Goal: Task Accomplishment & Management: Manage account settings

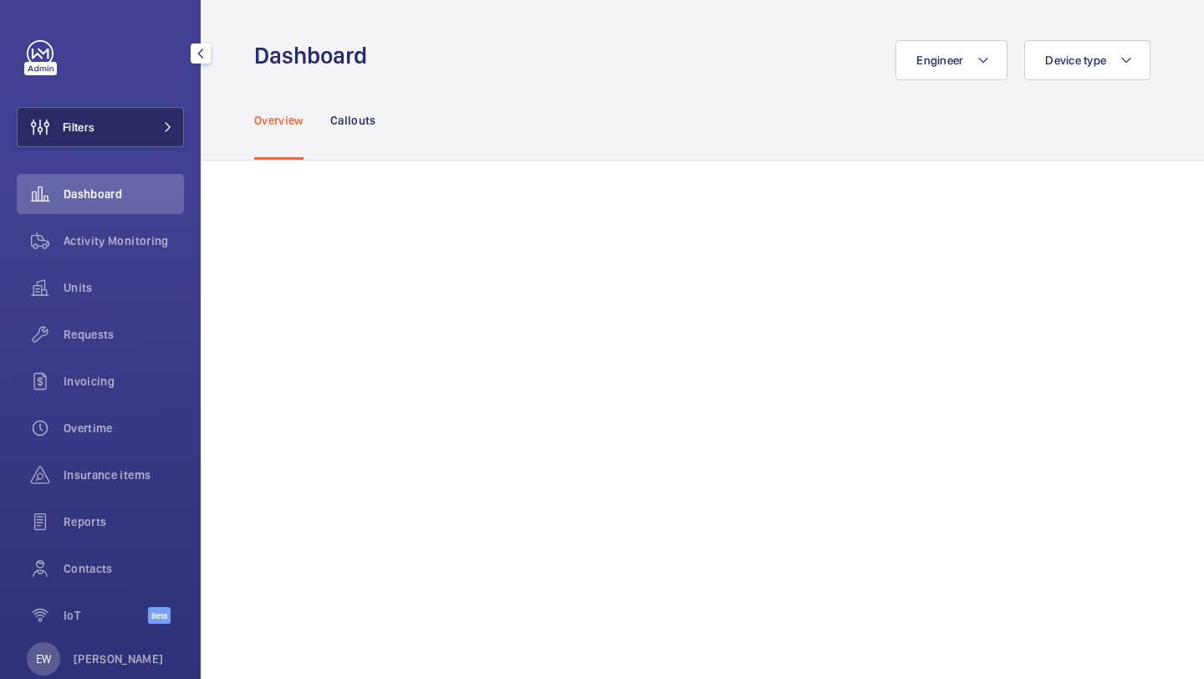
drag, startPoint x: 0, startPoint y: 0, endPoint x: 165, endPoint y: 131, distance: 210.7
click at [166, 132] on button "Filters" at bounding box center [100, 127] width 167 height 40
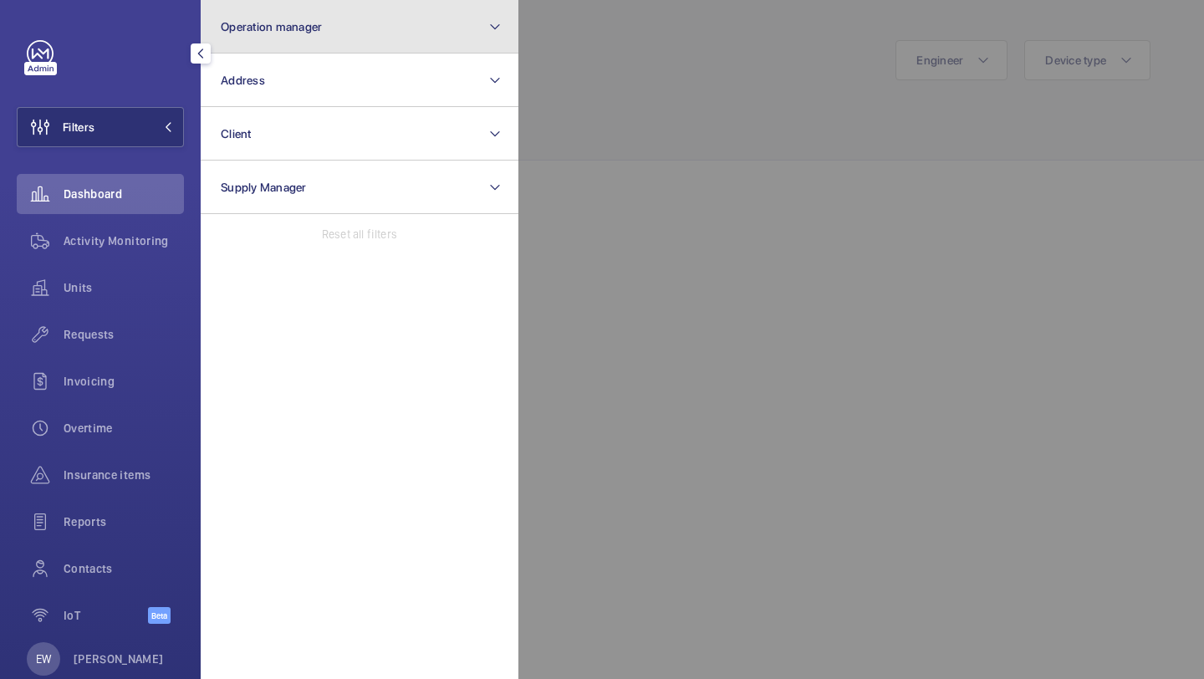
click at [263, 38] on button "Operation manager" at bounding box center [360, 27] width 318 height 54
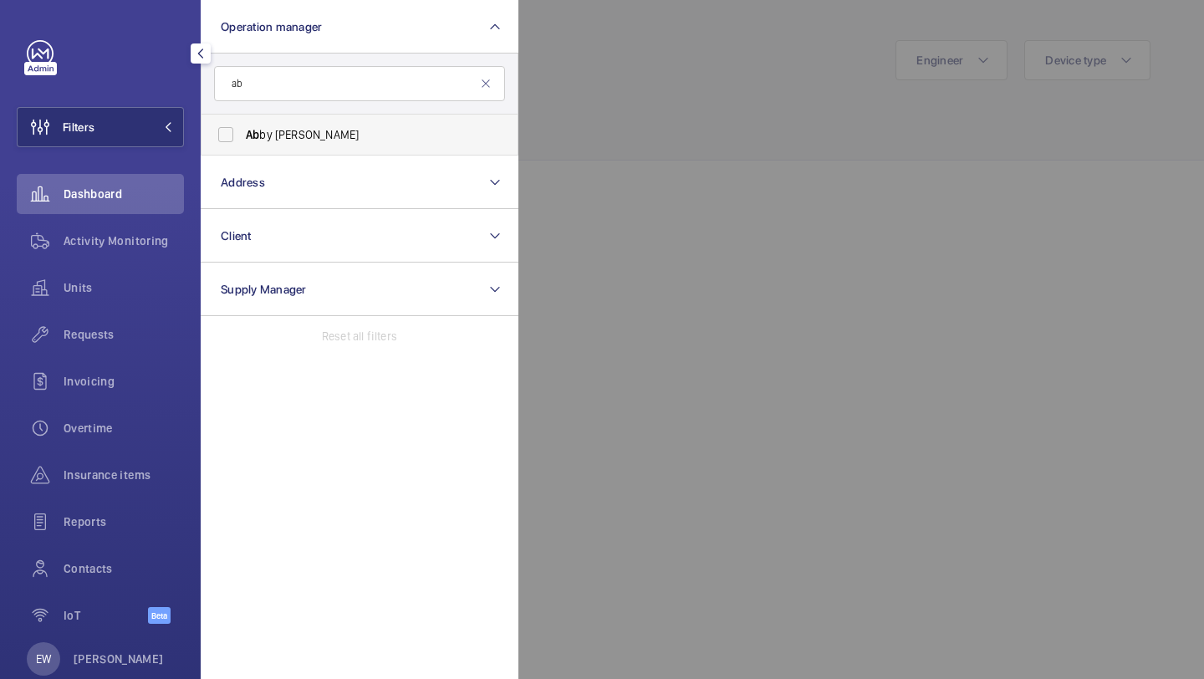
type input "ab"
click at [264, 118] on label "Ab by [PERSON_NAME]" at bounding box center [347, 135] width 291 height 40
click at [243, 118] on input "Ab by Archer" at bounding box center [225, 134] width 33 height 33
checkbox input "true"
click at [164, 278] on div "Units" at bounding box center [100, 288] width 167 height 40
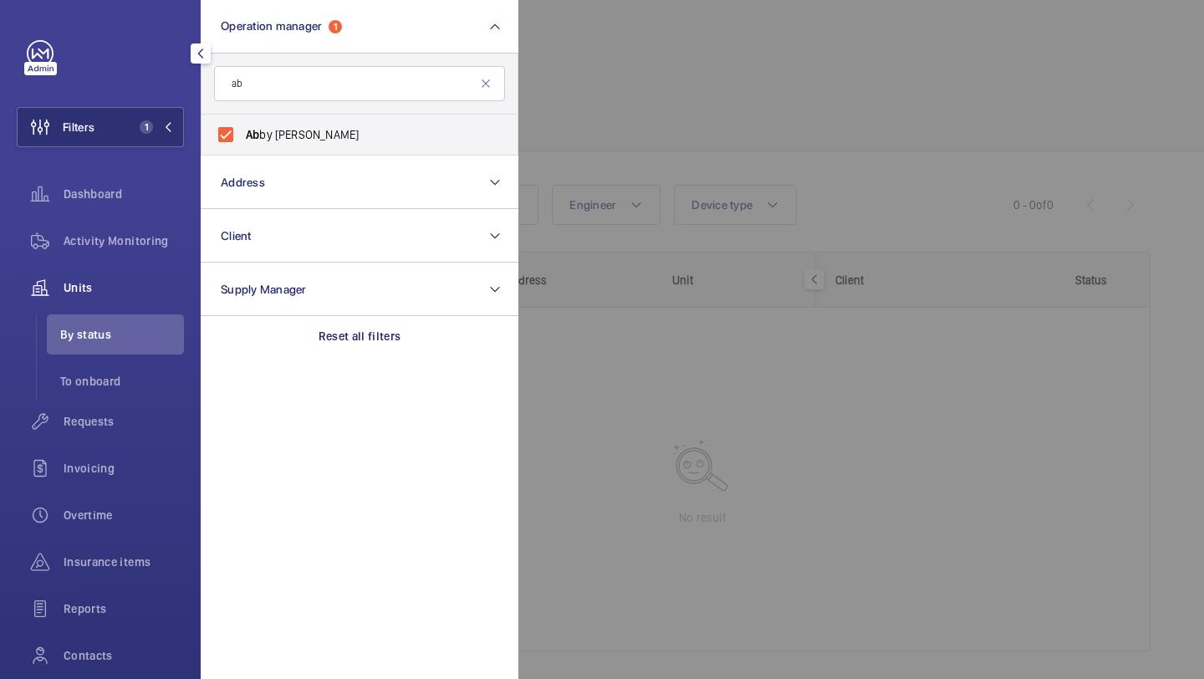
click at [520, 146] on div at bounding box center [1121, 339] width 1204 height 679
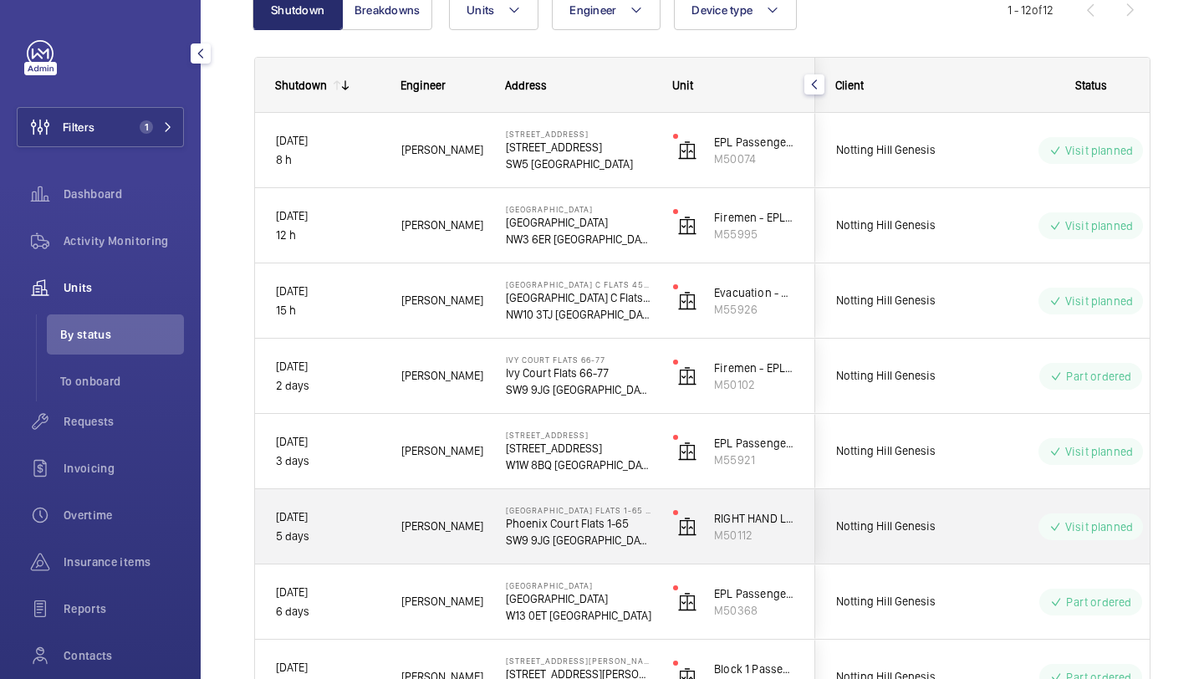
scroll to position [613, 0]
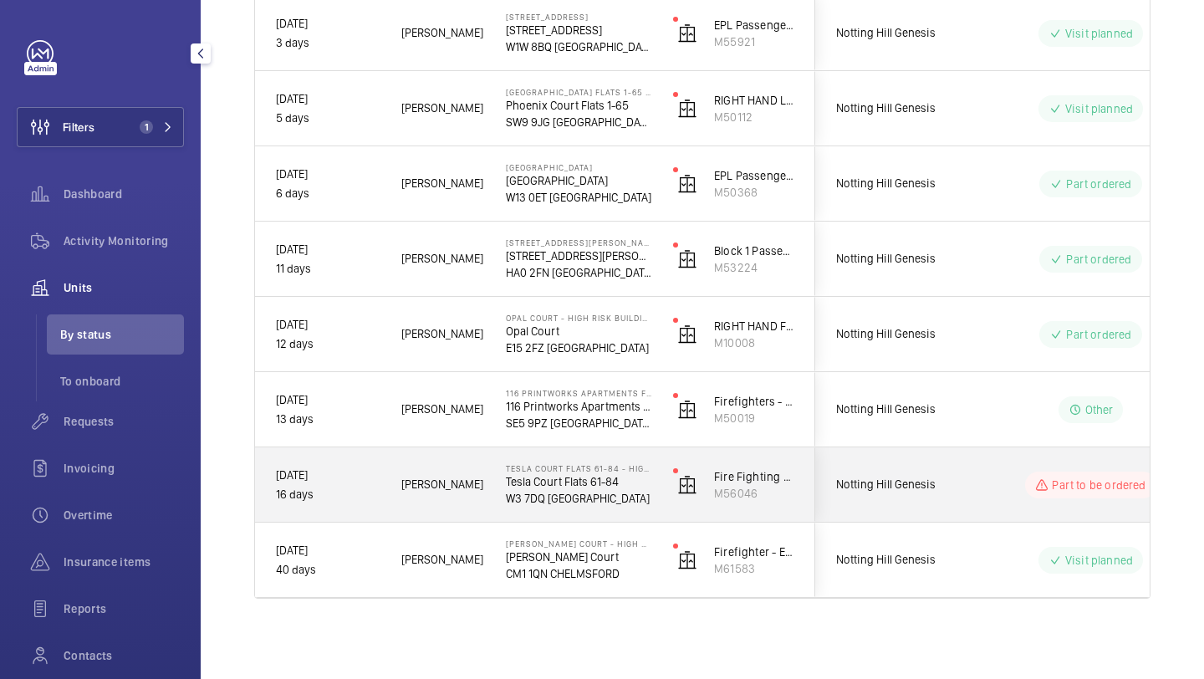
click at [915, 480] on span "Notting Hill Genesis" at bounding box center [900, 484] width 129 height 19
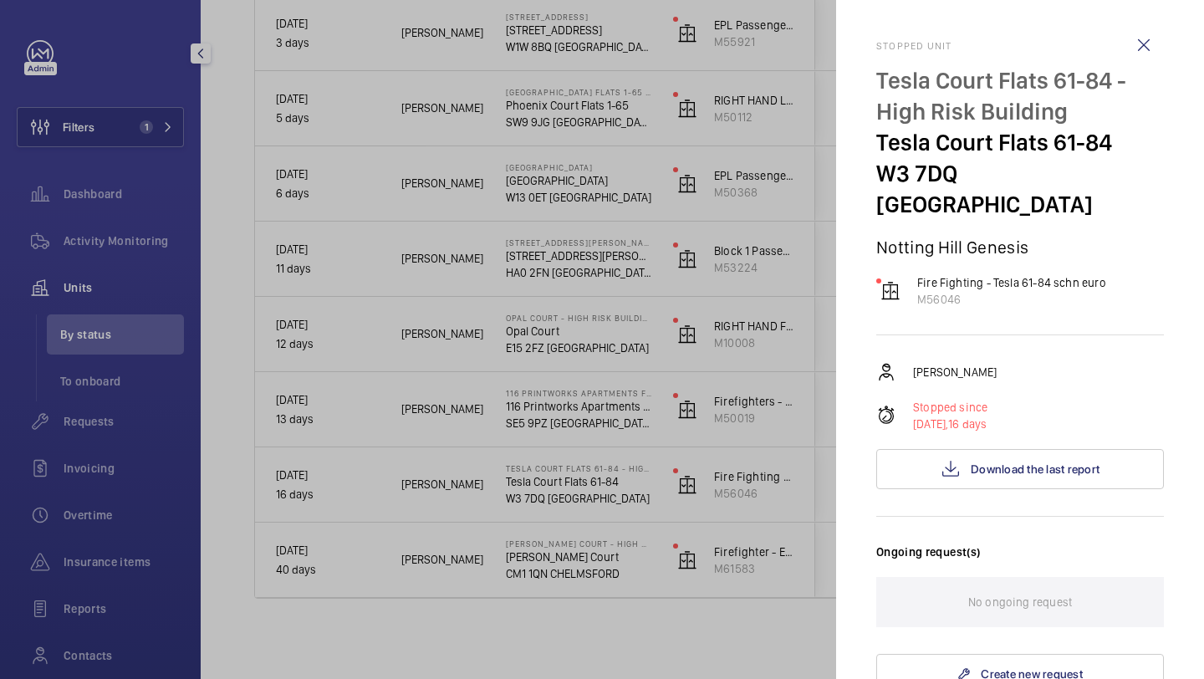
scroll to position [738, 0]
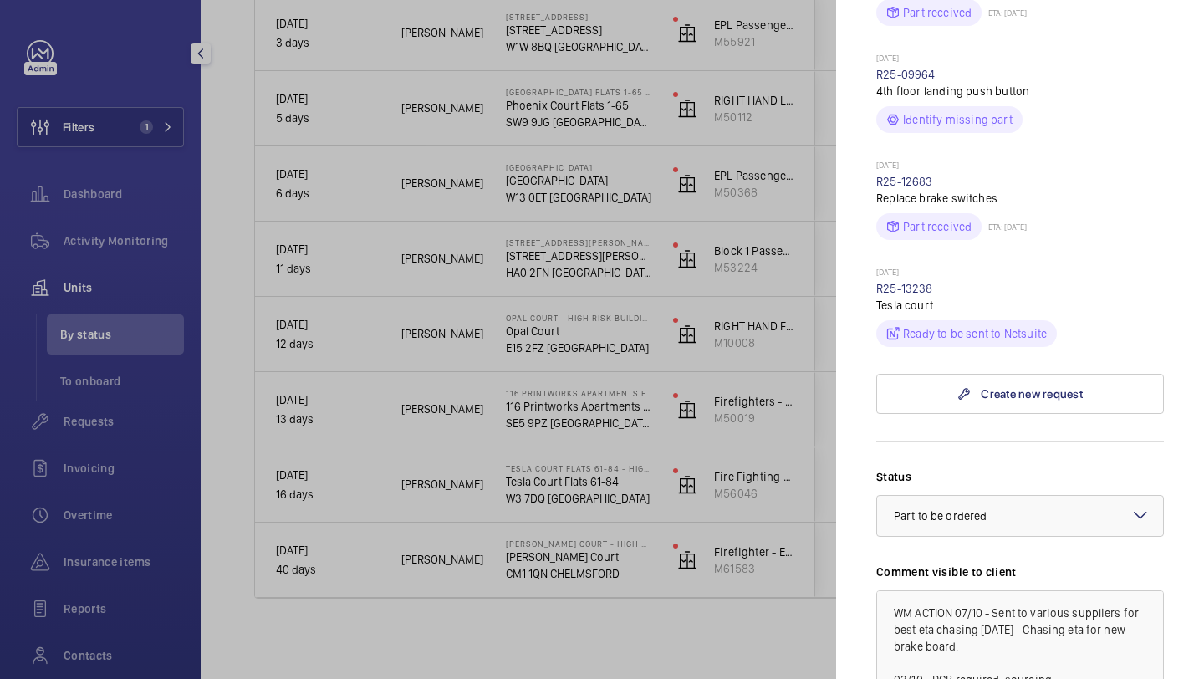
click at [925, 282] on link "R25-13238" at bounding box center [904, 288] width 57 height 13
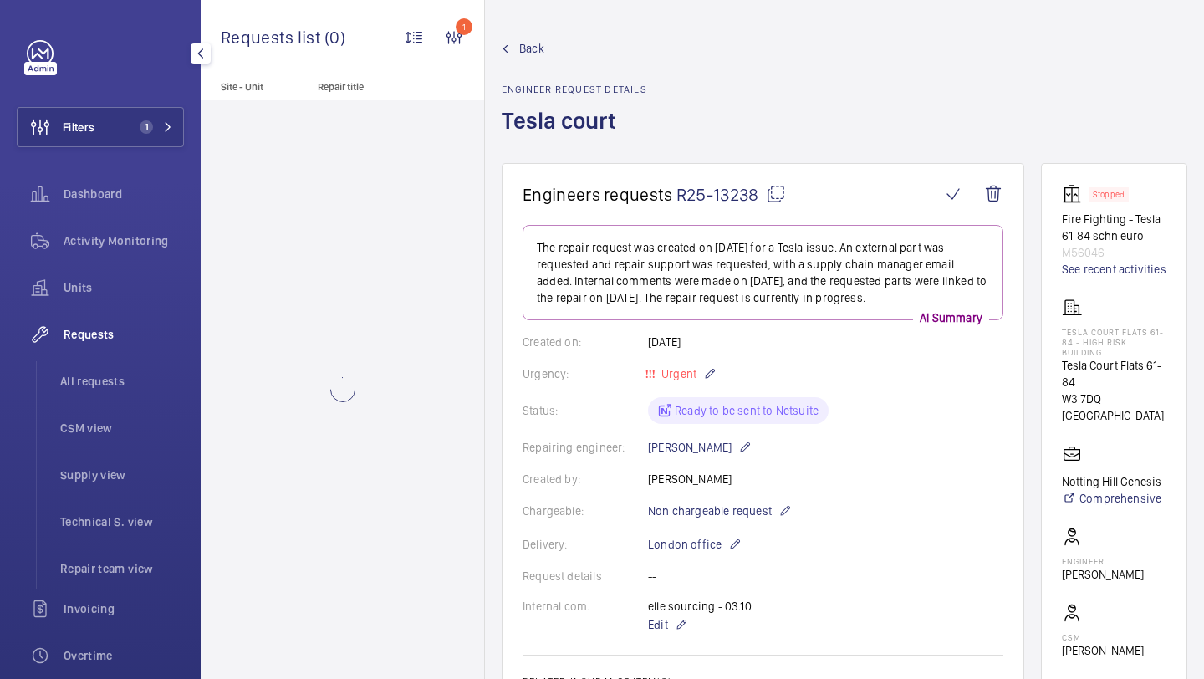
scroll to position [595, 0]
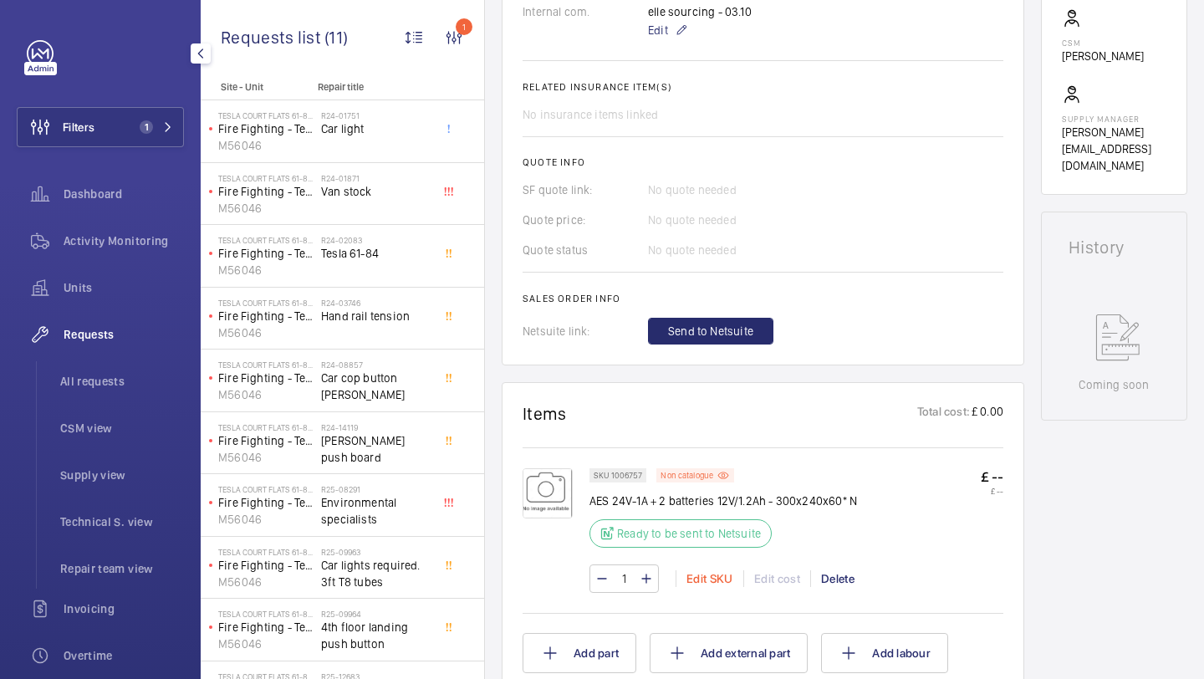
click at [705, 581] on div "Edit SKU" at bounding box center [710, 578] width 68 height 17
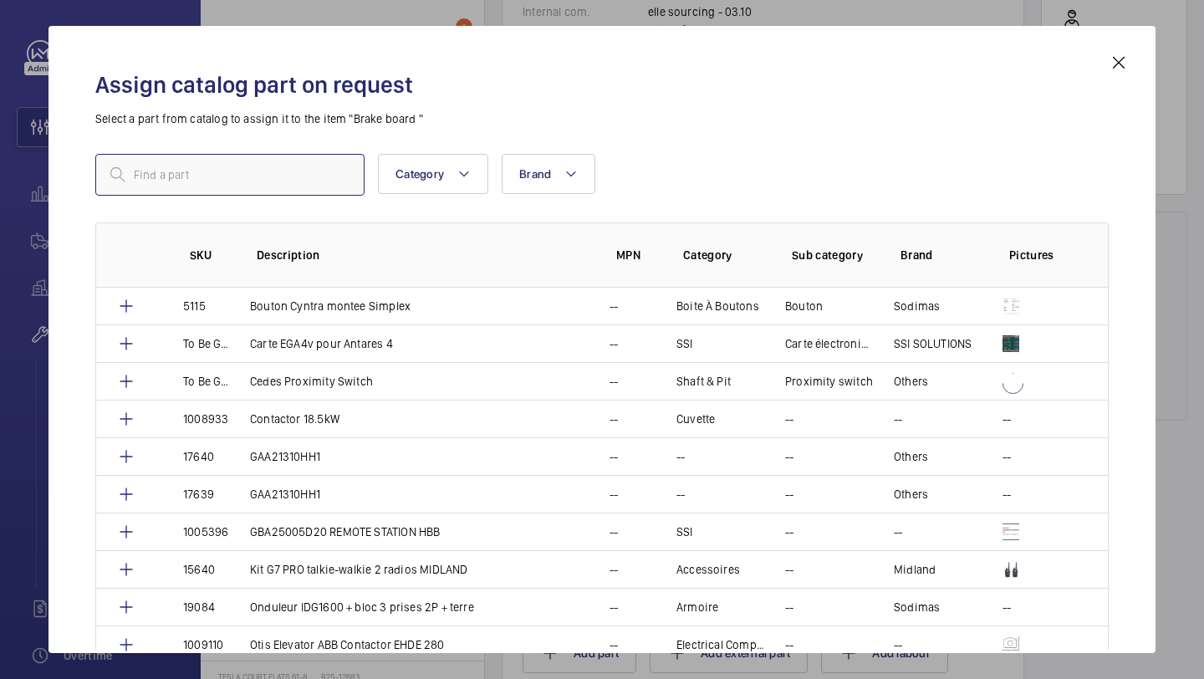
click at [349, 154] on input "text" at bounding box center [229, 175] width 269 height 42
paste input "BCM4201.Q"
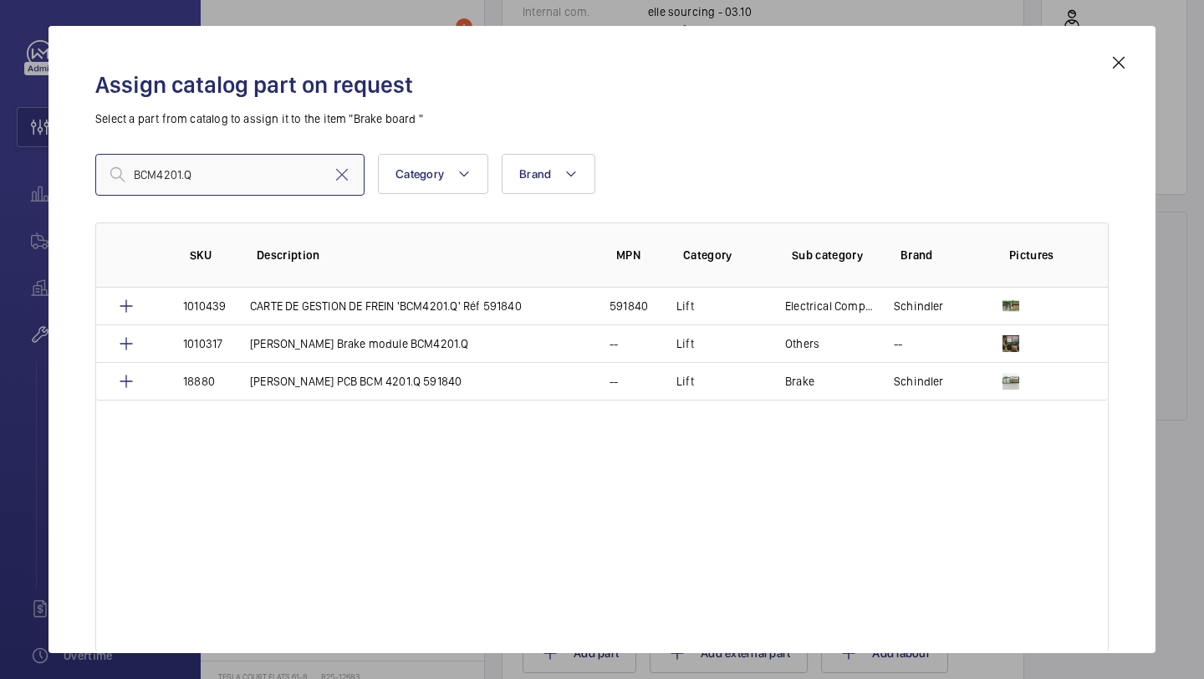
type input "BCM4201.Q"
click at [370, 352] on td "Schindler Brake module BCM4201.Q" at bounding box center [410, 344] width 360 height 38
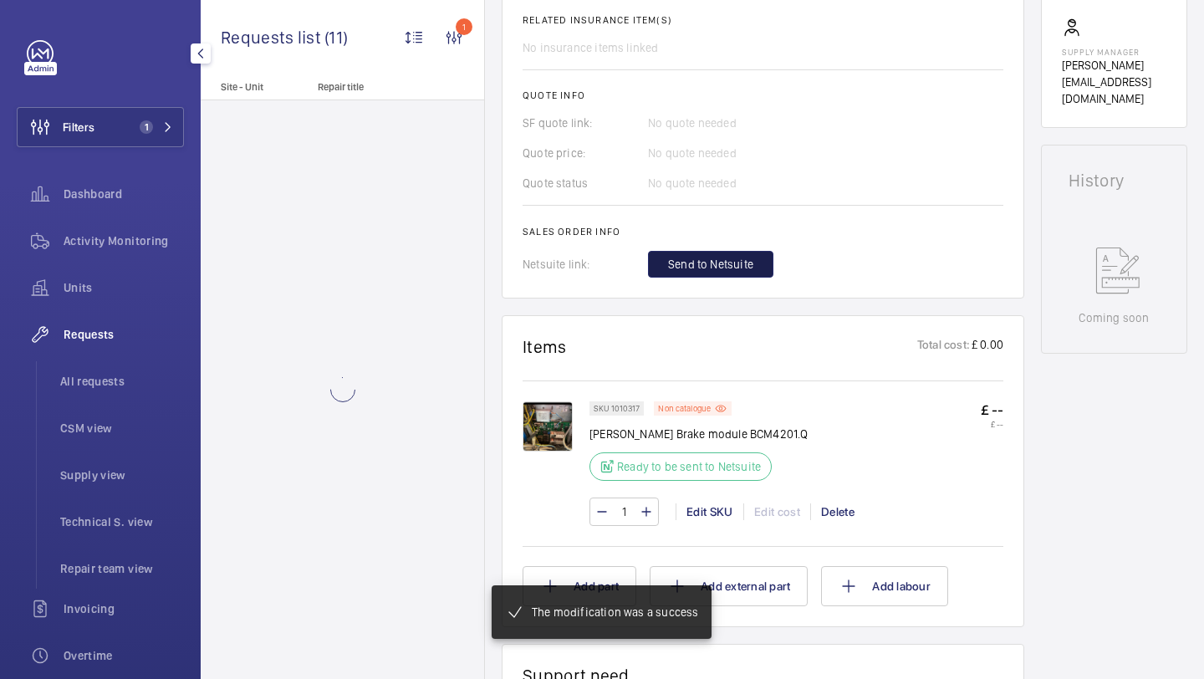
click at [721, 256] on span "Send to Netsuite" at bounding box center [710, 264] width 85 height 17
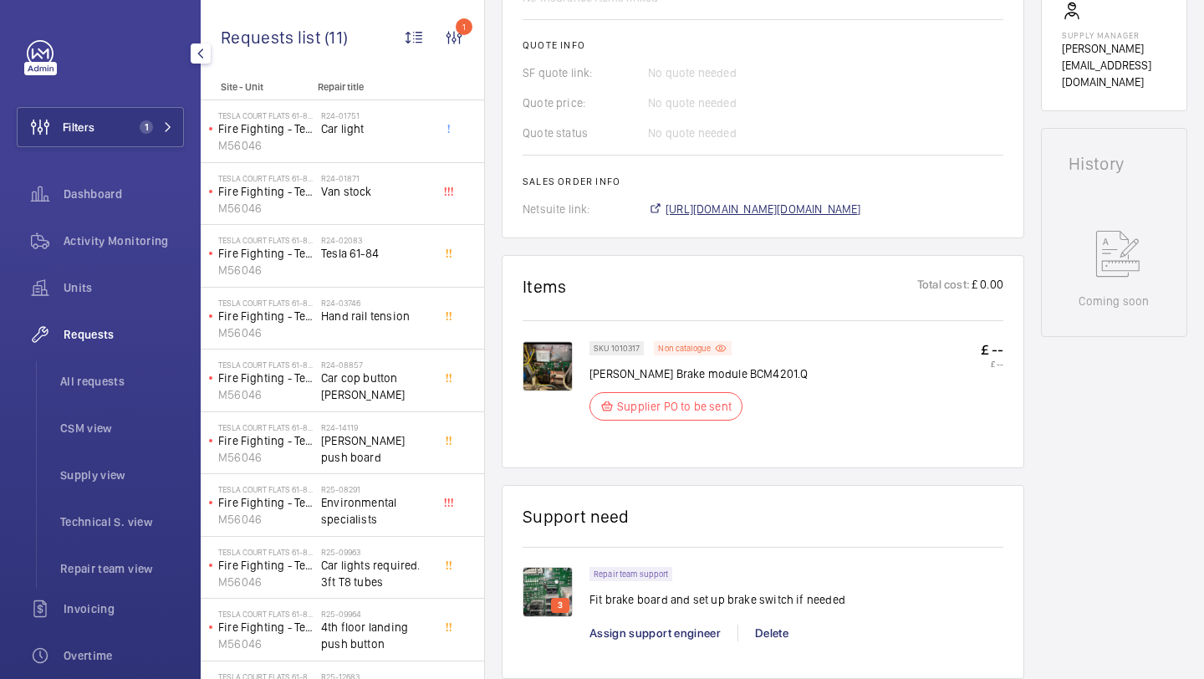
scroll to position [695, 0]
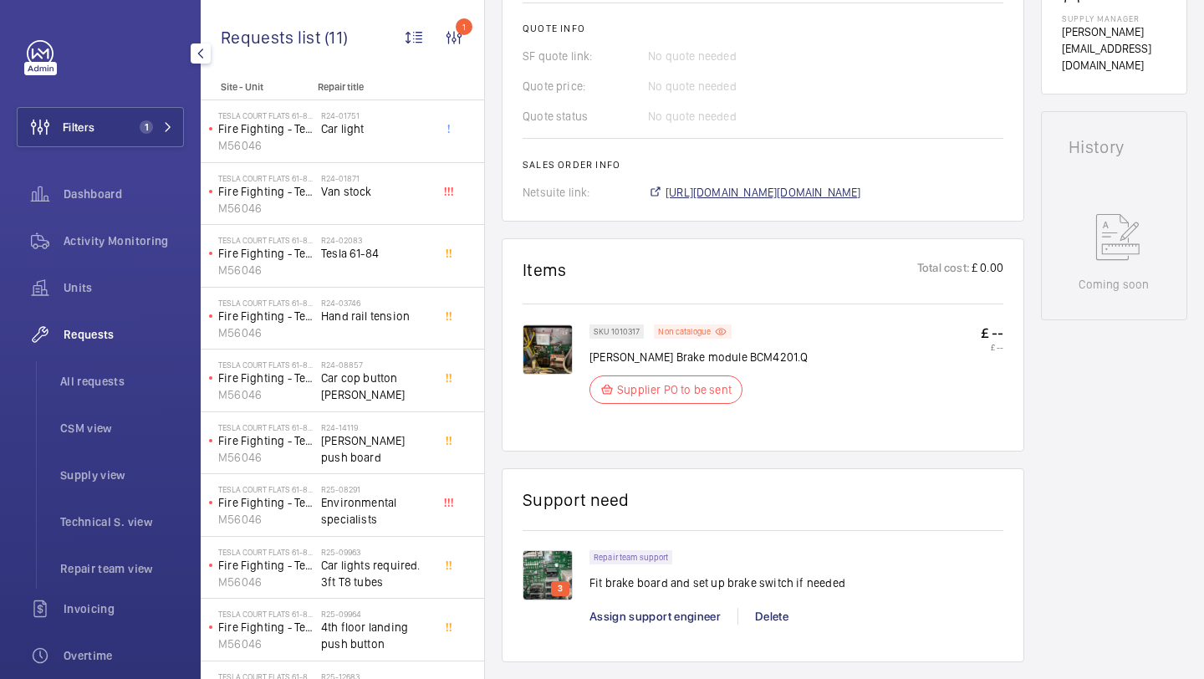
click at [813, 195] on span "https://6461500.app.netsuite.com/app/accounting/transactions/salesord.nl?id=308…" at bounding box center [764, 192] width 196 height 17
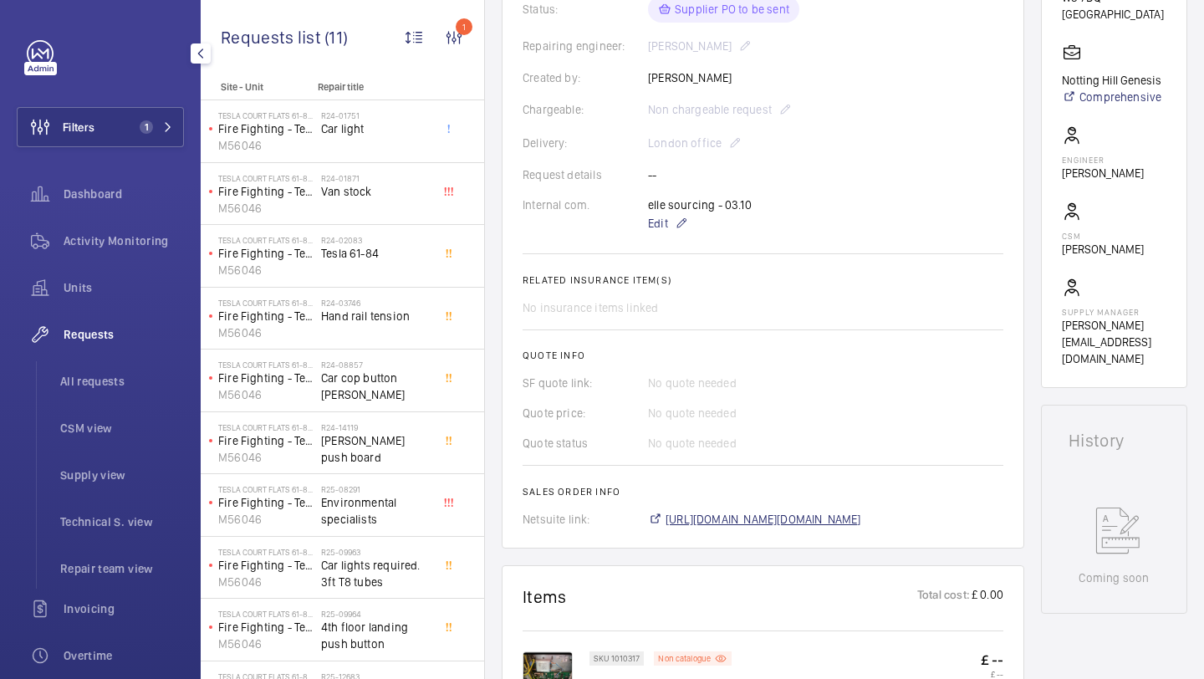
scroll to position [186, 0]
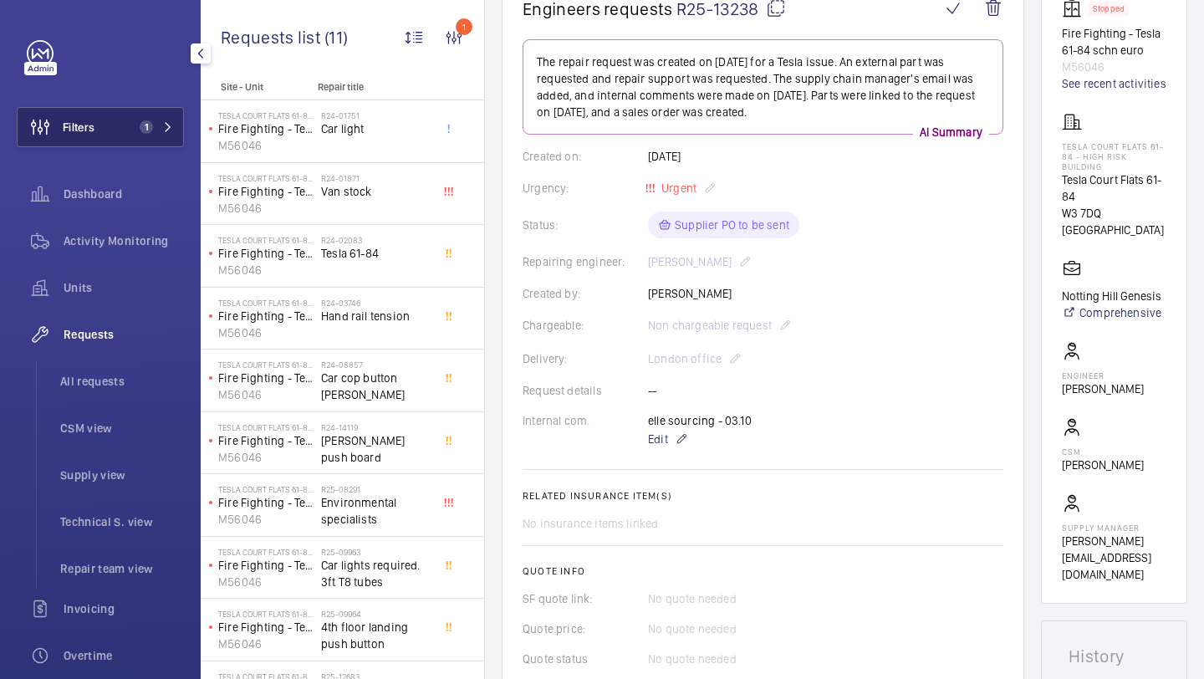
click at [161, 122] on span "1" at bounding box center [153, 126] width 40 height 13
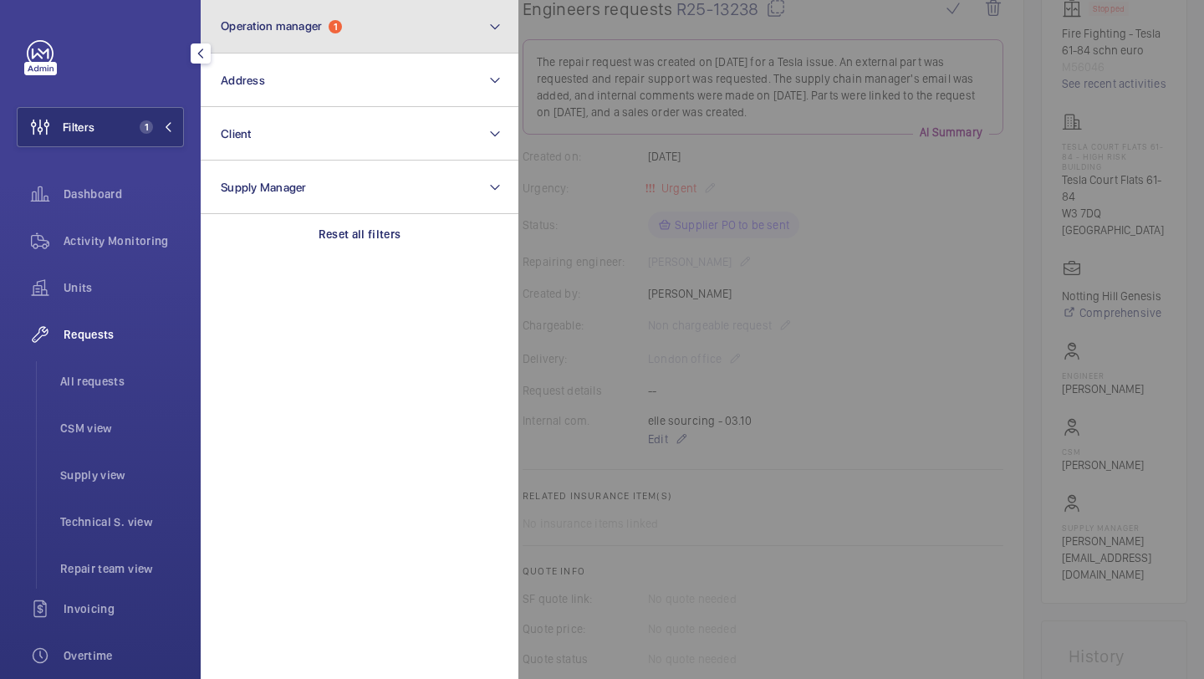
click at [331, 45] on button "Operation manager 1" at bounding box center [360, 27] width 318 height 54
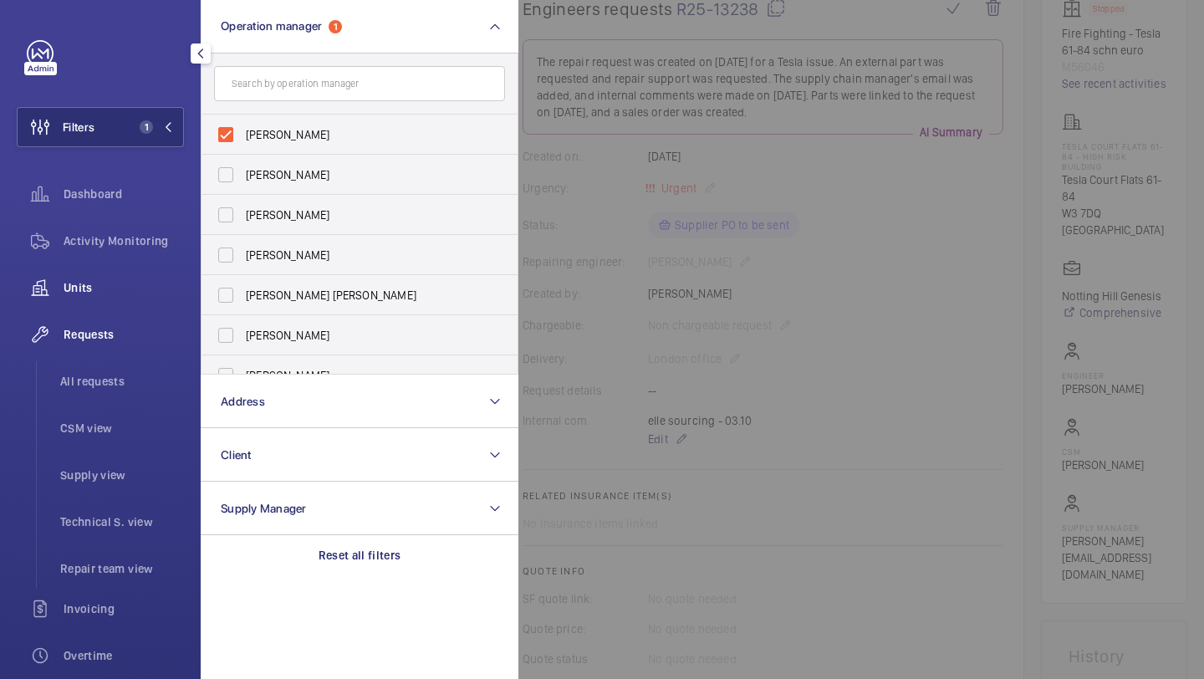
click at [122, 270] on div "Units" at bounding box center [100, 288] width 167 height 40
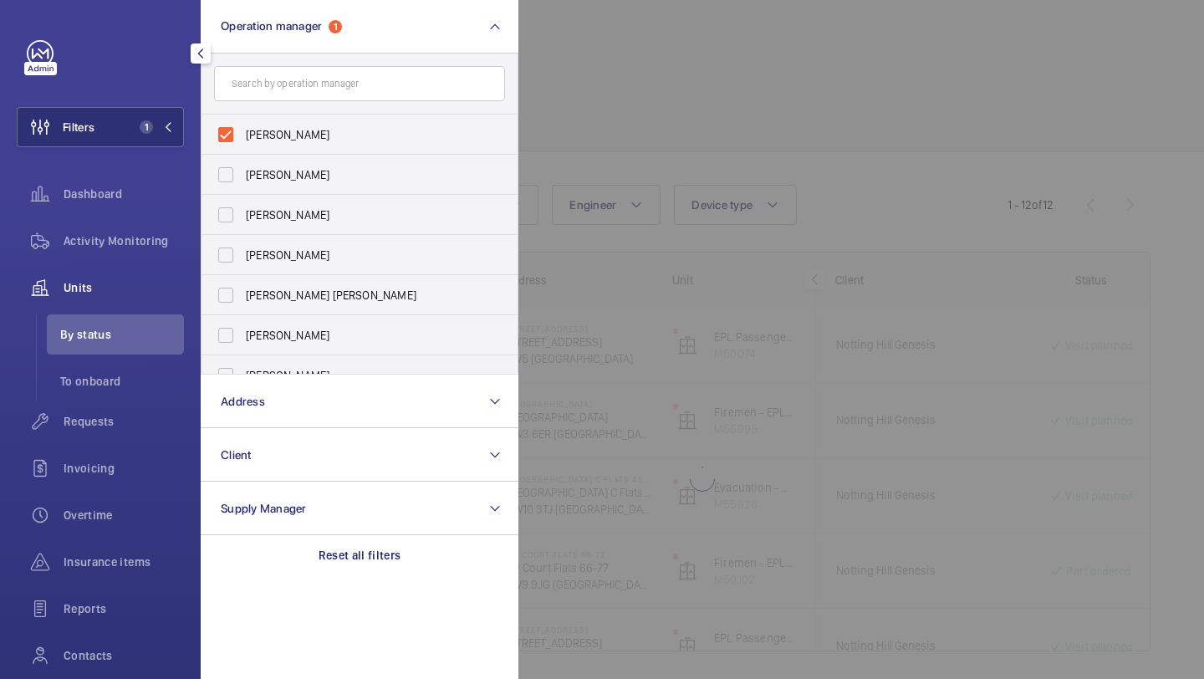
click at [646, 87] on div at bounding box center [1121, 339] width 1204 height 679
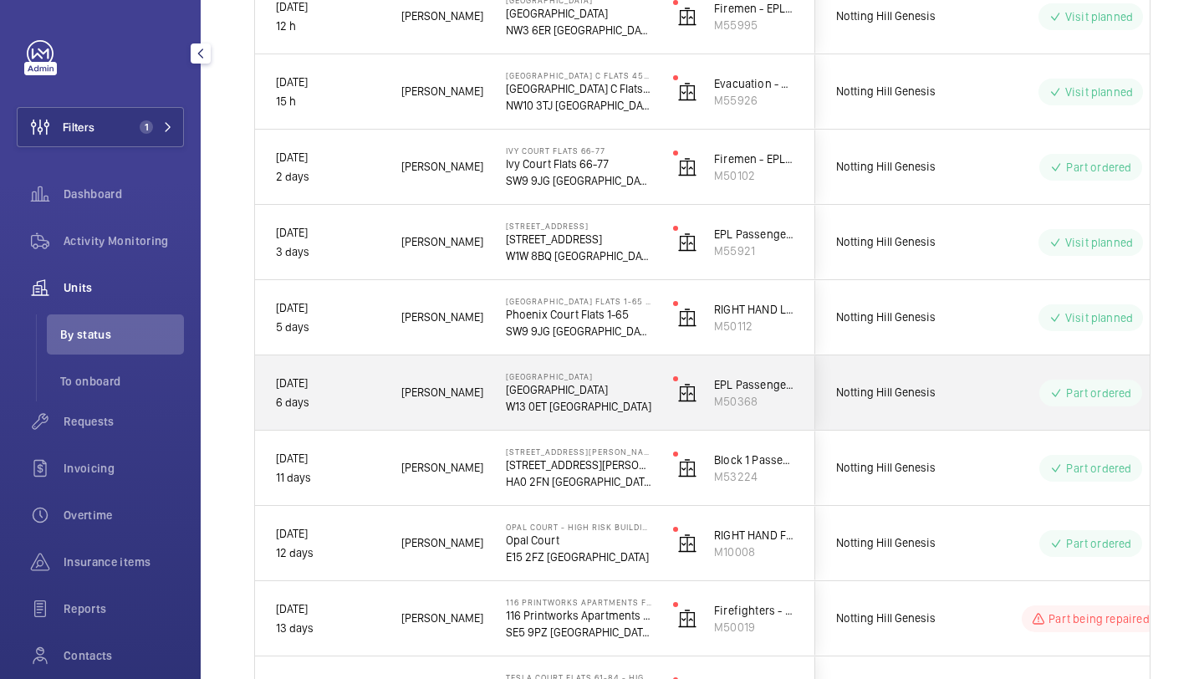
scroll to position [613, 0]
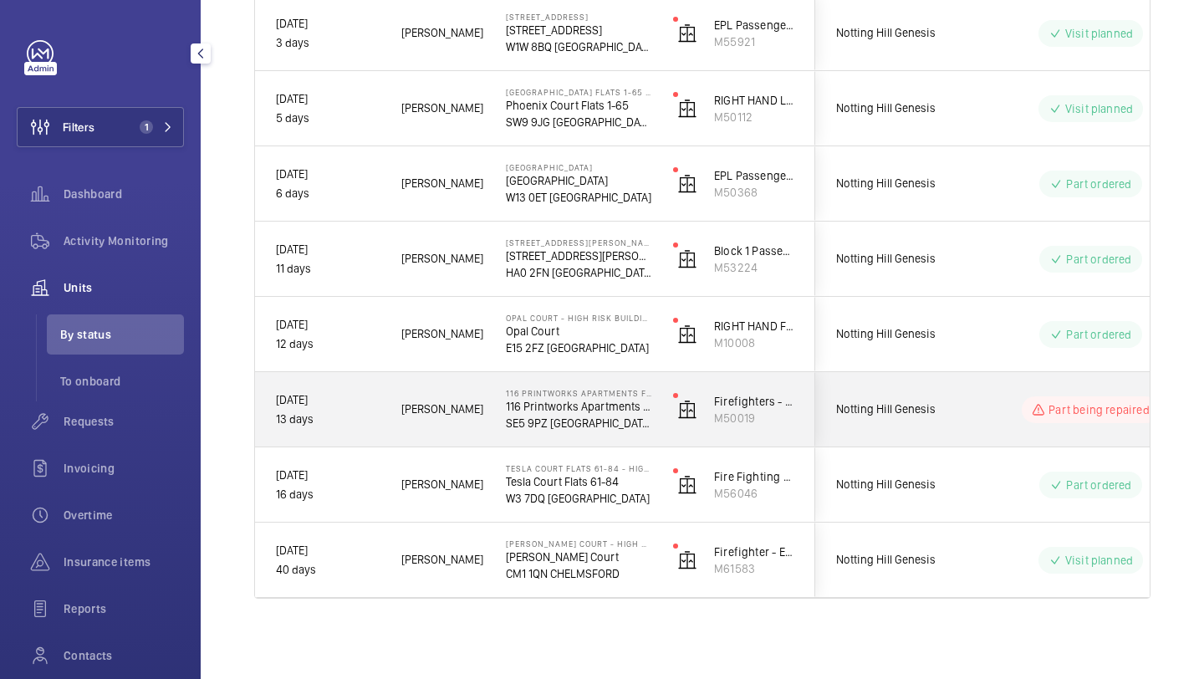
click at [918, 406] on span "Notting Hill Genesis" at bounding box center [900, 409] width 129 height 19
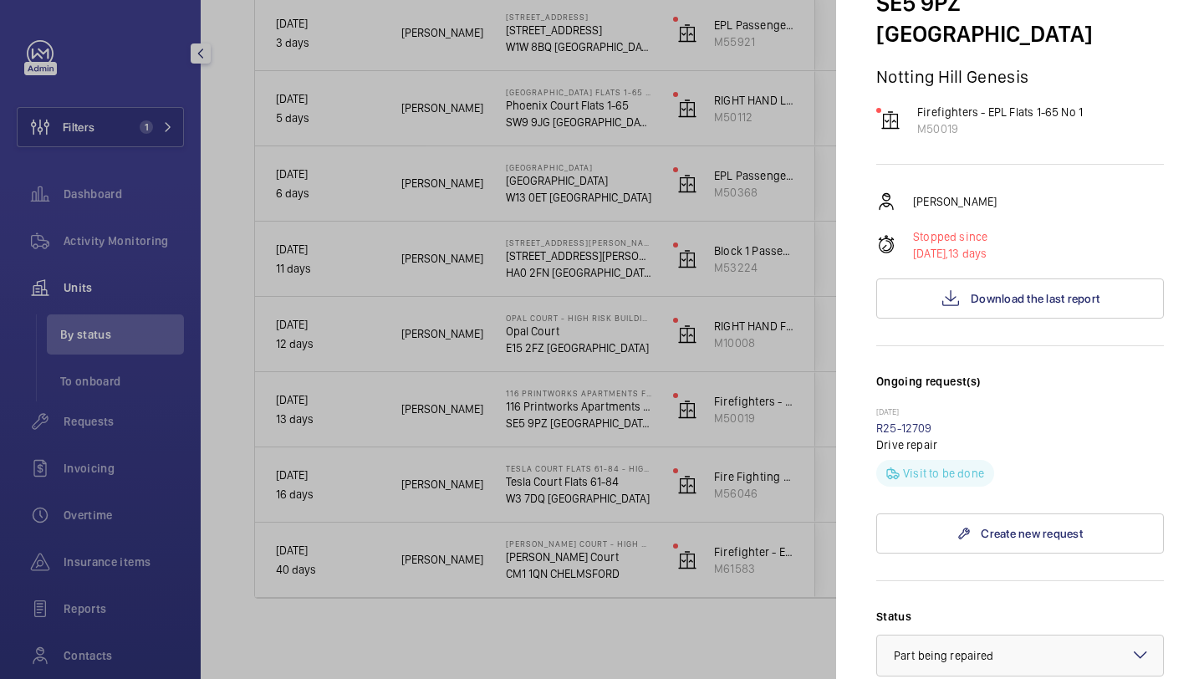
scroll to position [686, 0]
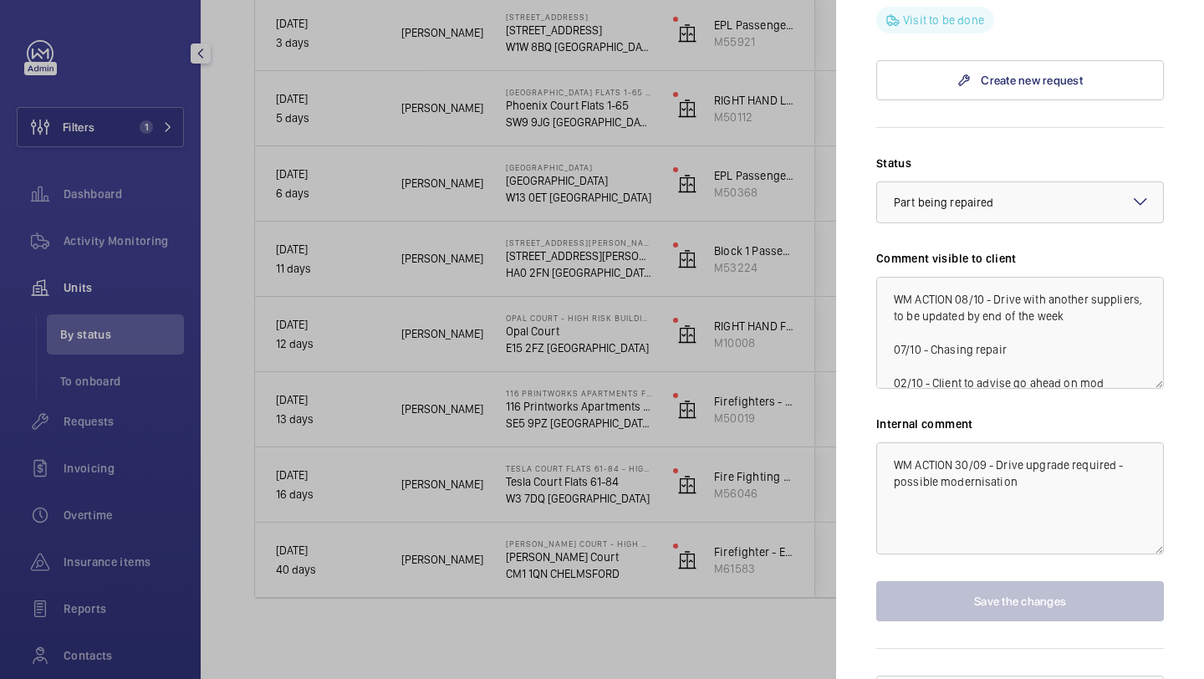
click at [698, 381] on div at bounding box center [602, 339] width 1204 height 679
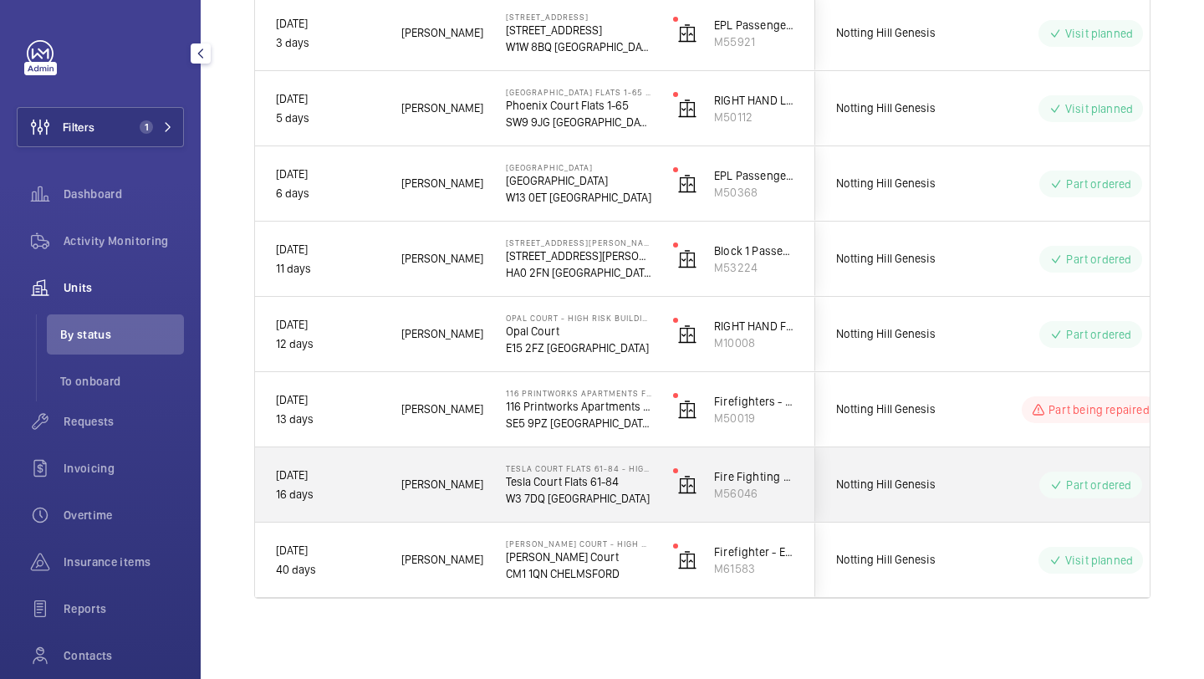
click at [885, 457] on div "Notting Hill Genesis" at bounding box center [890, 484] width 151 height 74
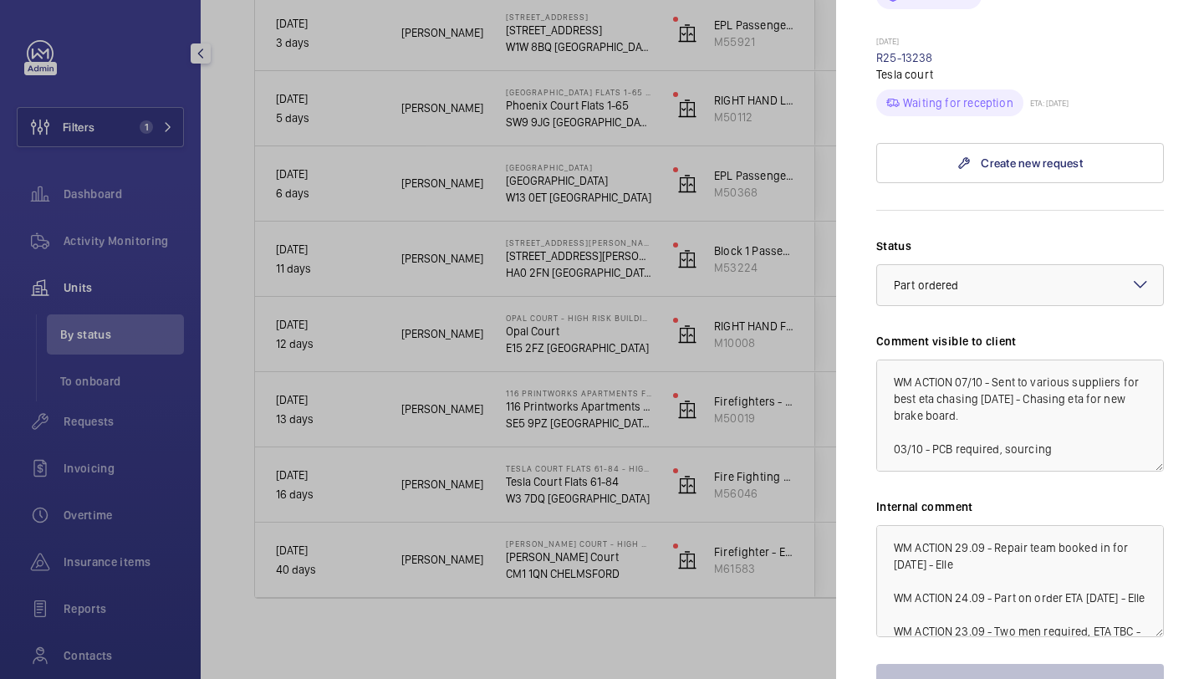
scroll to position [968, 0]
click at [887, 361] on textarea "WM ACTION 07/10 - Sent to various suppliers for best eta chasing today 06/10 - …" at bounding box center [1020, 417] width 288 height 112
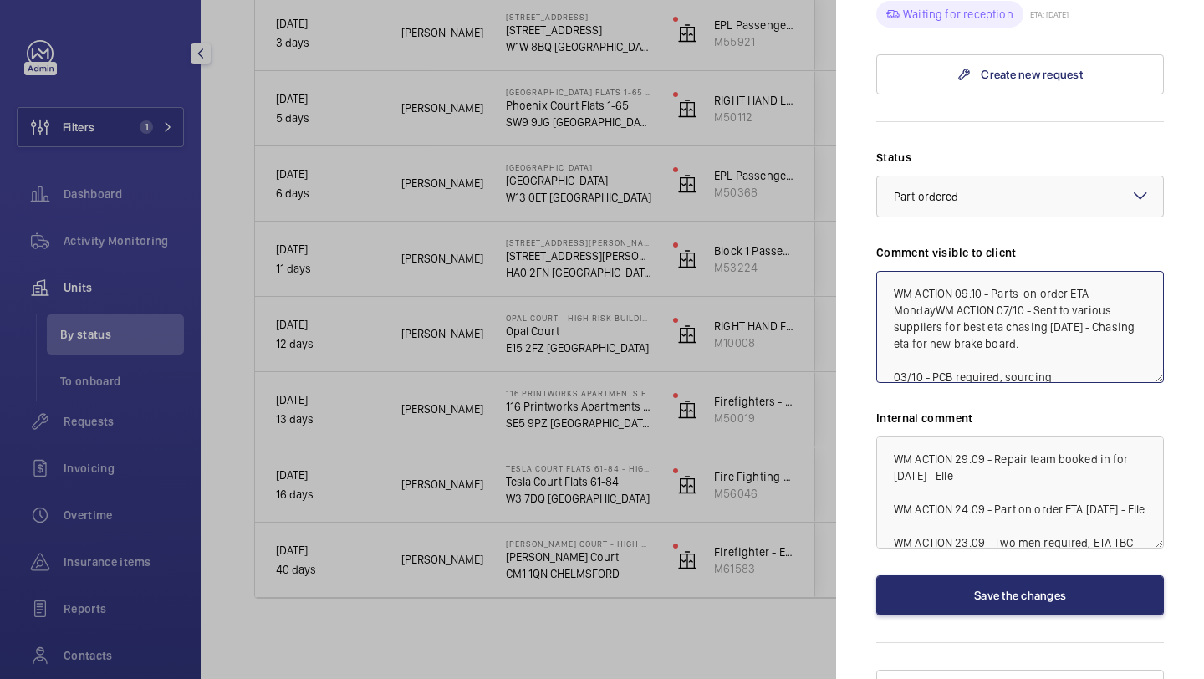
scroll to position [1058, 0]
drag, startPoint x: 1147, startPoint y: 267, endPoint x: 890, endPoint y: 258, distance: 257.7
click at [890, 271] on textarea "WM ACTION 09.10 - Parts on order ETA Monday. WM ACTION 07/10 - Sent to various …" at bounding box center [1020, 327] width 288 height 112
type textarea "WM ACTION 09.10 - Parts on order ETA Monday. WM ACTION 07/10 - Sent to various …"
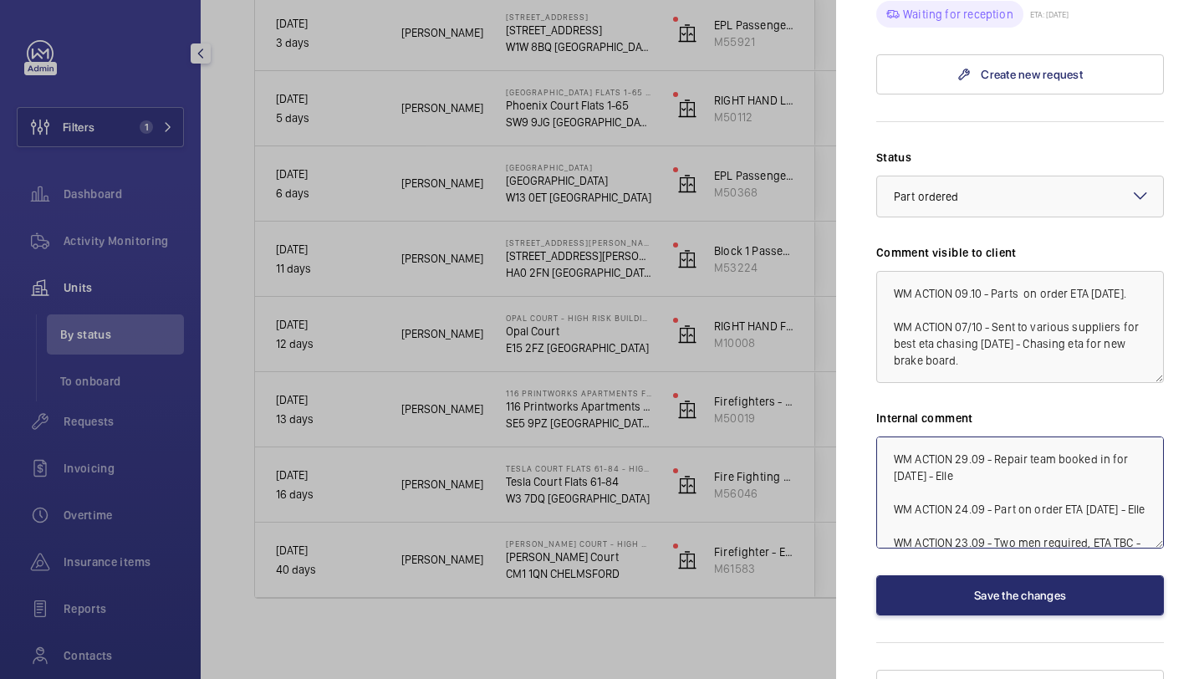
click at [887, 437] on textarea "WM ACTION 29.09 - Repair team booked in for Wednesday - Elle WM ACTION 24.09 - …" at bounding box center [1020, 493] width 288 height 112
paste textarea "WM ACTION 09.10 - Parts on order ETA Monday."
drag, startPoint x: 1134, startPoint y: 432, endPoint x: 1089, endPoint y: 428, distance: 45.3
click at [1089, 437] on textarea "WM ACTION 09.10 - Parts on order ETA Monday. WM ACTION 29.09 - Repair team book…" at bounding box center [1020, 493] width 288 height 112
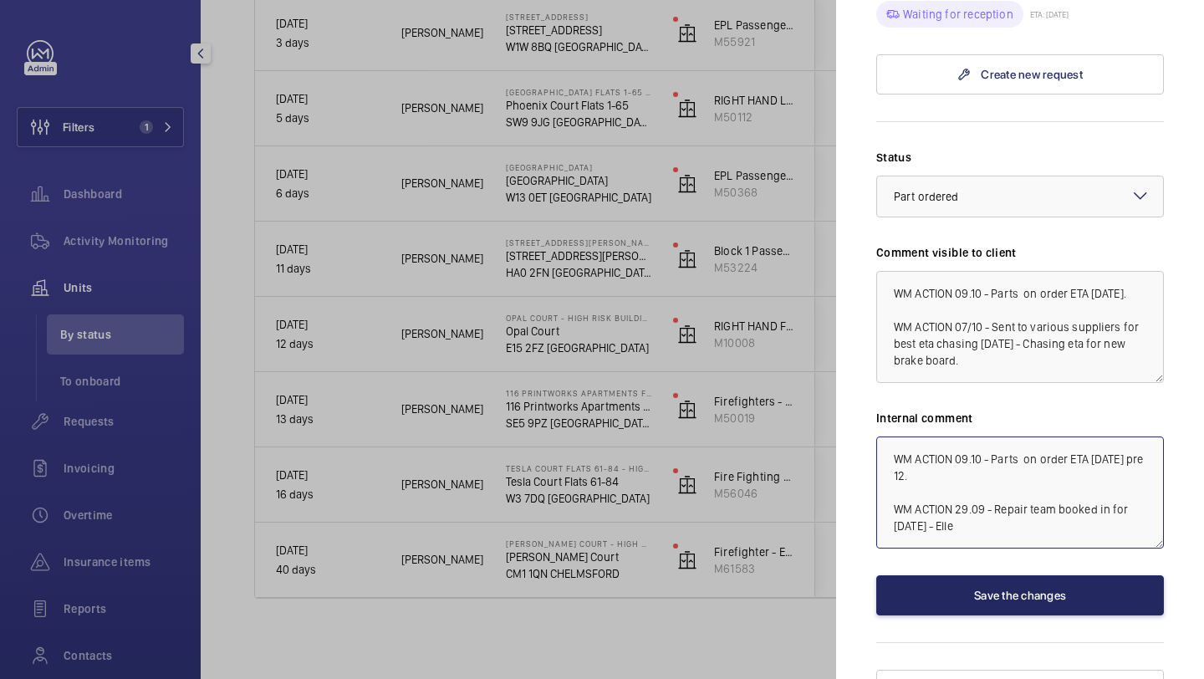
type textarea "WM ACTION 09.10 - Parts on order ETA Friday pre 12. WM ACTION 29.09 - Repair te…"
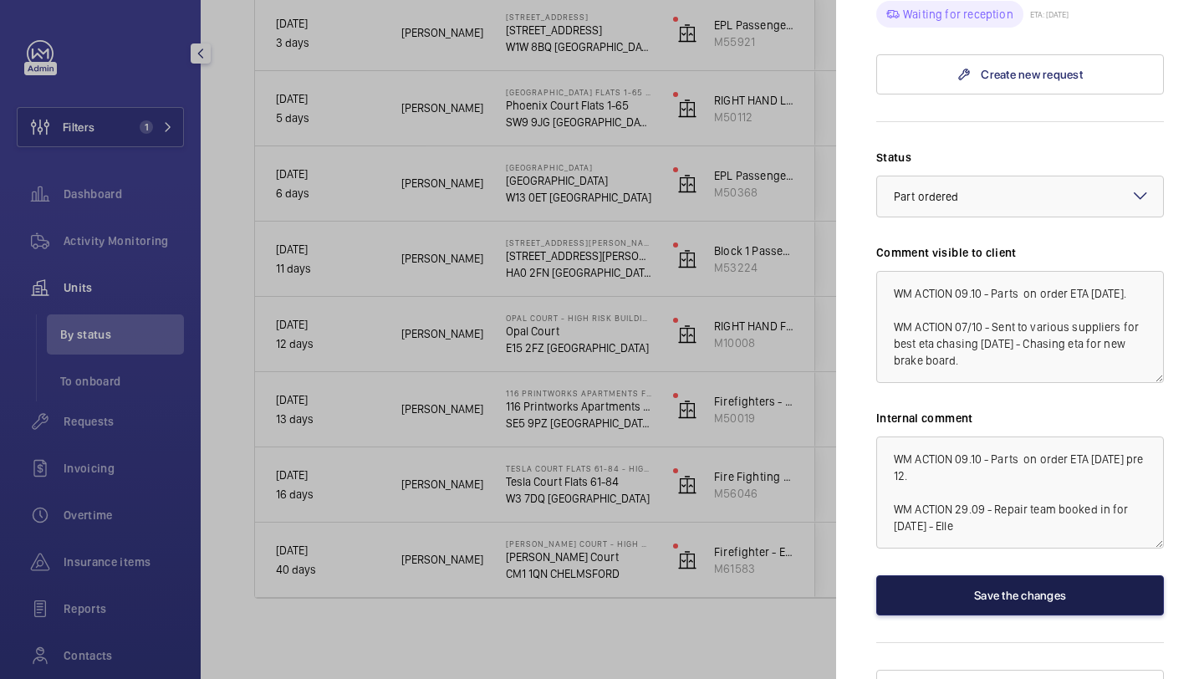
click at [992, 575] on button "Save the changes" at bounding box center [1020, 595] width 288 height 40
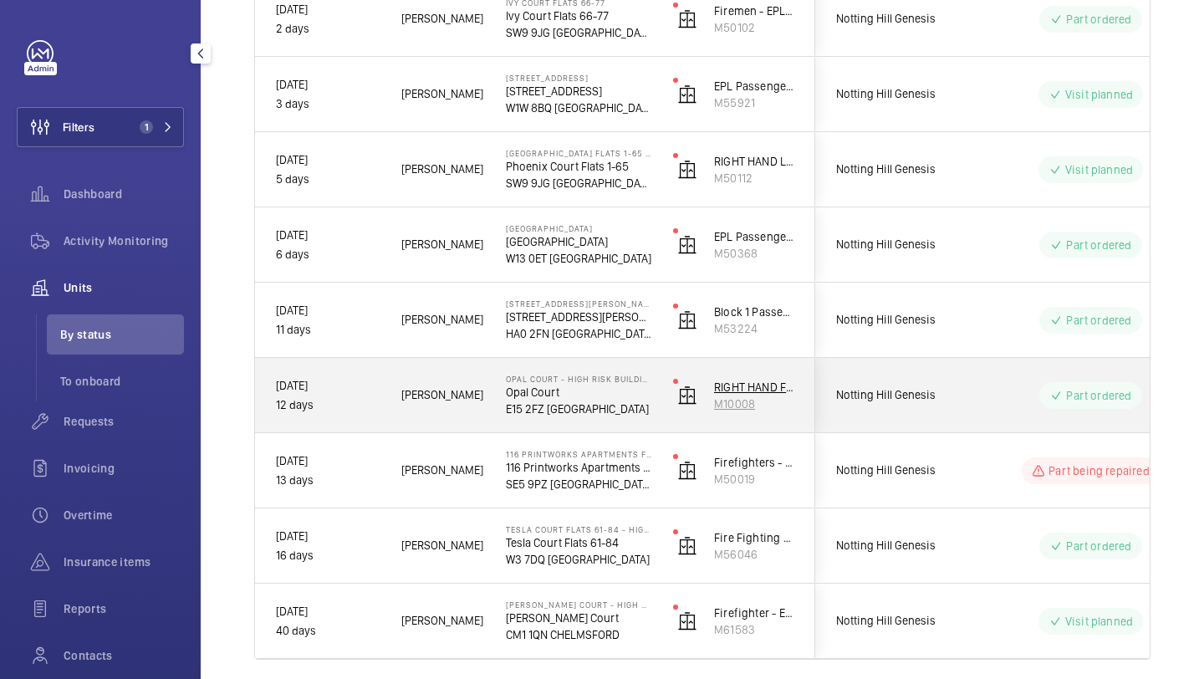
scroll to position [553, 0]
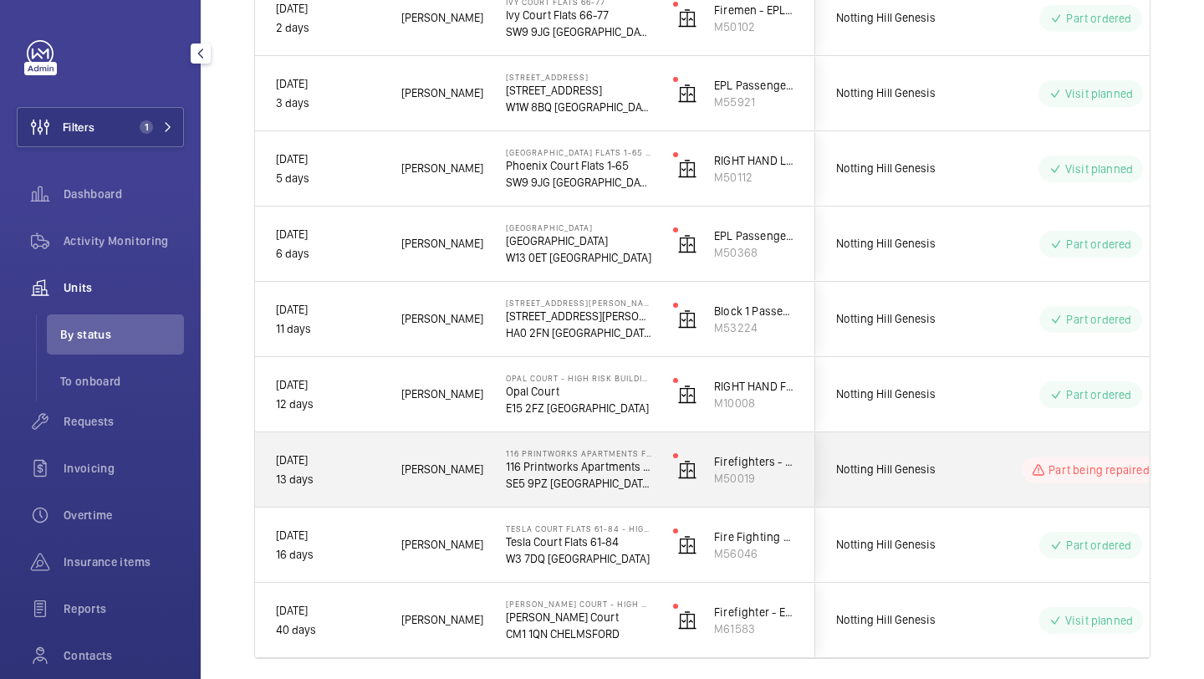
click at [898, 469] on span "Notting Hill Genesis" at bounding box center [900, 469] width 129 height 19
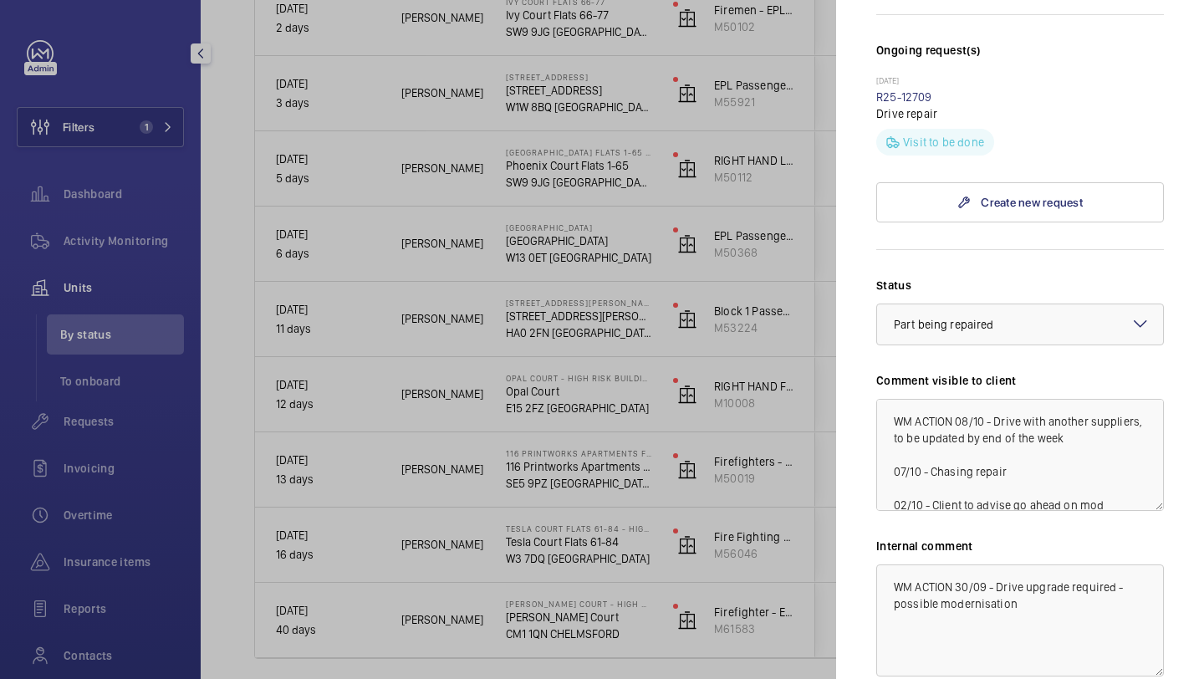
scroll to position [67, 0]
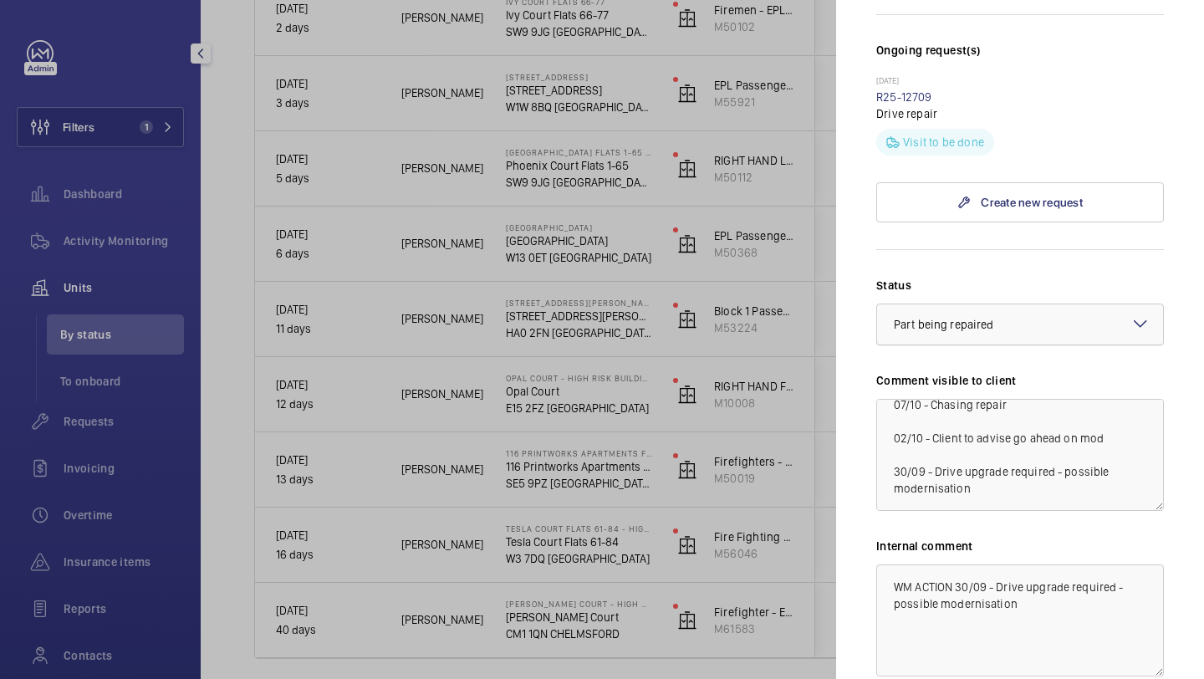
click at [958, 309] on div at bounding box center [1020, 324] width 286 height 40
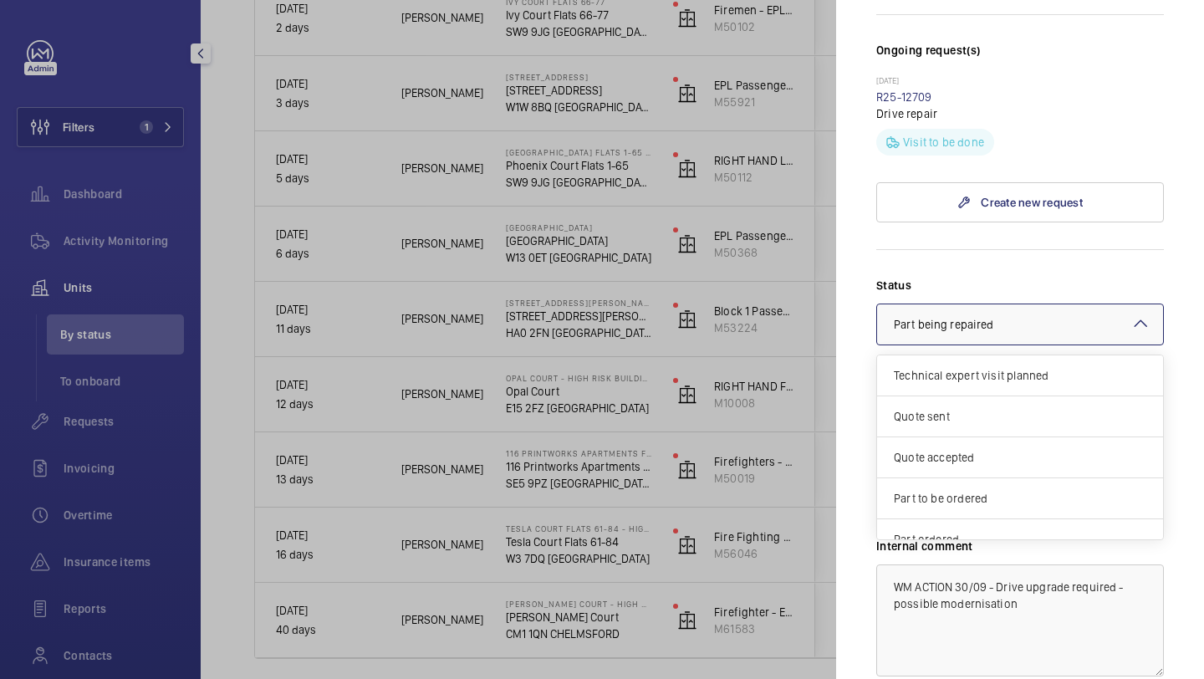
scroll to position [143, 0]
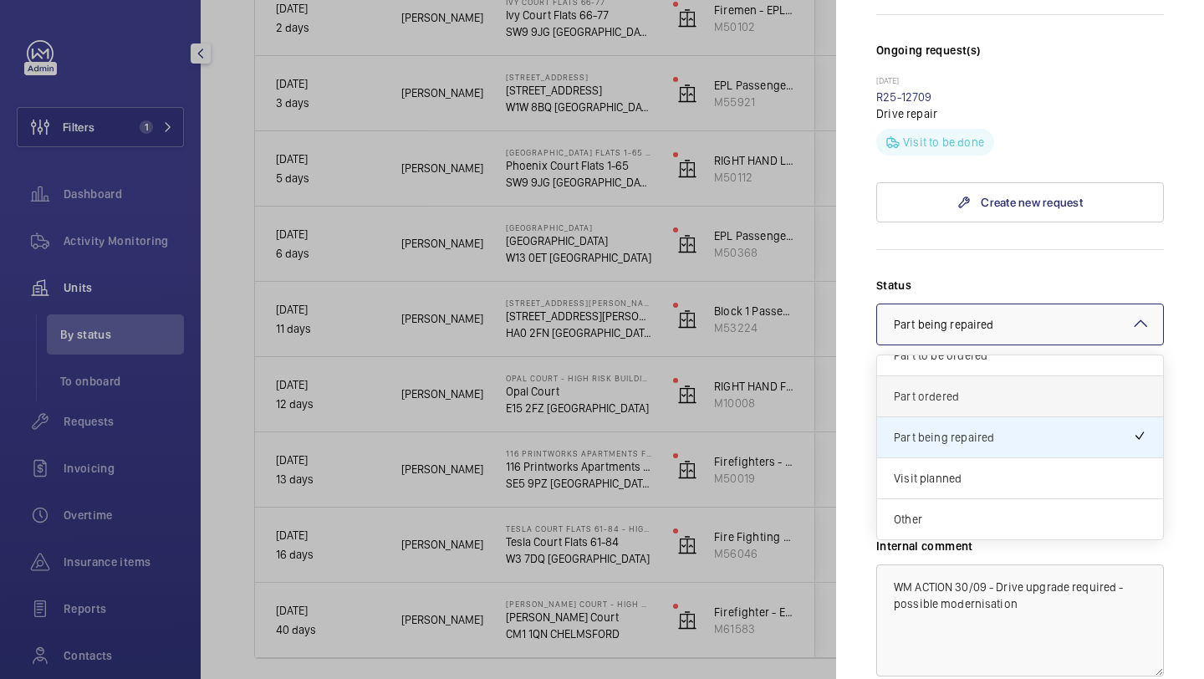
click at [960, 376] on div "Part ordered" at bounding box center [1020, 396] width 286 height 41
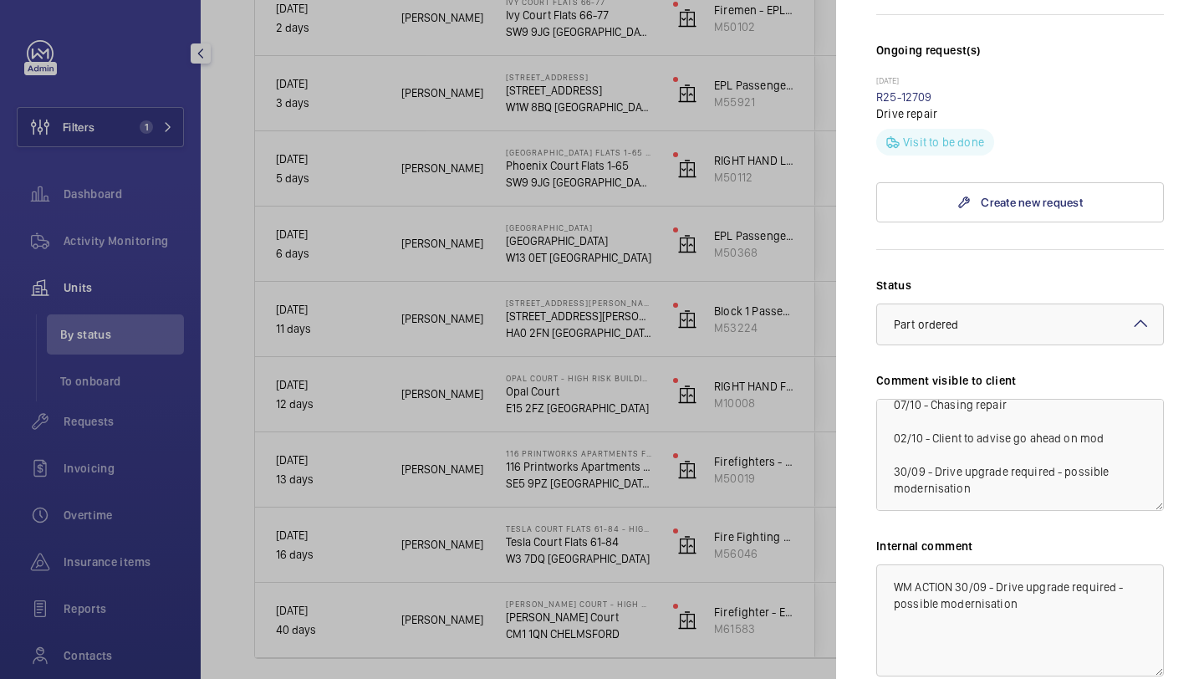
scroll to position [692, 0]
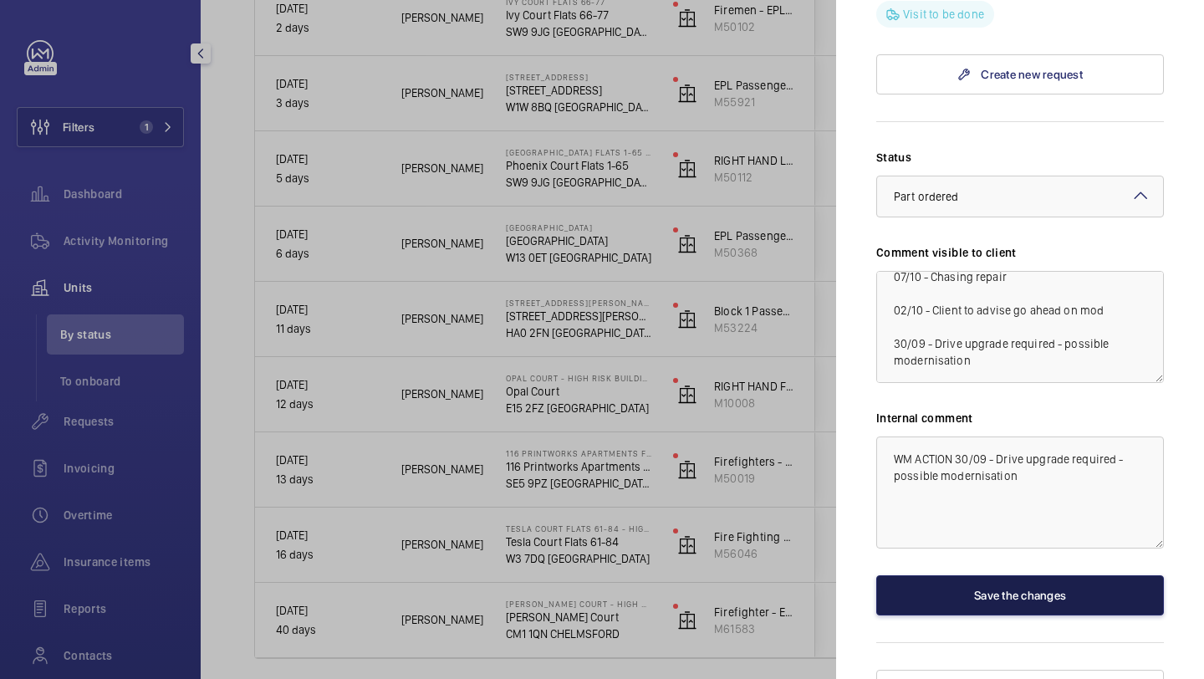
click at [973, 575] on button "Save the changes" at bounding box center [1020, 595] width 288 height 40
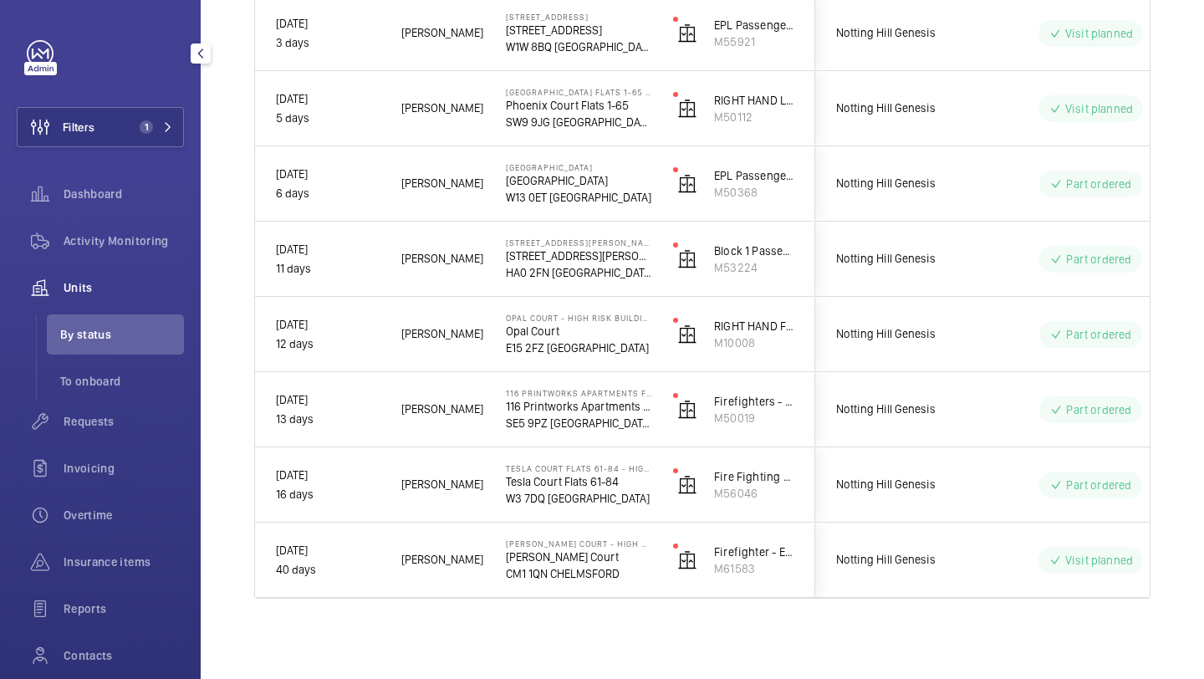
scroll to position [0, 0]
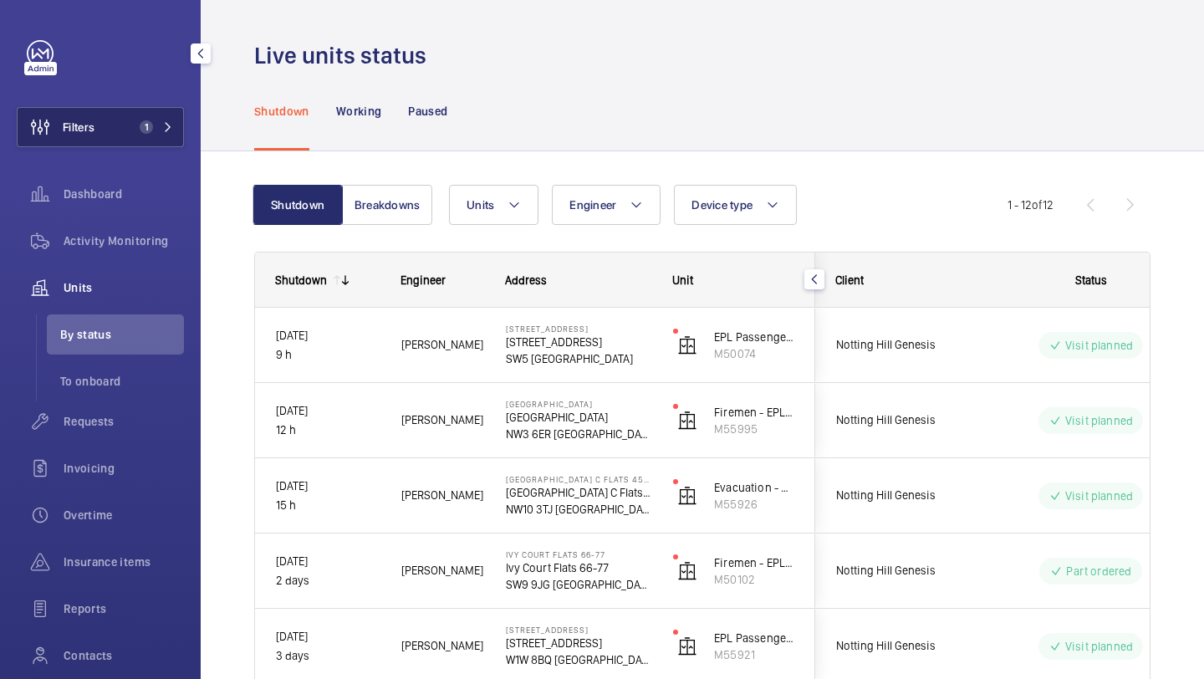
click at [143, 119] on button "Filters 1" at bounding box center [100, 127] width 167 height 40
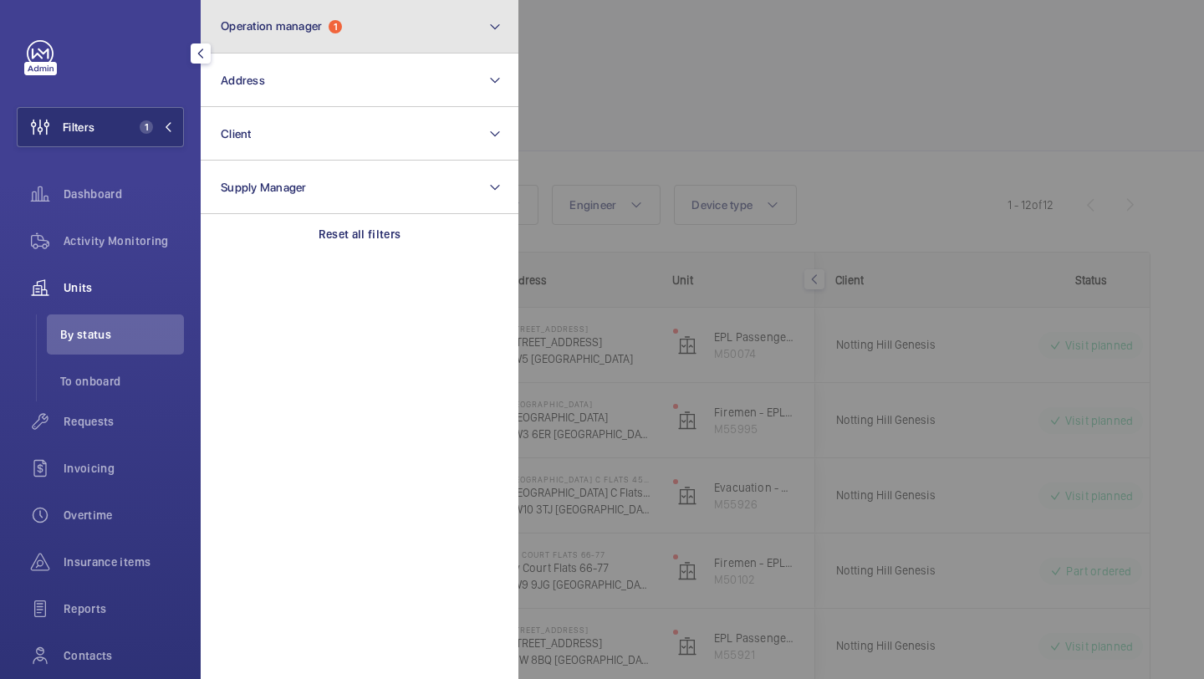
click at [243, 45] on button "Operation manager 1" at bounding box center [360, 27] width 318 height 54
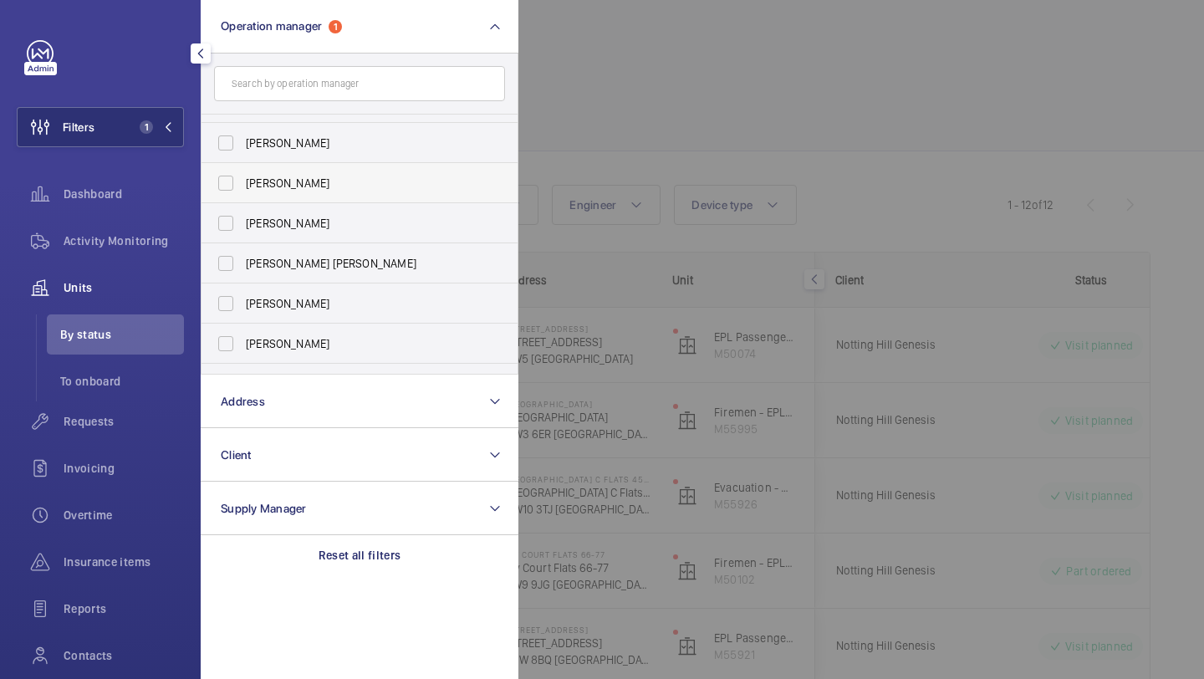
scroll to position [62, 0]
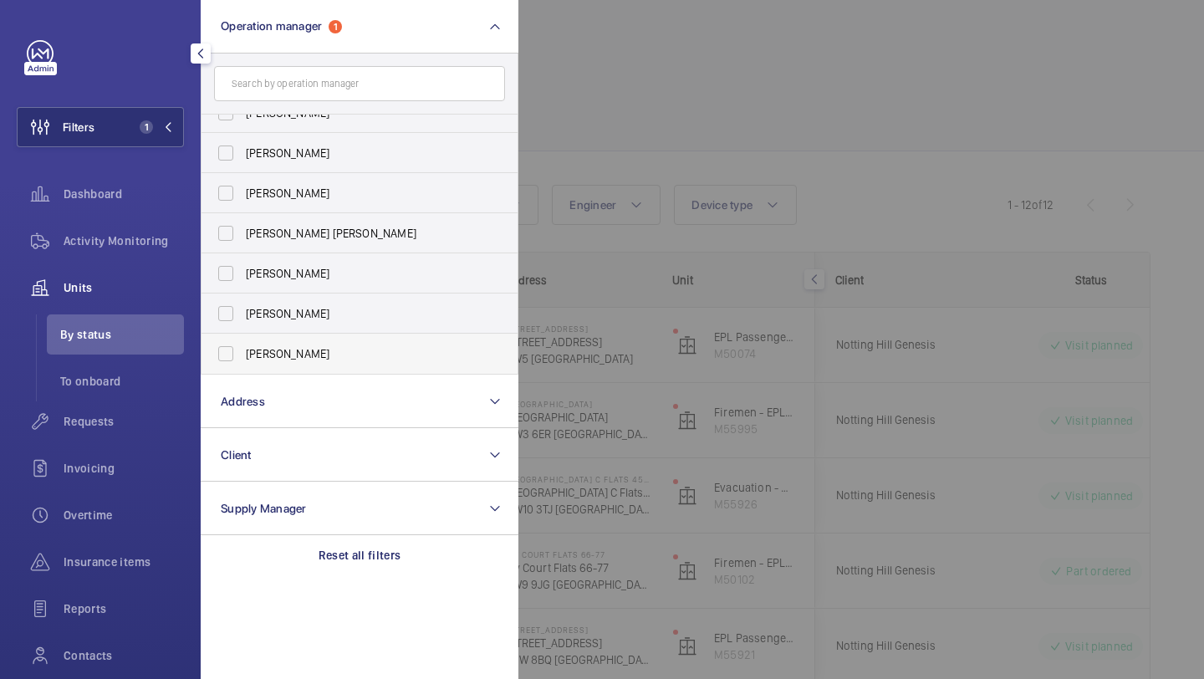
click at [289, 335] on label "[PERSON_NAME]" at bounding box center [347, 354] width 291 height 40
click at [243, 337] on input "[PERSON_NAME]" at bounding box center [225, 353] width 33 height 33
checkbox input "true"
click at [585, 163] on div at bounding box center [1121, 339] width 1204 height 679
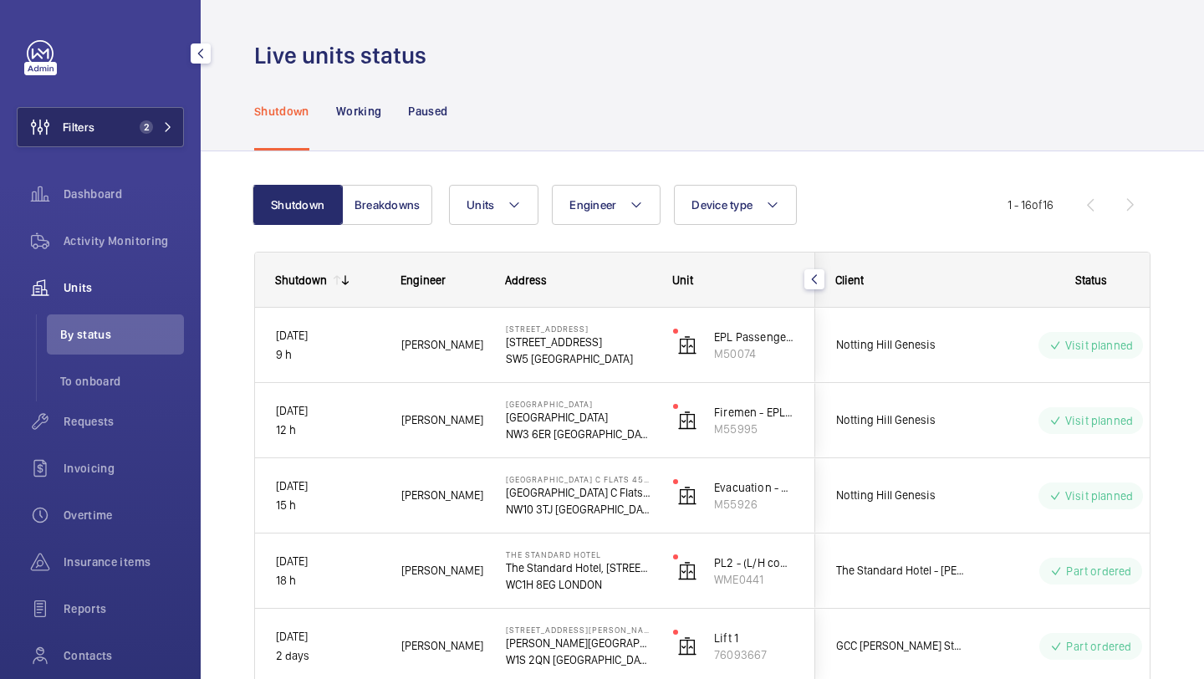
click at [142, 135] on button "Filters 2" at bounding box center [100, 127] width 167 height 40
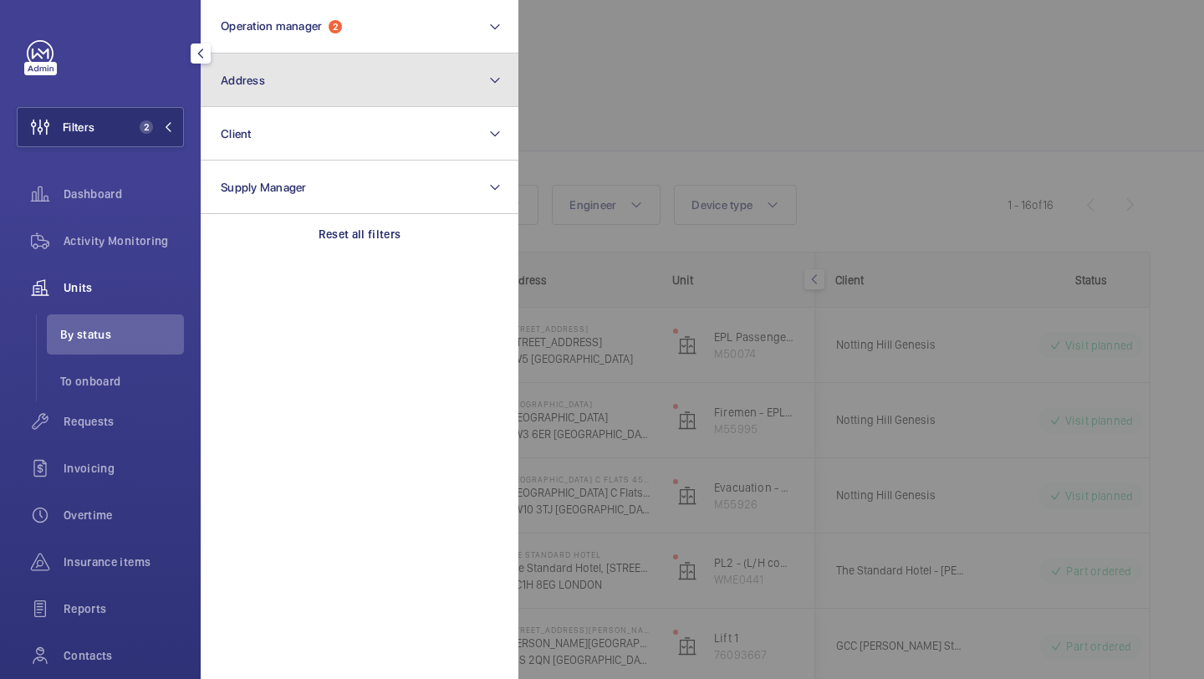
click at [238, 54] on button "Address" at bounding box center [360, 81] width 318 height 54
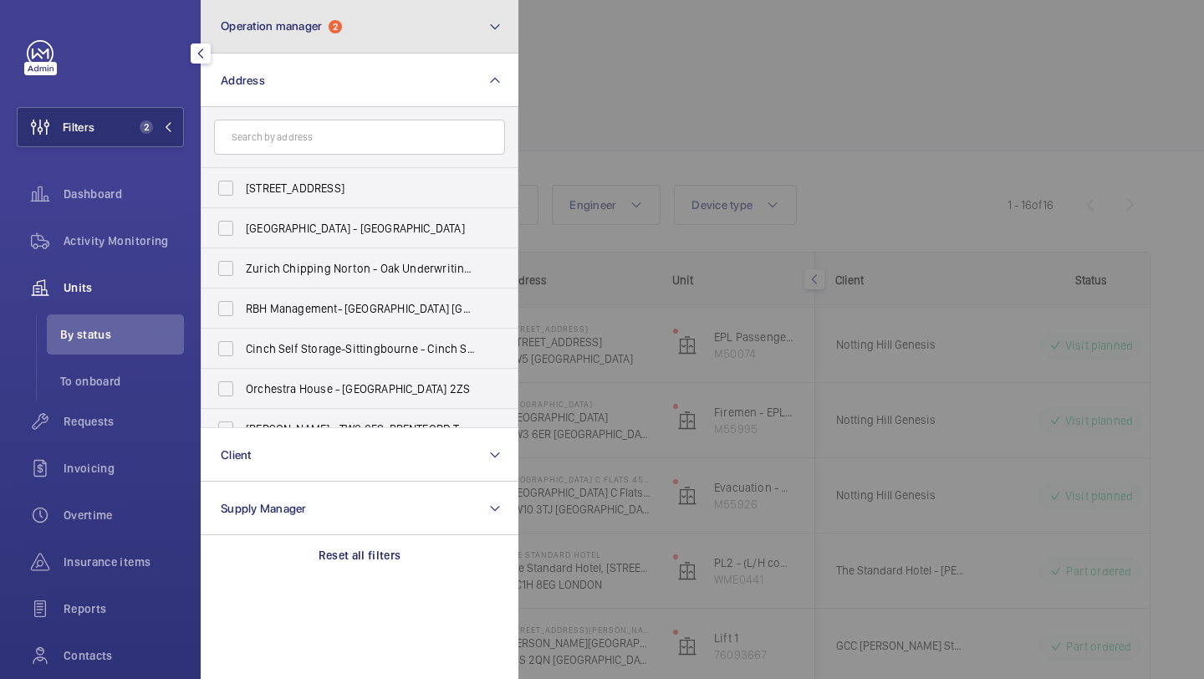
click at [238, 44] on button "Operation manager 2" at bounding box center [360, 27] width 318 height 54
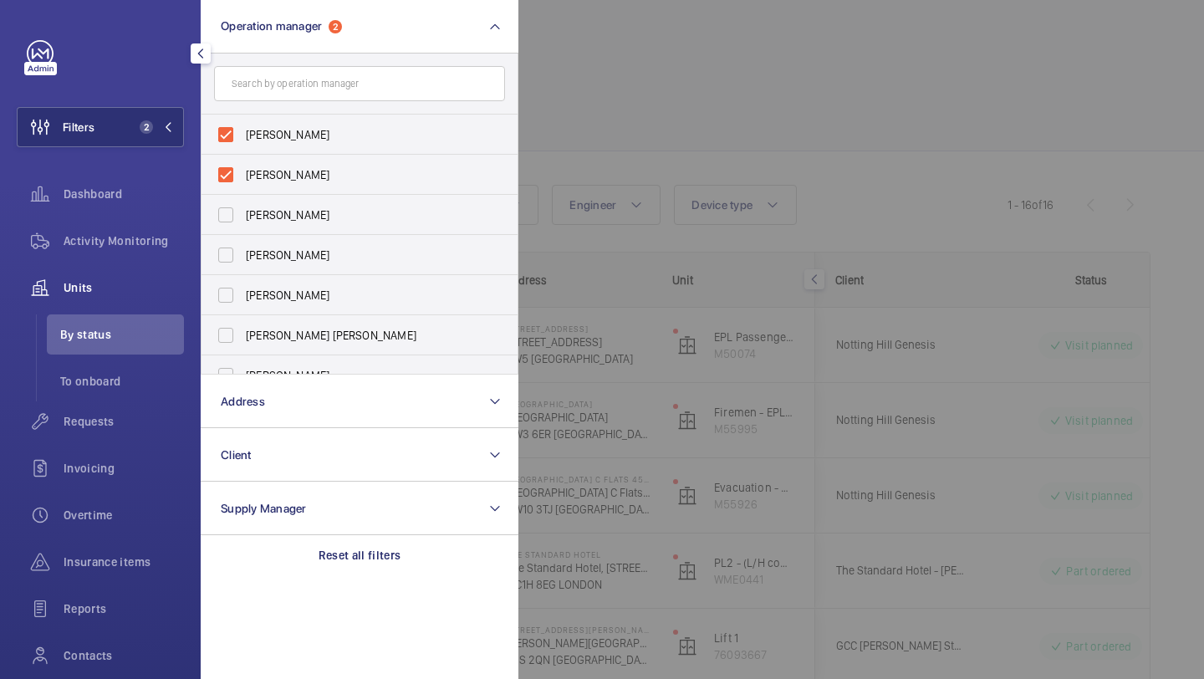
click at [562, 72] on div at bounding box center [1121, 339] width 1204 height 679
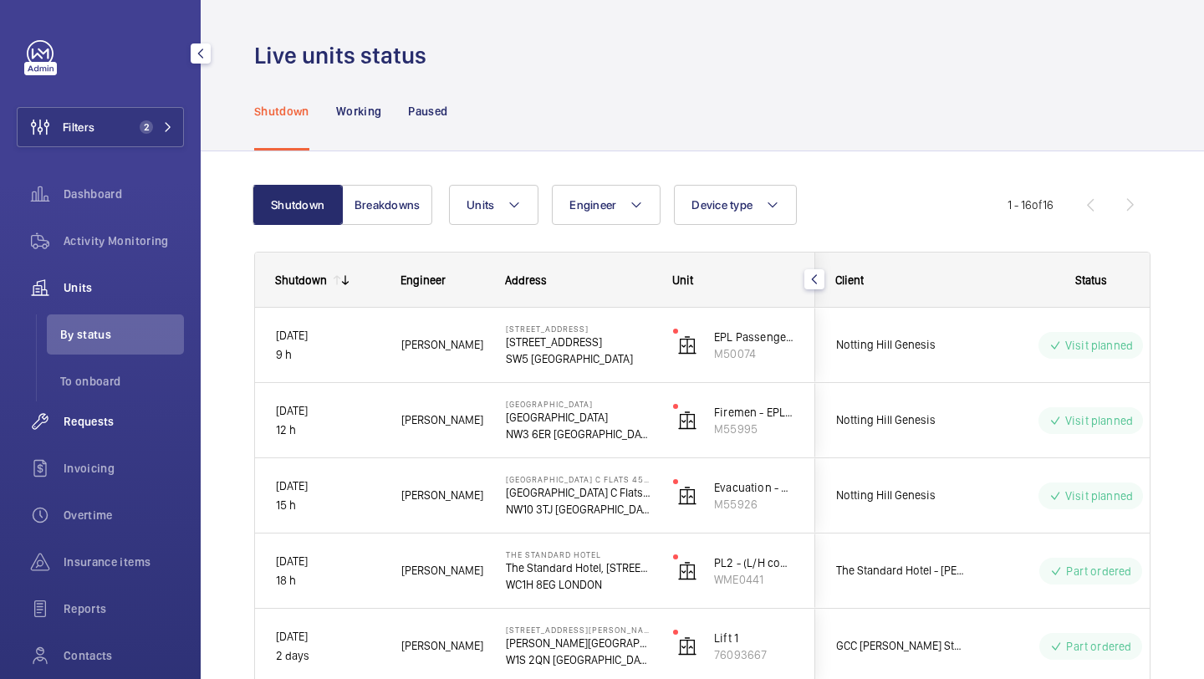
click at [105, 412] on div "Requests" at bounding box center [100, 421] width 167 height 40
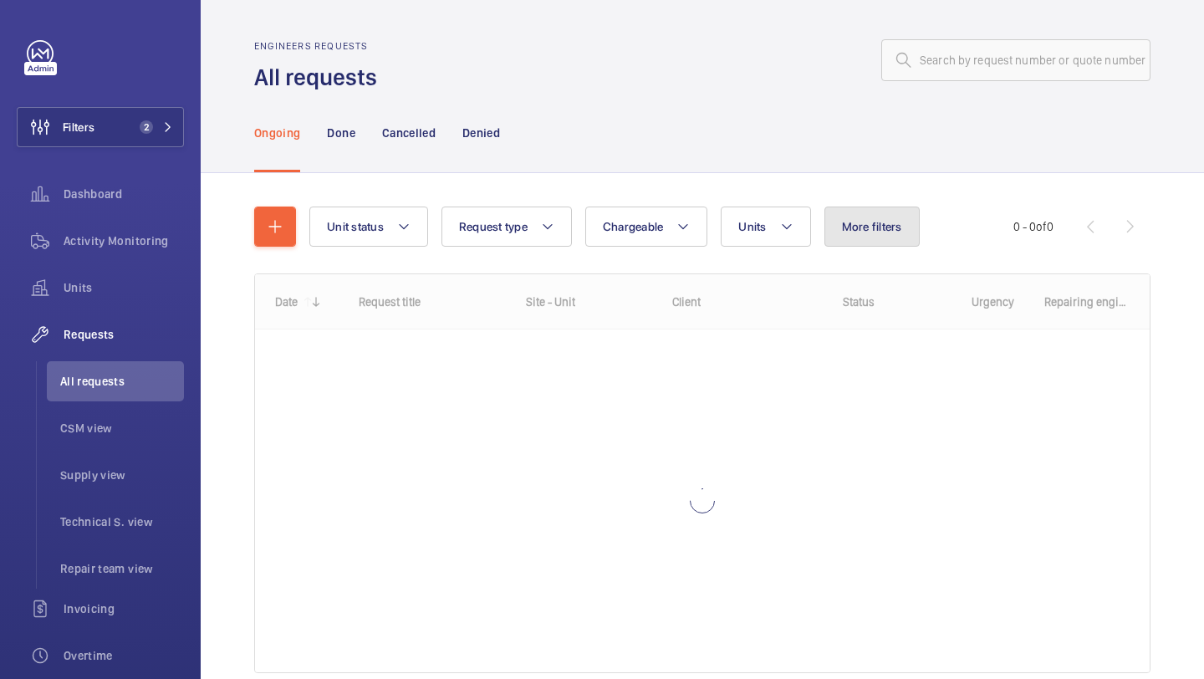
click at [853, 244] on button "More filters" at bounding box center [872, 227] width 95 height 40
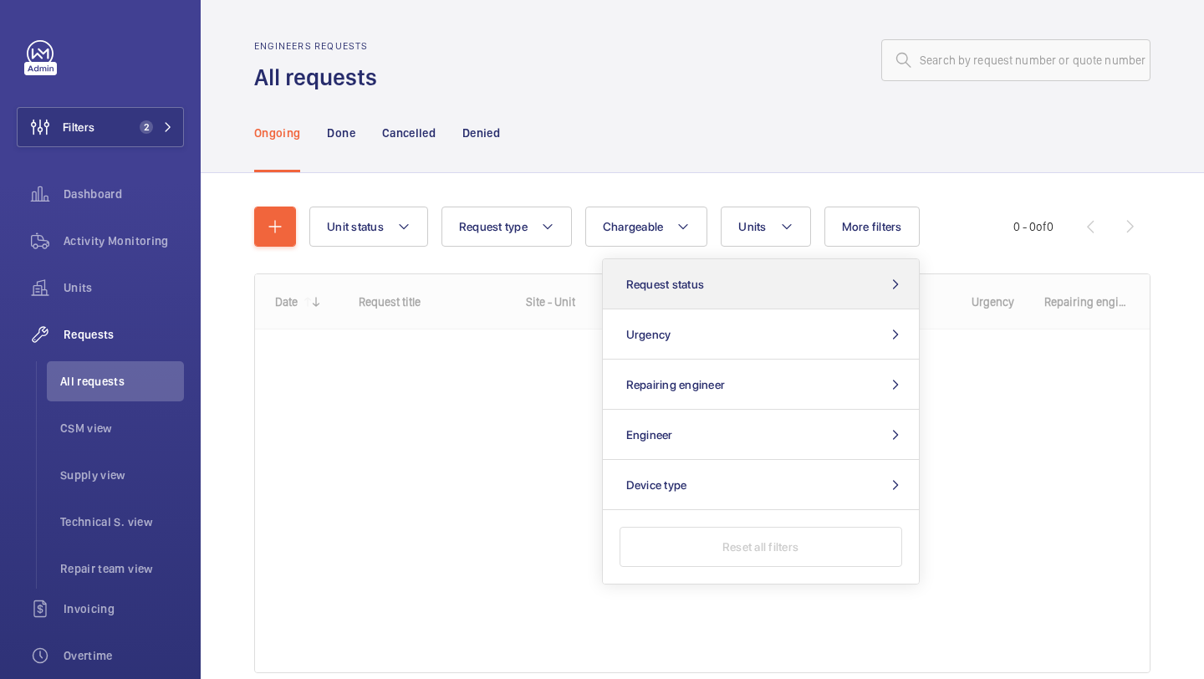
click at [795, 290] on button "Request status" at bounding box center [761, 284] width 316 height 50
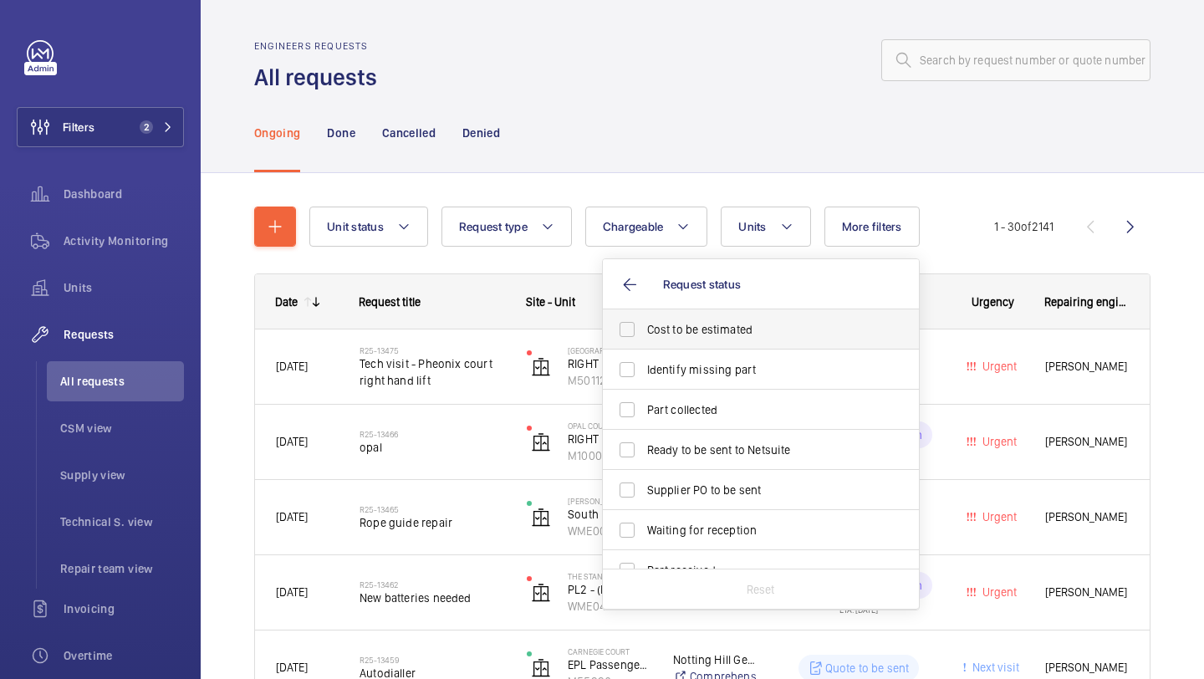
click at [746, 335] on span "Cost to be estimated" at bounding box center [762, 329] width 230 height 17
click at [644, 335] on input "Cost to be estimated" at bounding box center [627, 329] width 33 height 33
checkbox input "true"
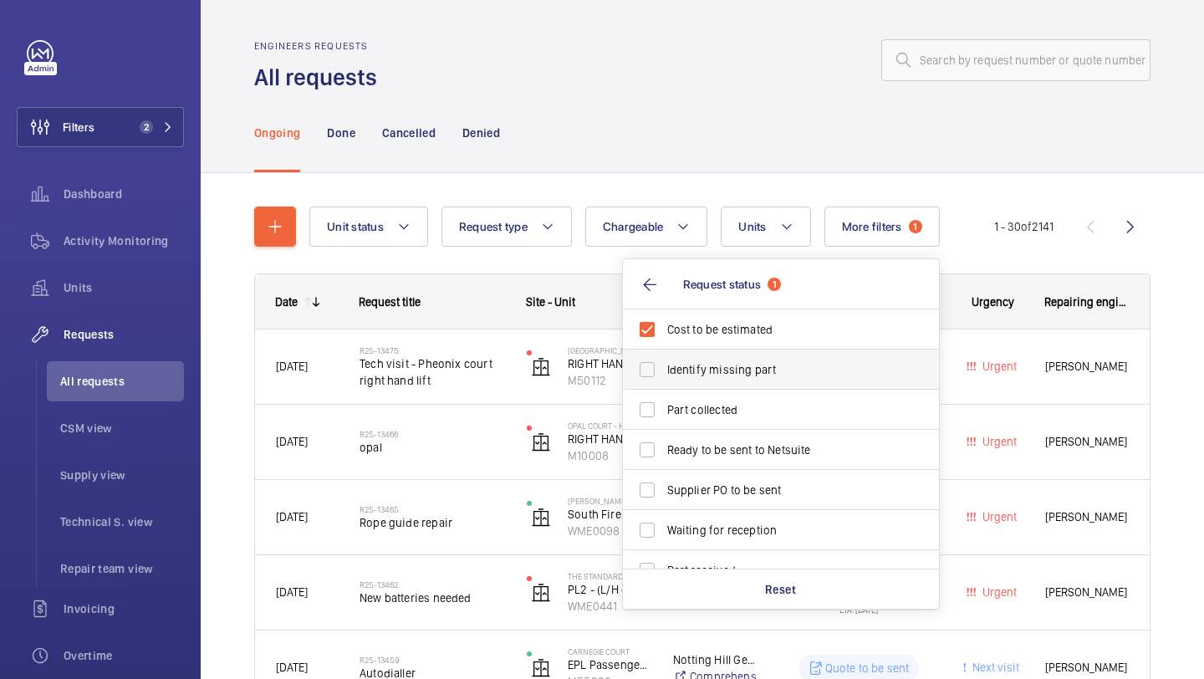
click at [738, 367] on span "Identify missing part" at bounding box center [782, 369] width 230 height 17
click at [664, 367] on input "Identify missing part" at bounding box center [647, 369] width 33 height 33
checkbox input "true"
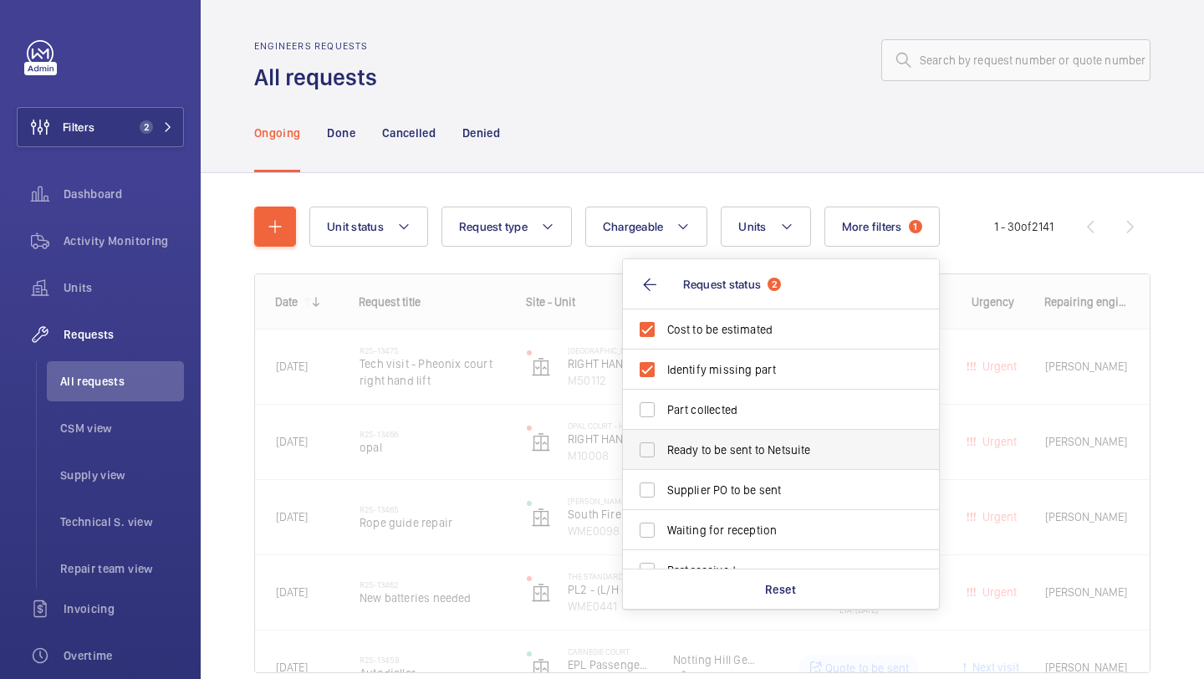
click at [713, 442] on span "Ready to be sent to Netsuite" at bounding box center [782, 450] width 230 height 17
click at [664, 442] on input "Ready to be sent to Netsuite" at bounding box center [647, 449] width 33 height 33
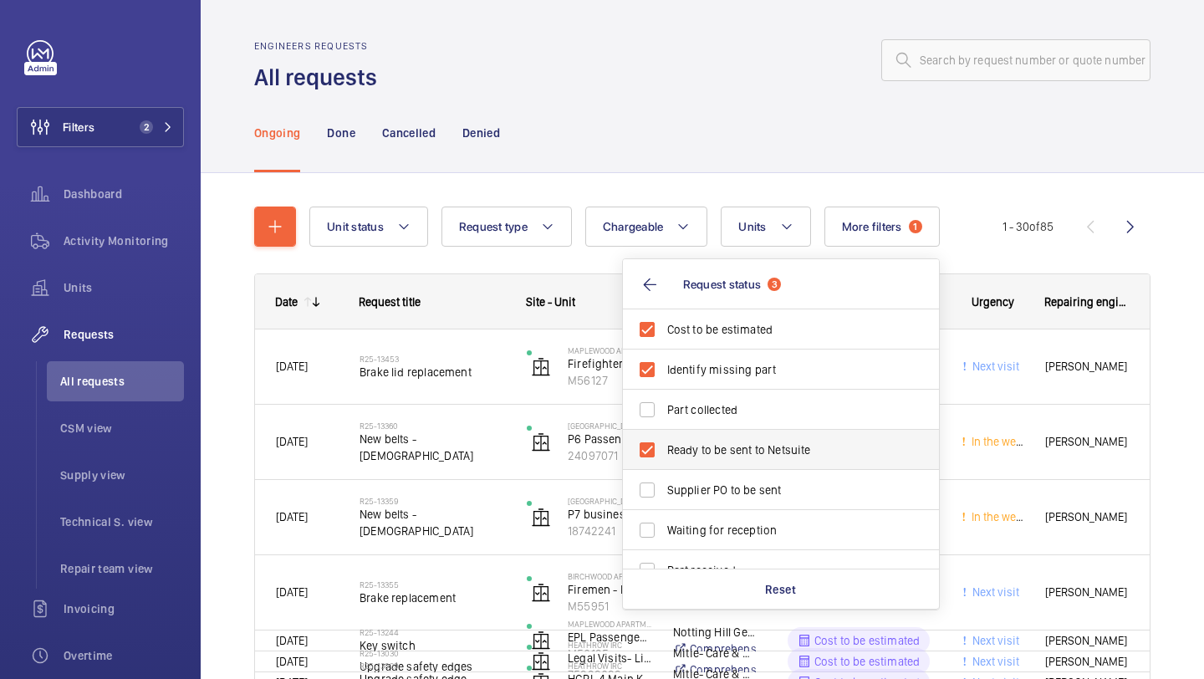
click at [713, 469] on label "Ready to be sent to Netsuite" at bounding box center [768, 450] width 291 height 40
click at [664, 467] on input "Ready to be sent to Netsuite" at bounding box center [647, 449] width 33 height 33
checkbox input "false"
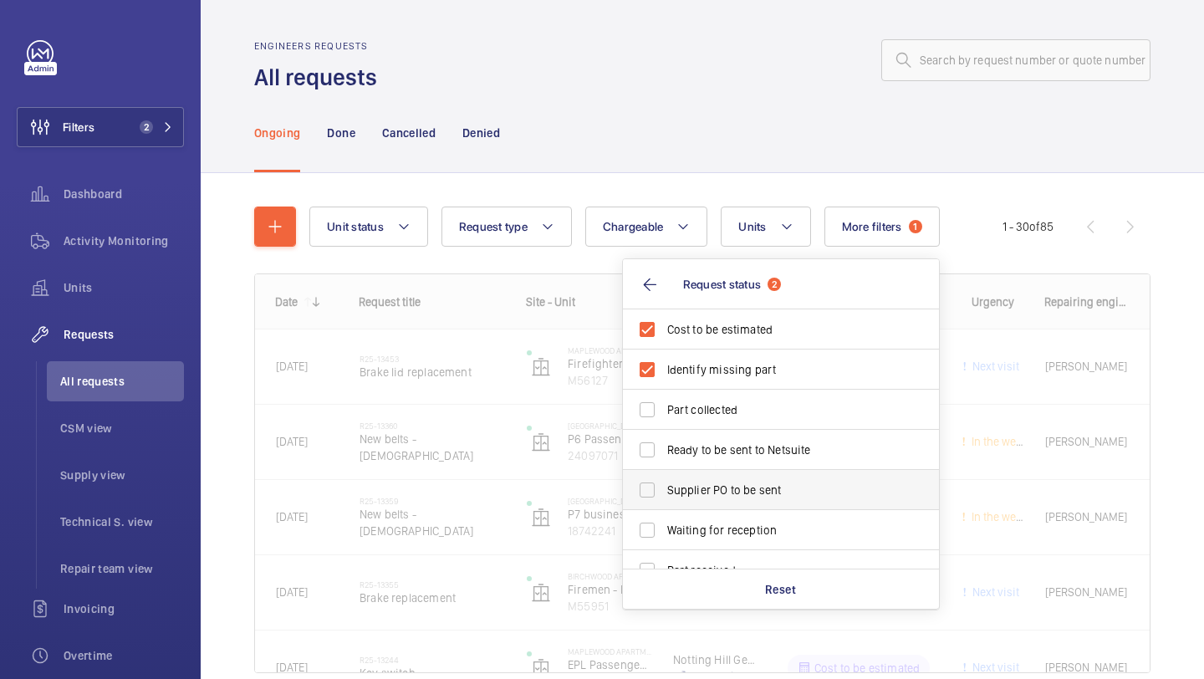
click at [713, 474] on label "Supplier PO to be sent" at bounding box center [768, 490] width 291 height 40
click at [664, 474] on input "Supplier PO to be sent" at bounding box center [647, 489] width 33 height 33
checkbox input "true"
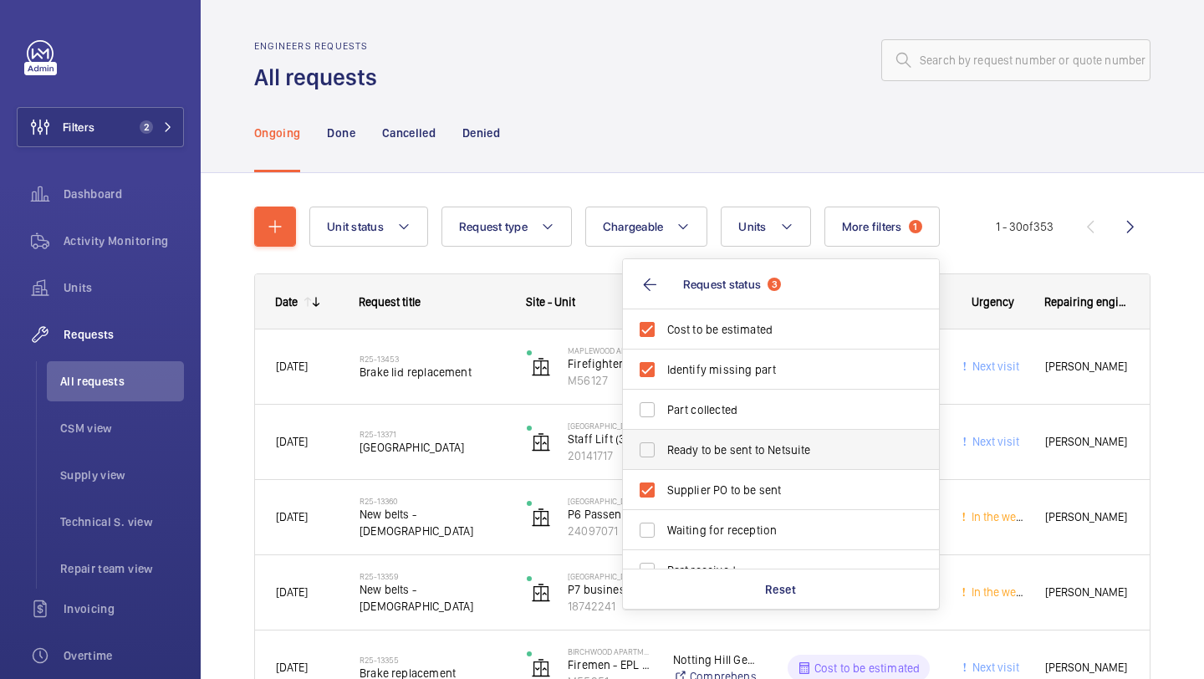
click at [713, 454] on span "Ready to be sent to Netsuite" at bounding box center [782, 450] width 230 height 17
click at [664, 454] on input "Ready to be sent to Netsuite" at bounding box center [647, 449] width 33 height 33
checkbox input "true"
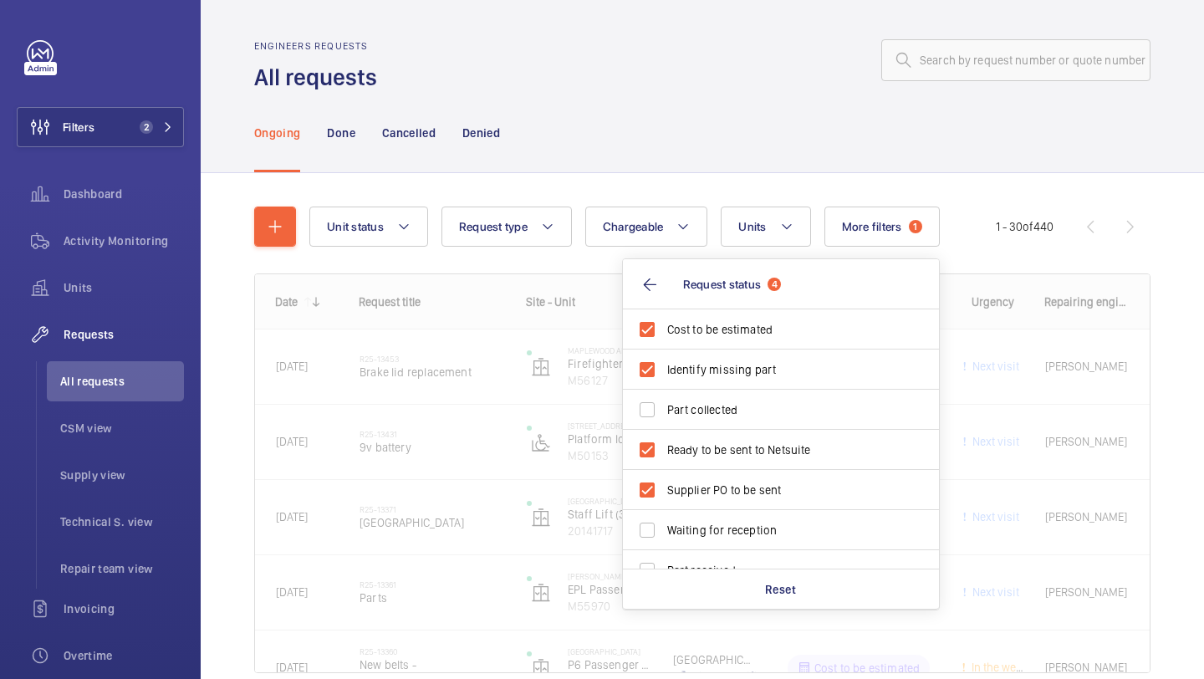
click at [738, 119] on div "Ongoing Done Cancelled Denied" at bounding box center [702, 132] width 897 height 79
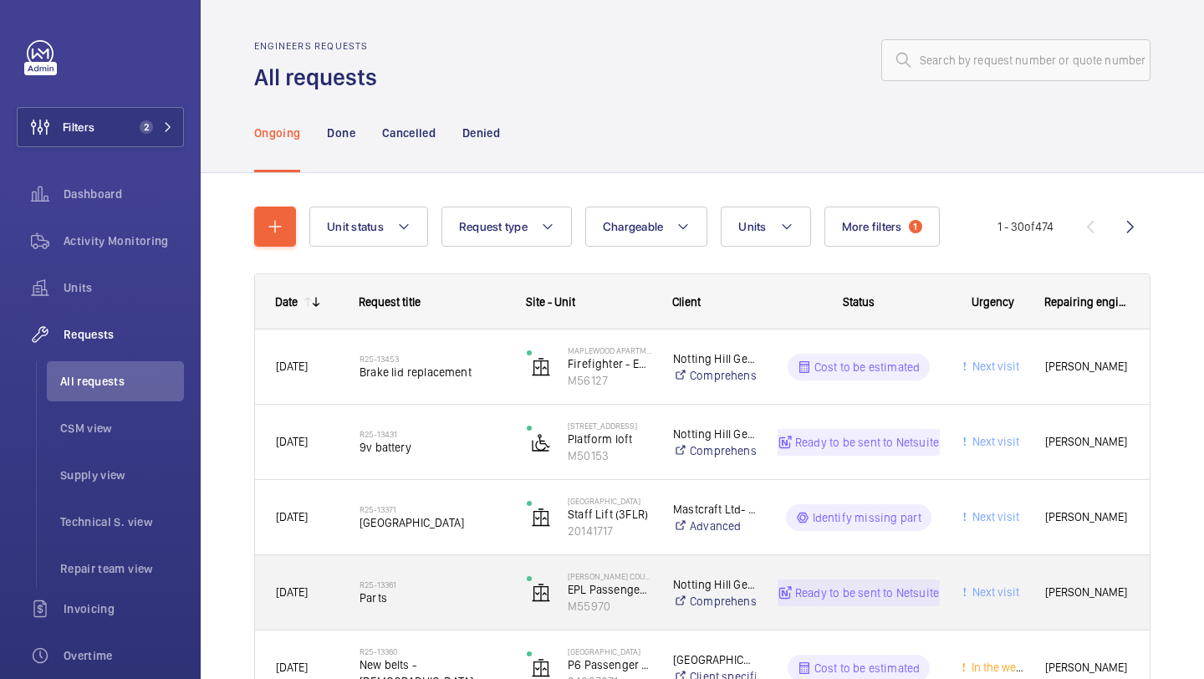
scroll to position [47, 0]
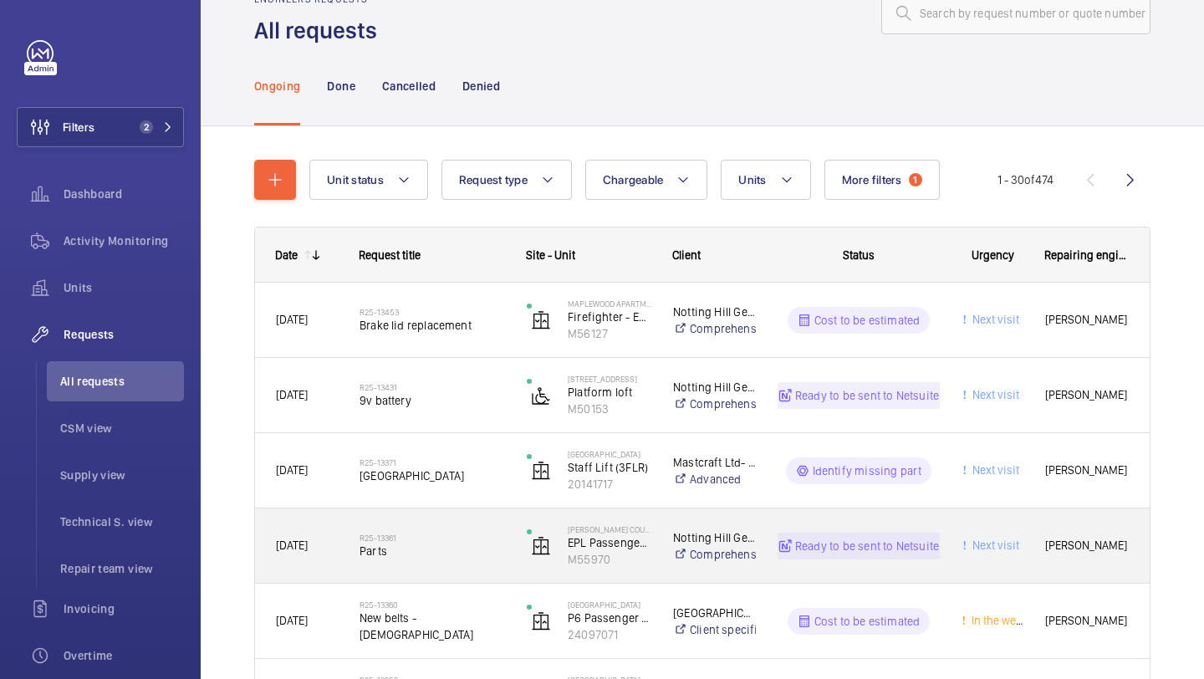
click at [442, 510] on div "R25-13361 Parts" at bounding box center [423, 545] width 166 height 75
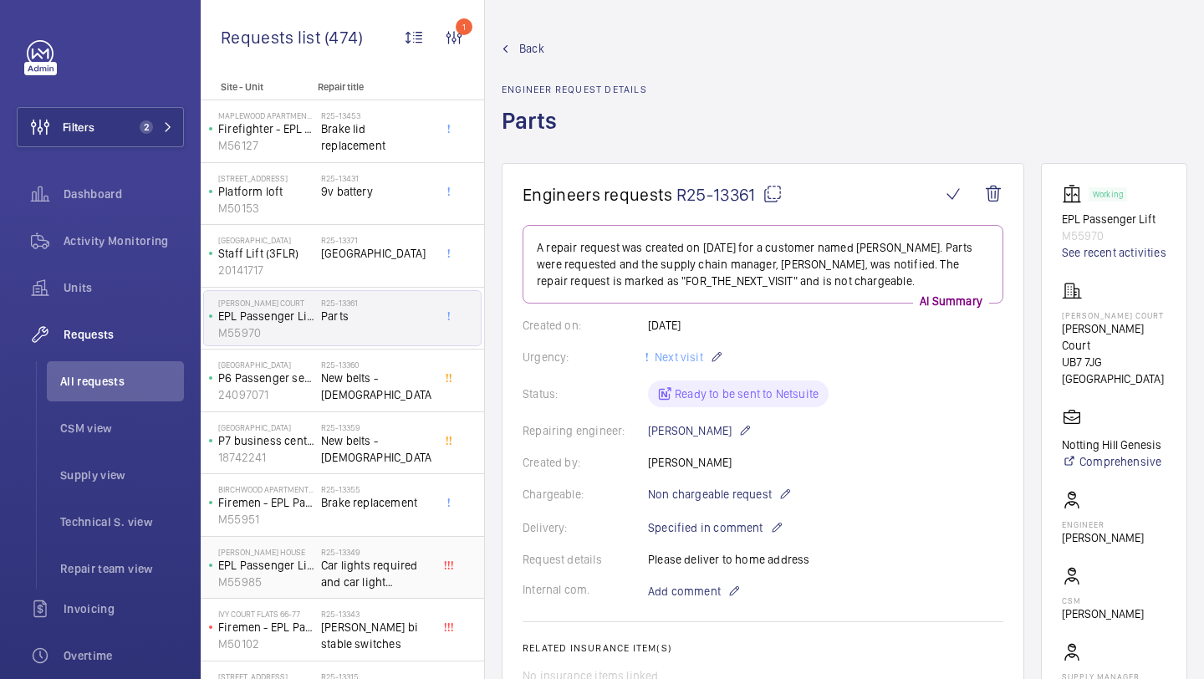
scroll to position [111, 0]
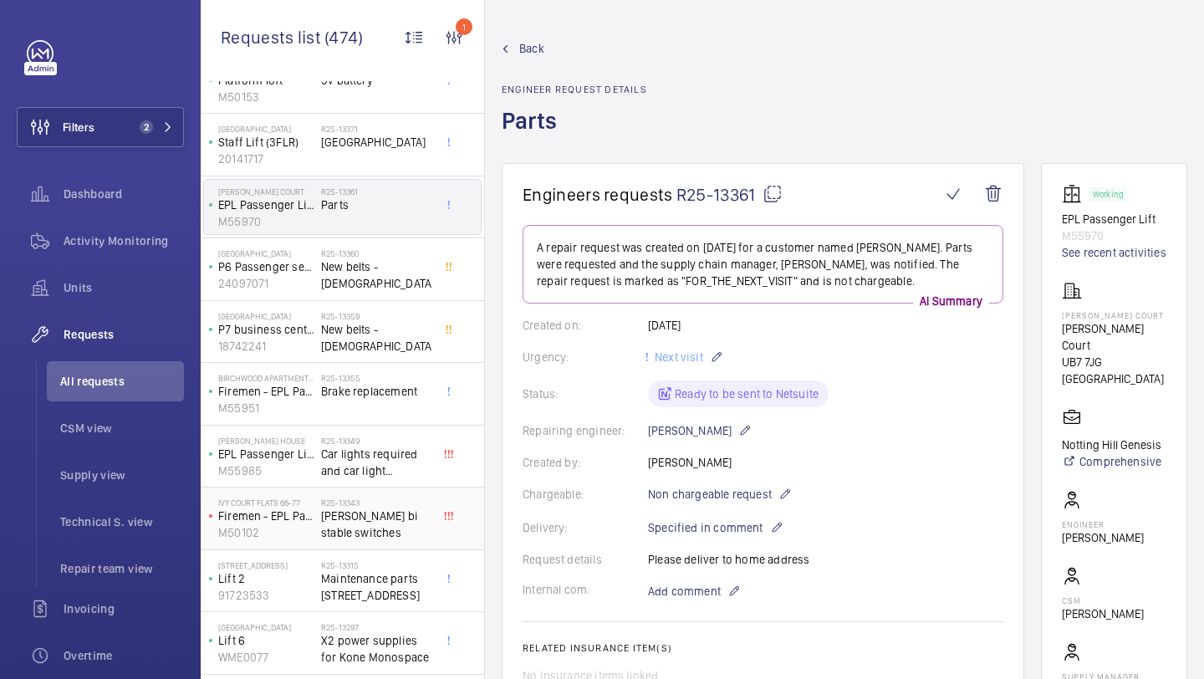
click at [405, 515] on span "[PERSON_NAME] bi stable switches" at bounding box center [376, 524] width 110 height 33
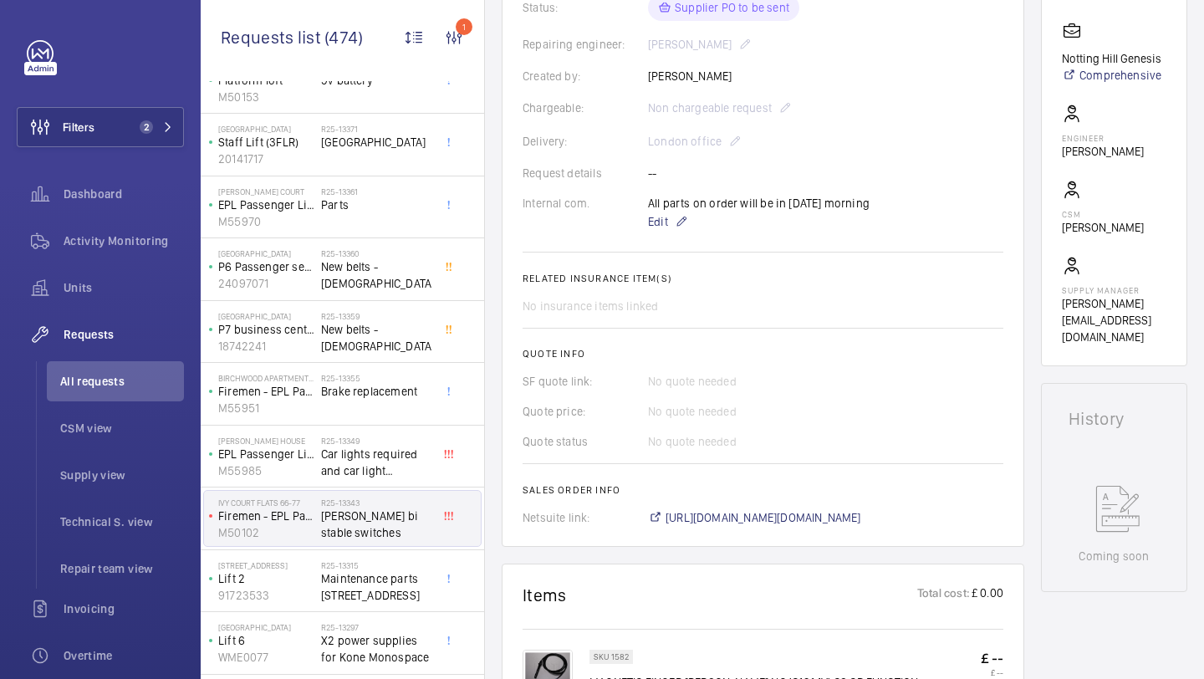
scroll to position [279, 0]
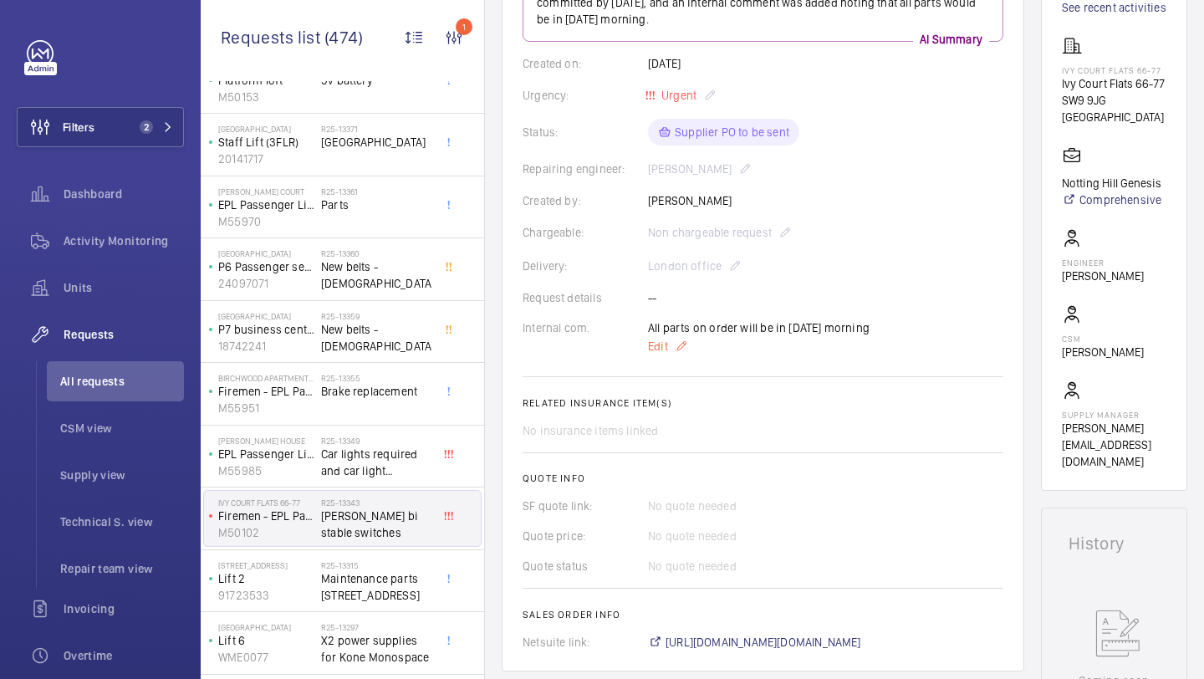
click at [677, 337] on mat-icon at bounding box center [681, 346] width 13 height 20
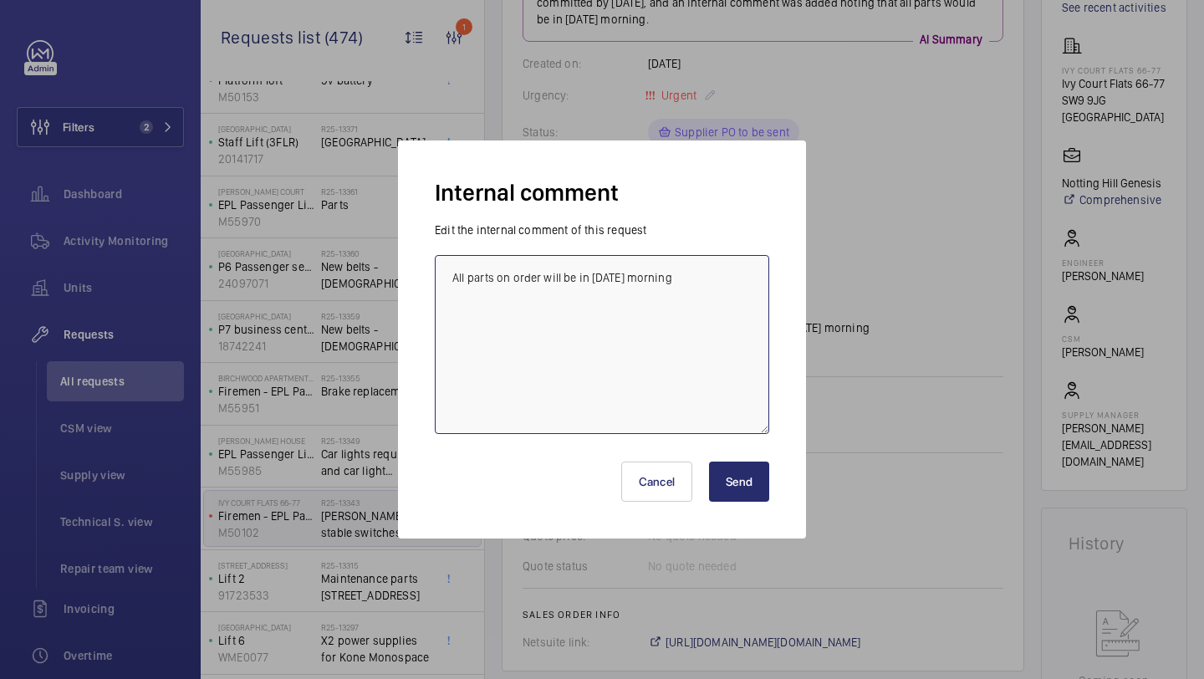
click at [718, 280] on textarea "All parts on order will be in Thursday morning" at bounding box center [602, 344] width 335 height 179
type textarea "All parts on order will be in Thursday morning - was unable to raise PO on nets…"
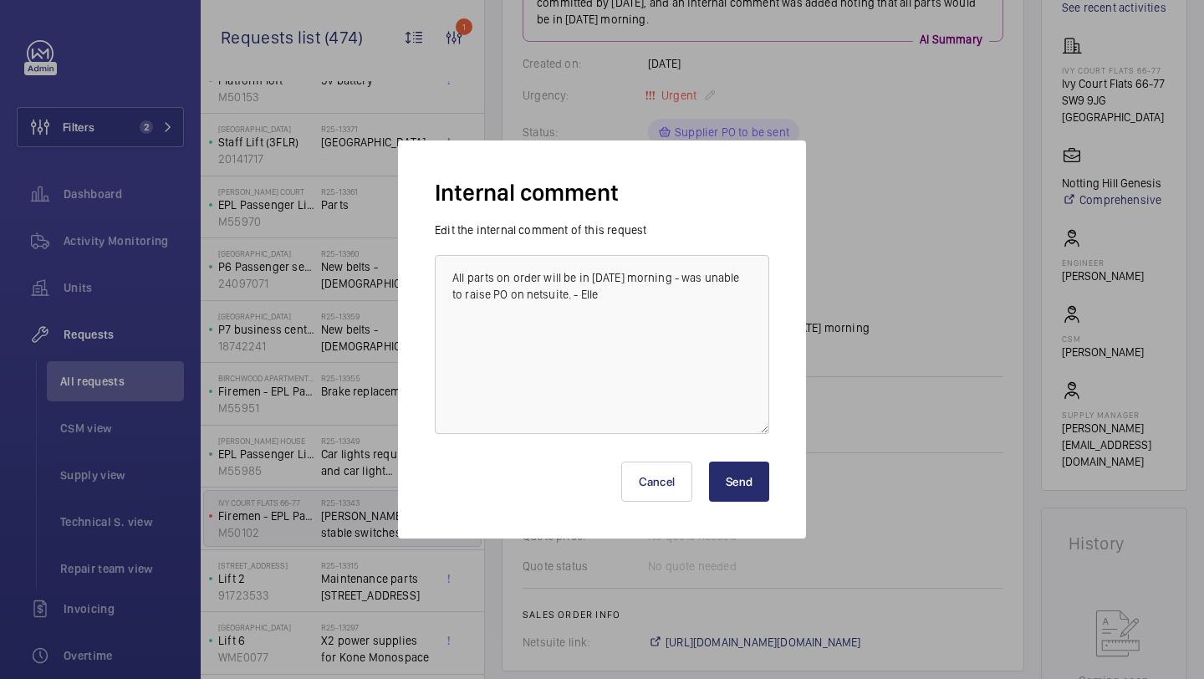
click at [749, 489] on button "Send" at bounding box center [739, 482] width 60 height 40
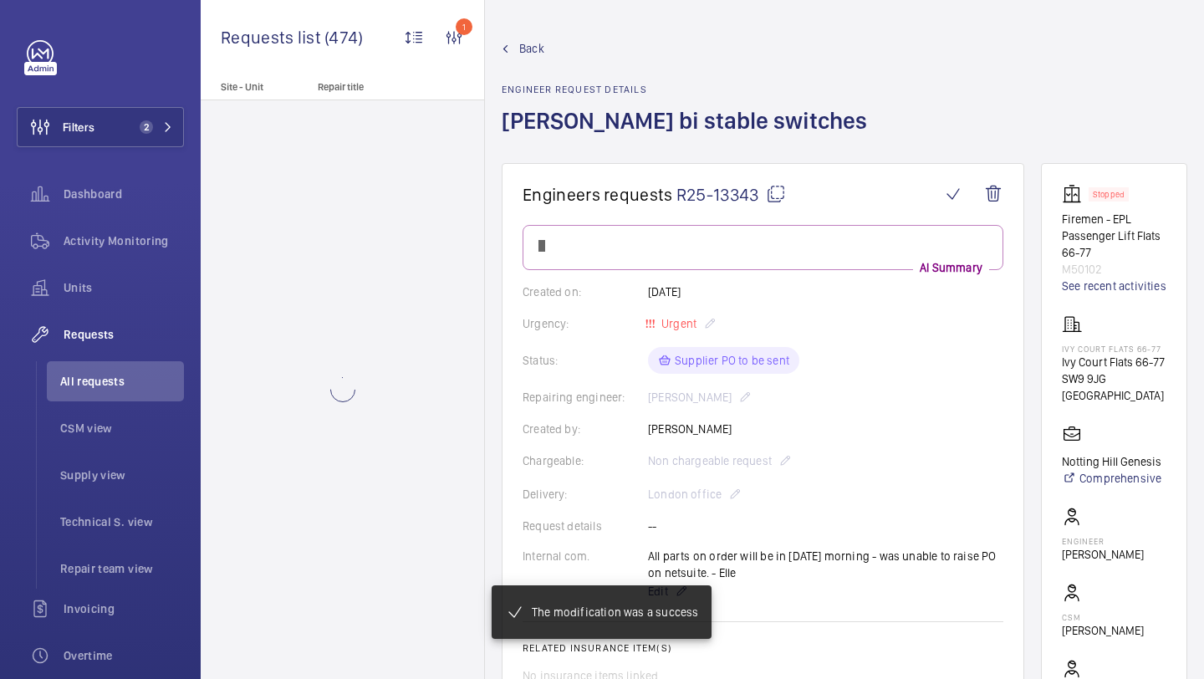
scroll to position [0, 0]
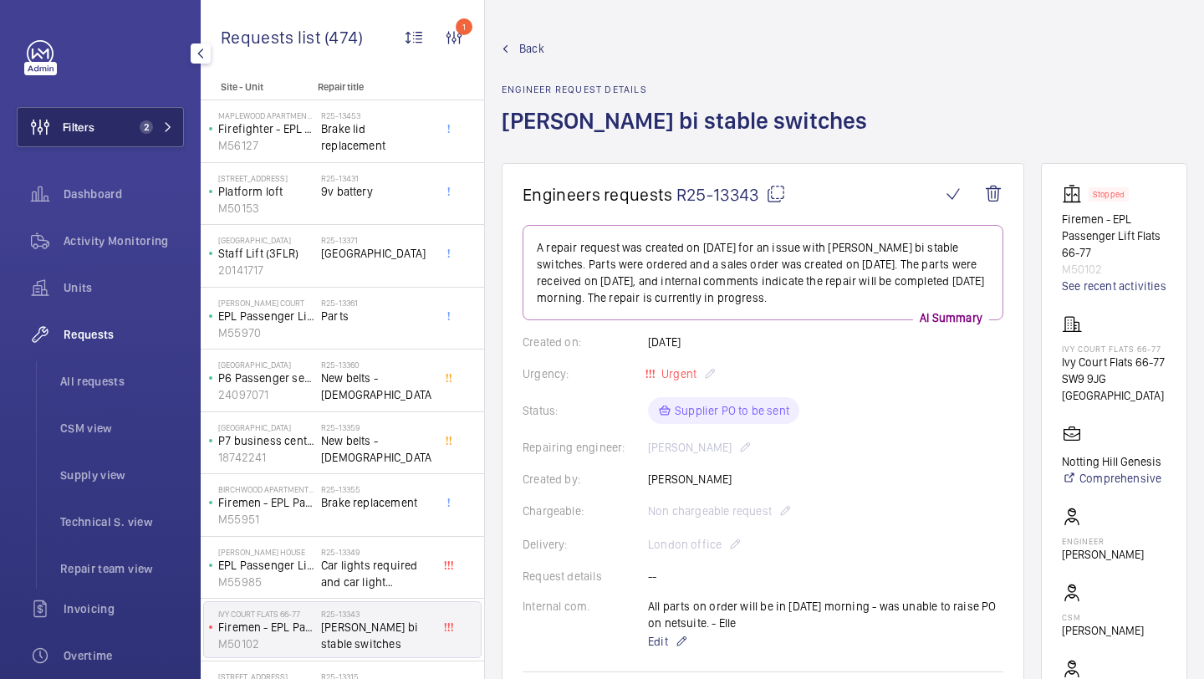
click at [125, 126] on button "Filters 2" at bounding box center [100, 127] width 167 height 40
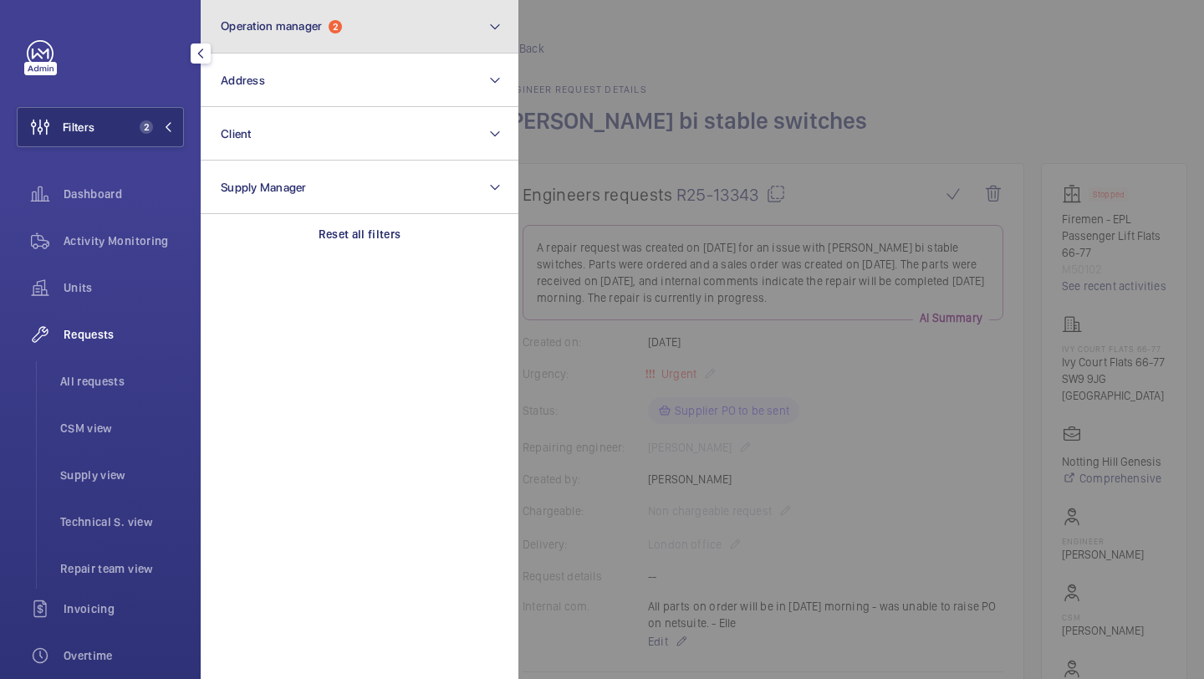
click at [216, 20] on button "Operation manager 2" at bounding box center [360, 27] width 318 height 54
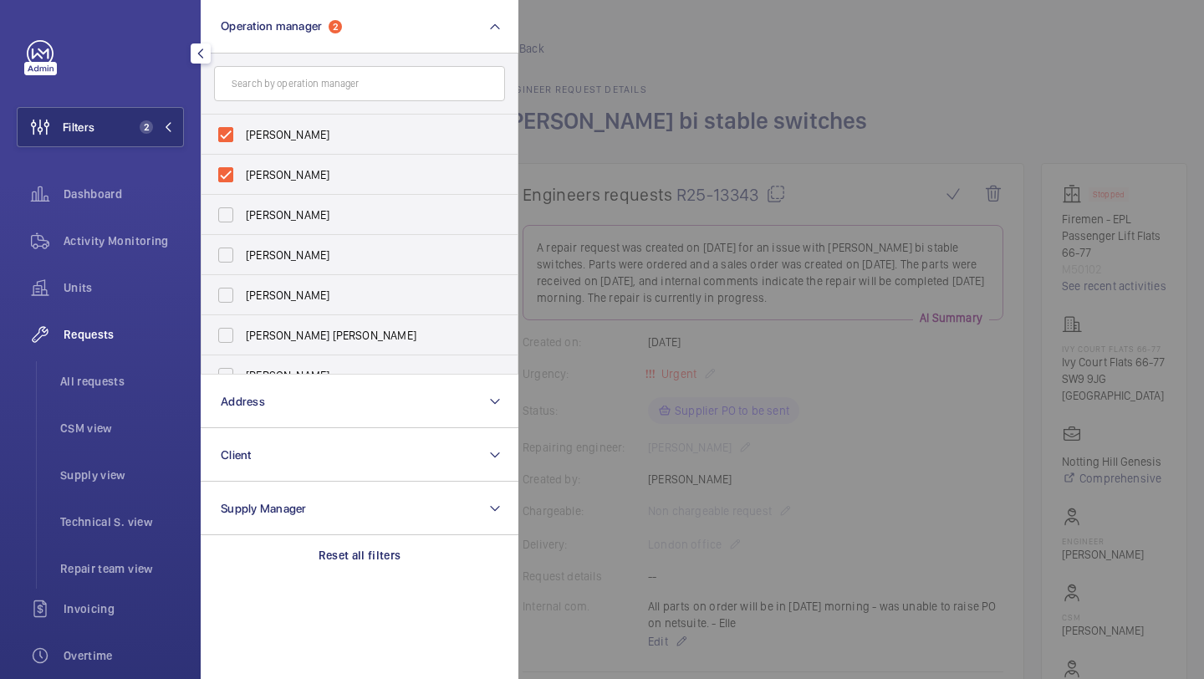
click at [98, 360] on div "Requests All requests CSM view Supply view Technical S. view Repair team view" at bounding box center [100, 451] width 167 height 274
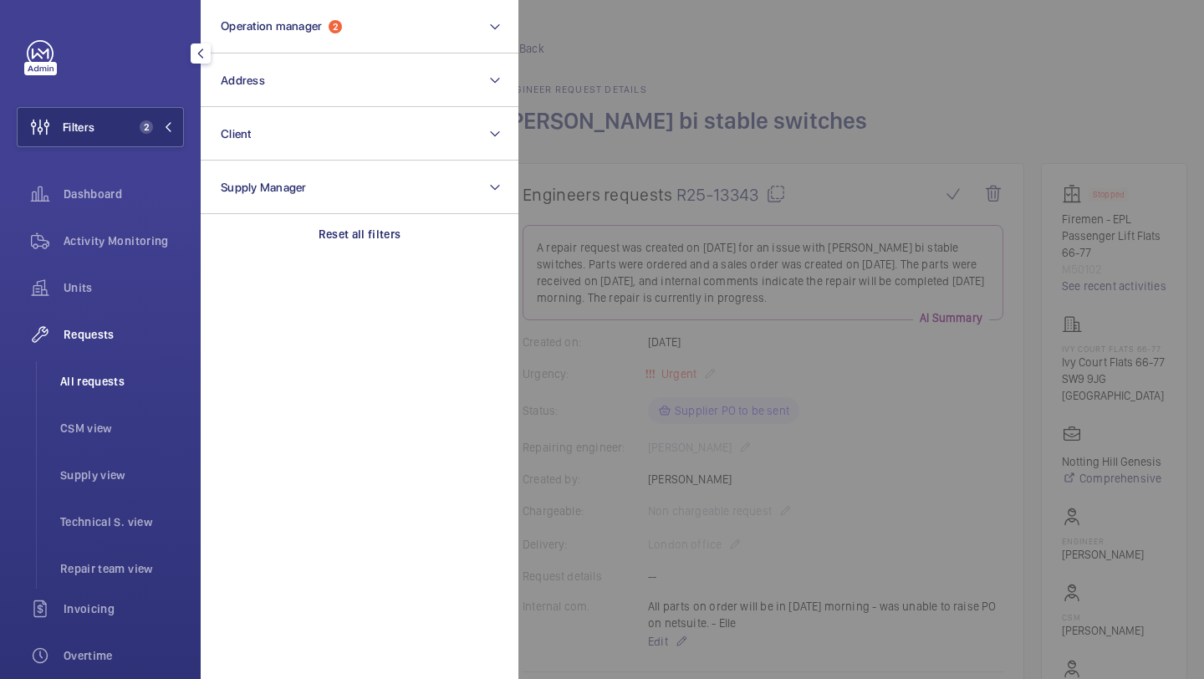
click at [98, 369] on li "All requests" at bounding box center [115, 381] width 137 height 40
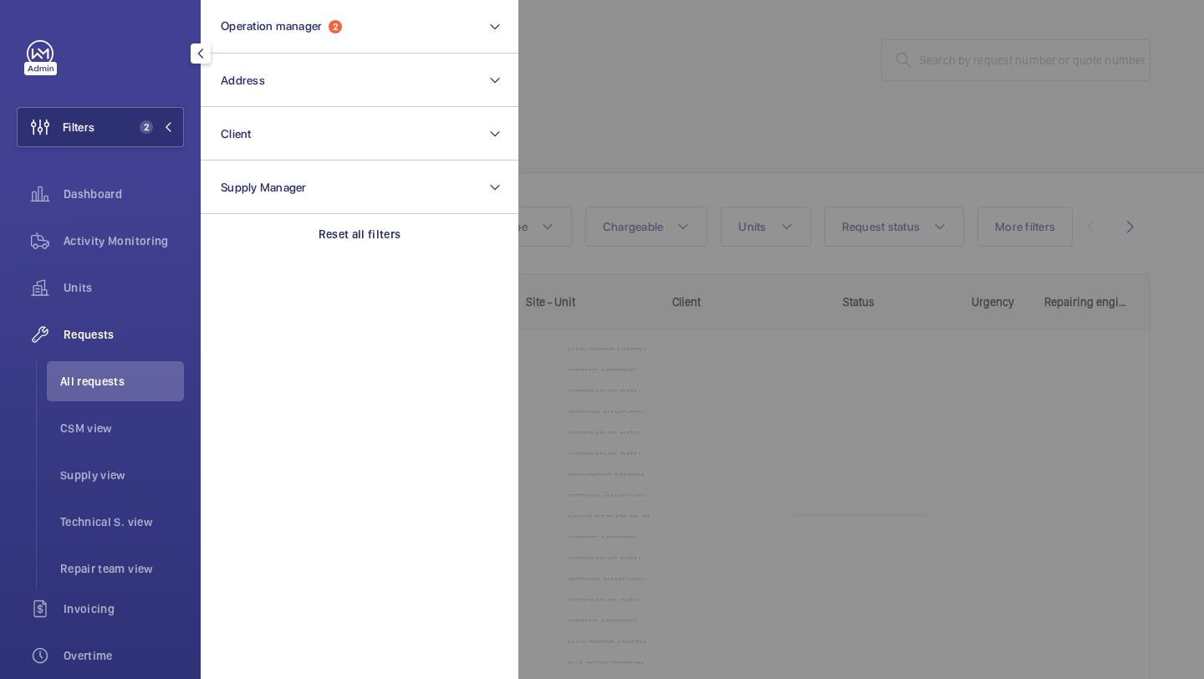
click at [654, 59] on div at bounding box center [1121, 339] width 1204 height 679
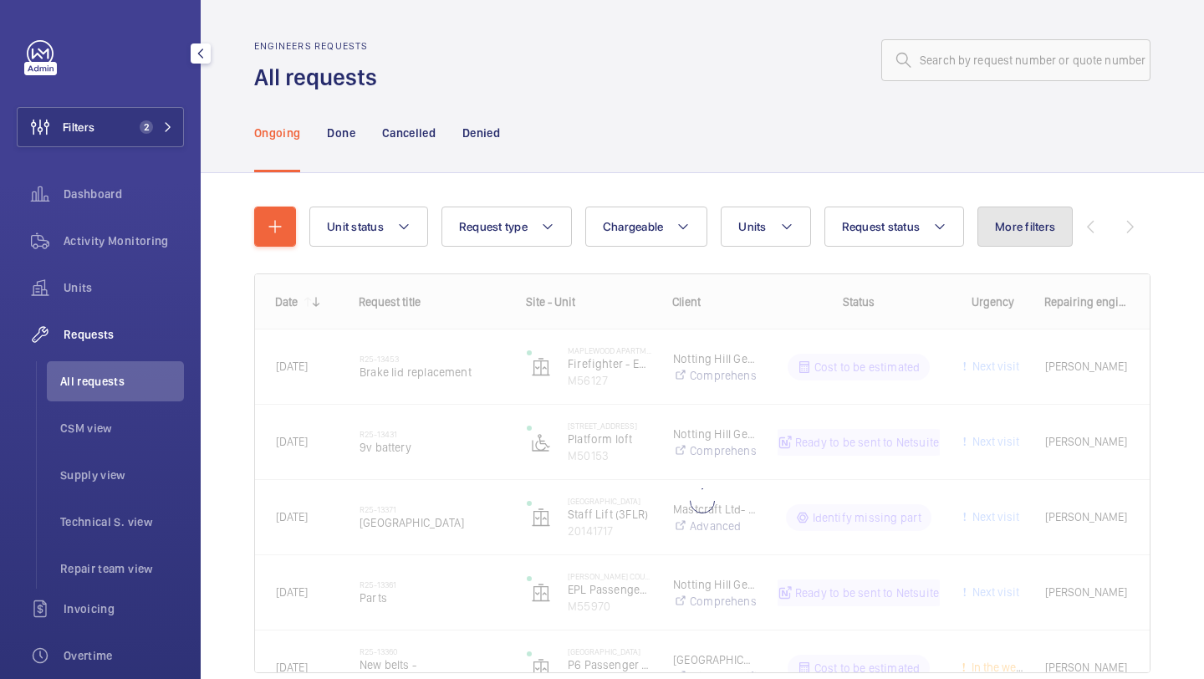
click at [989, 235] on button "More filters" at bounding box center [1025, 227] width 95 height 40
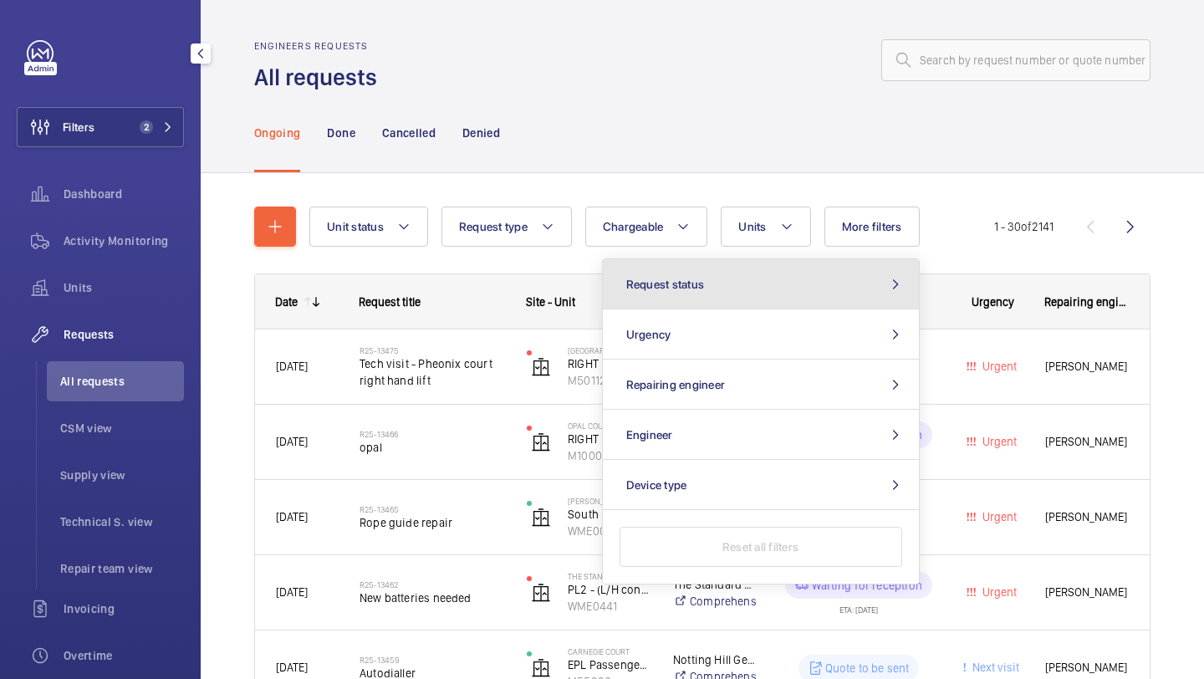
click at [867, 293] on button "Request status" at bounding box center [761, 284] width 316 height 50
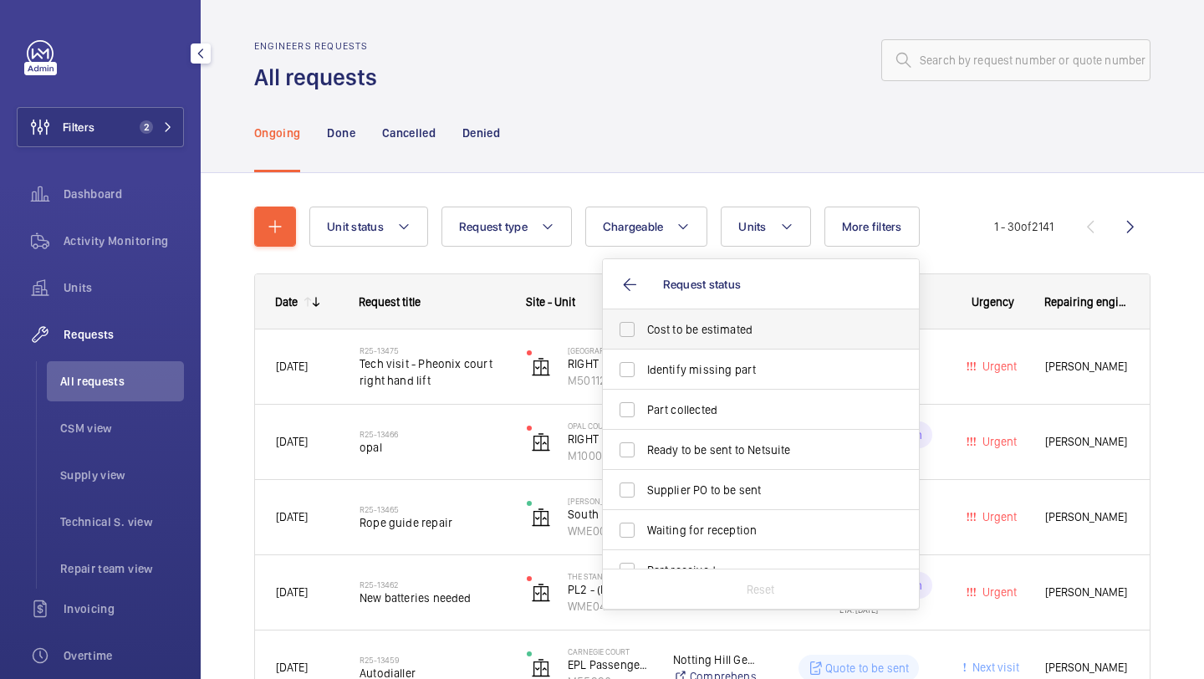
click at [811, 321] on span "Cost to be estimated" at bounding box center [762, 329] width 230 height 17
click at [644, 321] on input "Cost to be estimated" at bounding box center [627, 329] width 33 height 33
checkbox input "true"
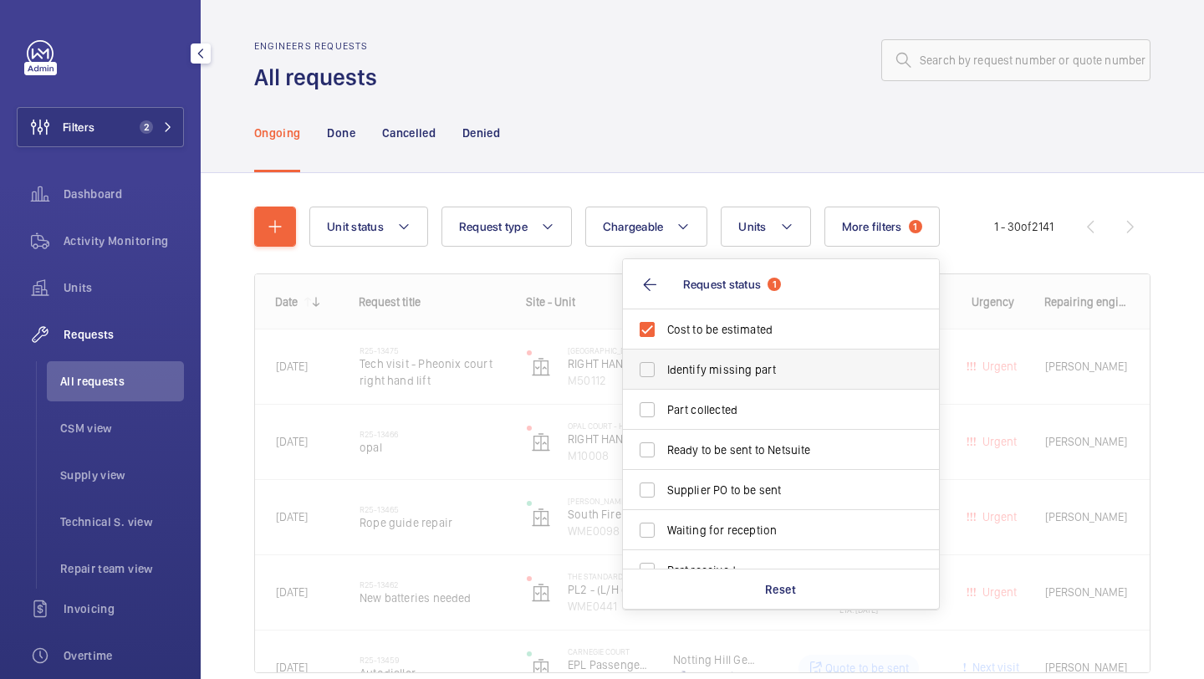
click at [795, 375] on span "Identify missing part" at bounding box center [782, 369] width 230 height 17
click at [664, 375] on input "Identify missing part" at bounding box center [647, 369] width 33 height 33
checkbox input "true"
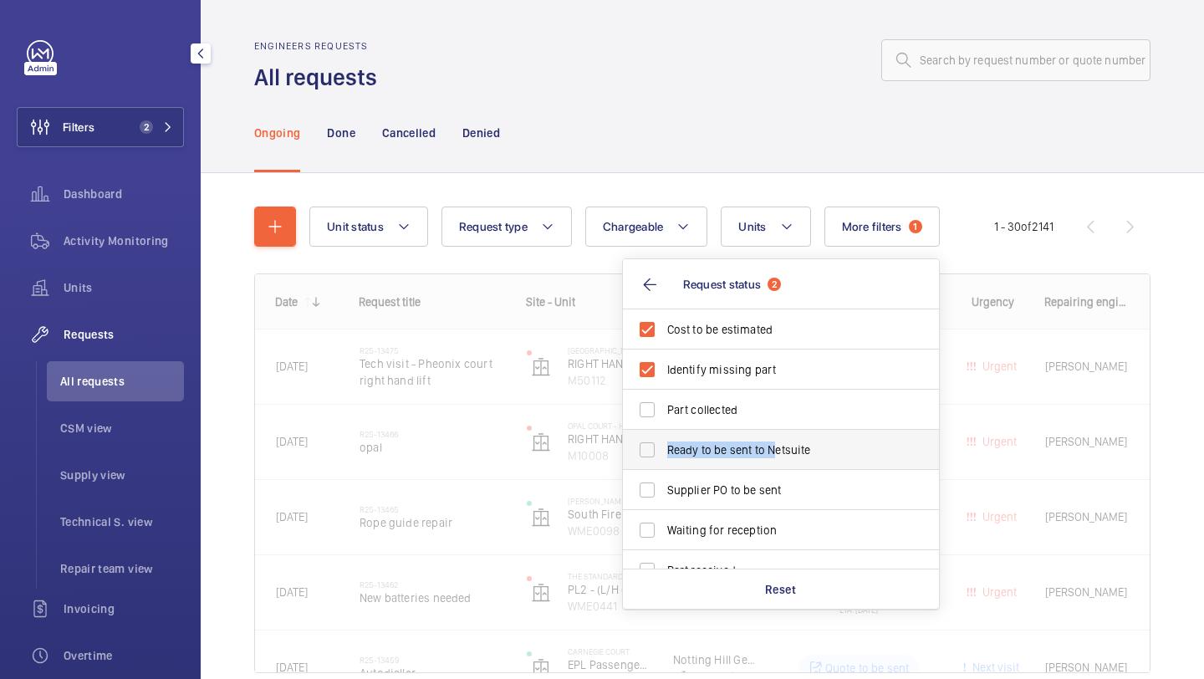
click at [775, 442] on span "Ready to be sent to Netsuite" at bounding box center [782, 450] width 230 height 17
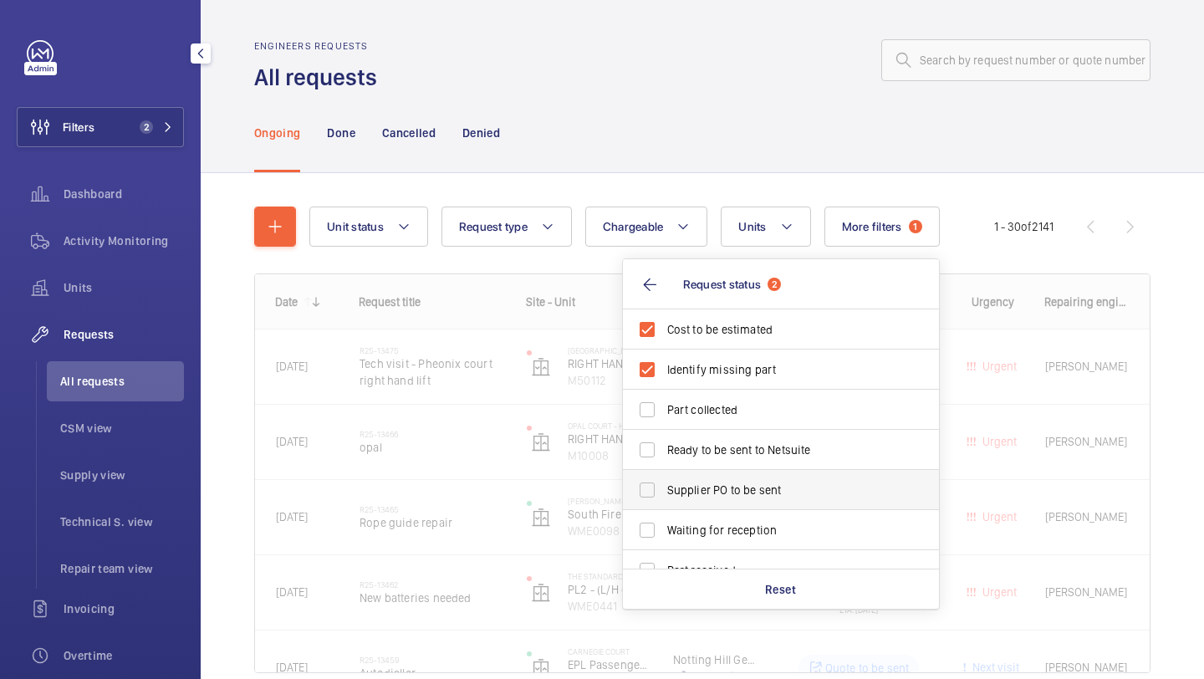
click at [775, 483] on span "Supplier PO to be sent" at bounding box center [782, 490] width 230 height 17
click at [664, 483] on input "Supplier PO to be sent" at bounding box center [647, 489] width 33 height 33
checkbox input "true"
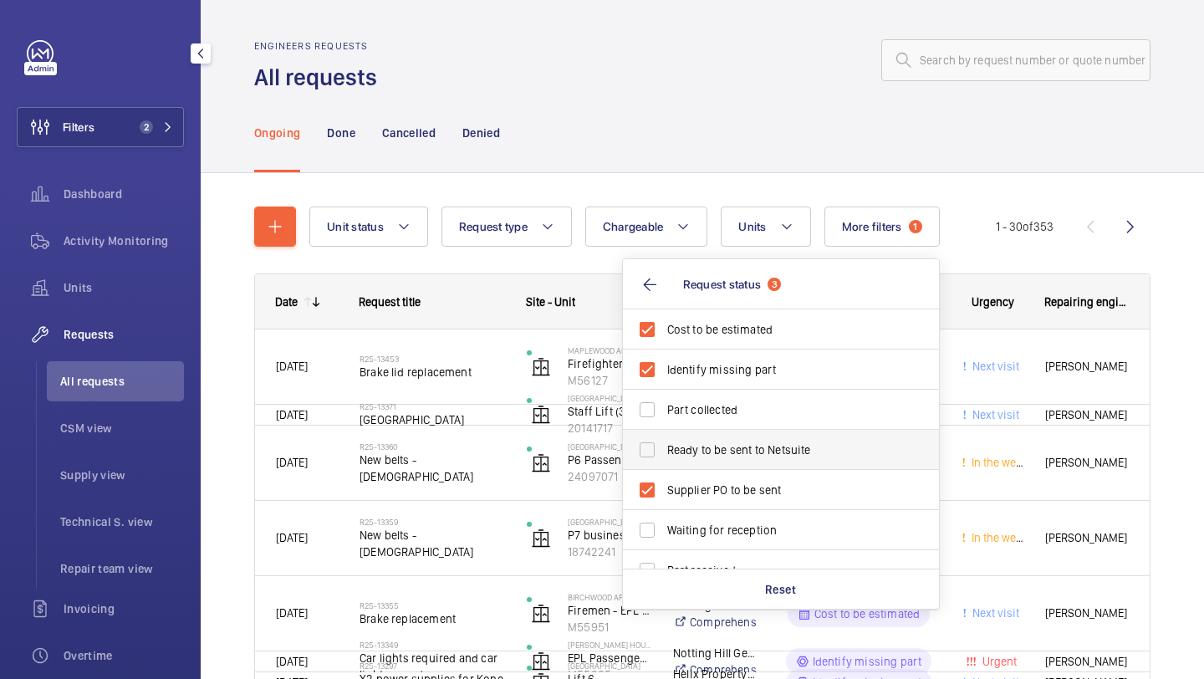
click at [776, 449] on span "Ready to be sent to Netsuite" at bounding box center [782, 450] width 230 height 17
click at [664, 449] on input "Ready to be sent to Netsuite" at bounding box center [647, 449] width 33 height 33
checkbox input "true"
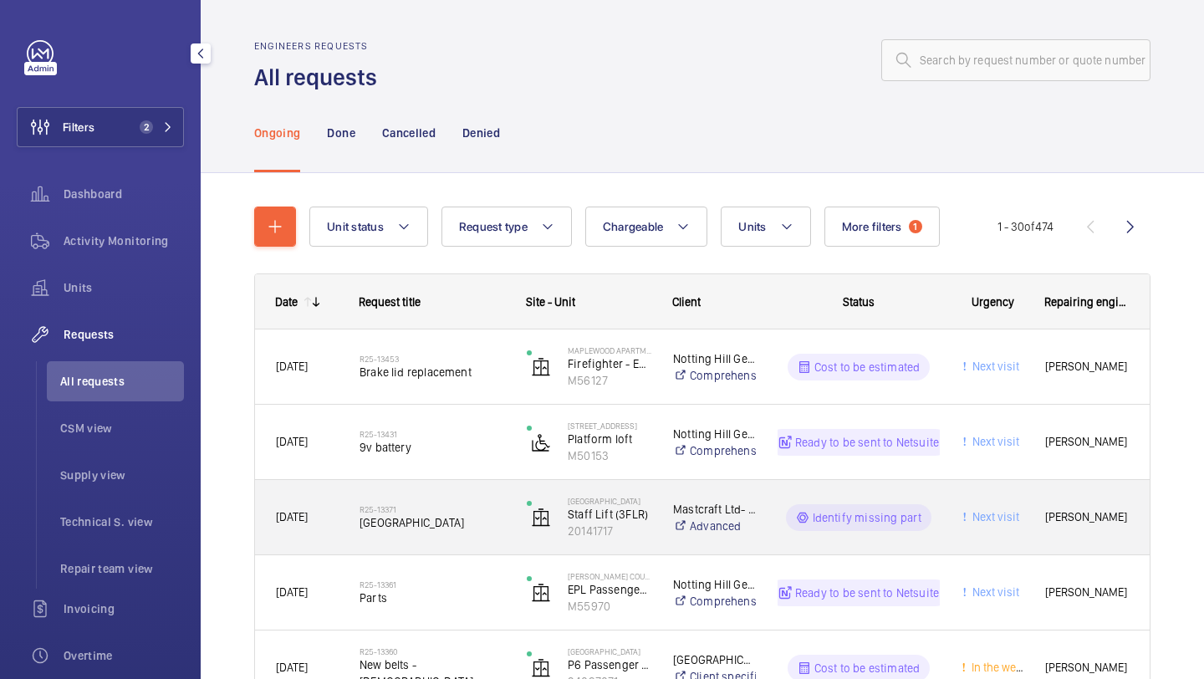
click at [459, 514] on h2 "R25-13371" at bounding box center [433, 509] width 146 height 10
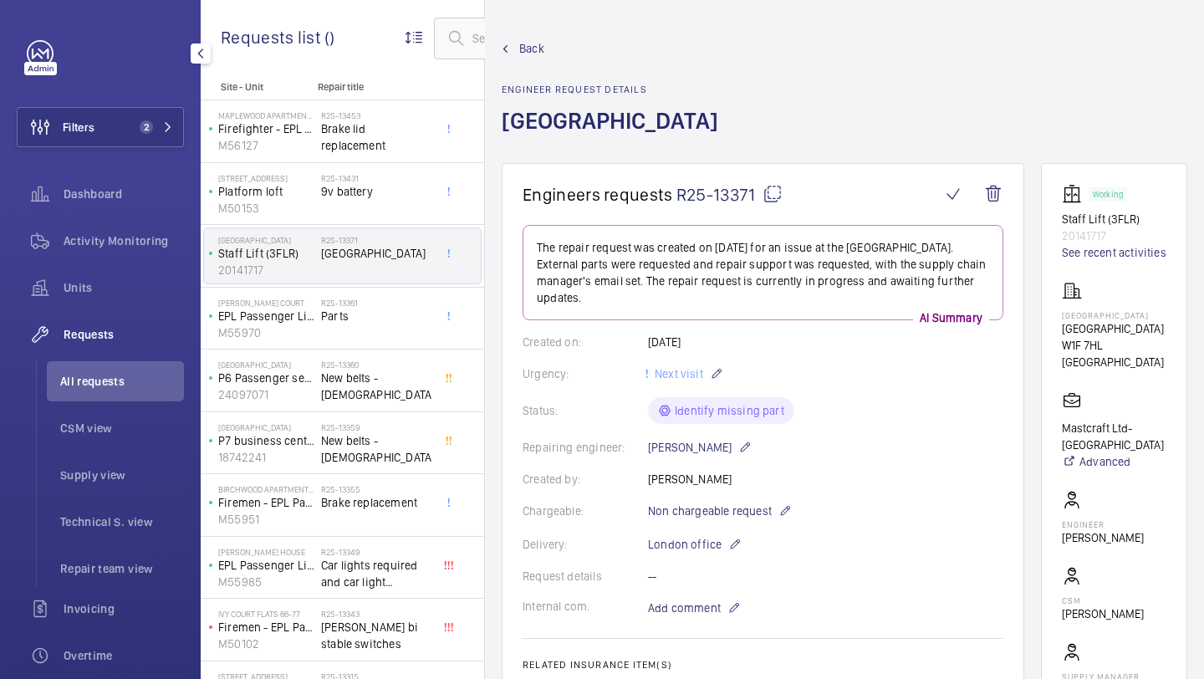
scroll to position [533, 0]
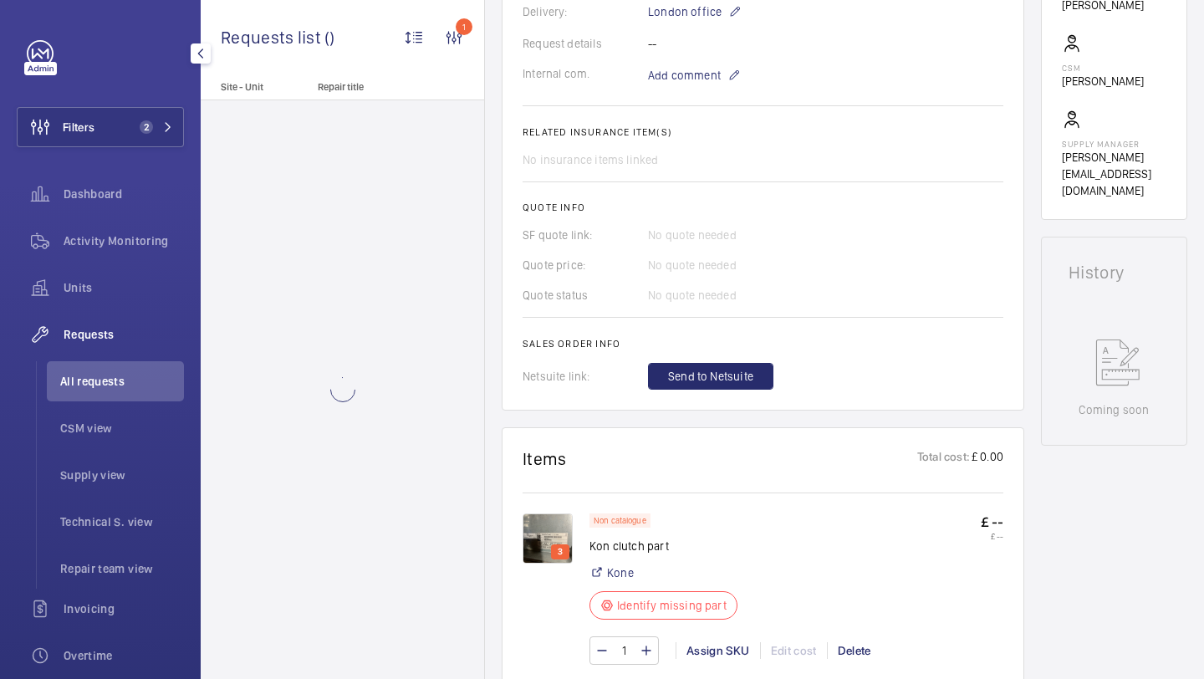
click at [561, 527] on img at bounding box center [548, 539] width 50 height 50
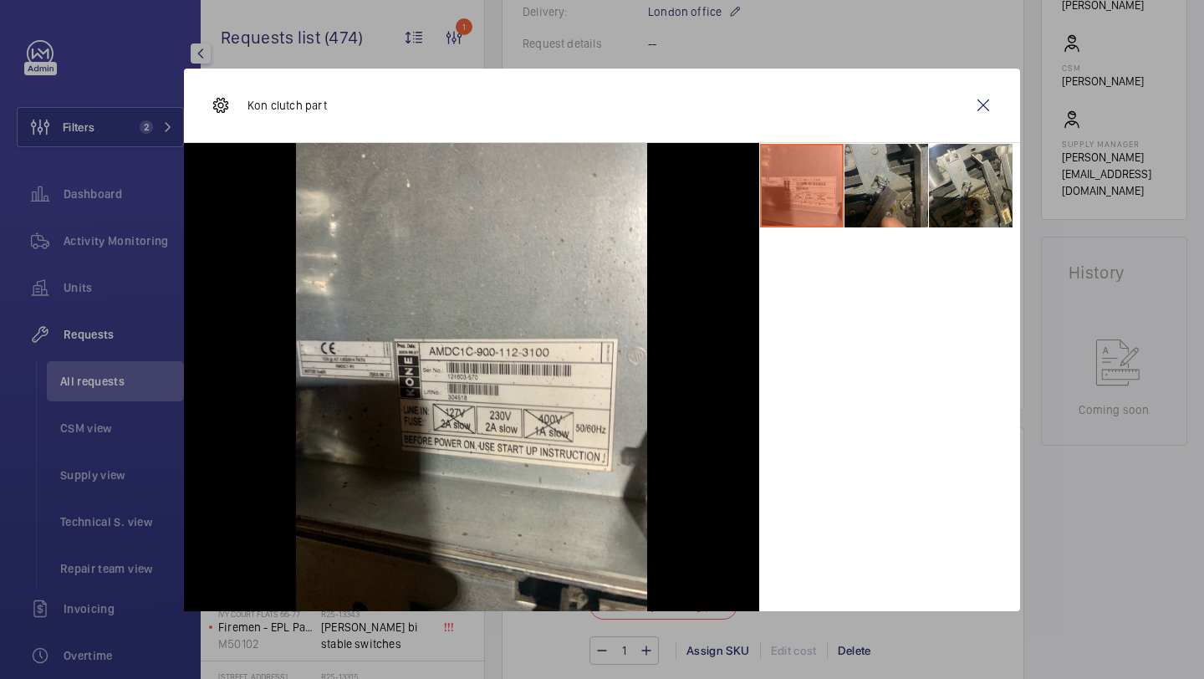
click at [892, 207] on li at bounding box center [887, 186] width 84 height 84
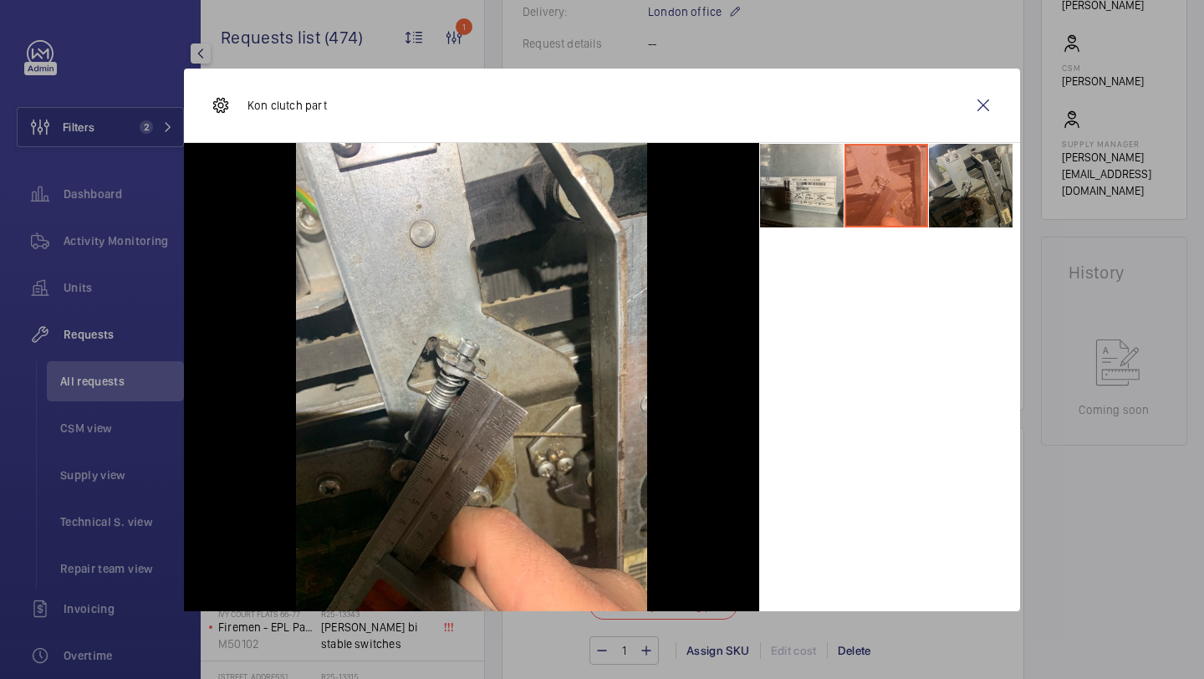
click at [973, 187] on li at bounding box center [971, 186] width 84 height 84
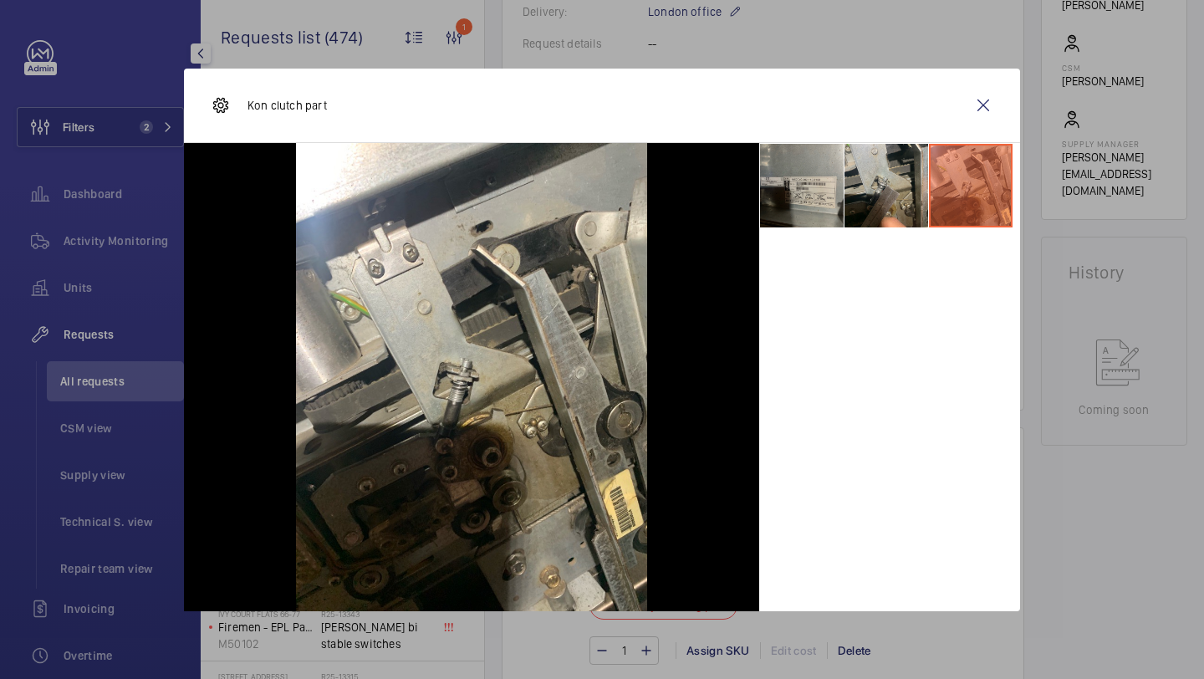
click at [820, 212] on li at bounding box center [802, 186] width 84 height 84
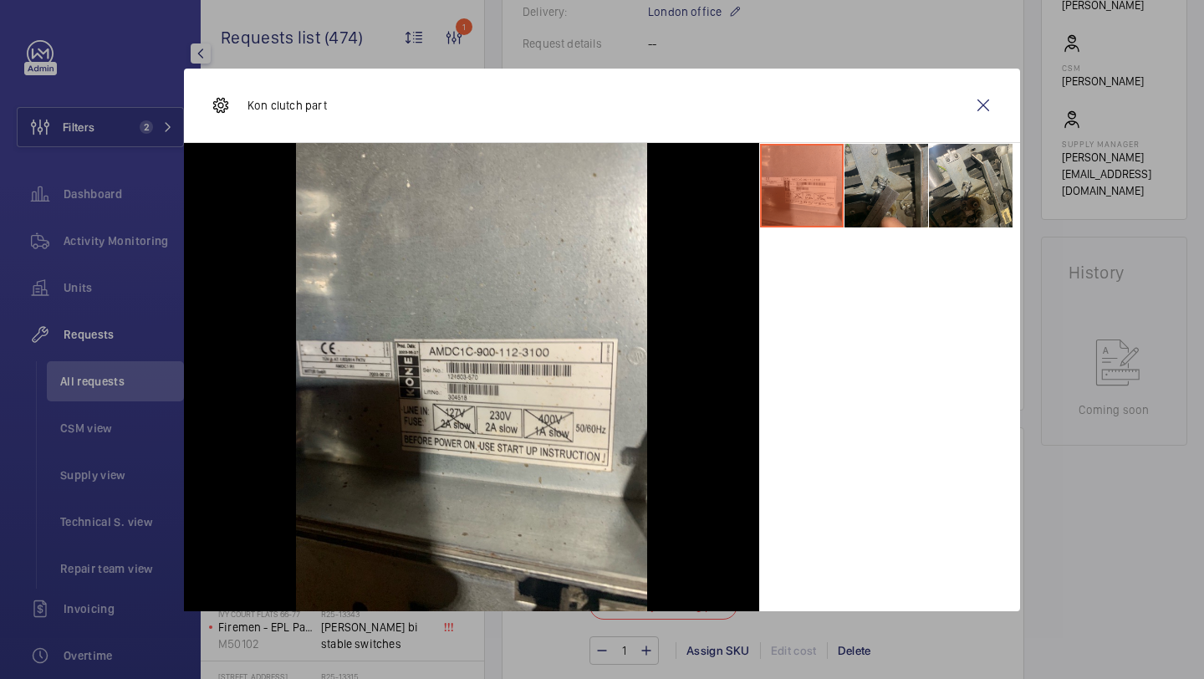
drag, startPoint x: 858, startPoint y: 246, endPoint x: 858, endPoint y: 224, distance: 21.7
click at [858, 244] on div at bounding box center [889, 377] width 261 height 468
click at [858, 224] on li at bounding box center [887, 186] width 84 height 84
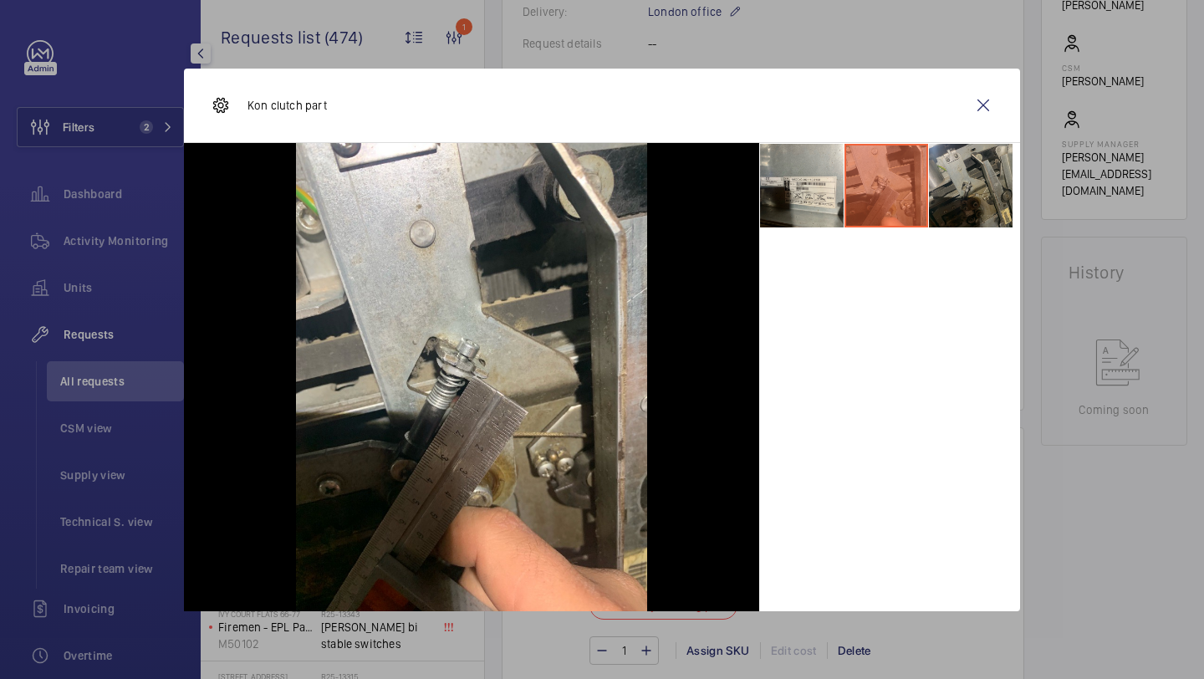
click at [952, 185] on li at bounding box center [971, 186] width 84 height 84
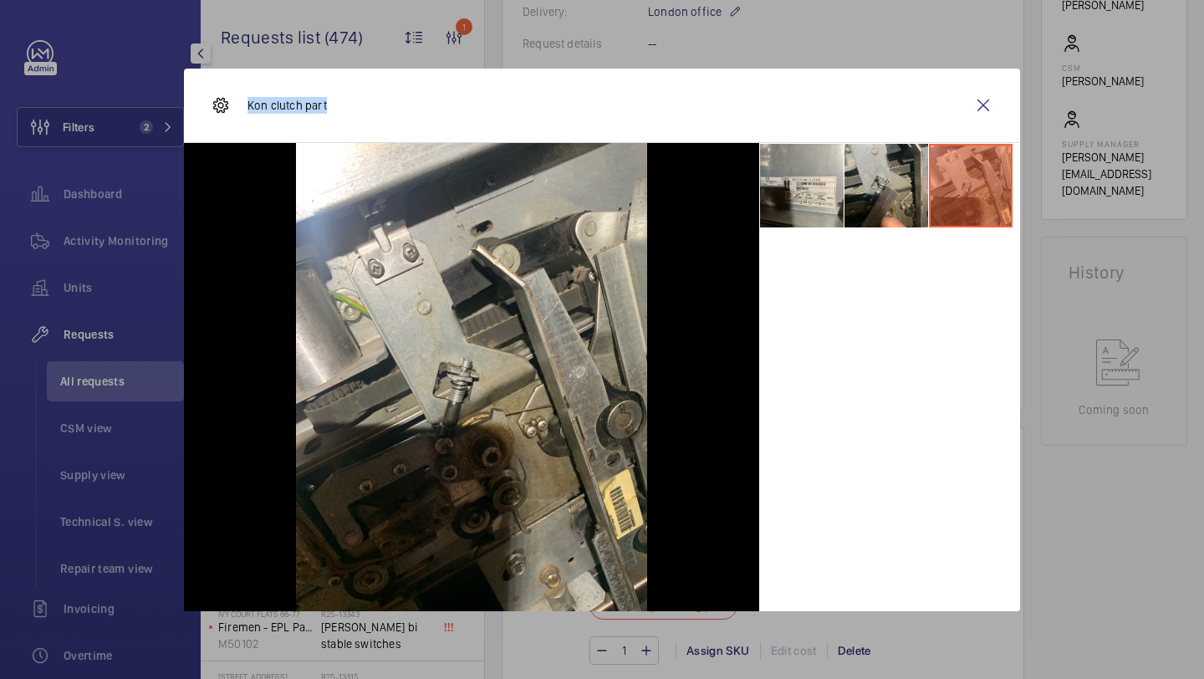
drag, startPoint x: 345, startPoint y: 101, endPoint x: 242, endPoint y: 98, distance: 103.8
click at [242, 98] on div "Kon clutch part" at bounding box center [602, 106] width 836 height 74
copy p "Kon clutch part"
click at [982, 108] on wm-front-icon-button at bounding box center [983, 105] width 40 height 40
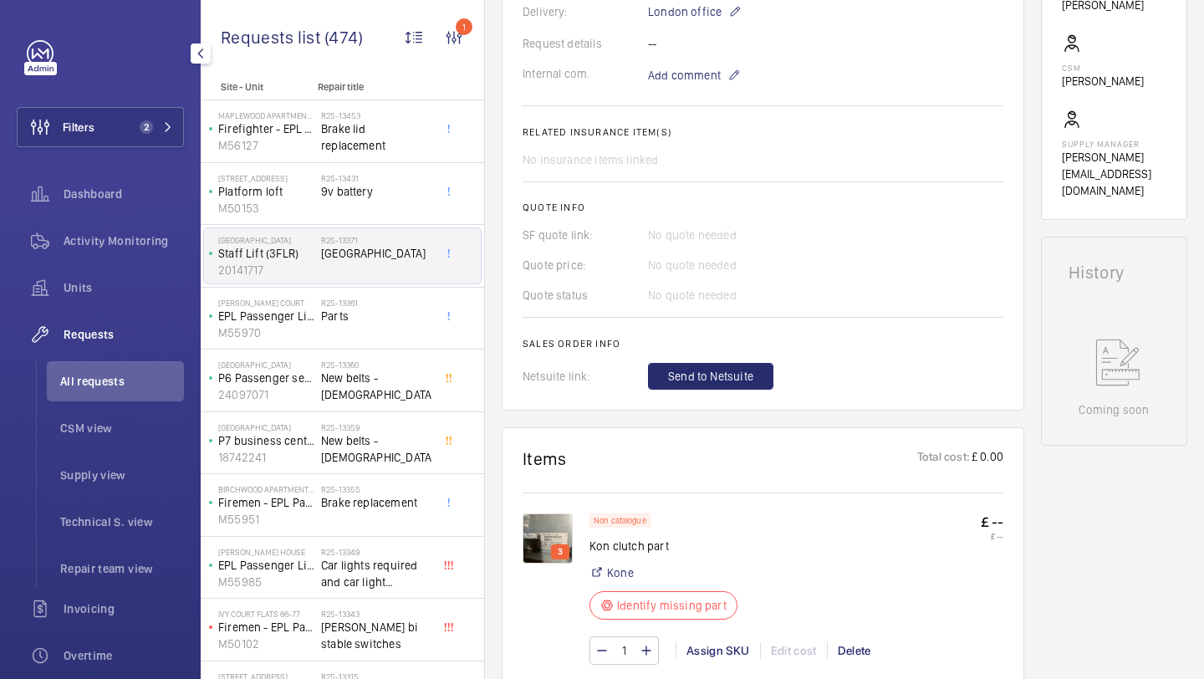
scroll to position [58, 0]
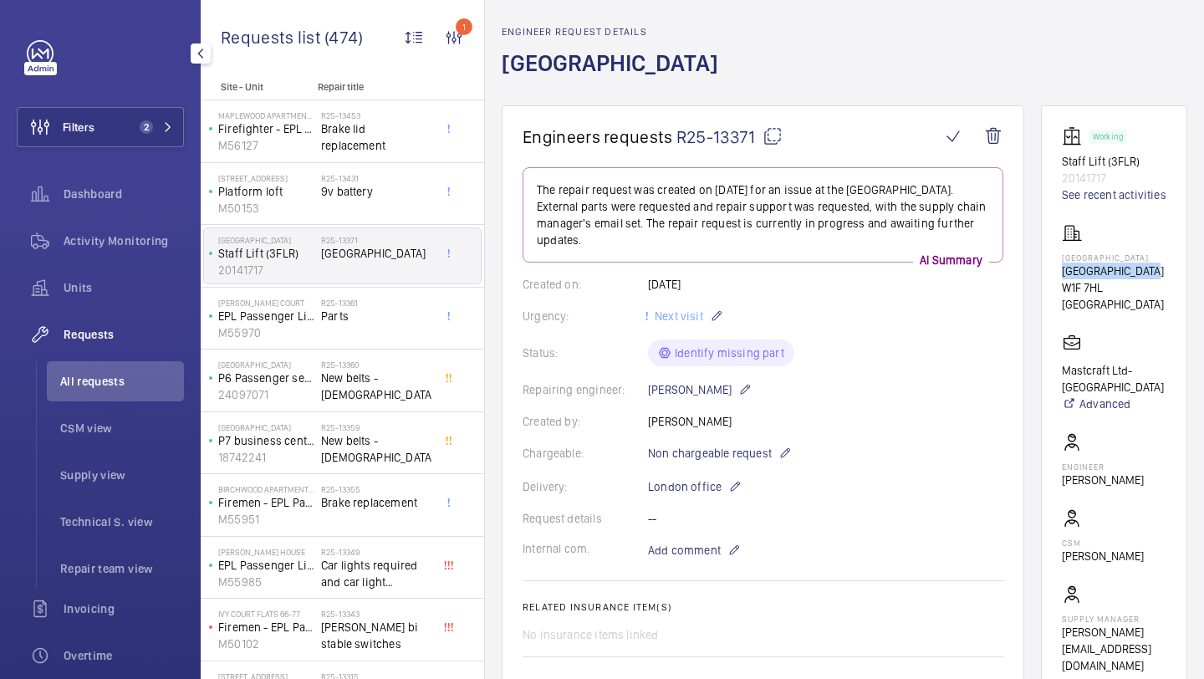
drag, startPoint x: 1149, startPoint y: 284, endPoint x: 1064, endPoint y: 283, distance: 85.3
click at [1063, 279] on p "Courthouse Hotel" at bounding box center [1114, 271] width 105 height 17
copy p "Courthouse Hotel"
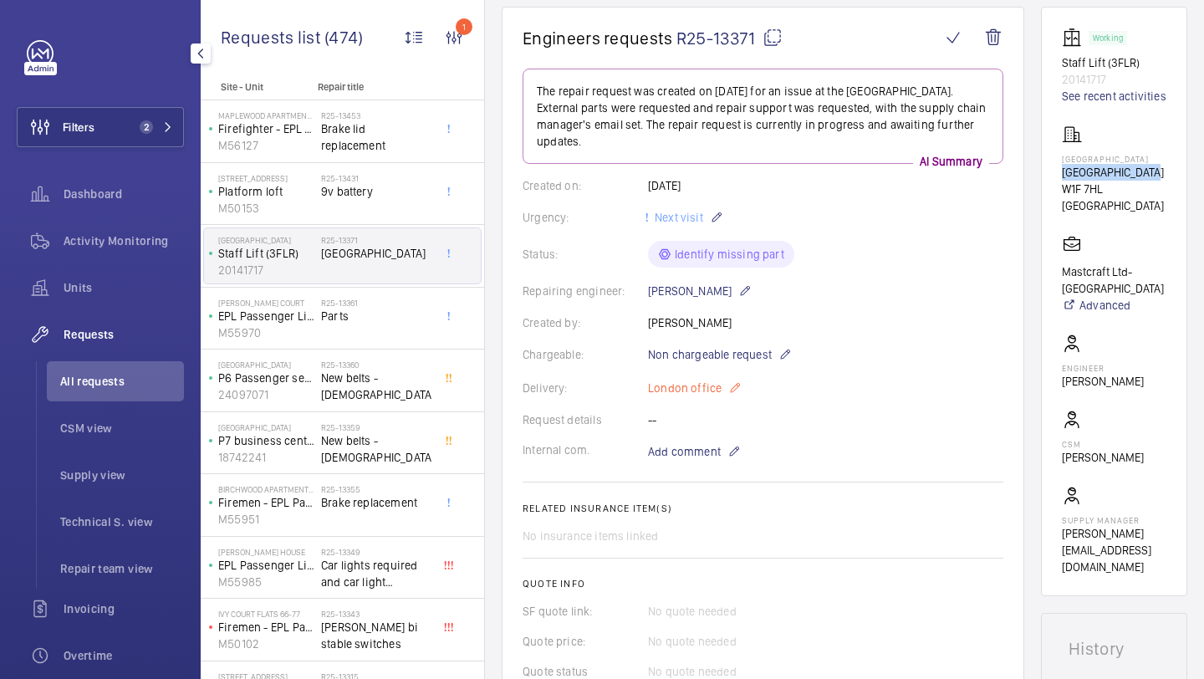
scroll to position [218, 0]
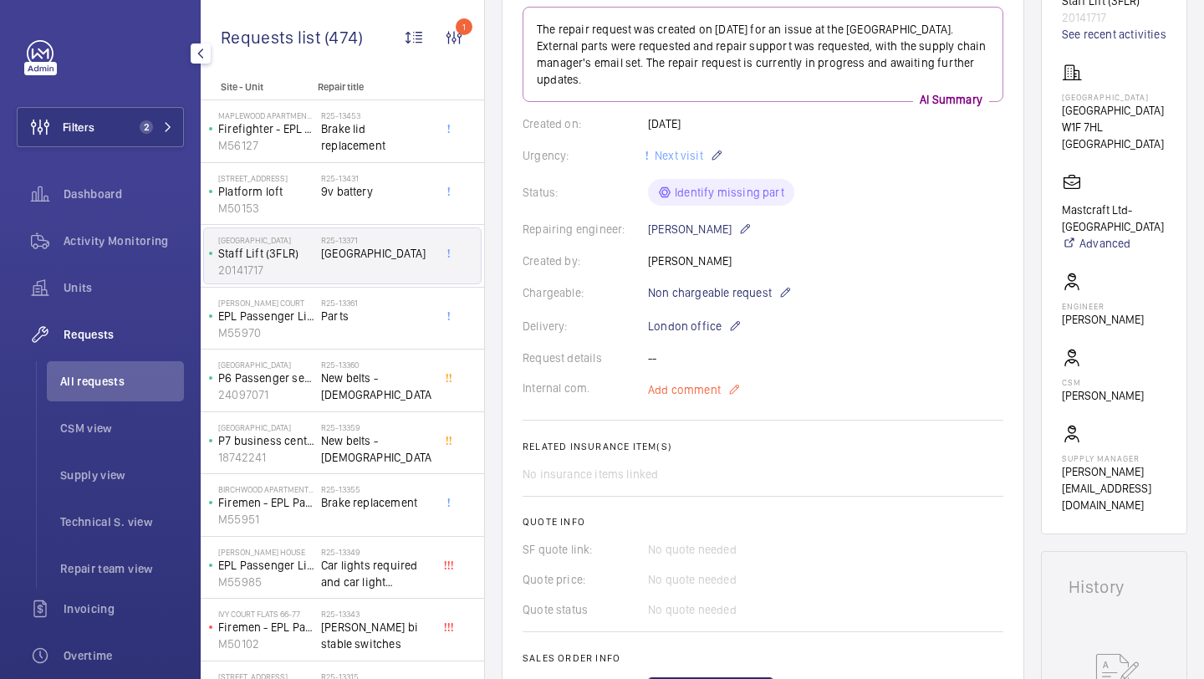
click at [676, 391] on span "Add comment" at bounding box center [684, 389] width 73 height 17
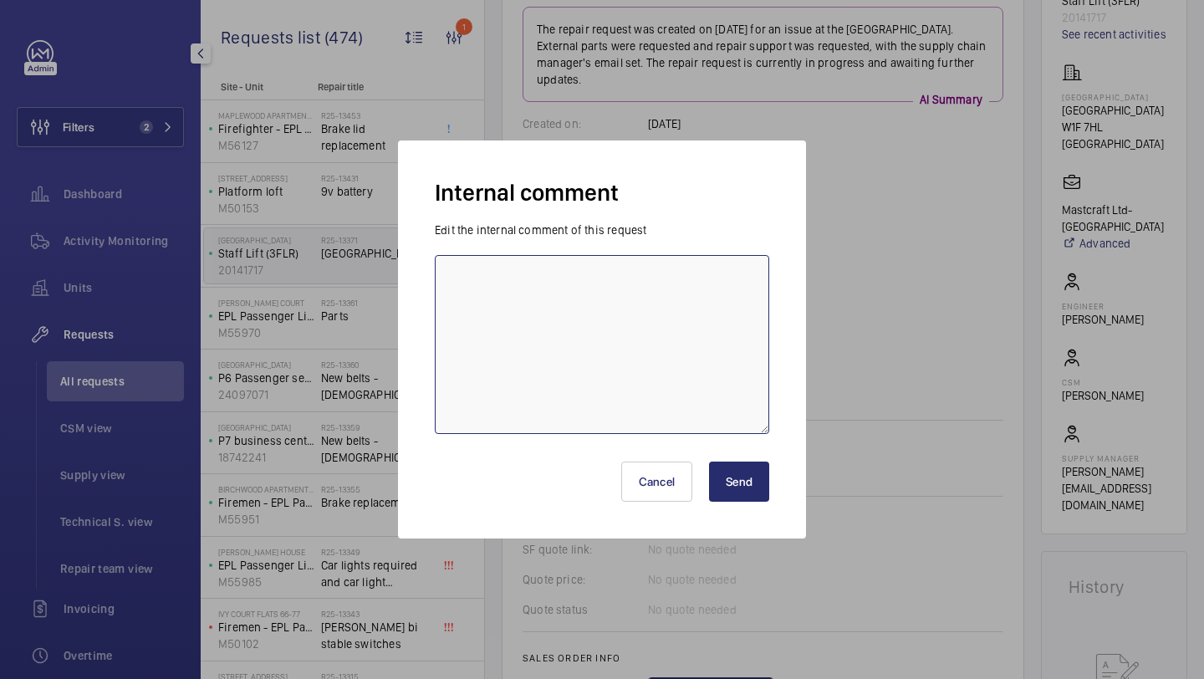
click at [663, 356] on textarea at bounding box center [602, 344] width 335 height 179
type textarea "awaiting quote from esprit - 09.10 Elle"
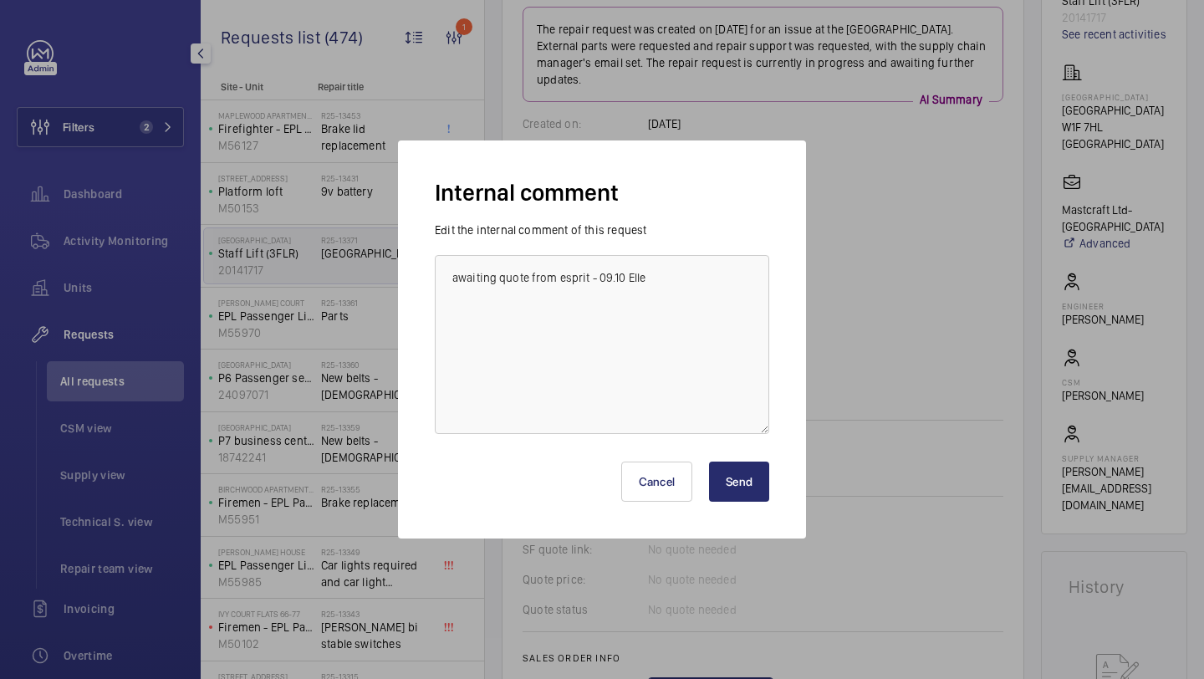
click at [745, 471] on button "Send" at bounding box center [739, 482] width 60 height 40
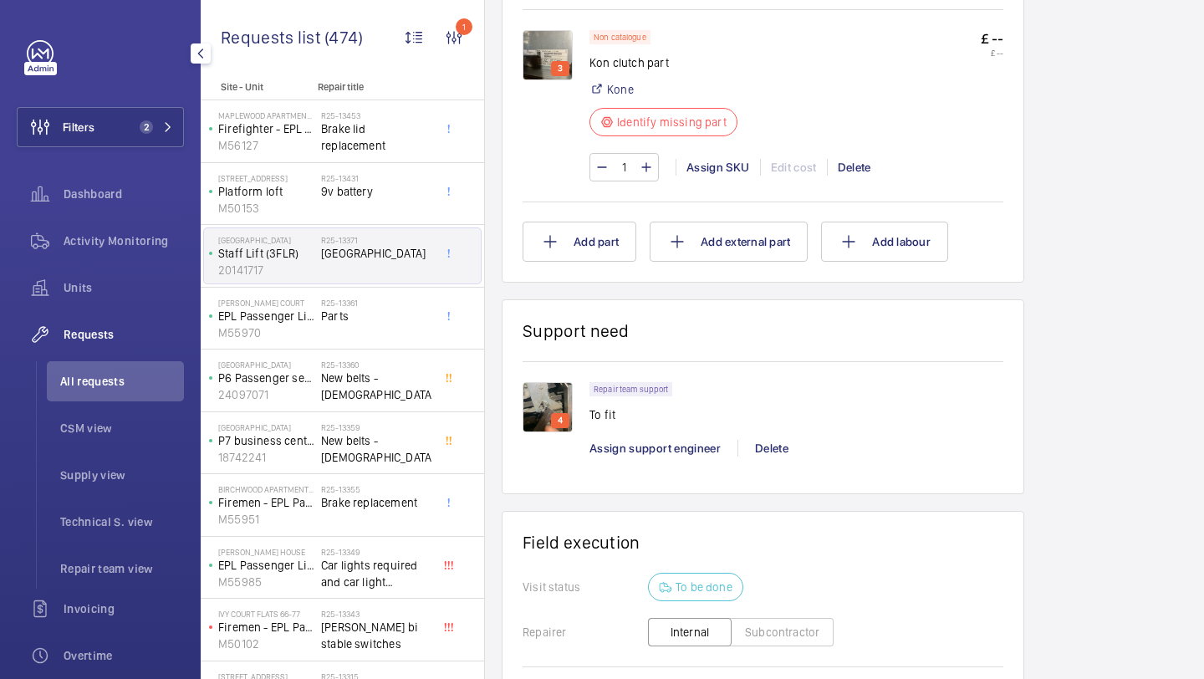
scroll to position [413, 0]
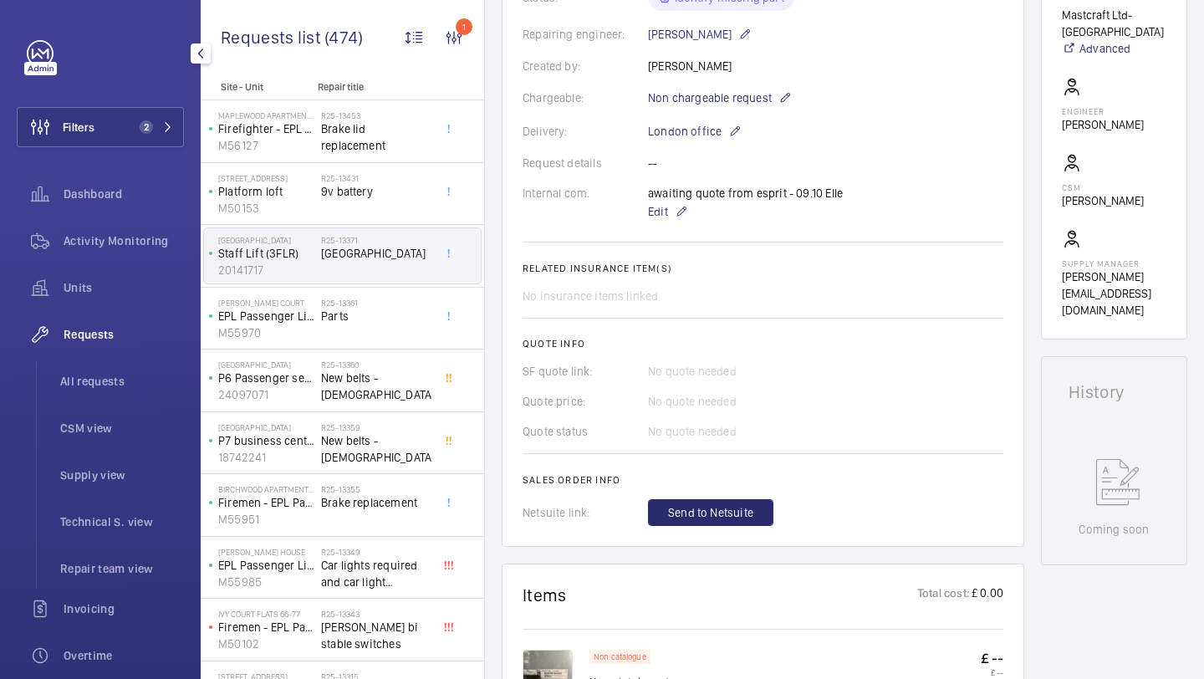
click at [130, 150] on div "Filters 2 Dashboard Activity Monitoring Units Requests All requests CSM view Su…" at bounding box center [100, 455] width 167 height 830
click at [96, 379] on span "All requests" at bounding box center [122, 381] width 124 height 17
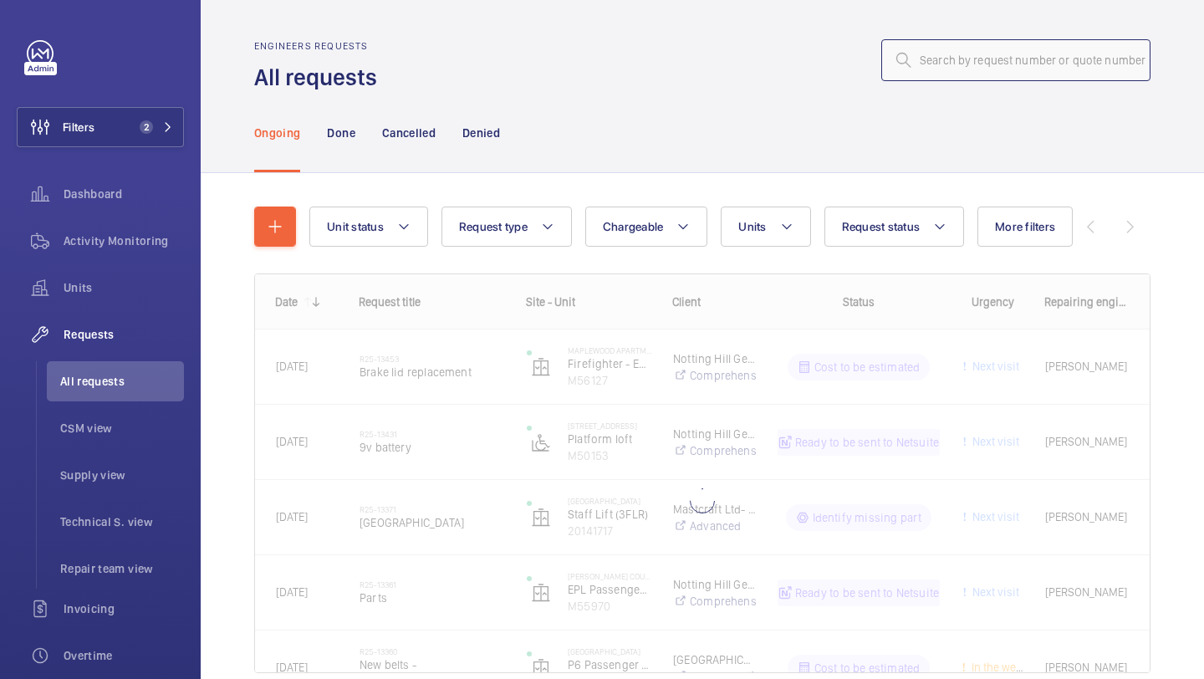
click at [983, 61] on input "text" at bounding box center [1016, 60] width 269 height 42
paste input "R25-06710"
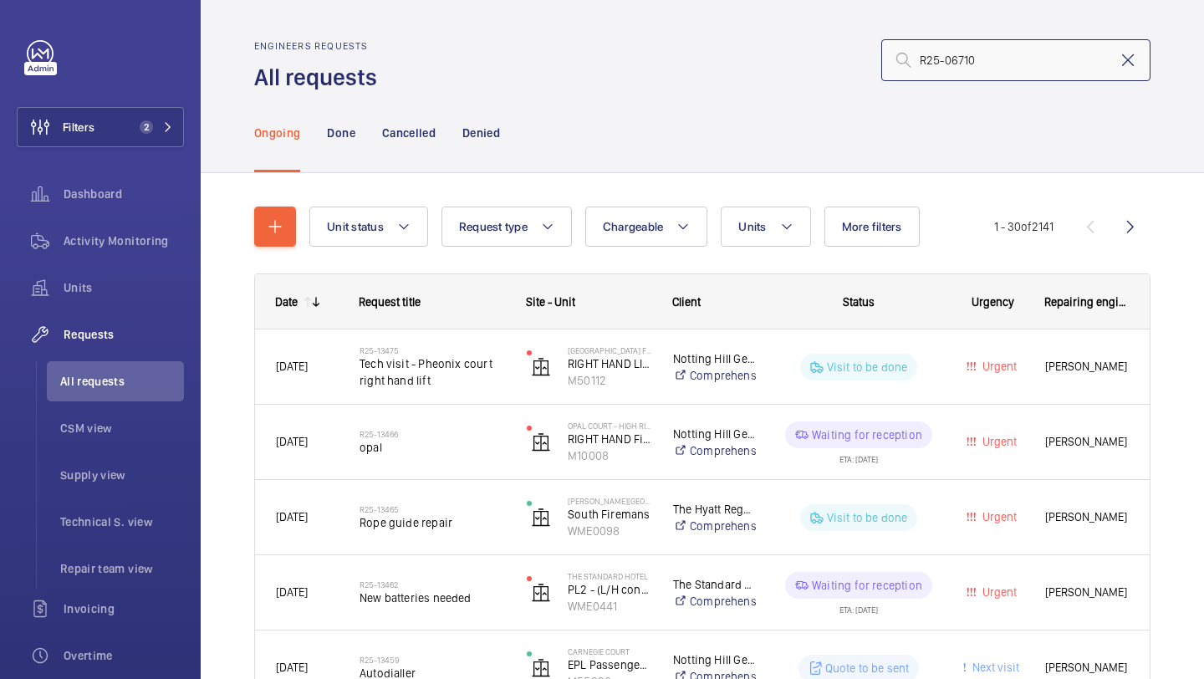
type input "R25-06710"
click at [1131, 55] on mat-icon at bounding box center [1128, 60] width 20 height 20
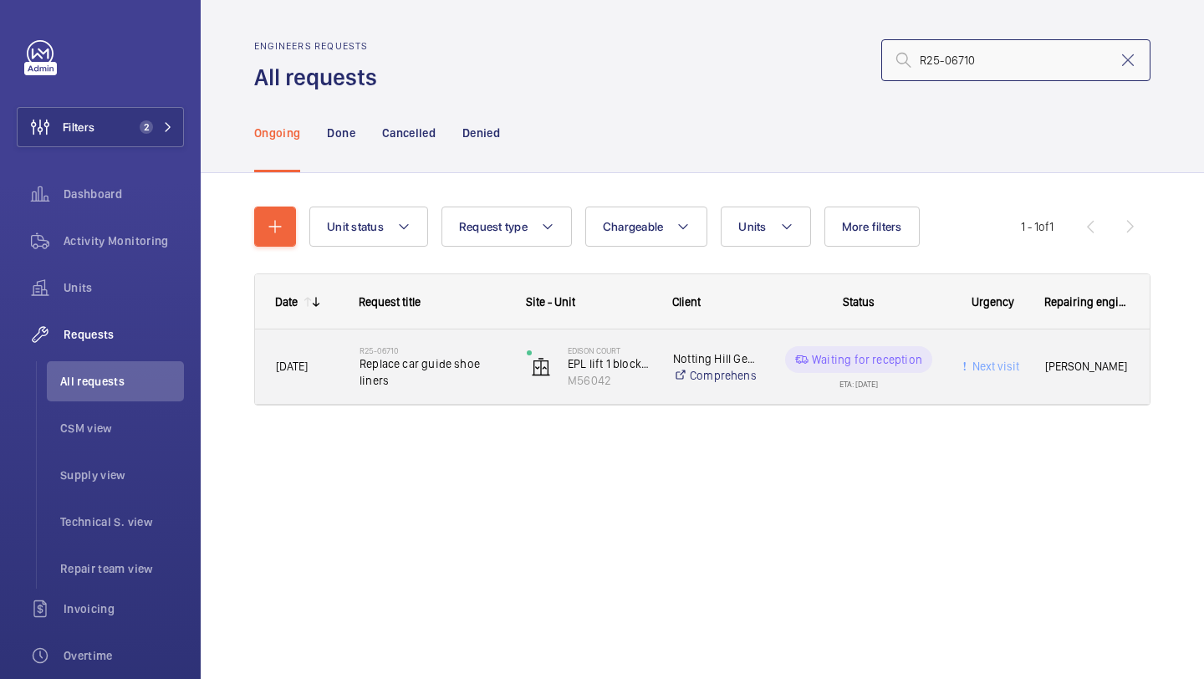
type input "R25-06710"
click at [506, 347] on div "Edison Court EPL lift 1 block 1-15 schn 33 M56042" at bounding box center [579, 367] width 146 height 74
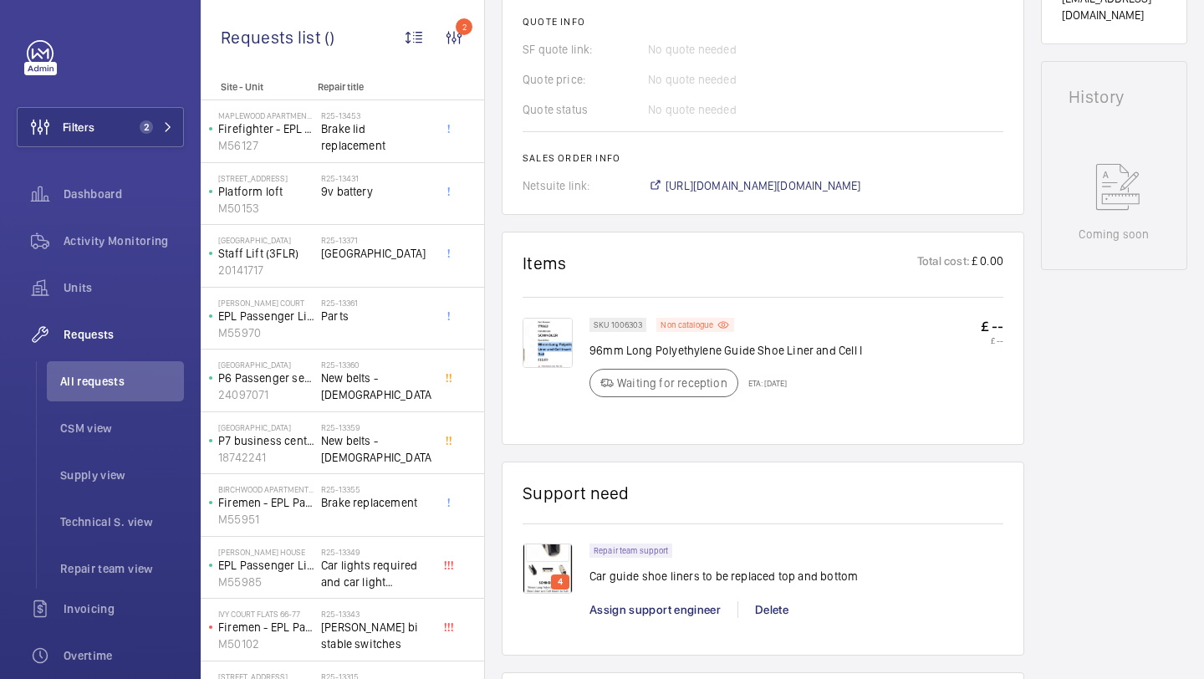
scroll to position [1117, 0]
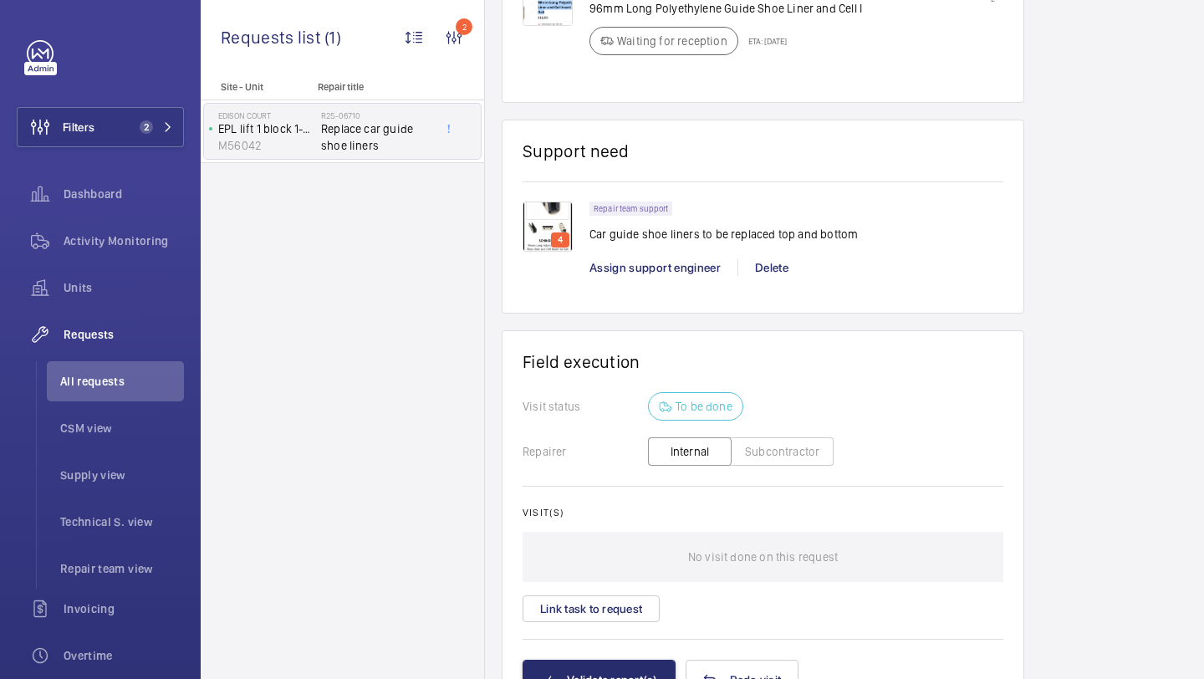
scroll to position [1184, 0]
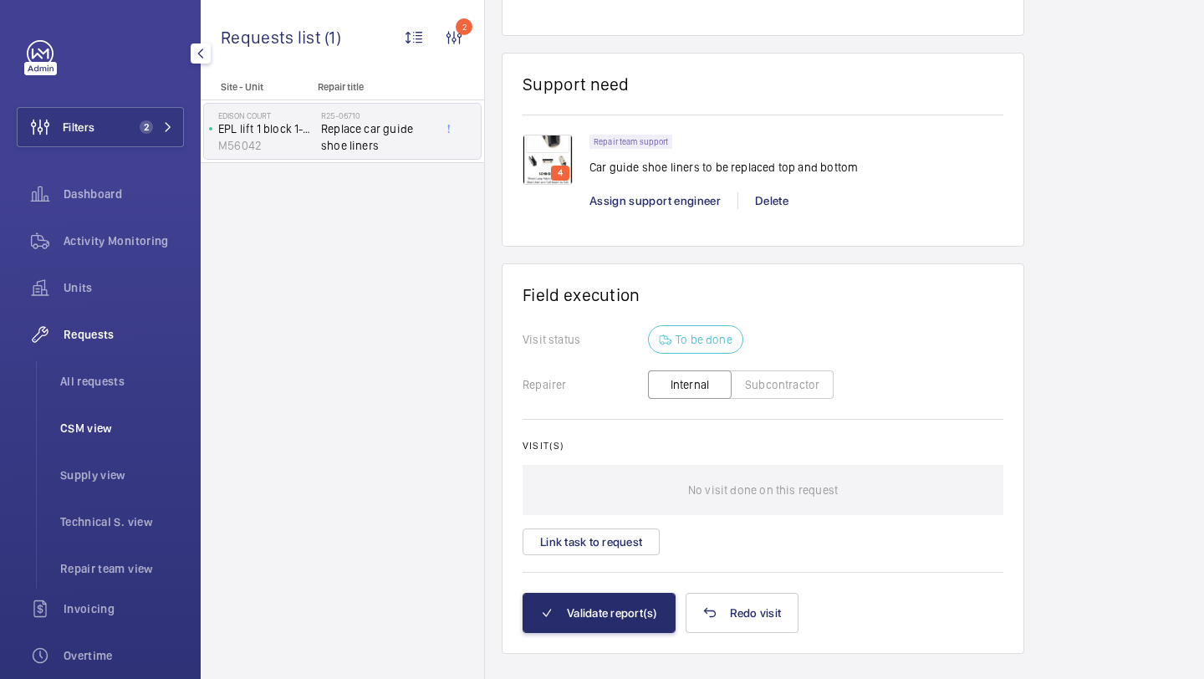
click at [113, 431] on span "CSM view" at bounding box center [122, 428] width 124 height 17
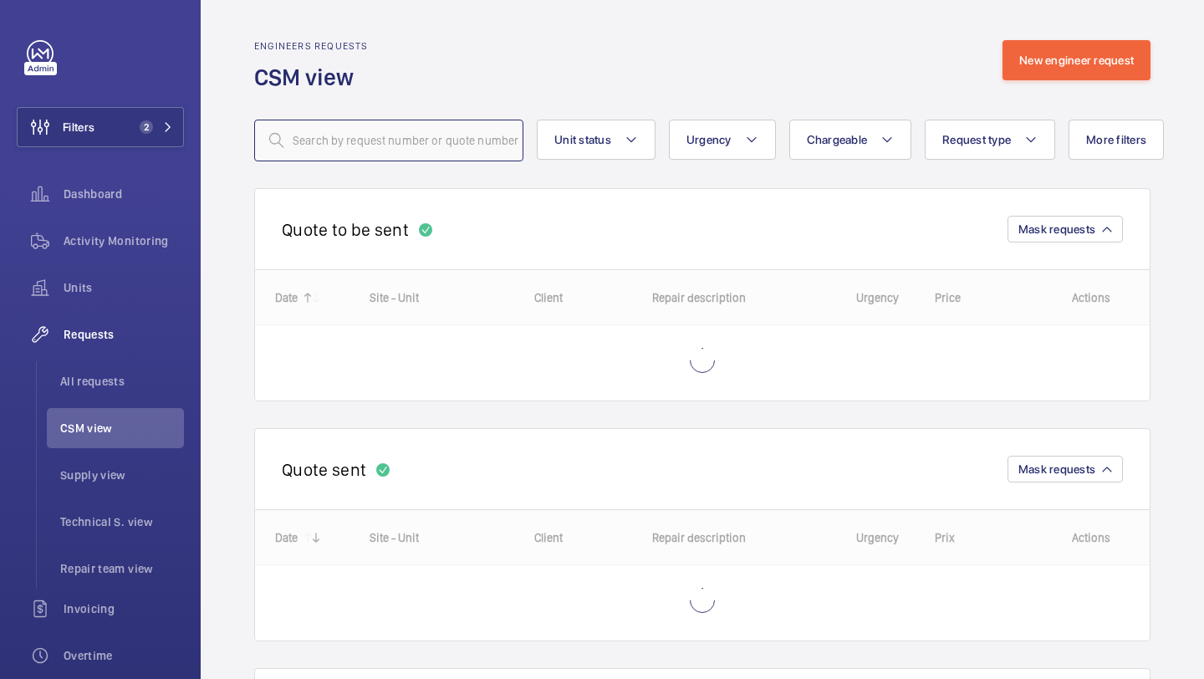
click at [371, 151] on input "text" at bounding box center [388, 141] width 269 height 42
paste input "R25-09964"
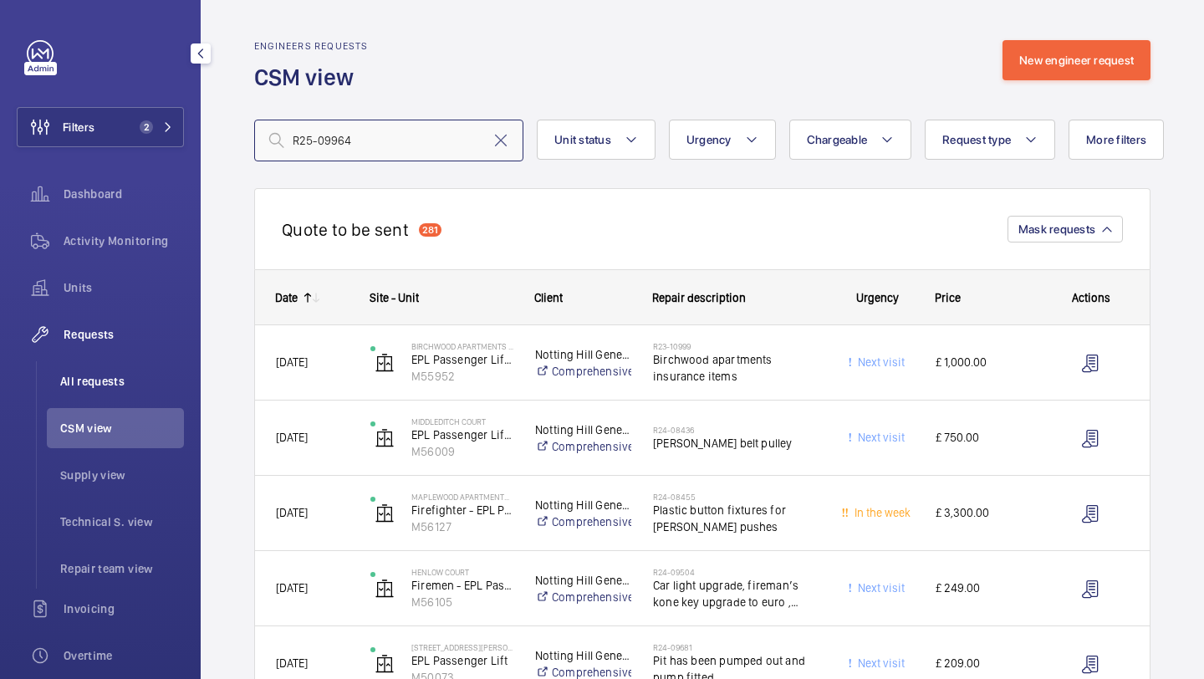
type input "R25-09964"
click at [154, 362] on li "All requests" at bounding box center [115, 381] width 137 height 40
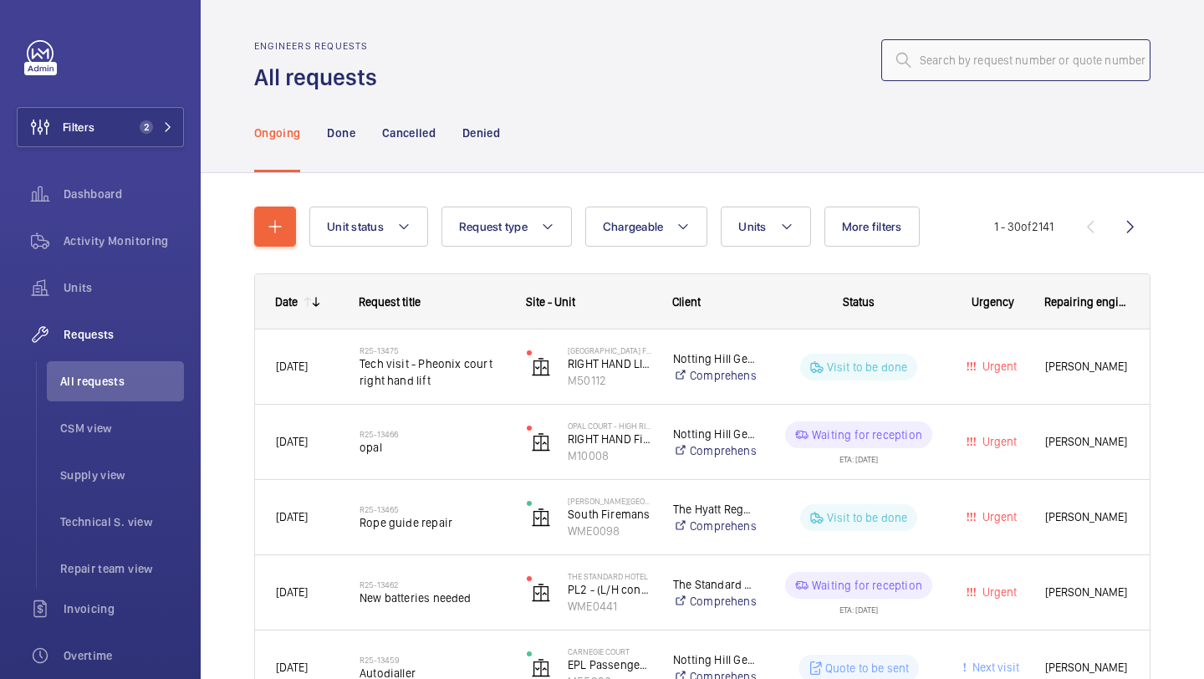
click at [1019, 77] on input "text" at bounding box center [1016, 60] width 269 height 42
paste input "R25-09964"
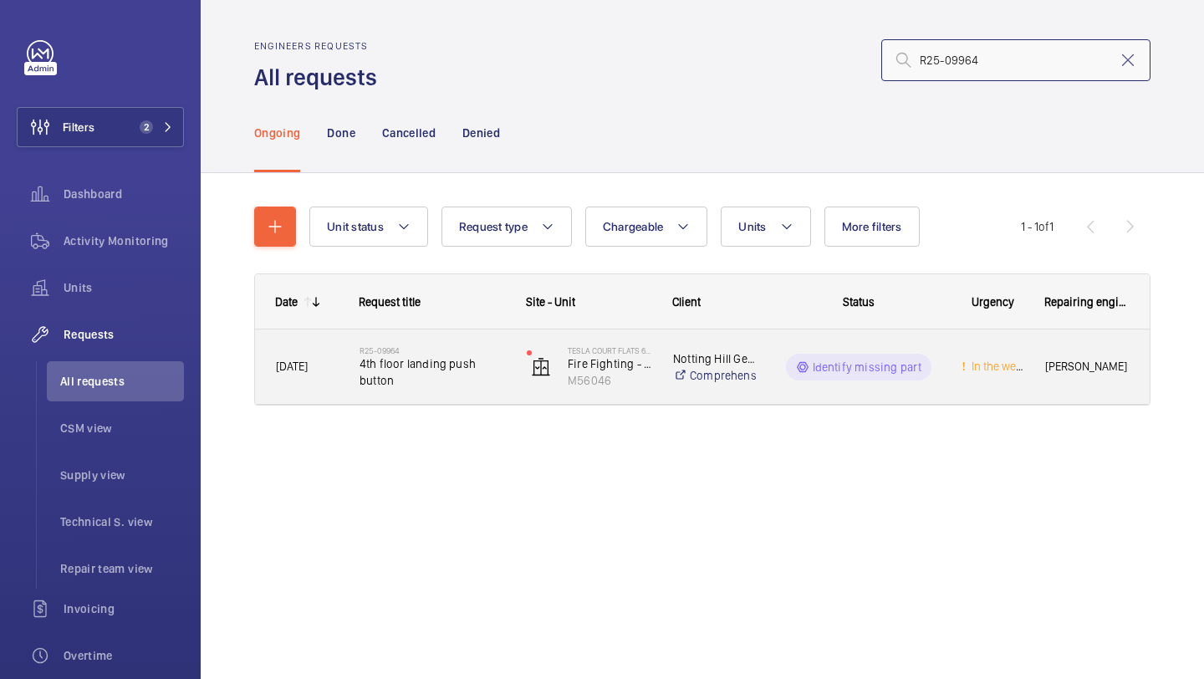
type input "R25-09964"
click at [449, 362] on span "4th floor landing push button" at bounding box center [433, 371] width 146 height 33
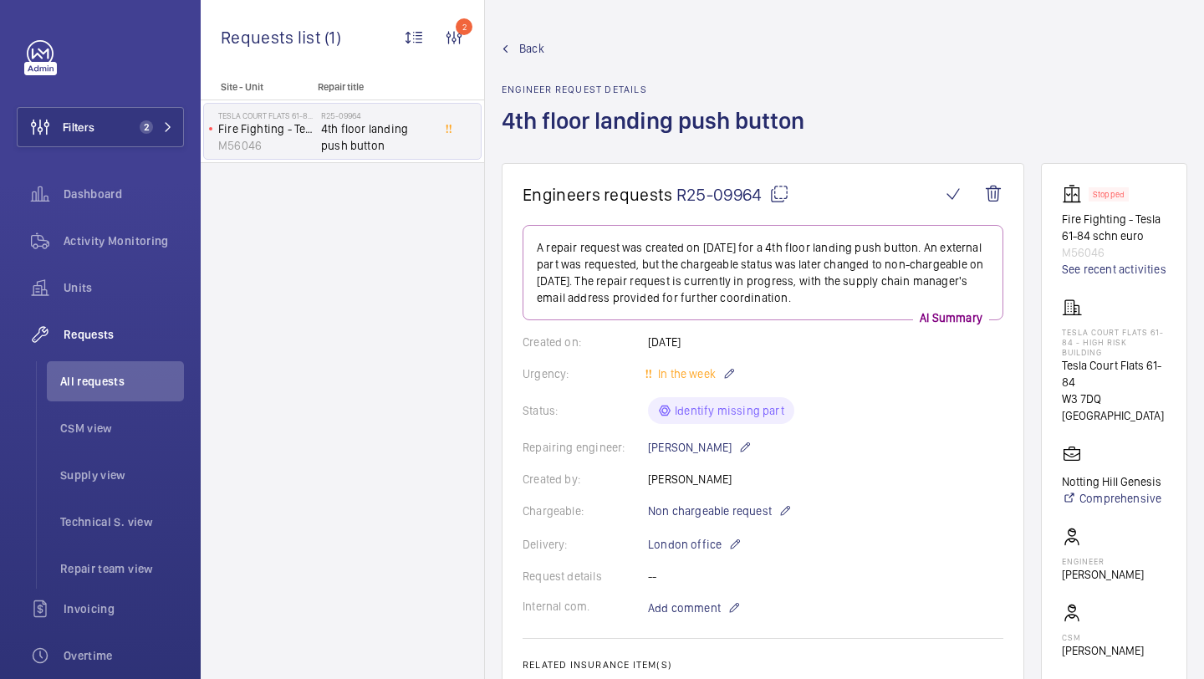
scroll to position [601, 0]
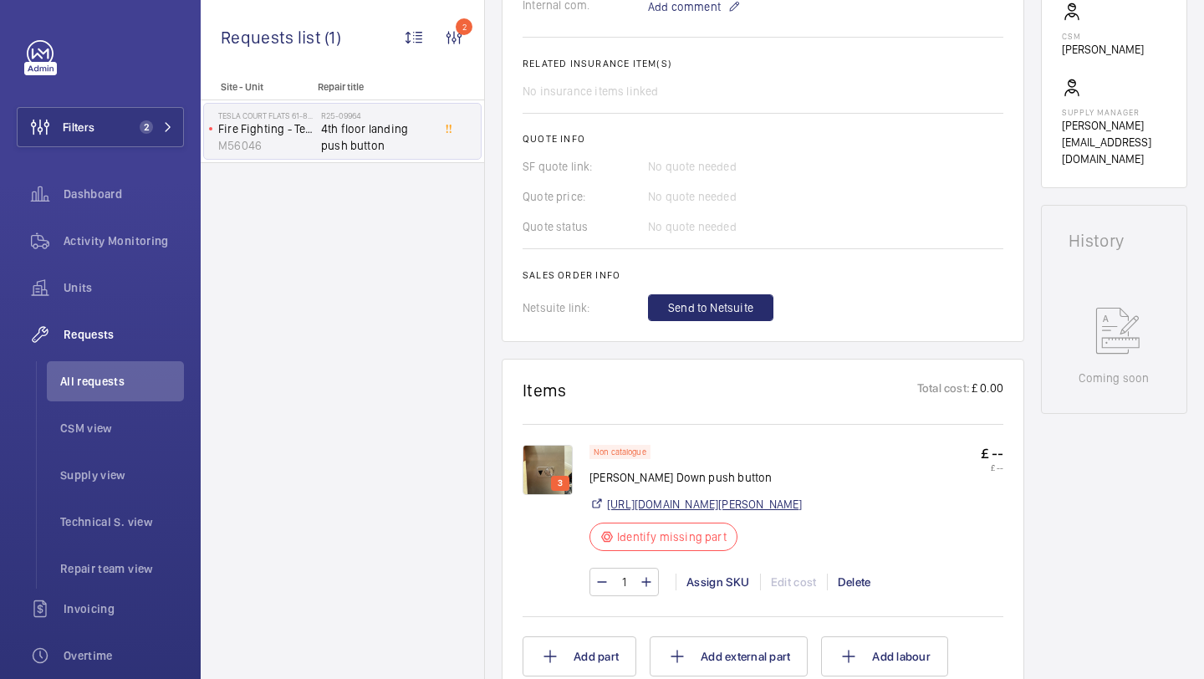
click at [747, 507] on link "https://www.davenportliftcontrol.com/schindler/push-button--base-element/101039…" at bounding box center [705, 504] width 196 height 17
click at [711, 590] on div "Assign SKU" at bounding box center [718, 582] width 84 height 17
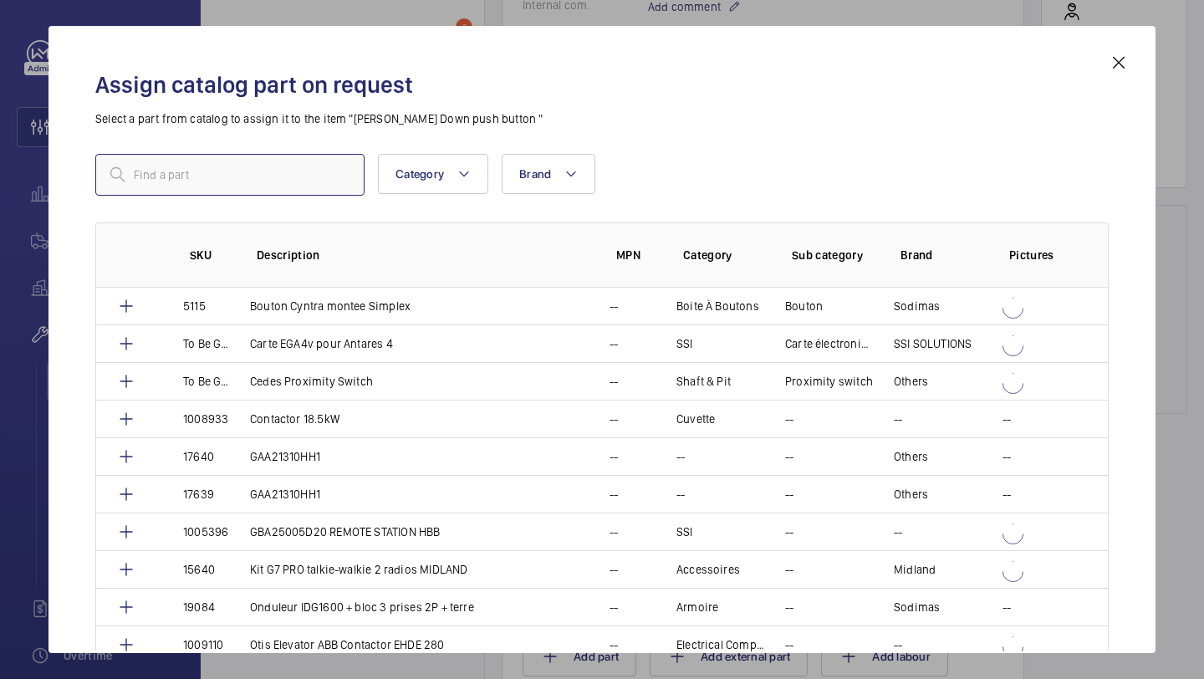
click at [268, 168] on input "text" at bounding box center [229, 175] width 269 height 42
paste input "[PERSON_NAME] Push MX-Basic, vandal resistant, DOWN"
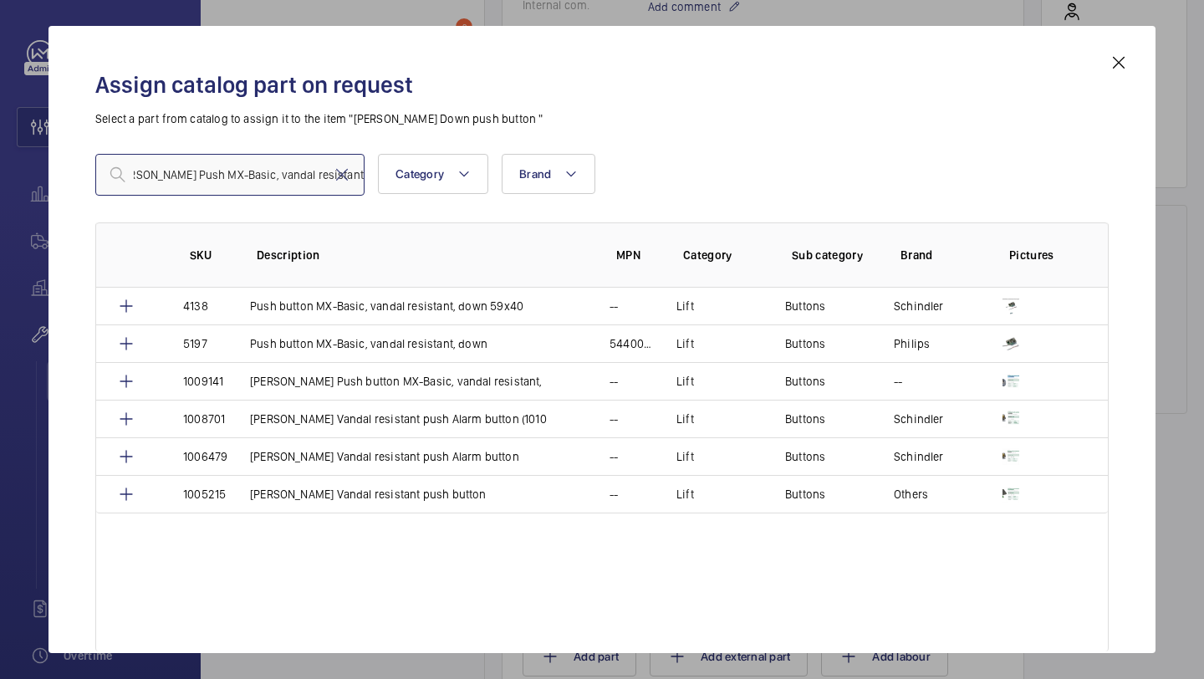
type input "[PERSON_NAME] Push MX-Basic, vandal resistant, DOWN"
click at [1118, 67] on mat-icon at bounding box center [1119, 63] width 20 height 20
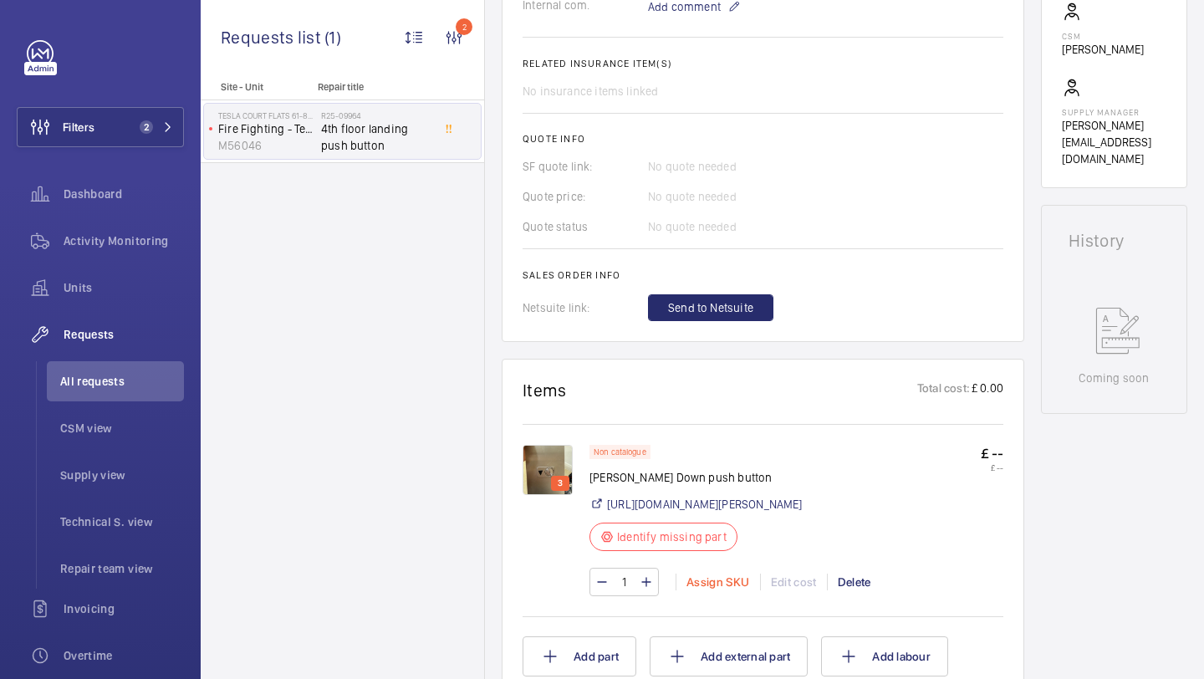
click at [703, 590] on div "Assign SKU" at bounding box center [718, 582] width 84 height 17
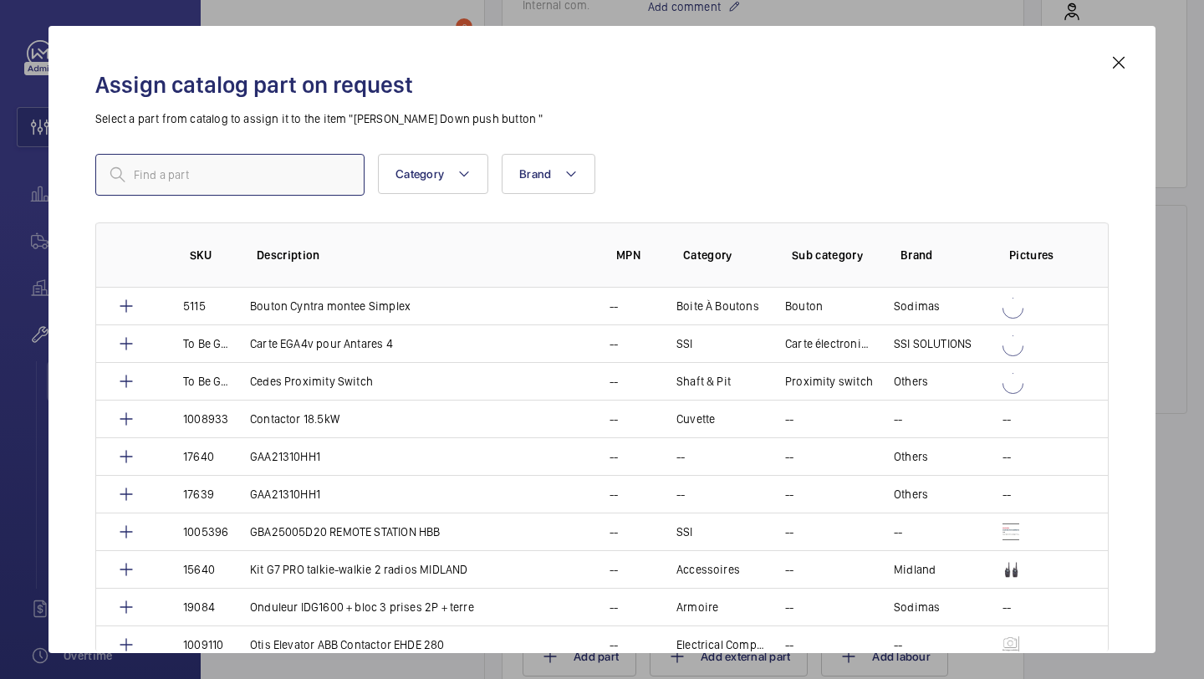
click at [345, 179] on input "text" at bounding box center [229, 175] width 269 height 42
paste input "[PERSON_NAME] Push MX-Basic, vandal resistant, DOWN"
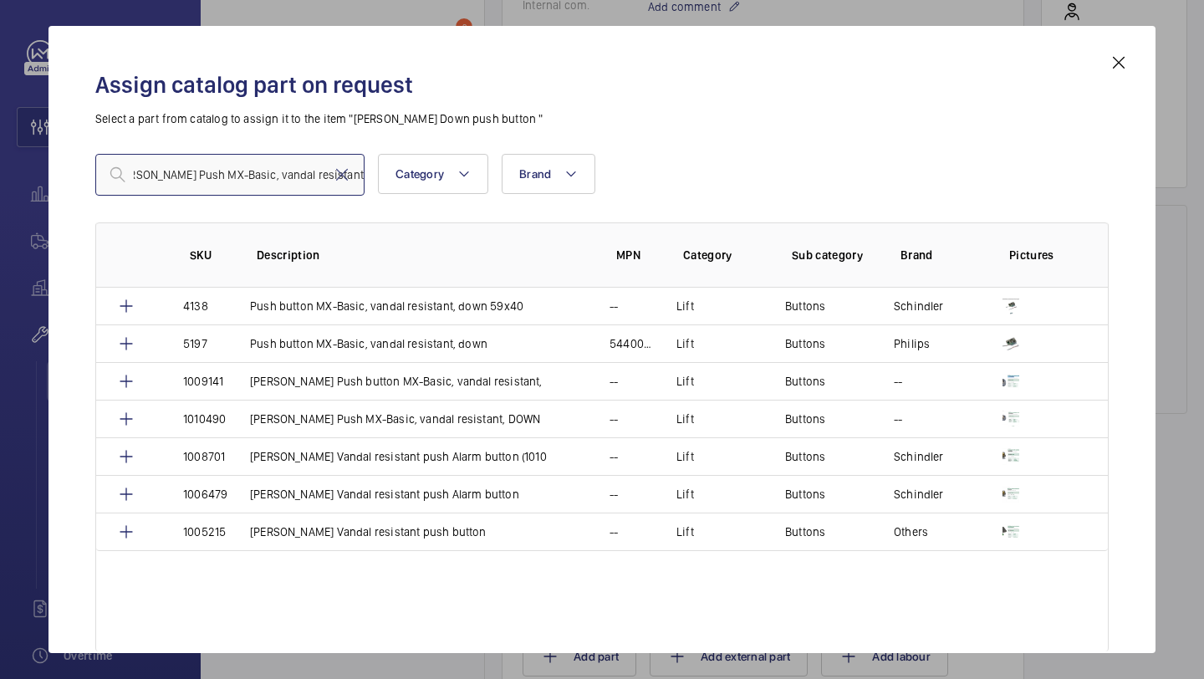
type input "[PERSON_NAME] Push MX-Basic, vandal resistant, DOWN"
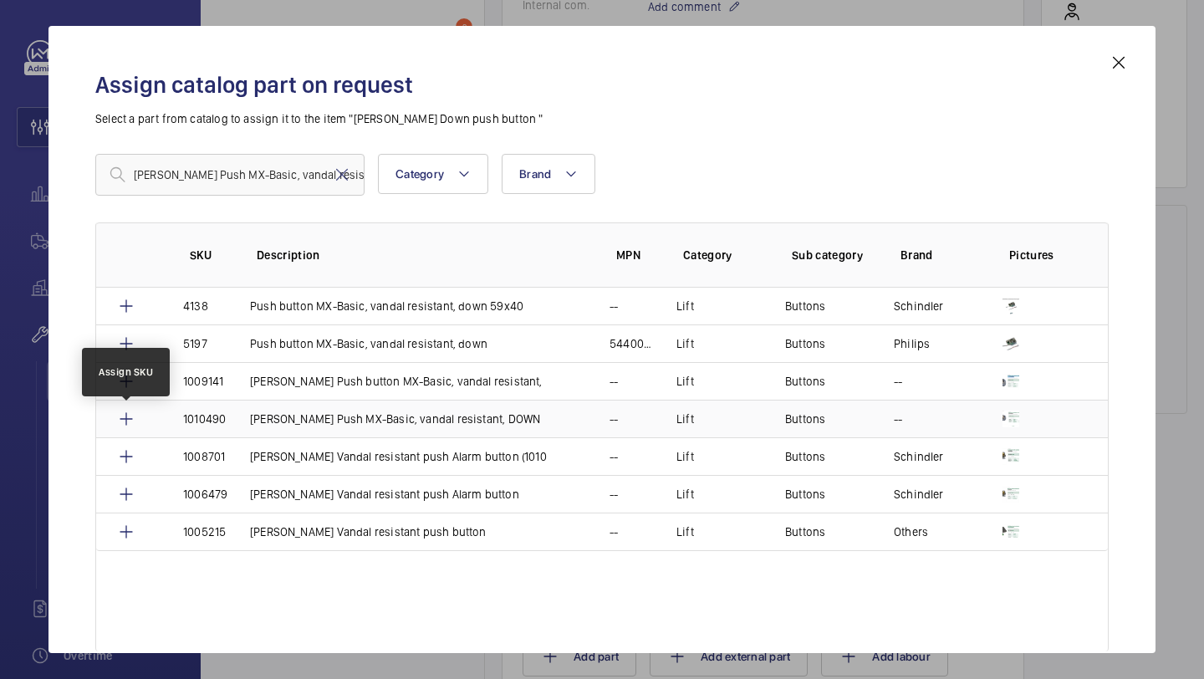
click at [130, 419] on mat-icon at bounding box center [126, 419] width 20 height 20
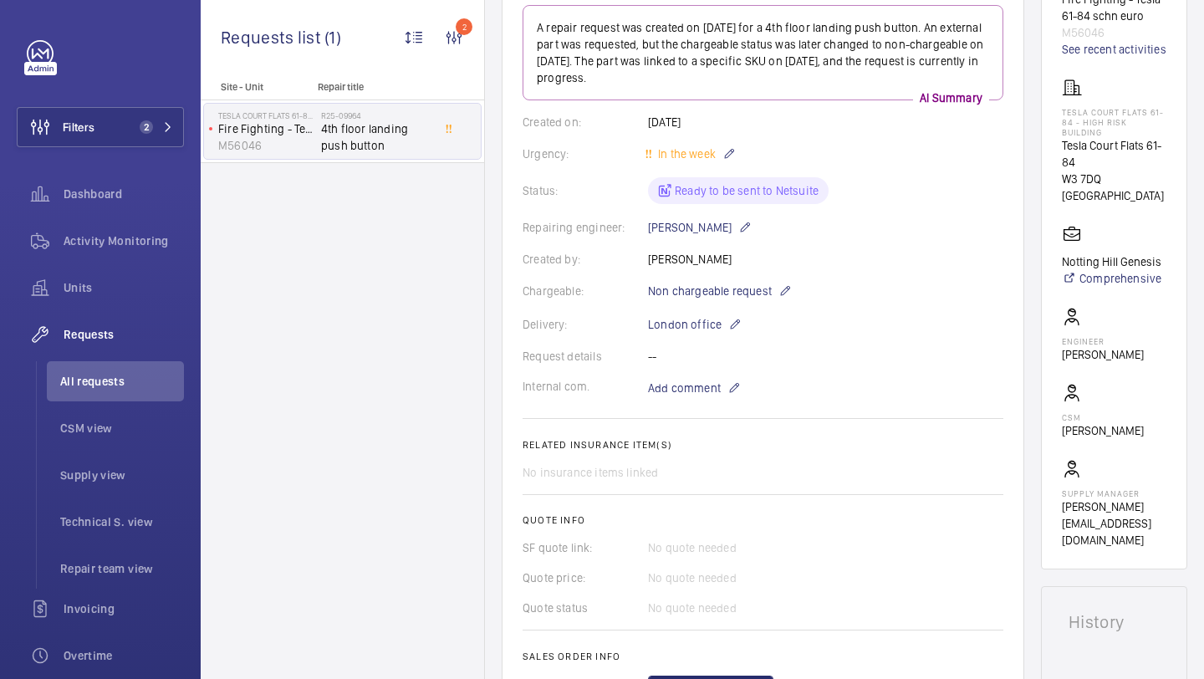
scroll to position [595, 0]
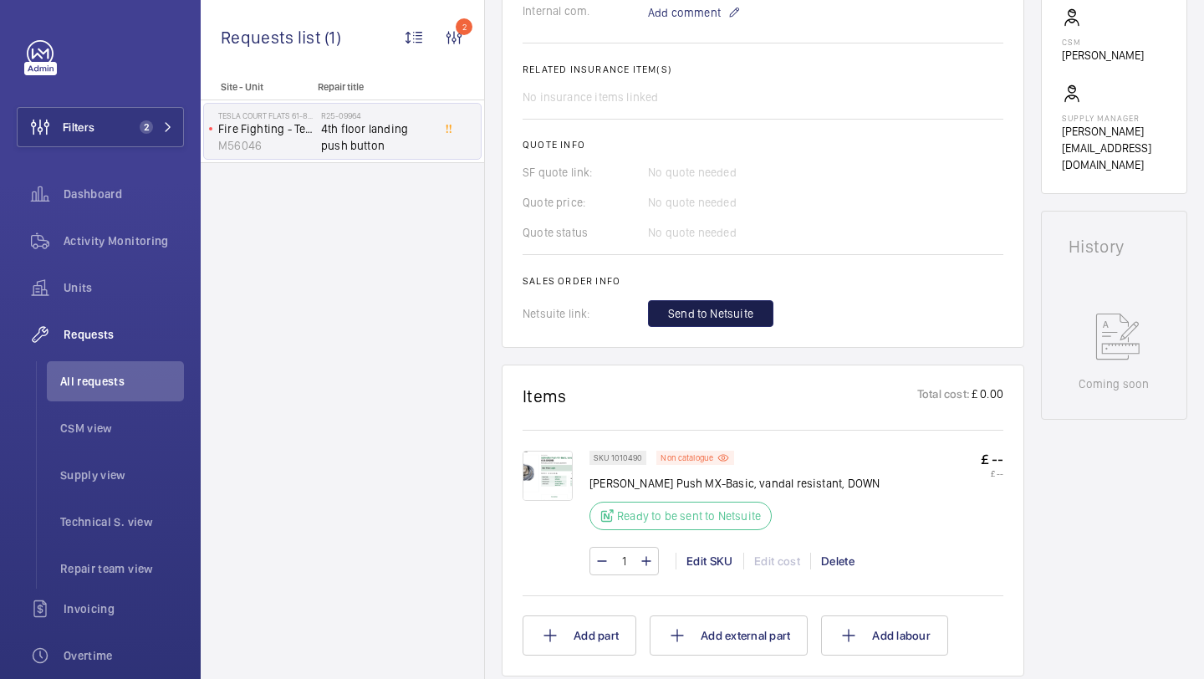
click at [742, 309] on span "Send to Netsuite" at bounding box center [710, 313] width 85 height 17
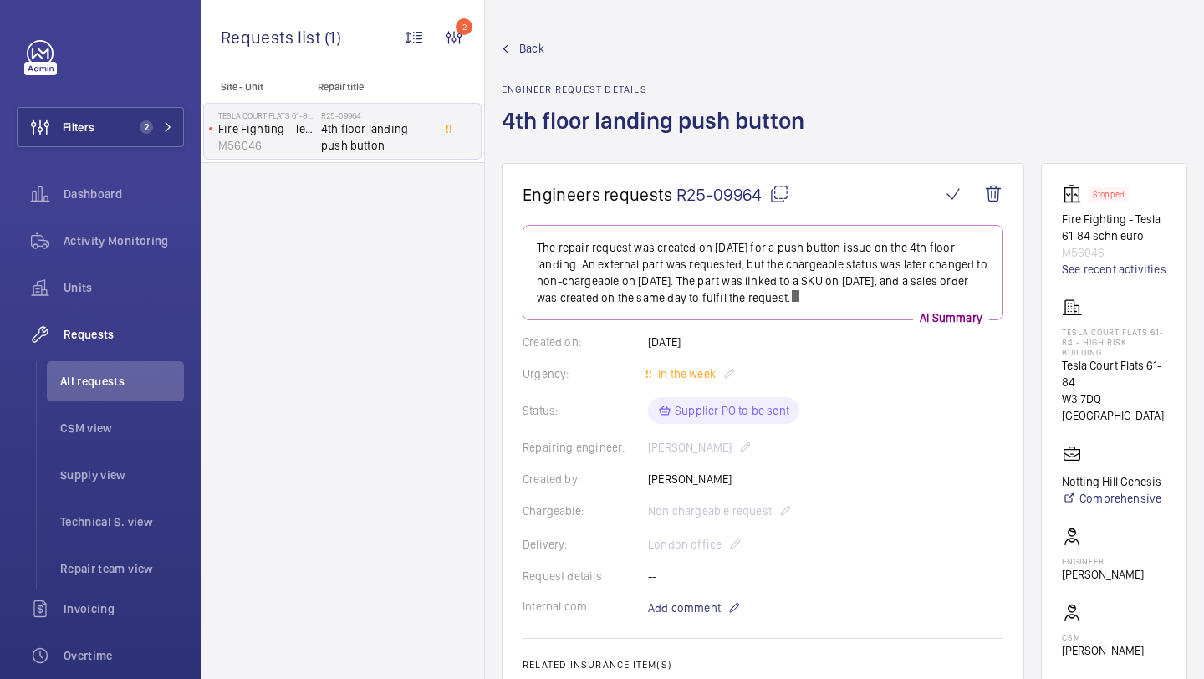
scroll to position [483, 0]
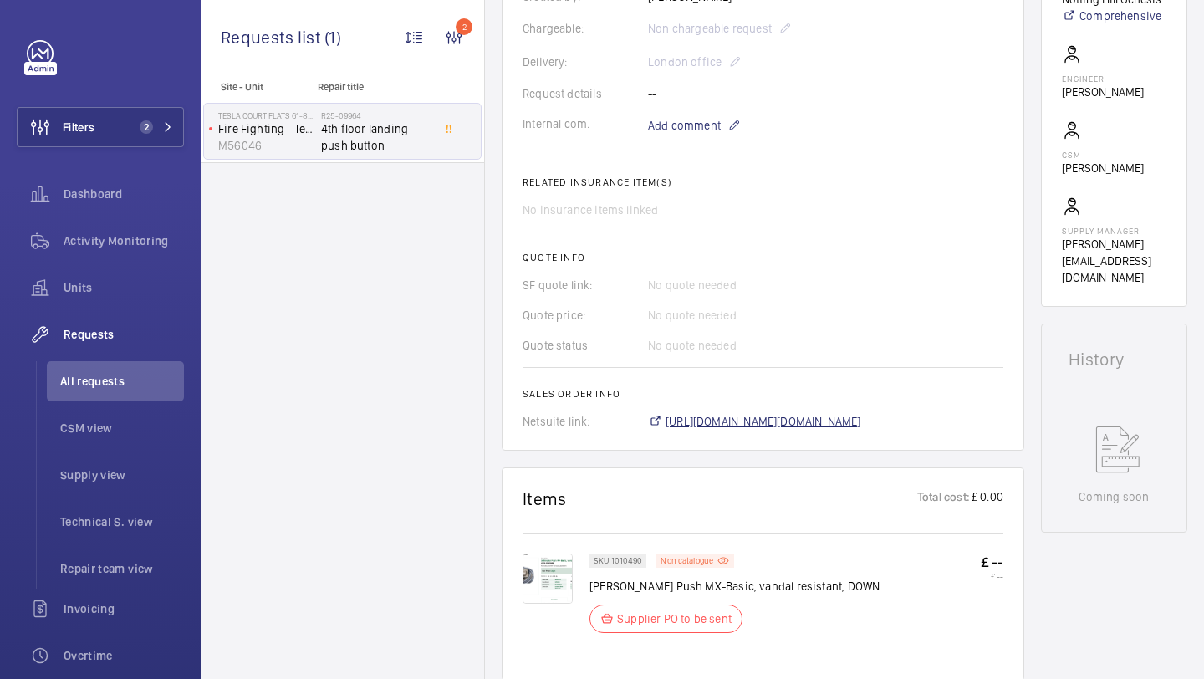
click at [766, 423] on span "[URL][DOMAIN_NAME][DOMAIN_NAME]" at bounding box center [764, 421] width 196 height 17
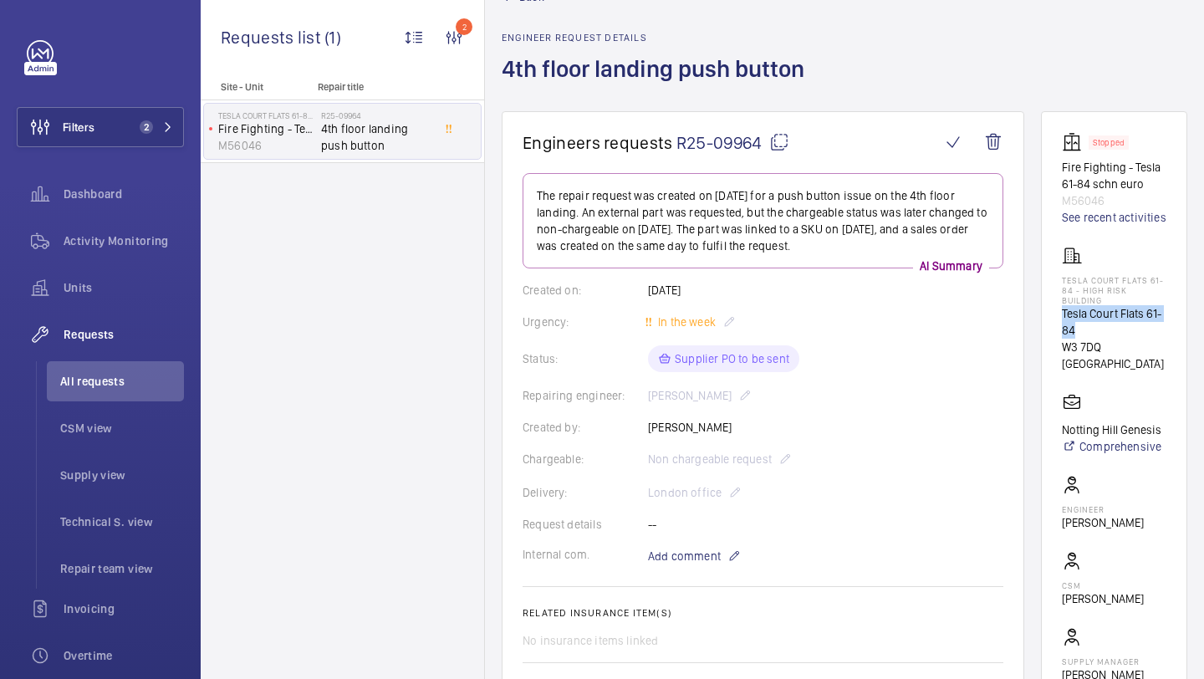
drag, startPoint x: 1081, startPoint y: 345, endPoint x: 1055, endPoint y: 332, distance: 29.9
click at [1055, 332] on wm-front-card "Stopped Fire Fighting - Tesla 61-84 schn euro M56046 See recent activities Tesl…" at bounding box center [1114, 424] width 146 height 626
copy p "Tesla Court Flats 61-84"
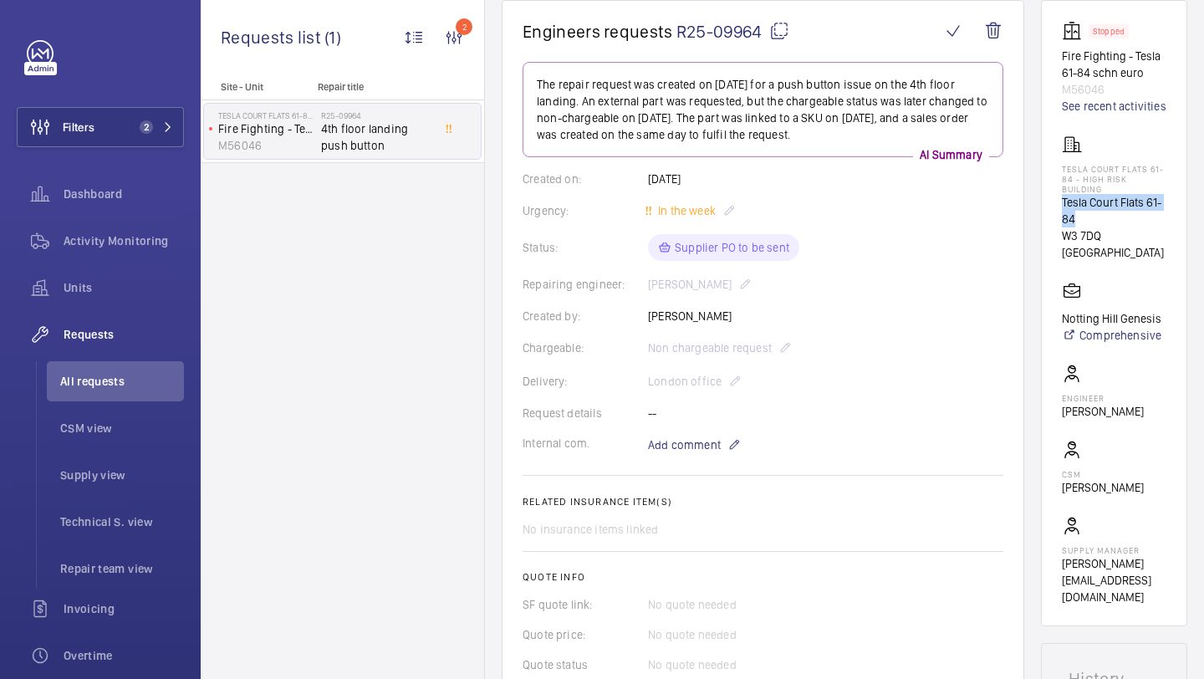
scroll to position [188, 0]
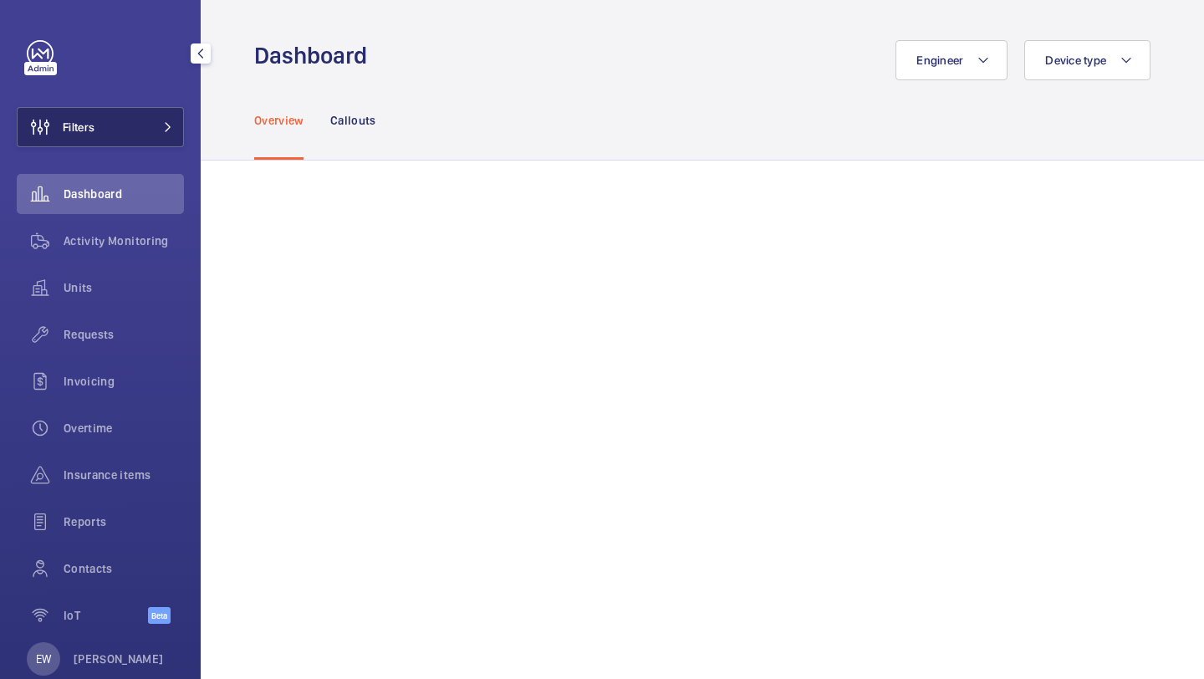
click at [153, 123] on span at bounding box center [163, 127] width 20 height 10
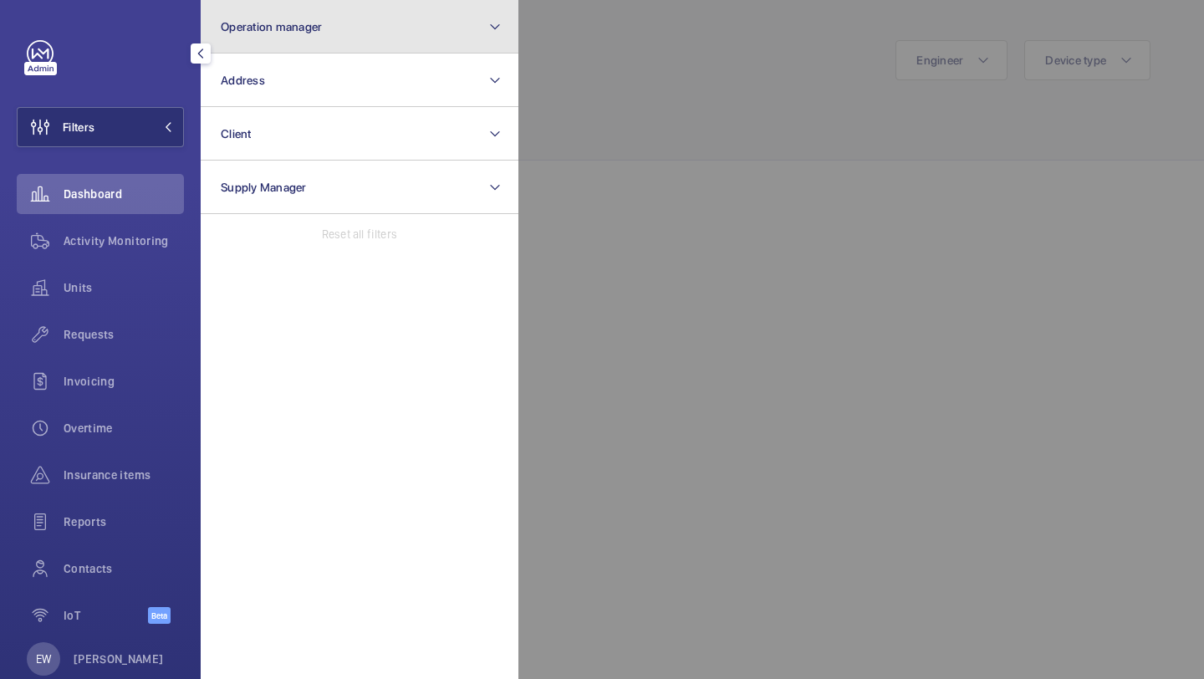
click at [258, 16] on button "Operation manager" at bounding box center [360, 27] width 318 height 54
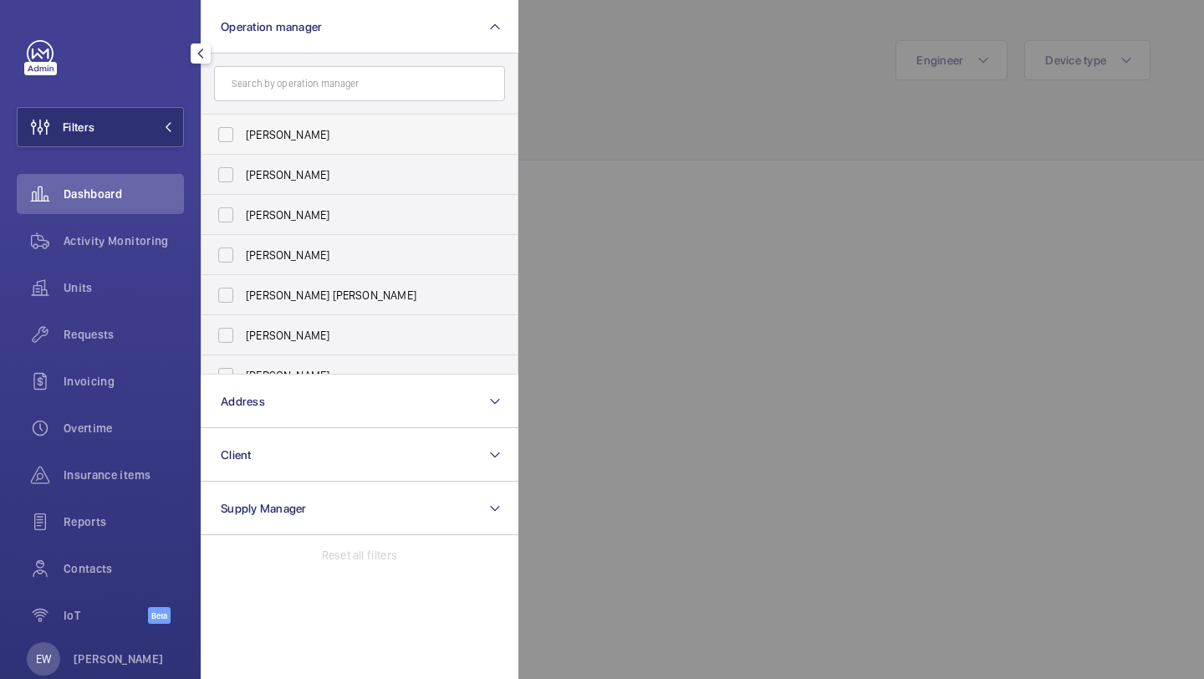
click at [278, 141] on span "[PERSON_NAME]" at bounding box center [361, 134] width 230 height 17
click at [243, 141] on input "[PERSON_NAME]" at bounding box center [225, 134] width 33 height 33
checkbox input "true"
click at [146, 299] on div "Units" at bounding box center [100, 288] width 167 height 40
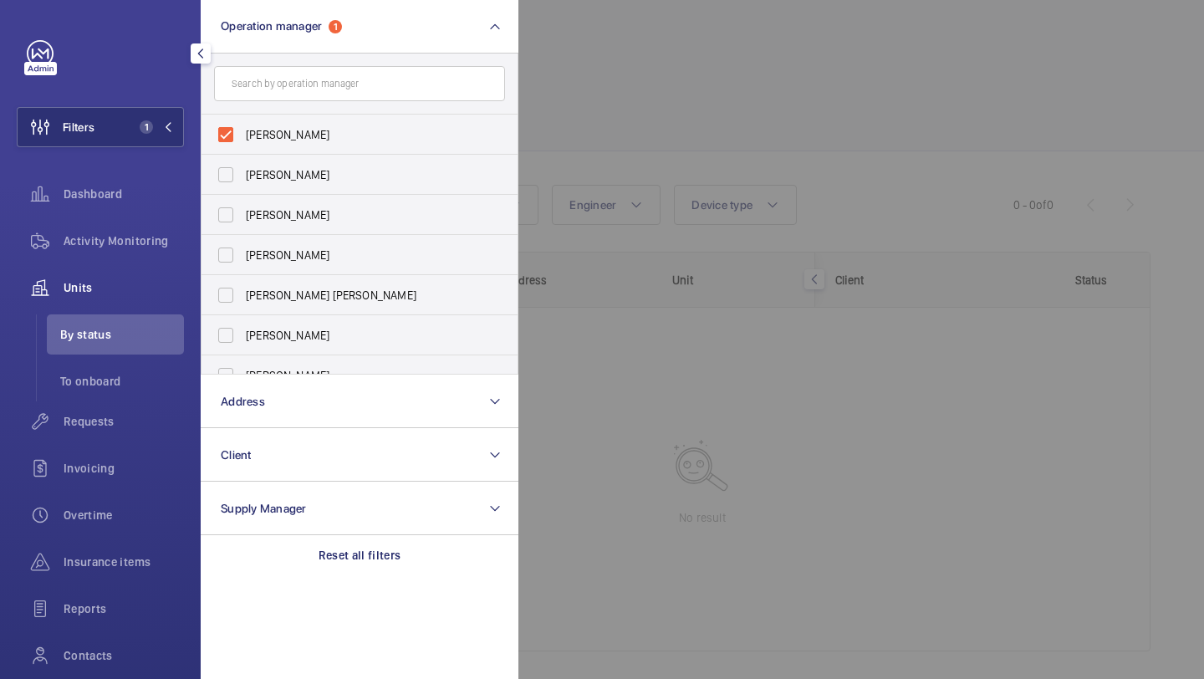
click at [602, 84] on div at bounding box center [1121, 339] width 1204 height 679
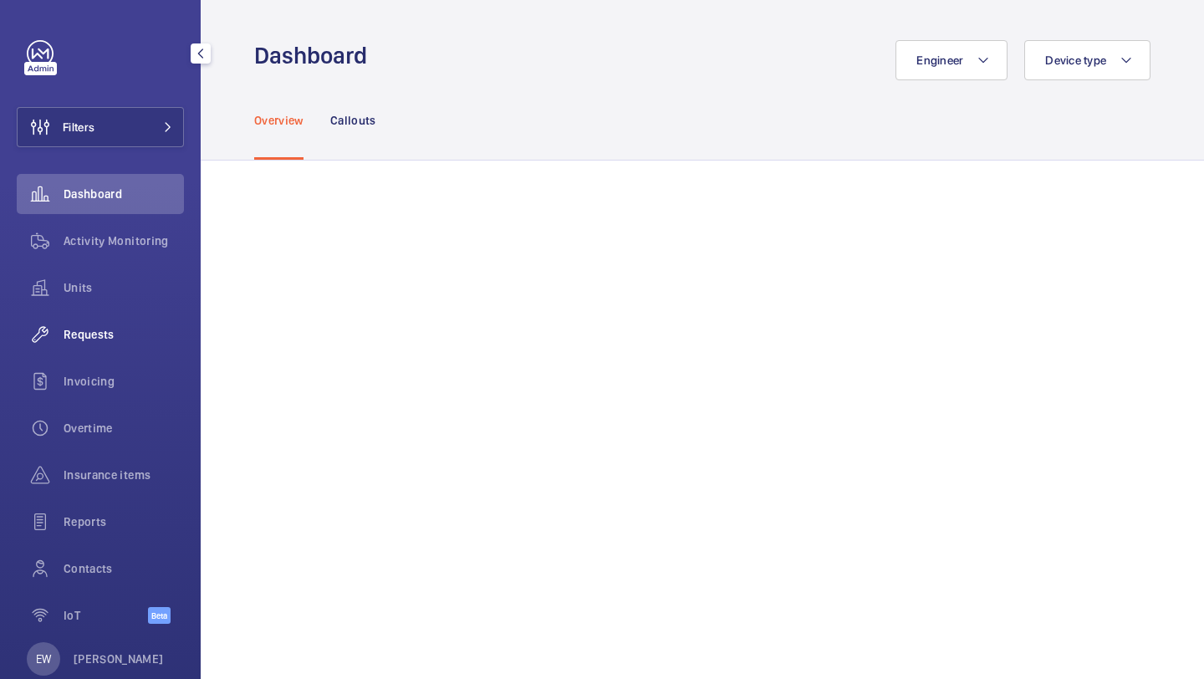
click at [123, 328] on span "Requests" at bounding box center [124, 334] width 120 height 17
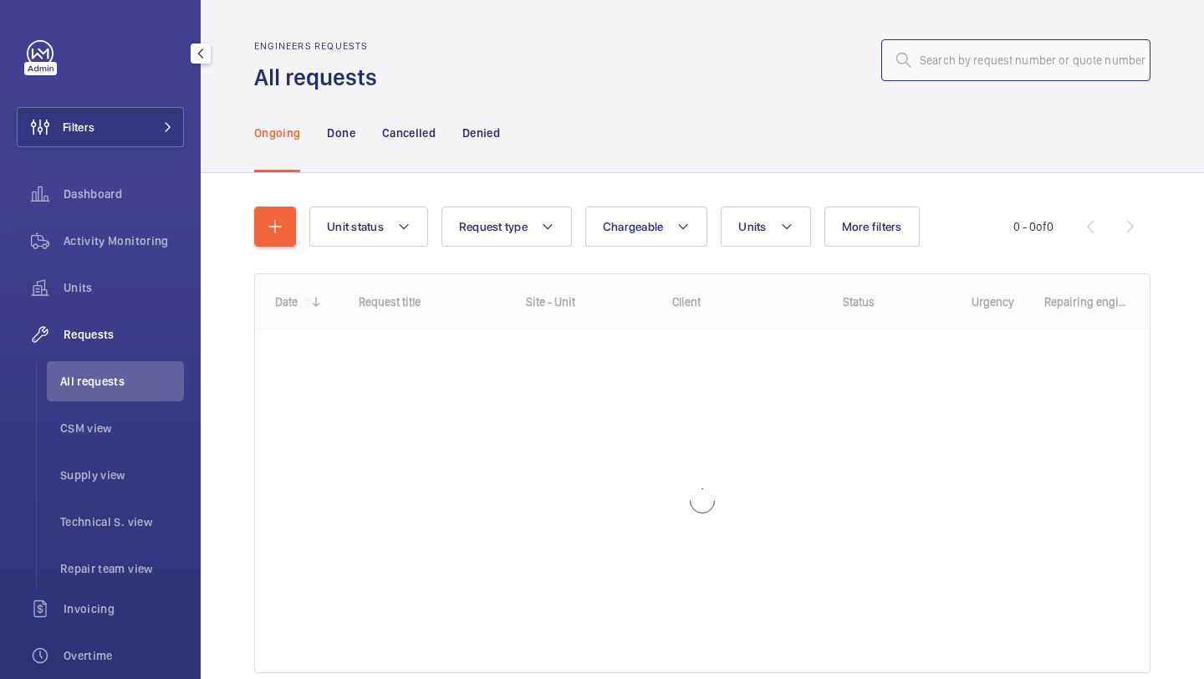
click at [948, 75] on input "text" at bounding box center [1016, 60] width 269 height 42
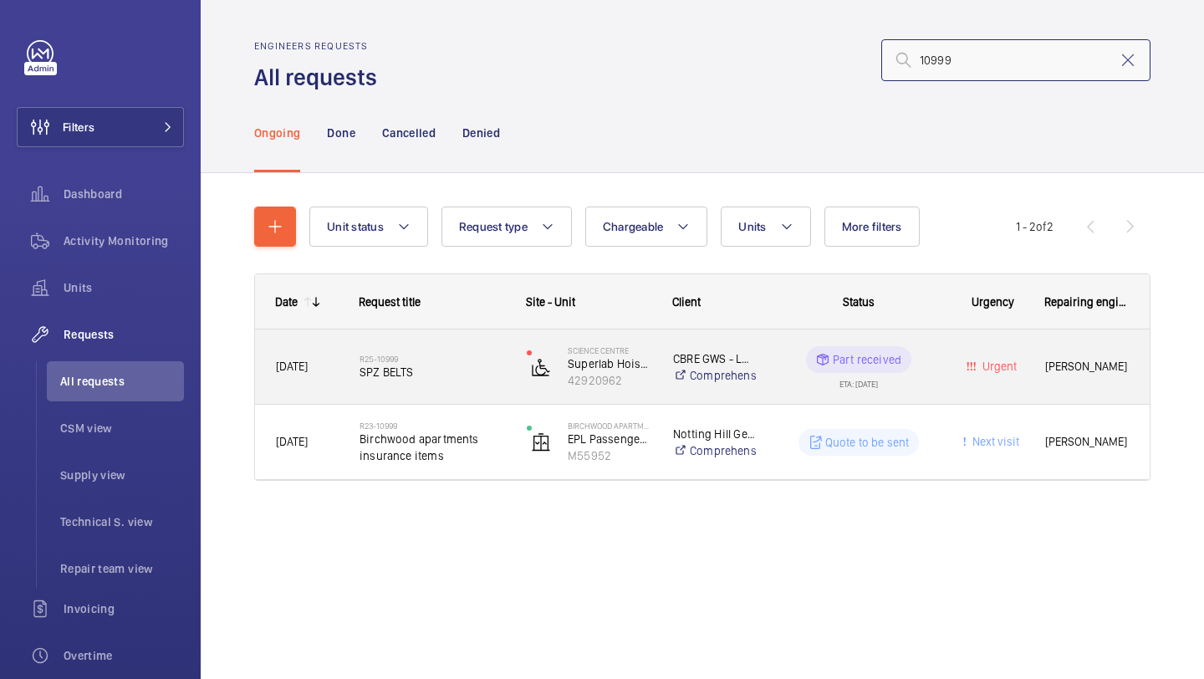
type input "10999"
click at [439, 355] on h2 "R25-10999" at bounding box center [433, 359] width 146 height 10
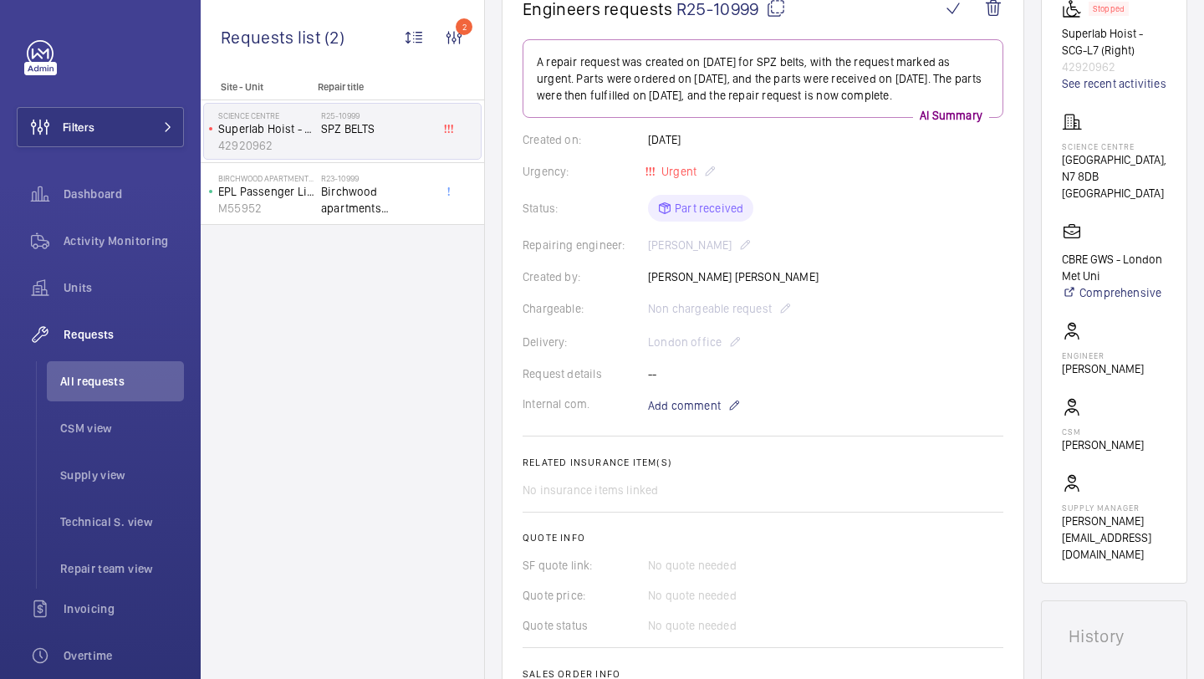
scroll to position [176, 0]
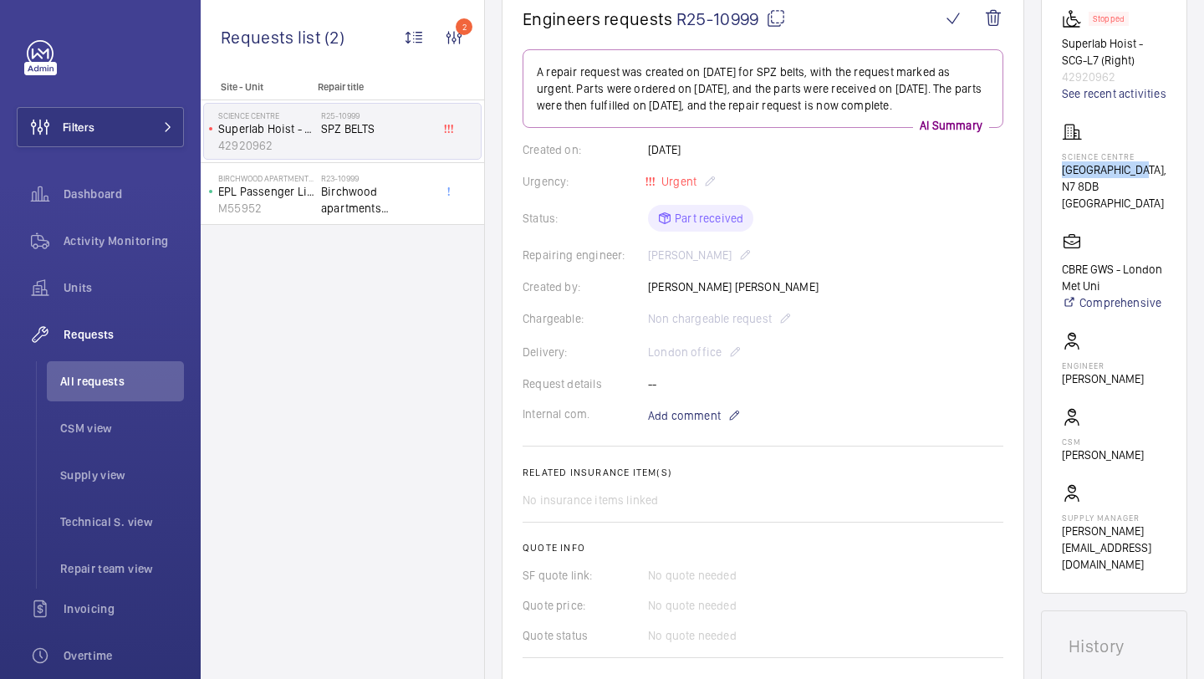
drag, startPoint x: 1140, startPoint y: 188, endPoint x: 1065, endPoint y: 189, distance: 75.3
click at [1065, 178] on p "Science Centre," at bounding box center [1114, 169] width 105 height 17
copy p "Science Centre"
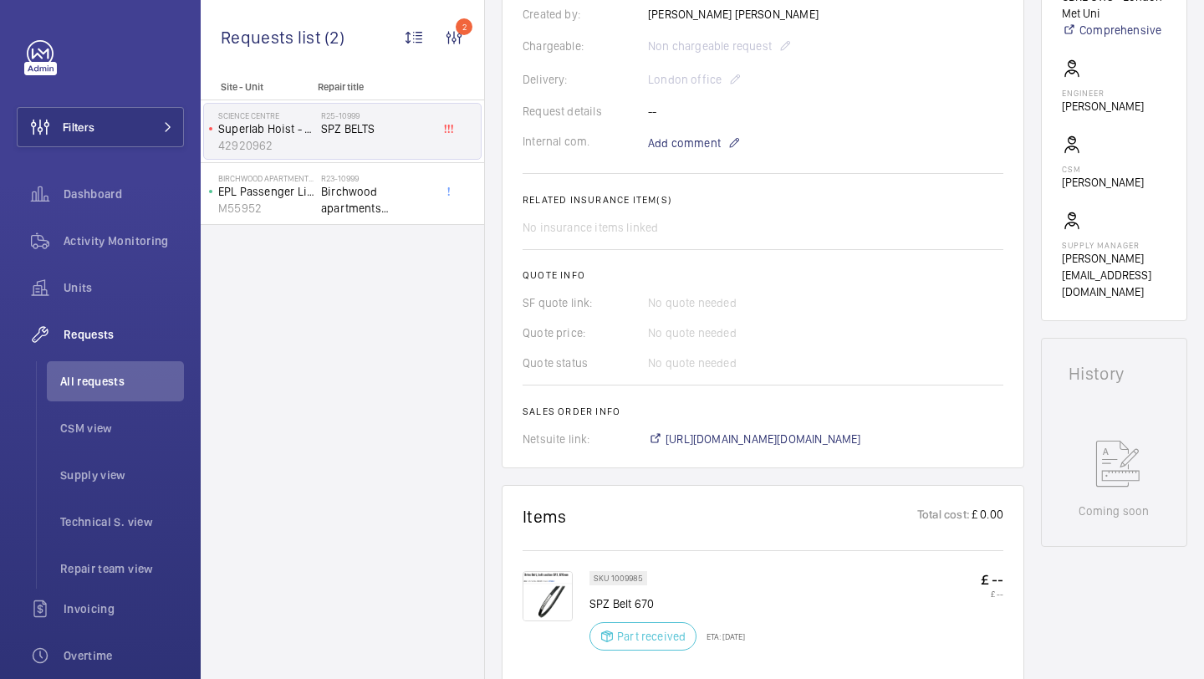
scroll to position [661, 0]
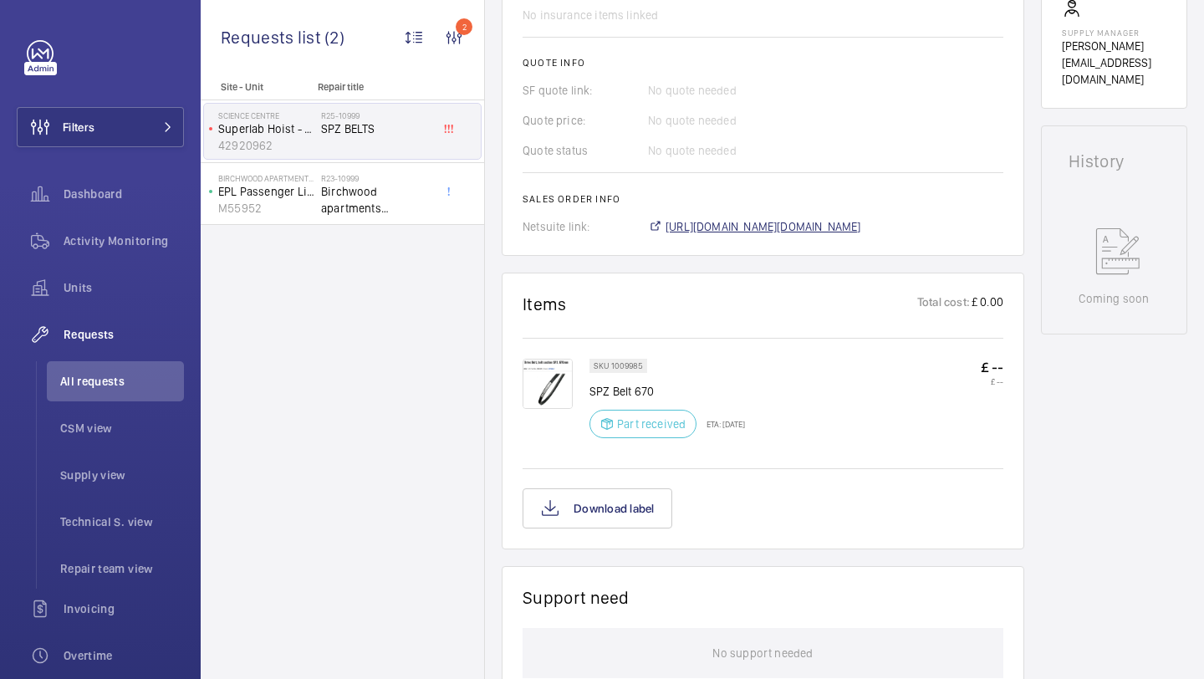
click at [780, 229] on span "https://6461500.app.netsuite.com/app/accounting/transactions/salesord.nl?id=291…" at bounding box center [764, 226] width 196 height 17
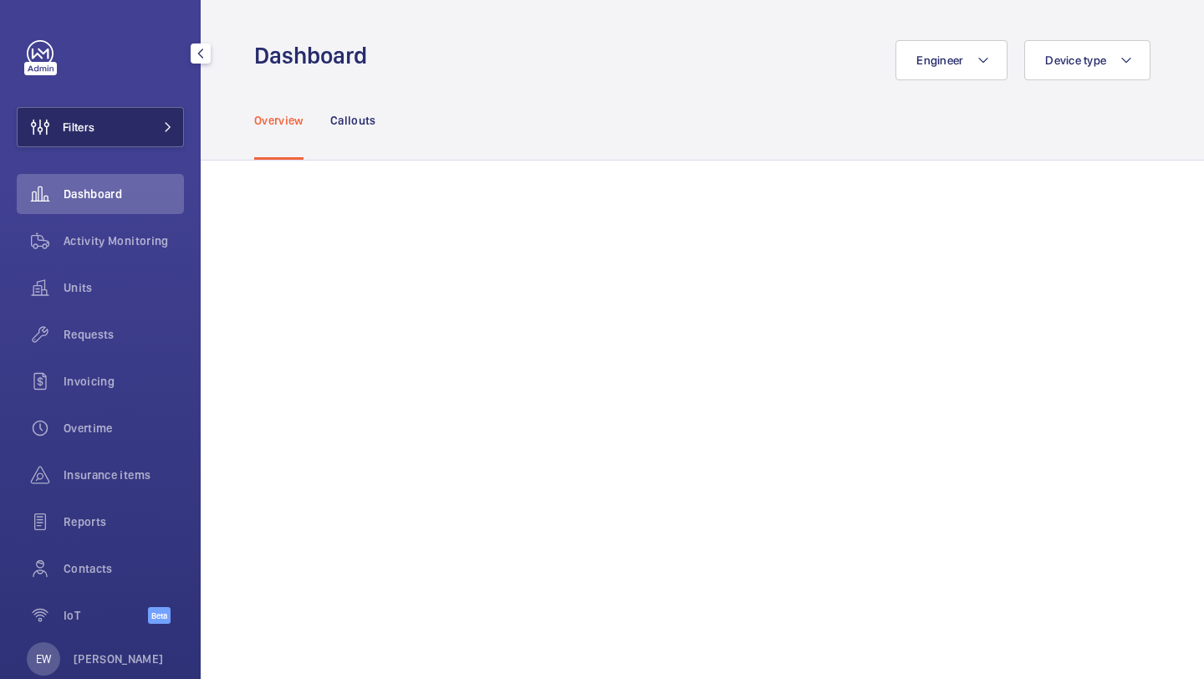
drag, startPoint x: 0, startPoint y: 0, endPoint x: 182, endPoint y: 125, distance: 220.8
click at [157, 130] on span at bounding box center [163, 127] width 20 height 10
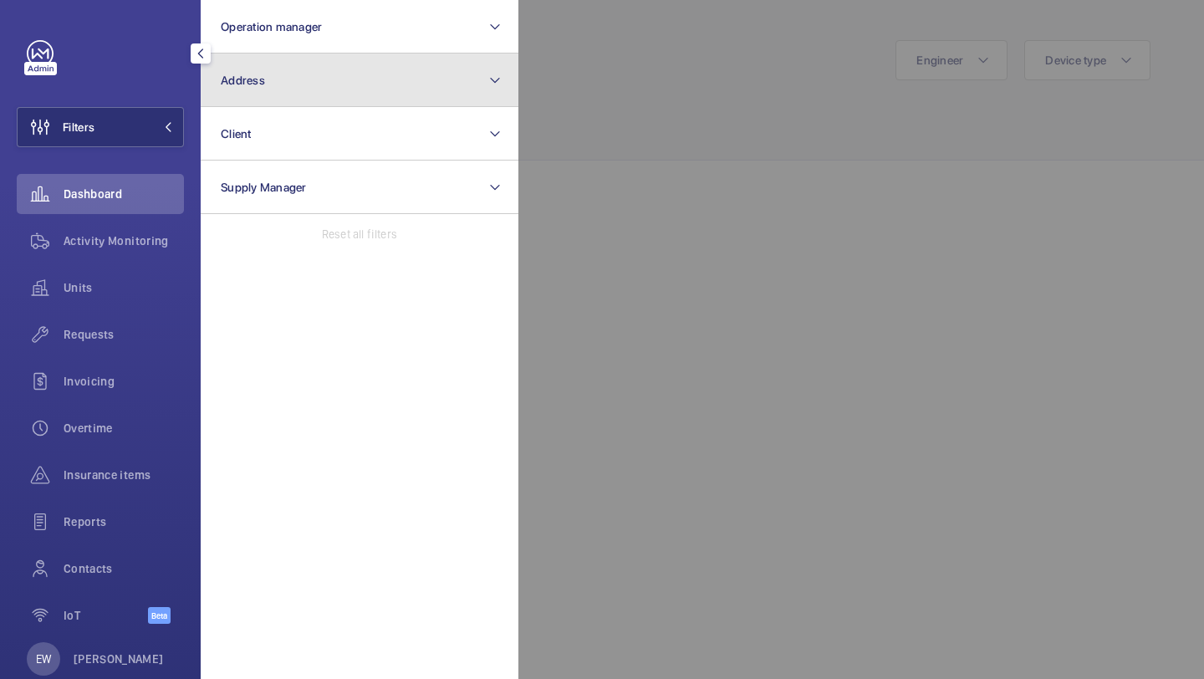
click at [327, 54] on button "Address" at bounding box center [360, 81] width 318 height 54
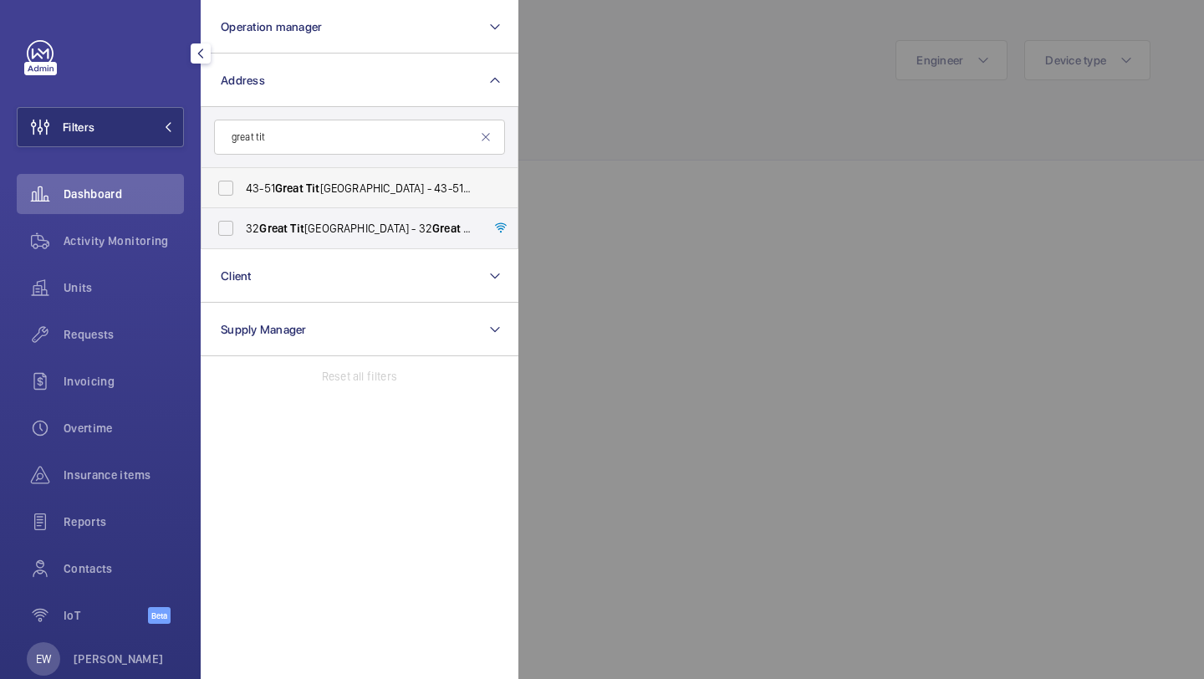
type input "great tit"
click at [339, 187] on span "43-51 Great Tit chfield Street - 43-51 Great Tit chfield Street, LONDON W1W 7DA" at bounding box center [361, 188] width 230 height 17
click at [243, 187] on input "43-51 Great Tit chfield Street - 43-51 Great Tit chfield Street, LONDON W1W 7DA" at bounding box center [225, 187] width 33 height 33
checkbox input "true"
click at [330, 210] on label "32 Great Tit chfield Street - 32 Great Tit chfield Street, LONDON W1W 8BQ" at bounding box center [347, 228] width 291 height 40
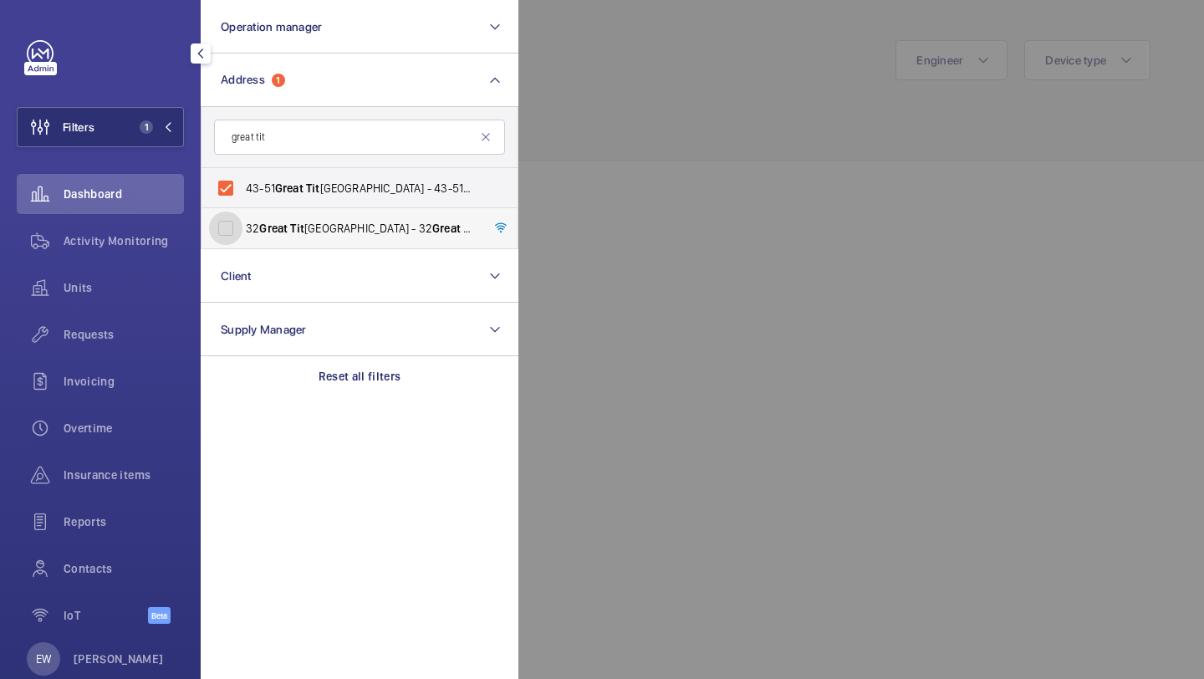
click at [243, 212] on input "32 Great Tit chfield Street - 32 Great Tit chfield Street, LONDON W1W 8BQ" at bounding box center [225, 228] width 33 height 33
checkbox input "true"
click at [329, 188] on span "43-51 Great Tit chfield Street - 43-51 Great Tit chfield Street, LONDON W1W 7DA" at bounding box center [361, 188] width 230 height 17
click at [243, 188] on input "43-51 Great Tit chfield Street - 43-51 Great Tit chfield Street, LONDON W1W 7DA" at bounding box center [225, 187] width 33 height 33
checkbox input "false"
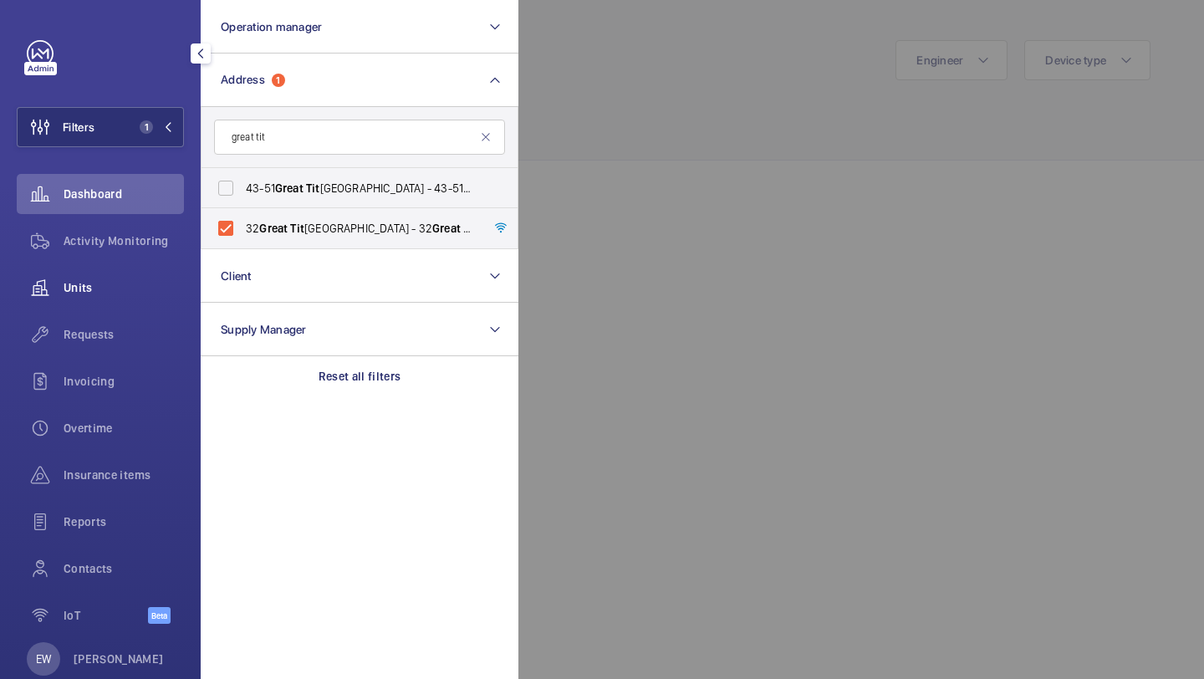
click at [132, 289] on span "Units" at bounding box center [124, 287] width 120 height 17
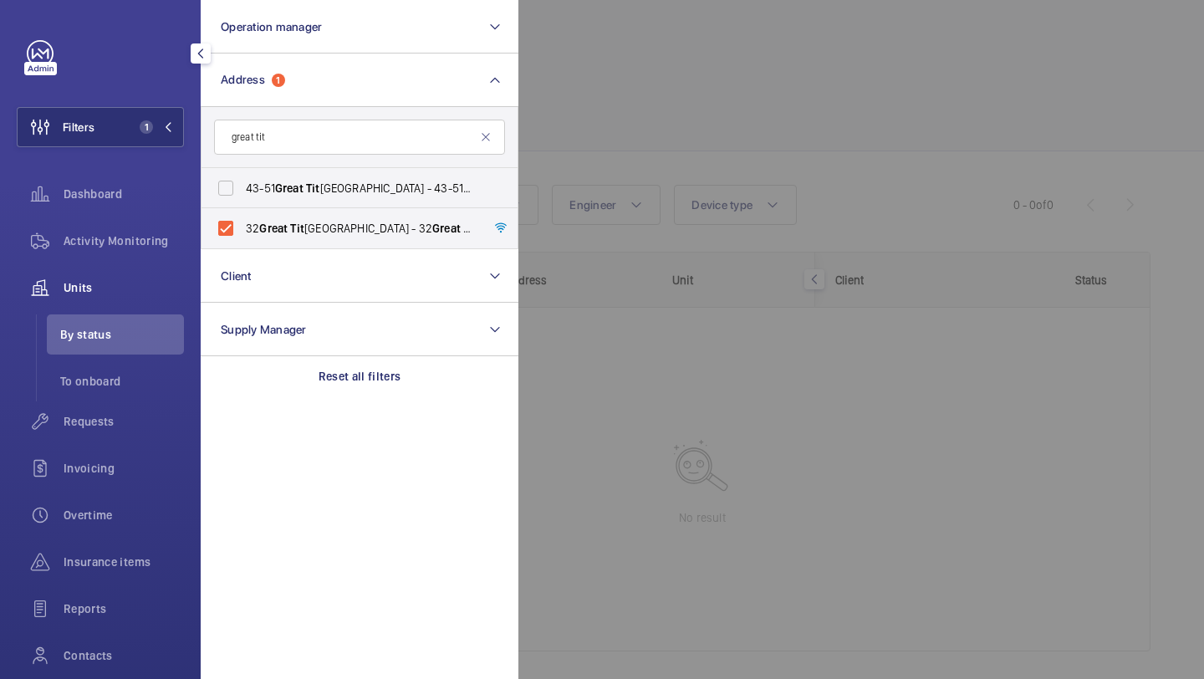
click at [671, 105] on div at bounding box center [1121, 339] width 1204 height 679
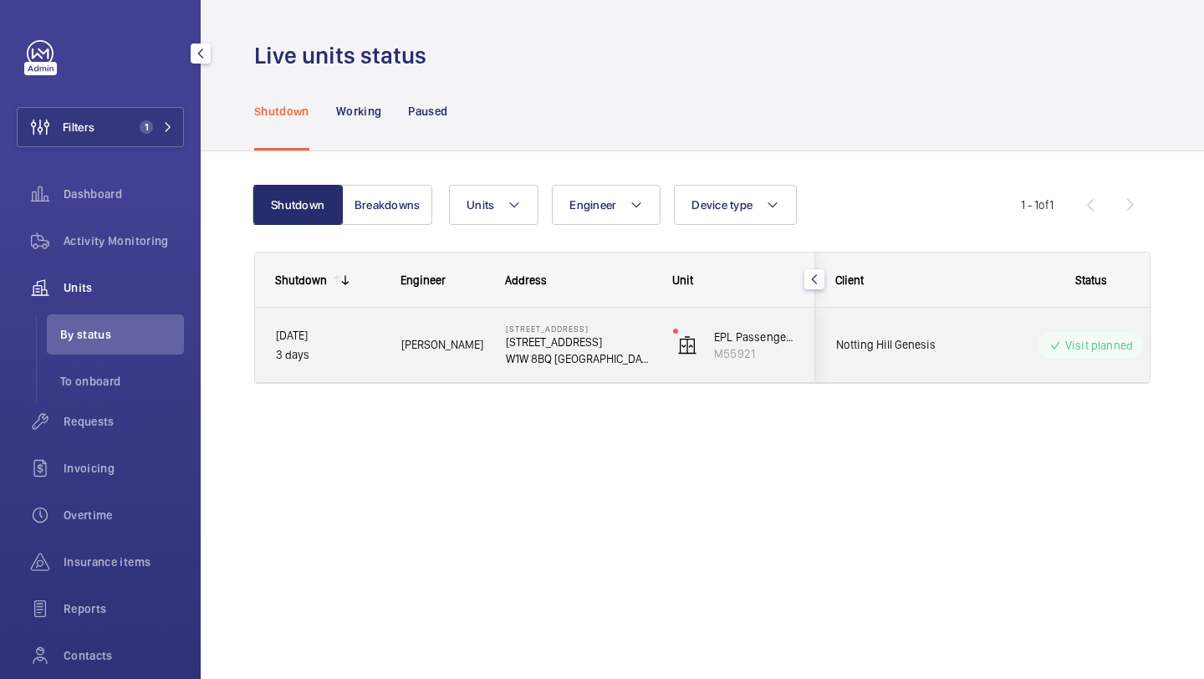
click at [943, 329] on div "Notting Hill Genesis" at bounding box center [890, 345] width 149 height 53
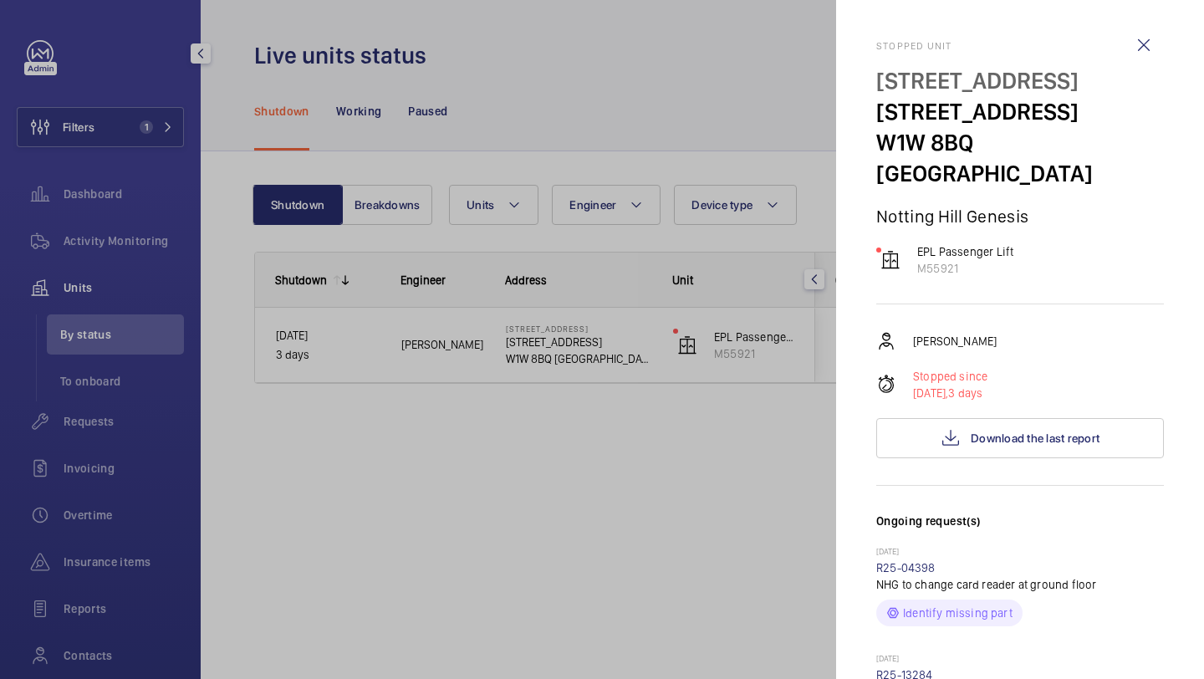
scroll to position [460, 0]
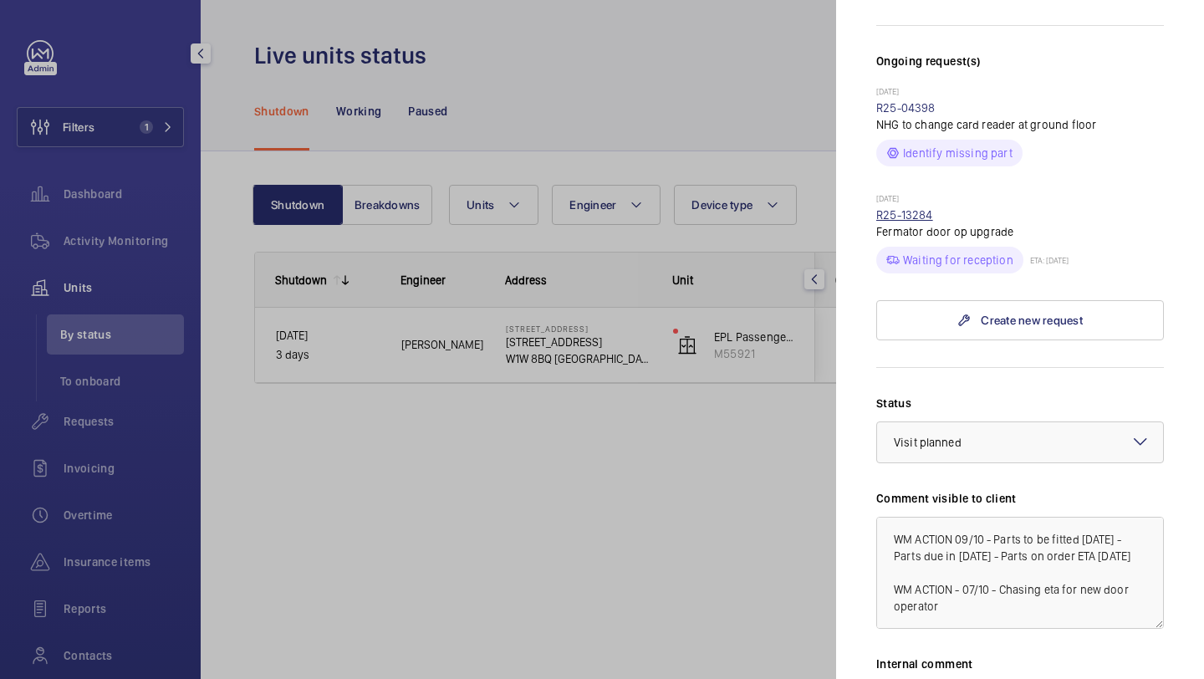
click at [916, 208] on link "R25-13284" at bounding box center [904, 214] width 57 height 13
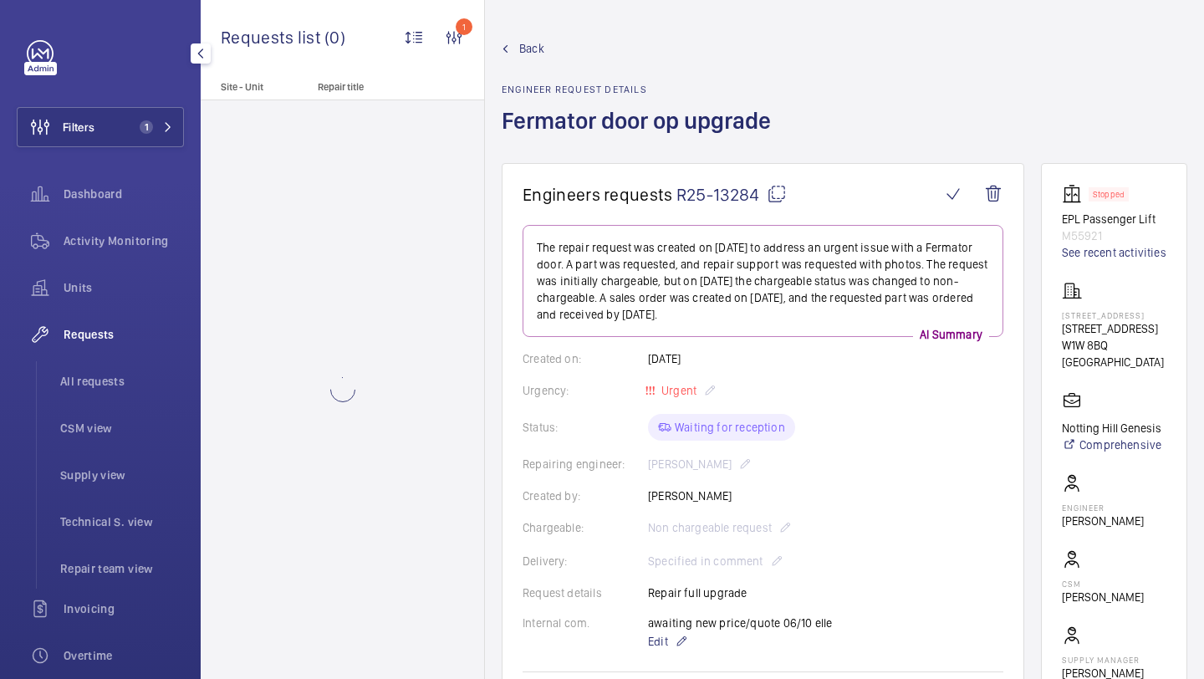
scroll to position [611, 0]
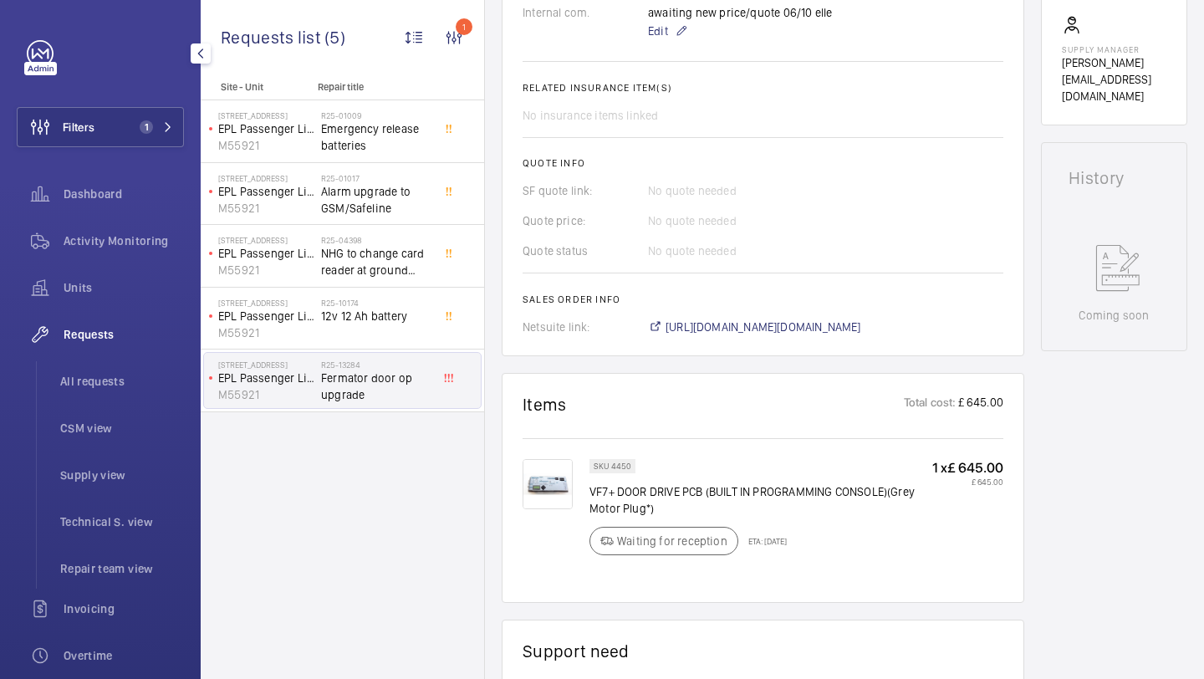
click at [622, 473] on div "SKU 4450" at bounding box center [613, 466] width 46 height 14
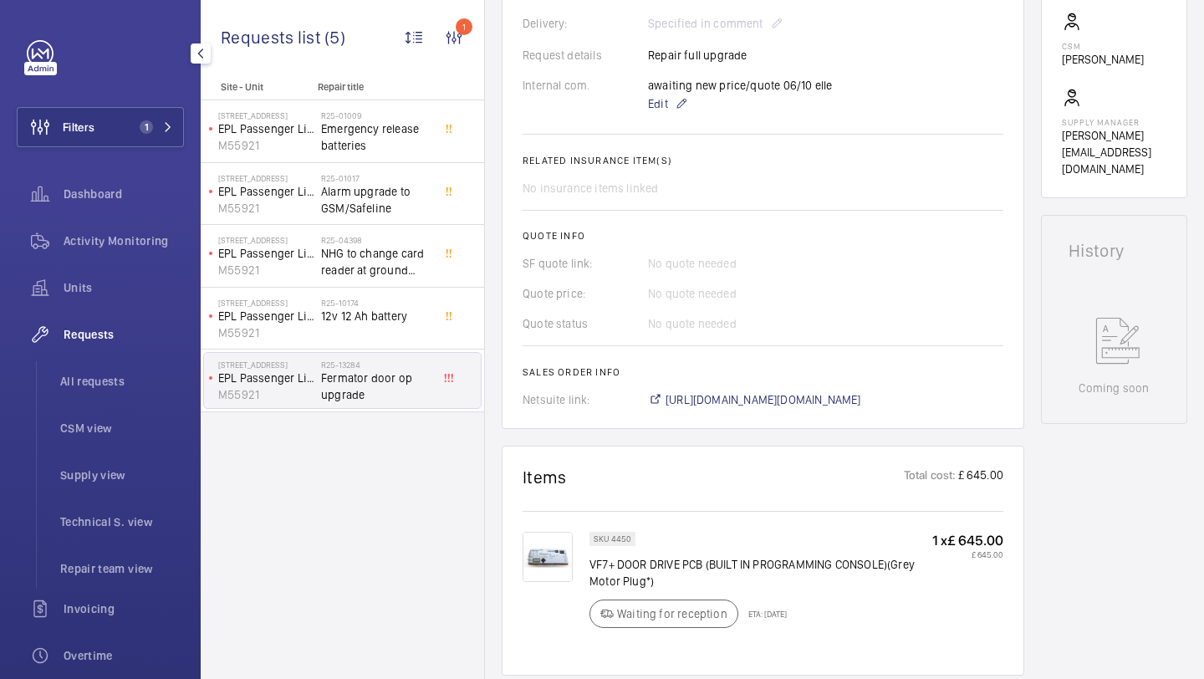
scroll to position [573, 0]
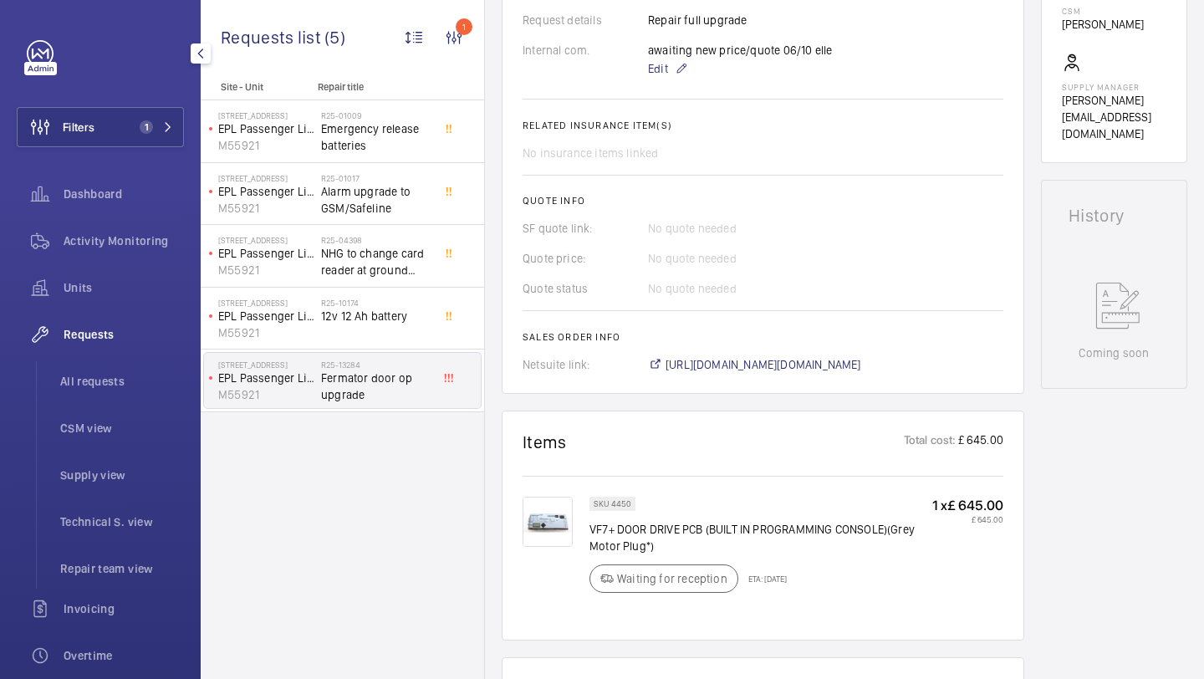
click at [546, 520] on img at bounding box center [548, 522] width 50 height 50
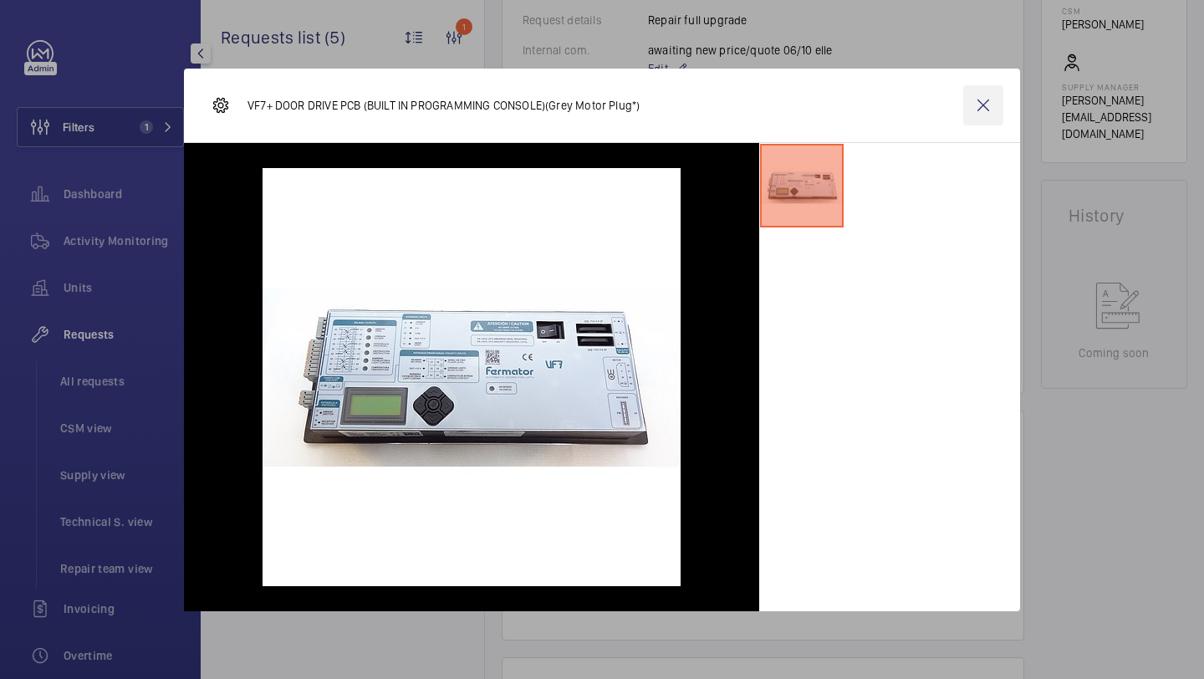
click at [982, 116] on wm-front-icon-button at bounding box center [983, 105] width 40 height 40
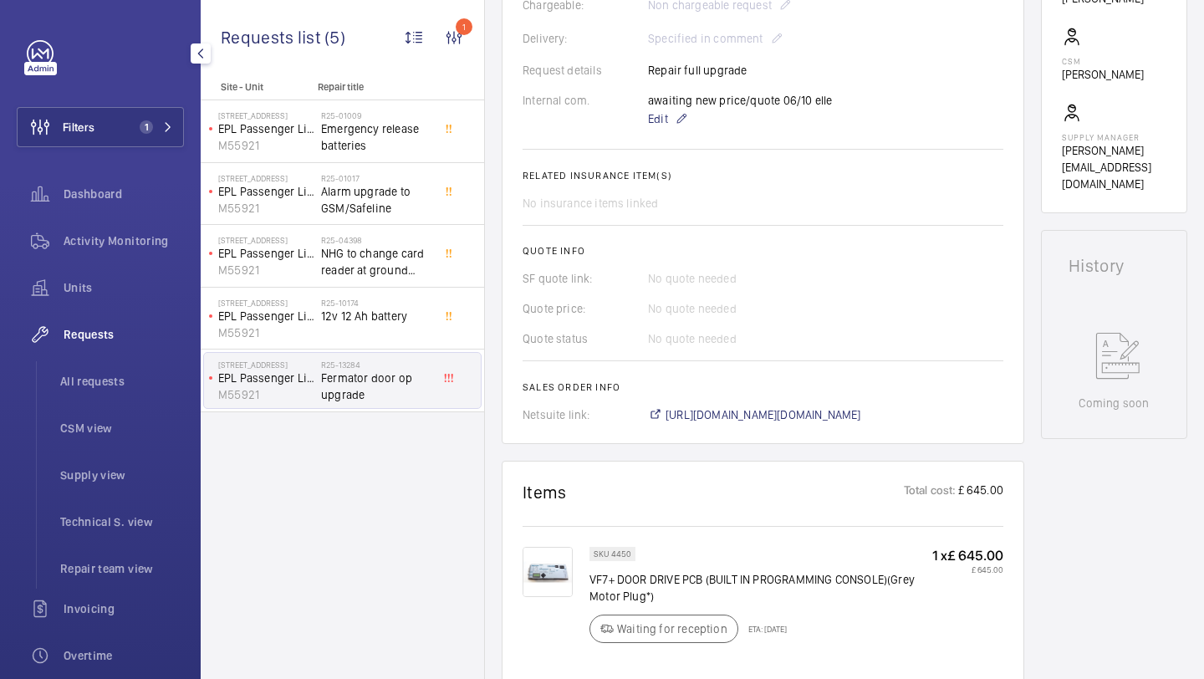
scroll to position [521, 0]
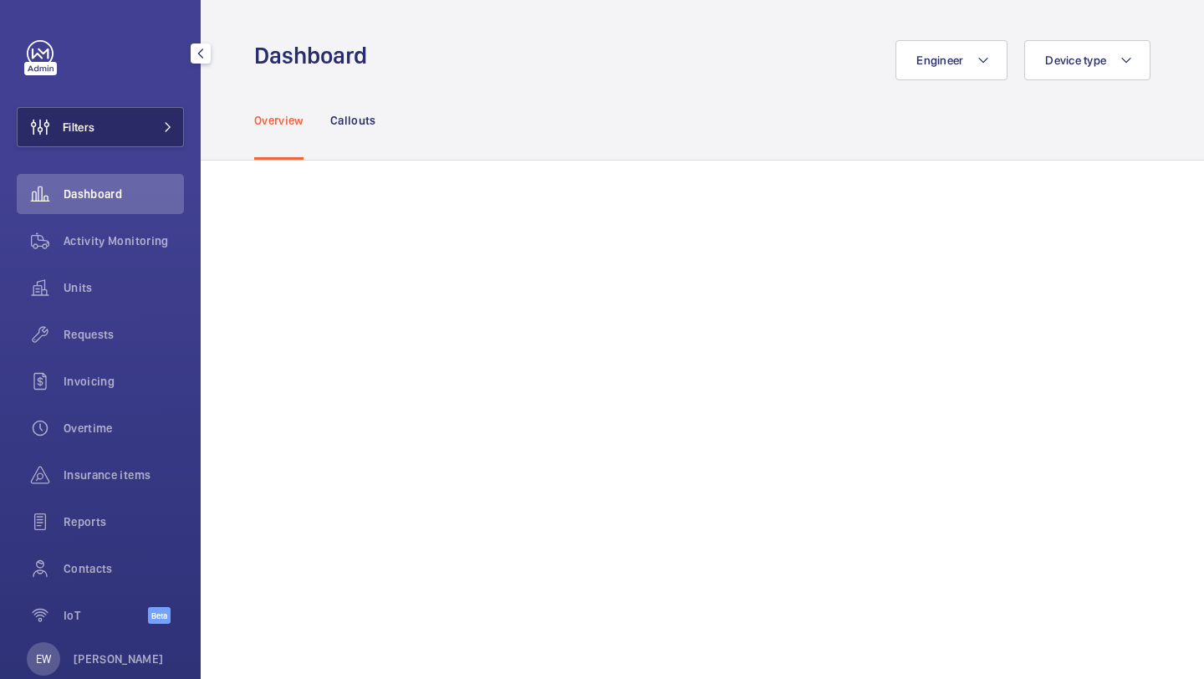
click at [138, 125] on button "Filters" at bounding box center [100, 127] width 167 height 40
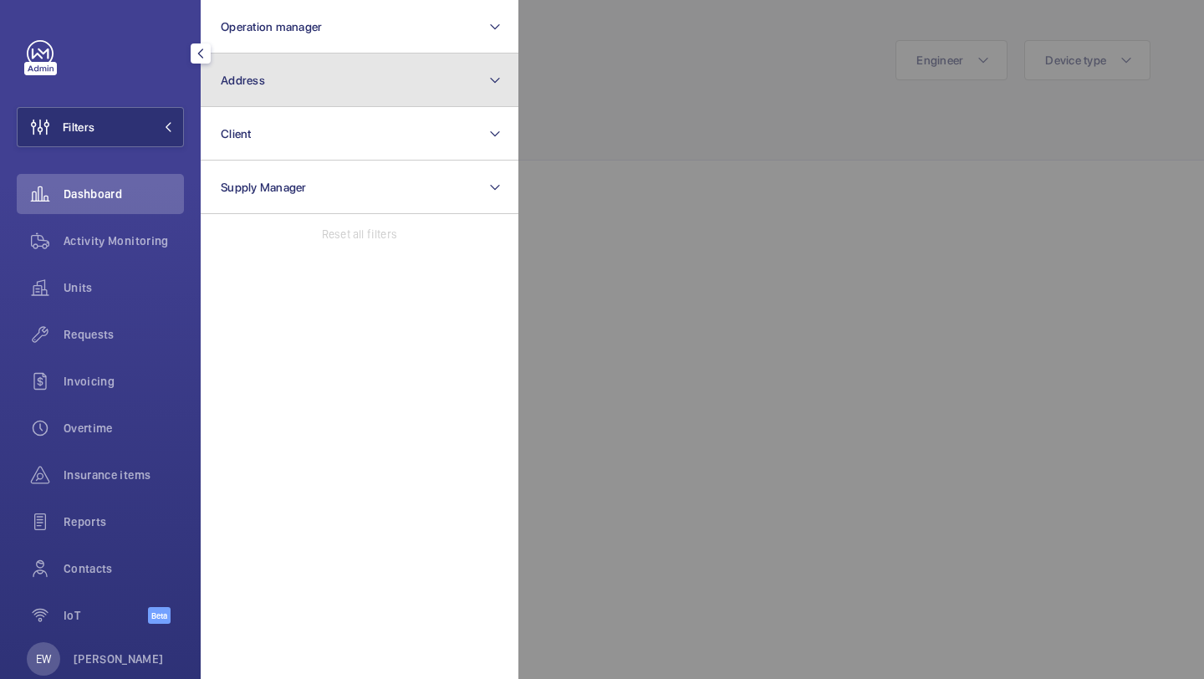
click at [239, 89] on button "Address" at bounding box center [360, 81] width 318 height 54
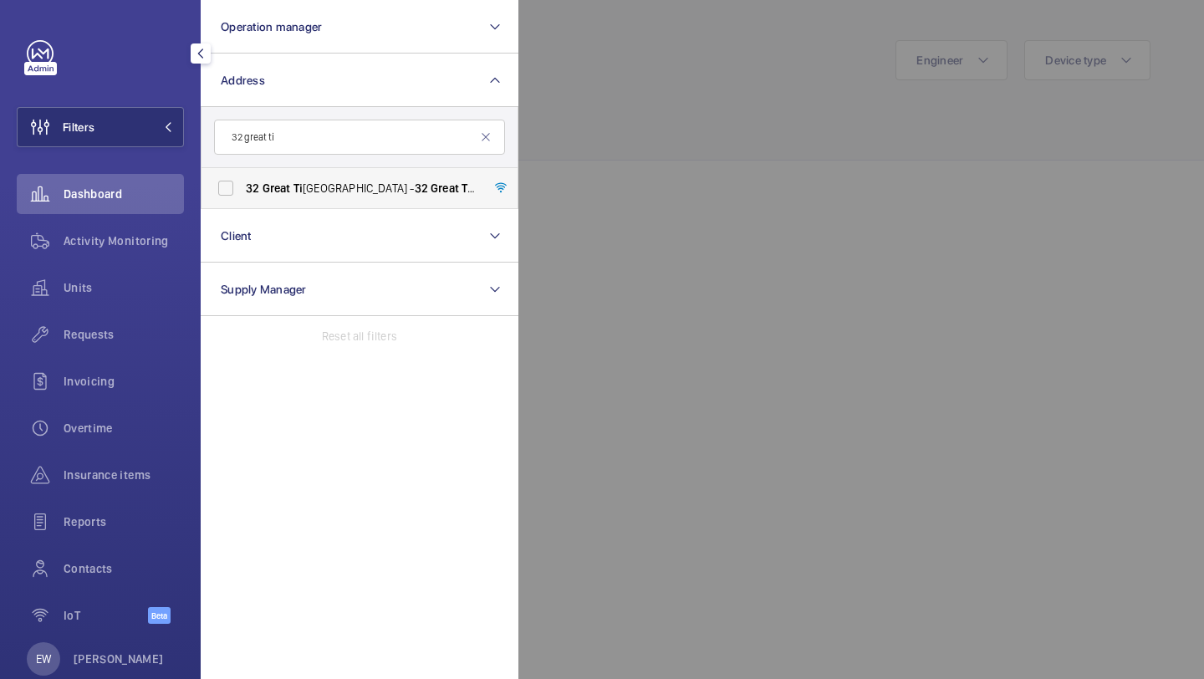
type input "32 great ti"
click at [264, 190] on span "Great" at bounding box center [277, 187] width 28 height 13
click at [243, 190] on input "32 Great Ti tchfield Street - 32 Great Ti tchfield Street, LONDON W1W 8BQ" at bounding box center [225, 187] width 33 height 33
checkbox input "true"
click at [108, 329] on span "Requests" at bounding box center [124, 334] width 120 height 17
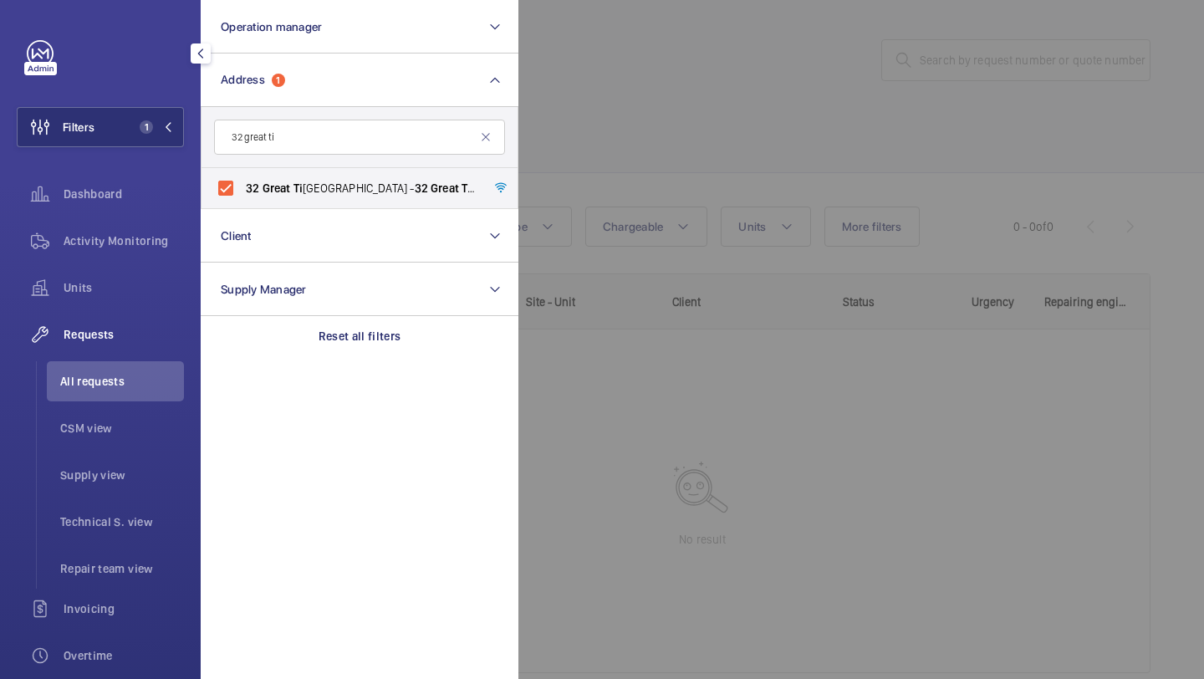
click at [666, 152] on div at bounding box center [1121, 339] width 1204 height 679
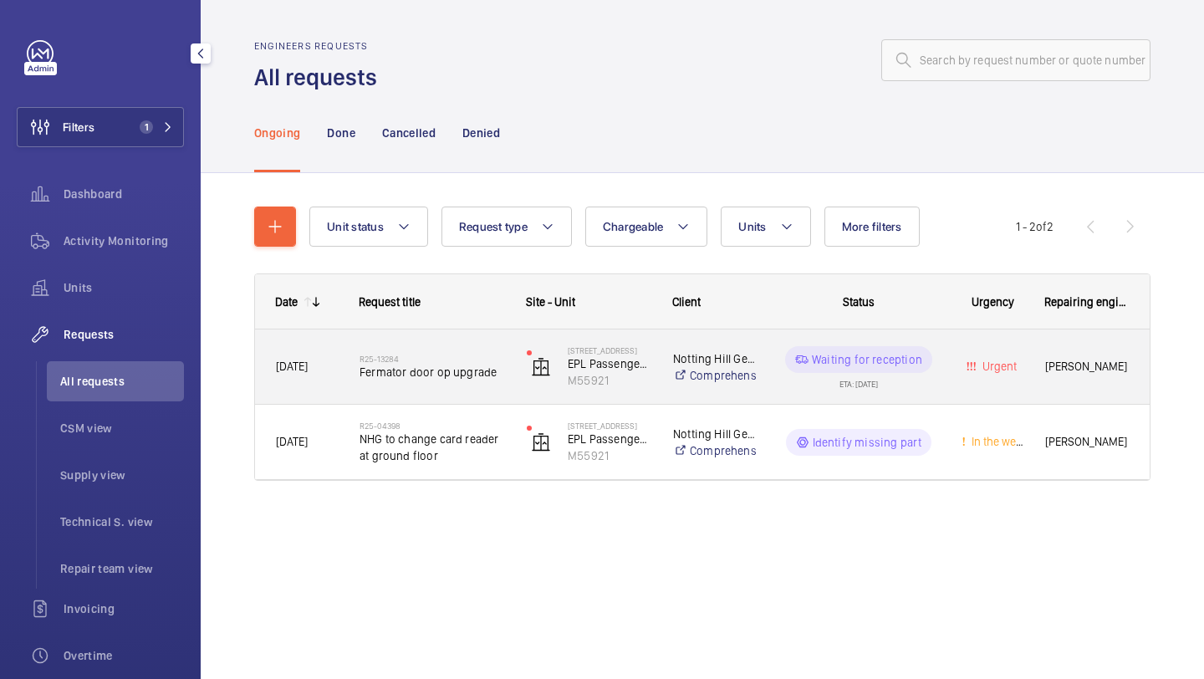
click at [457, 365] on span "Fermator door op upgrade" at bounding box center [433, 372] width 146 height 17
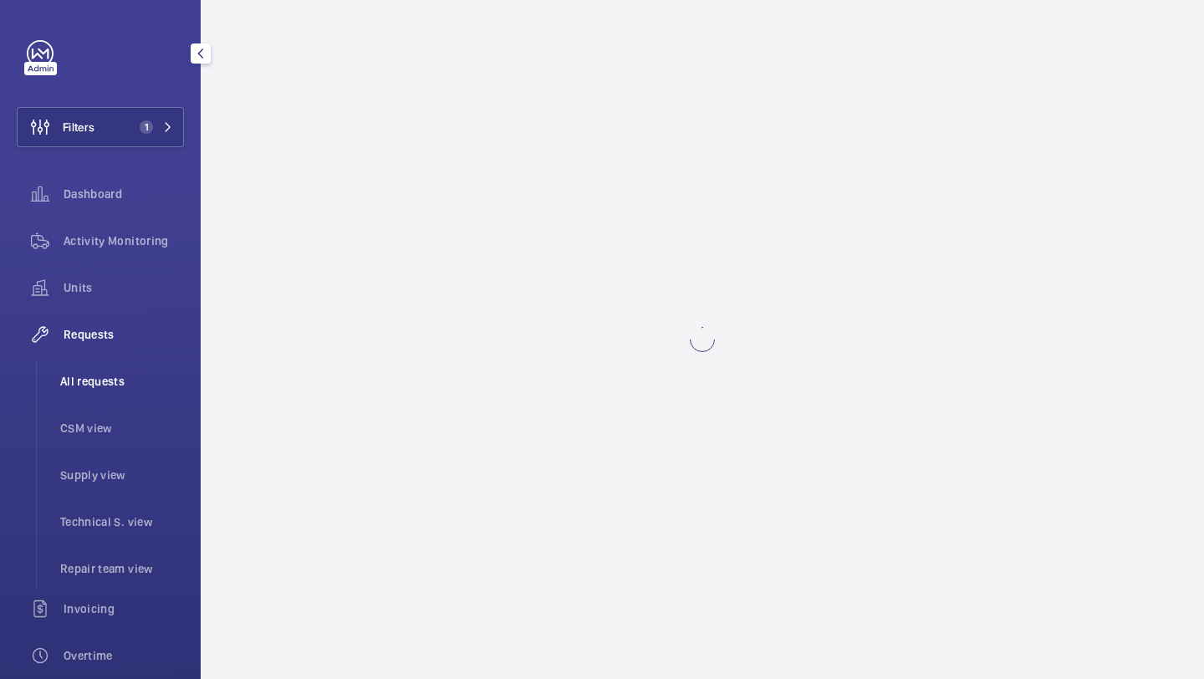
click at [120, 371] on li "All requests" at bounding box center [115, 381] width 137 height 40
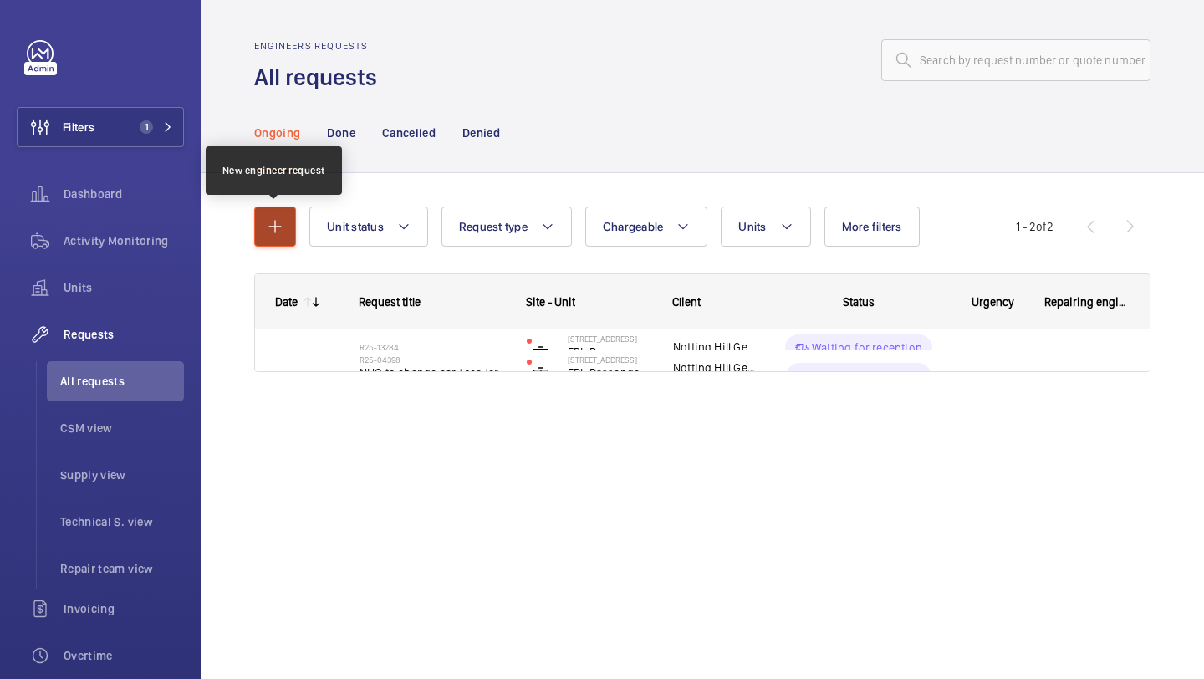
click at [291, 220] on button "button" at bounding box center [275, 227] width 42 height 40
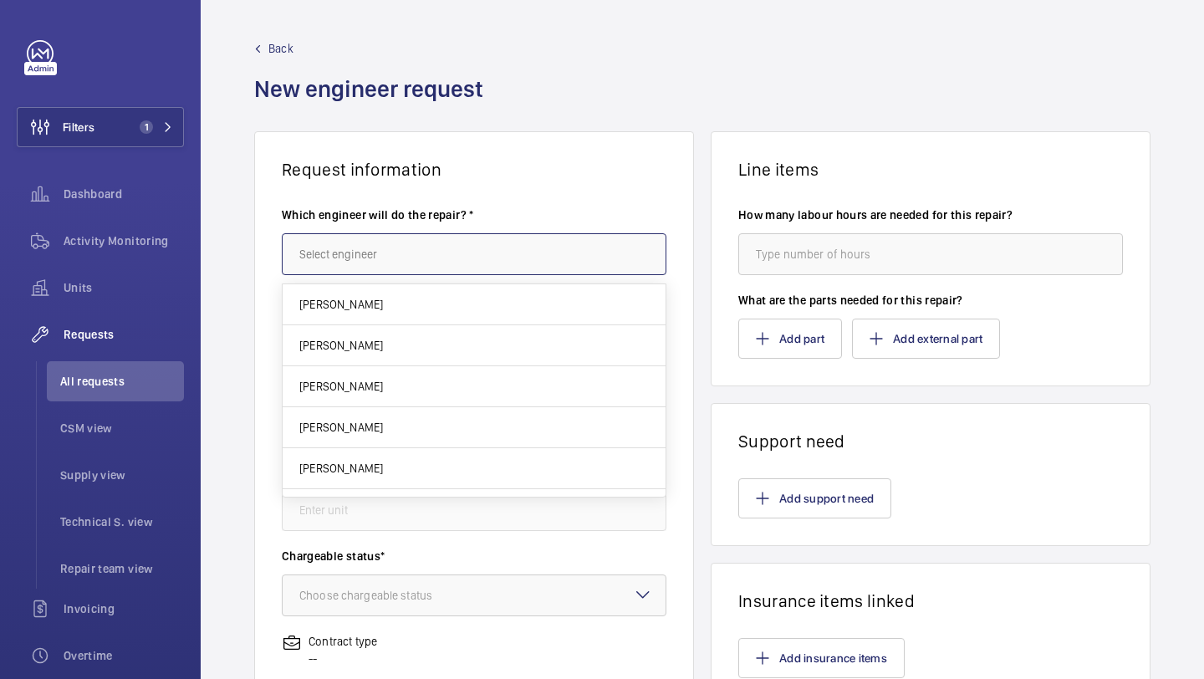
click at [318, 249] on input "text" at bounding box center [474, 254] width 385 height 42
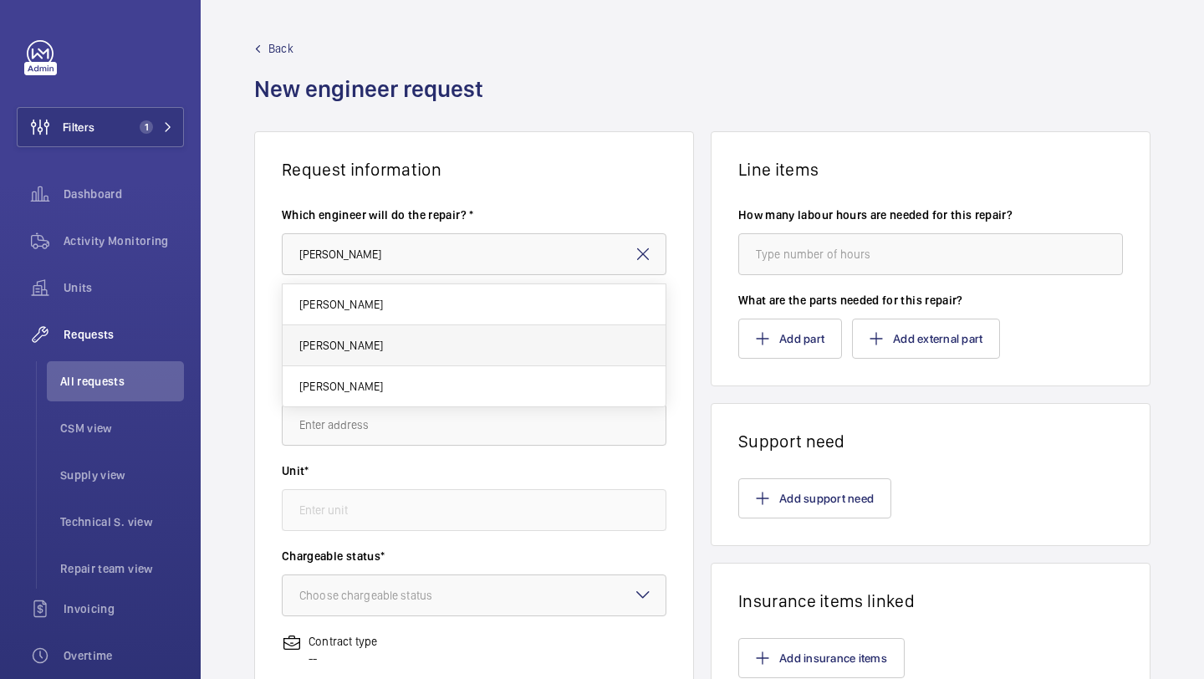
click at [330, 345] on span "[PERSON_NAME]" at bounding box center [341, 345] width 84 height 17
type input "[PERSON_NAME]"
click at [330, 345] on input "text" at bounding box center [474, 340] width 385 height 42
click at [465, 350] on input "text" at bounding box center [474, 340] width 385 height 42
click at [319, 344] on input "fermator board" at bounding box center [474, 340] width 385 height 42
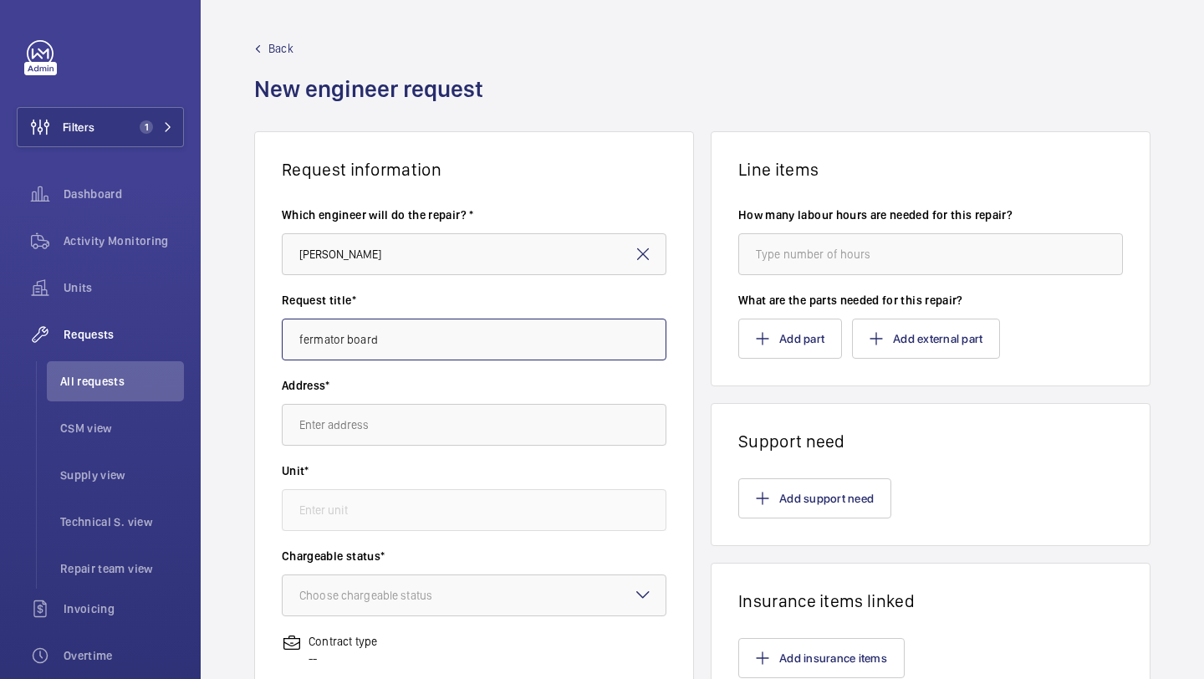
click at [319, 344] on input "fermator board" at bounding box center [474, 340] width 385 height 42
click at [360, 330] on input "fermator board" at bounding box center [474, 340] width 385 height 42
type input "fermator board"
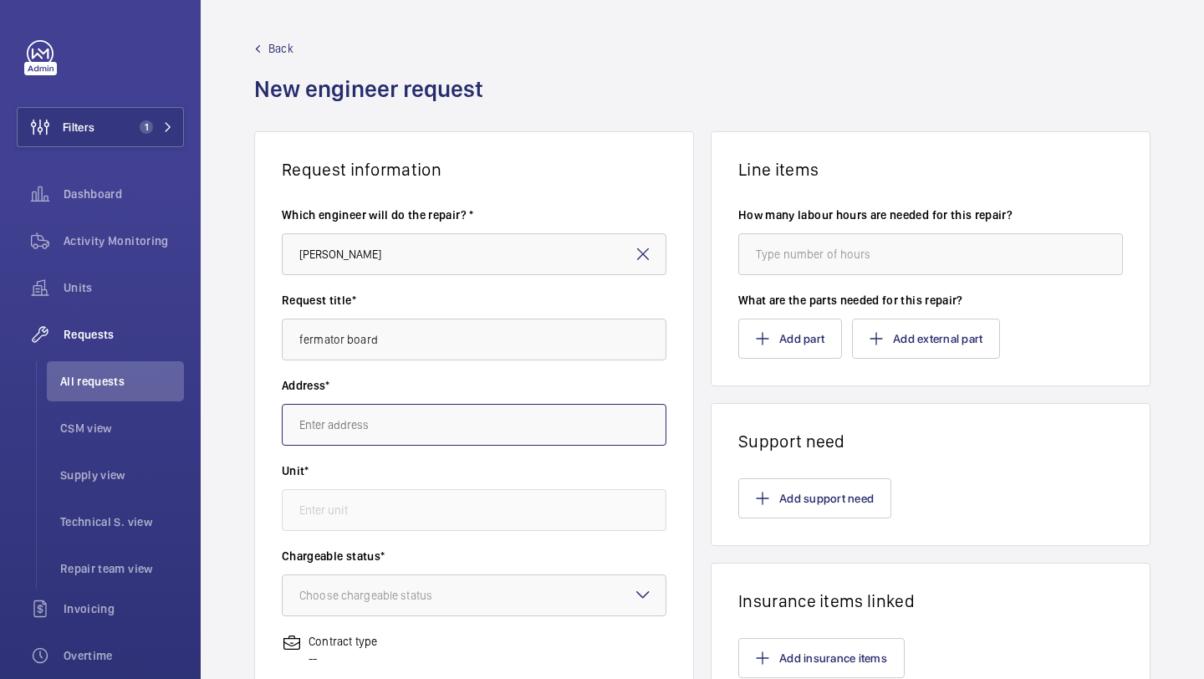
click at [358, 427] on input "text" at bounding box center [474, 425] width 385 height 42
type input "f"
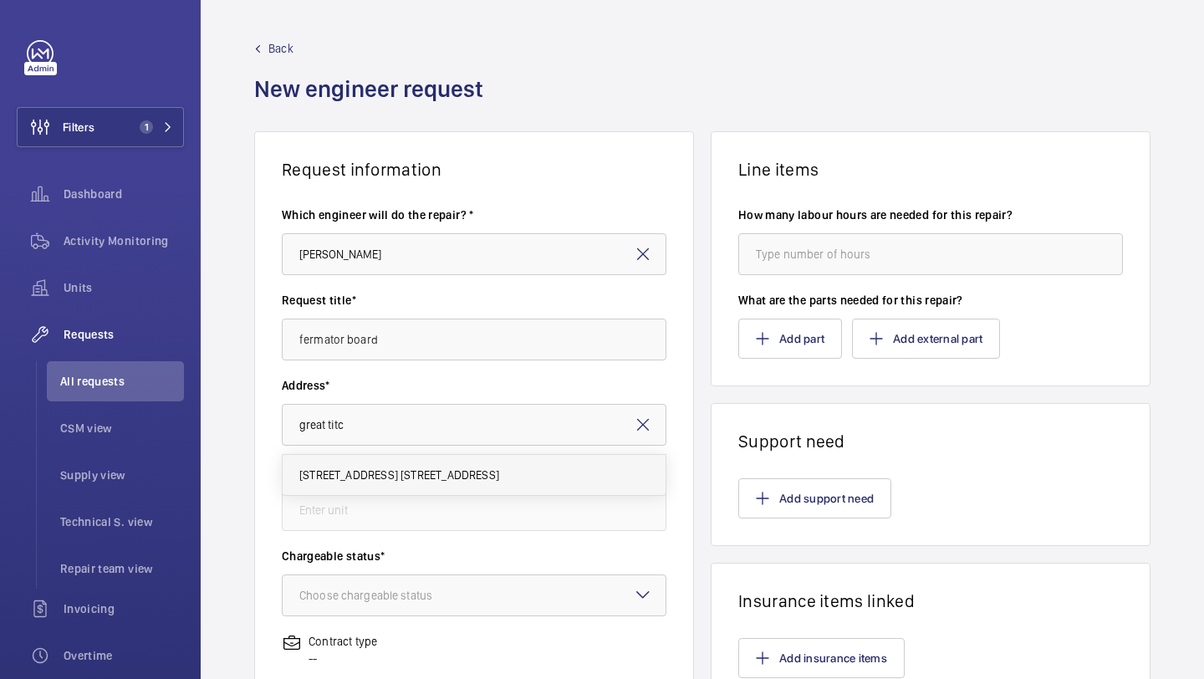
click at [375, 477] on span "[STREET_ADDRESS] [STREET_ADDRESS]" at bounding box center [399, 475] width 200 height 17
type input "[STREET_ADDRESS] [STREET_ADDRESS]"
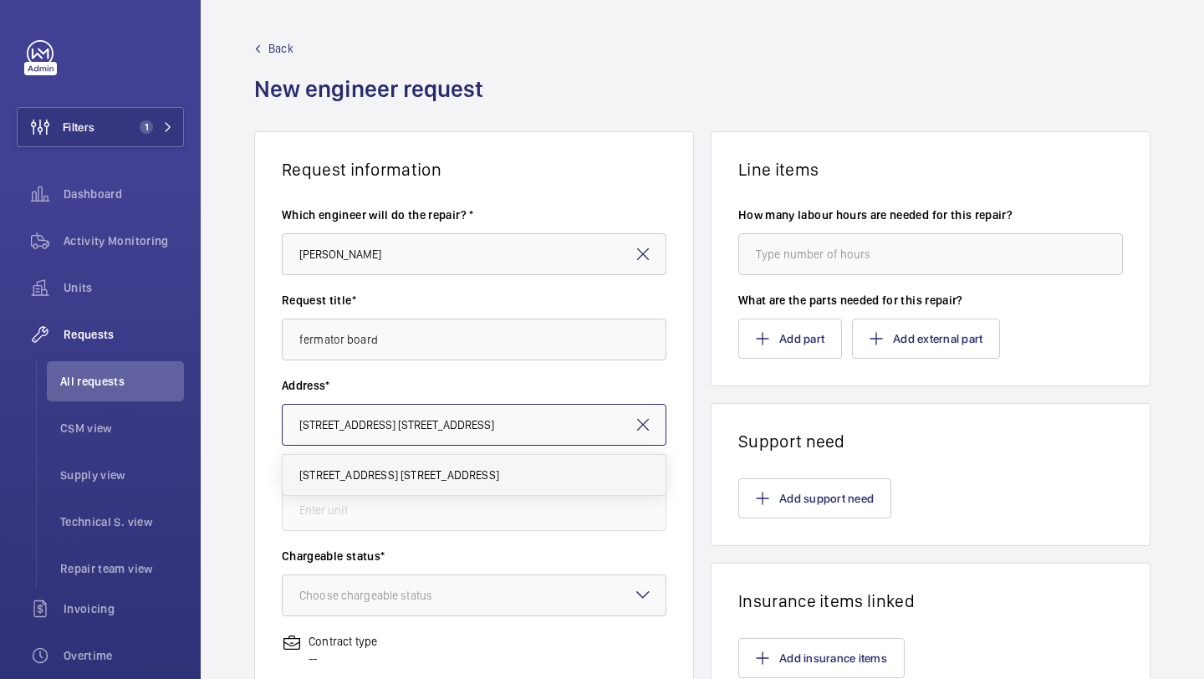
scroll to position [0, 18]
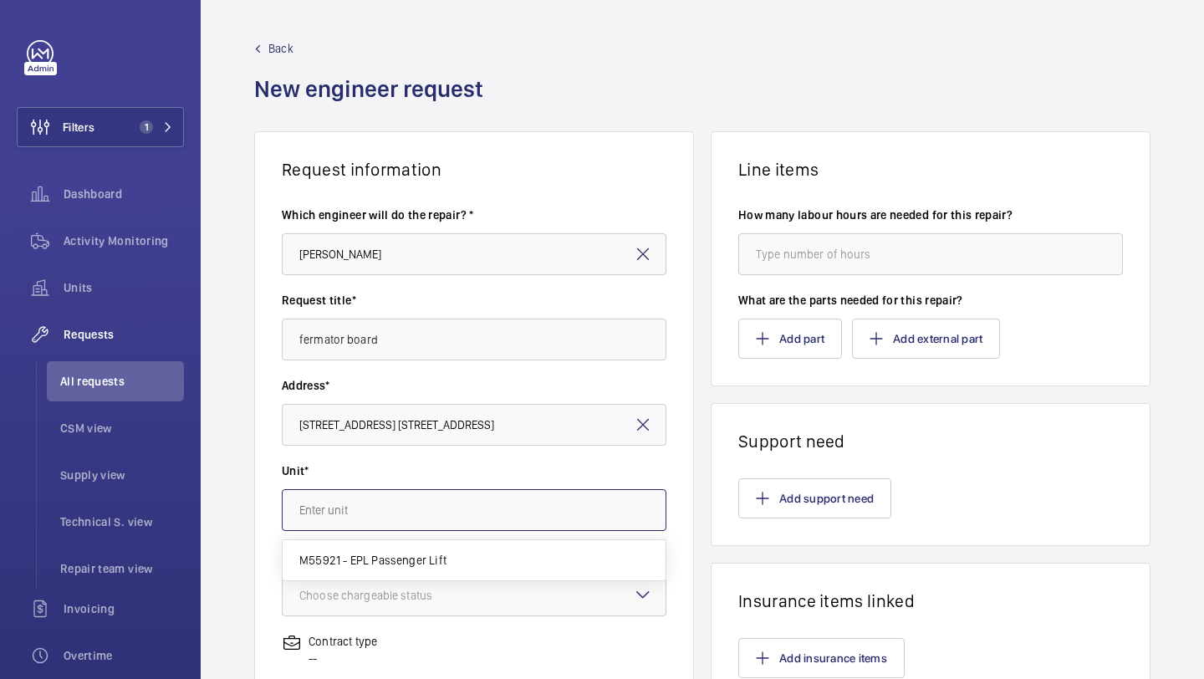
click at [371, 507] on input "text" at bounding box center [474, 510] width 385 height 42
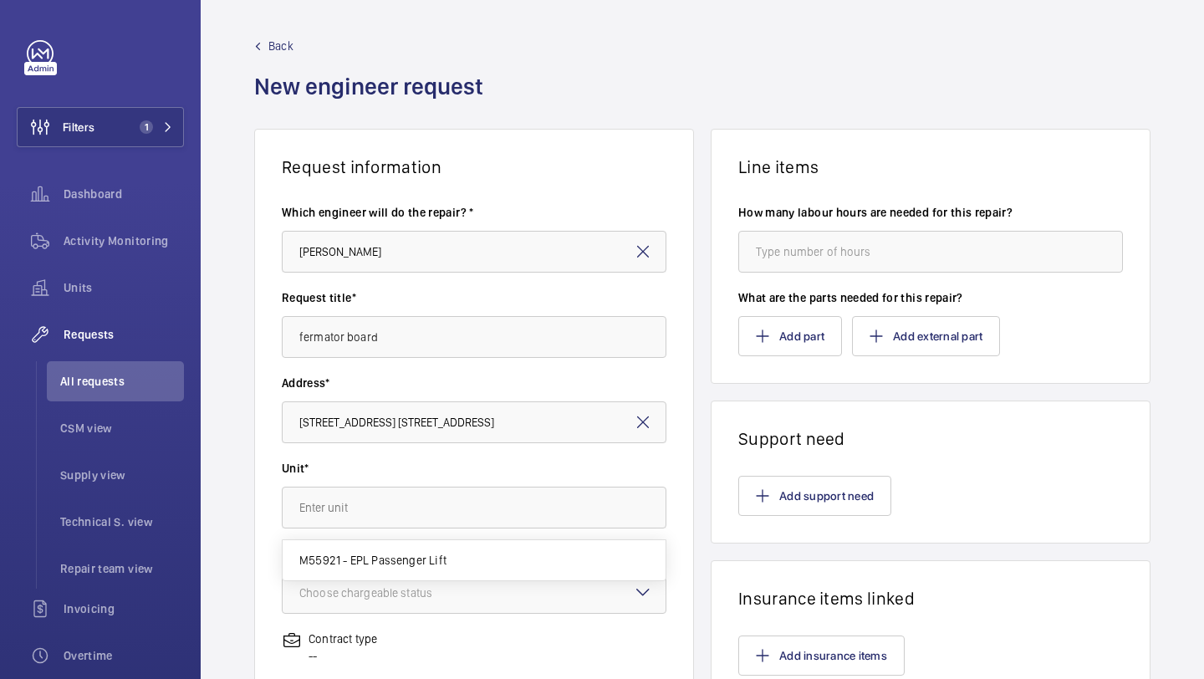
click at [369, 550] on mat-option "M55921 - EPL Passenger Lift" at bounding box center [474, 560] width 383 height 40
type input "M55921 - EPL Passenger Lift"
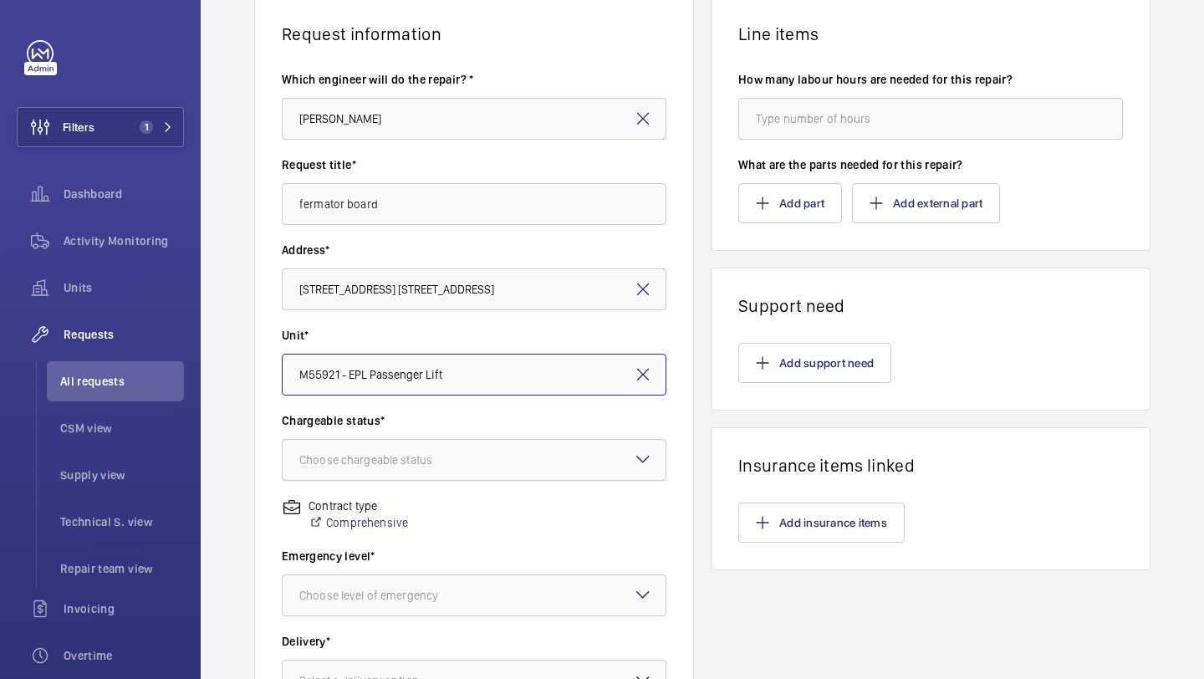
click at [400, 441] on div at bounding box center [474, 460] width 383 height 40
click at [386, 550] on span "Non chargeable" at bounding box center [474, 552] width 350 height 17
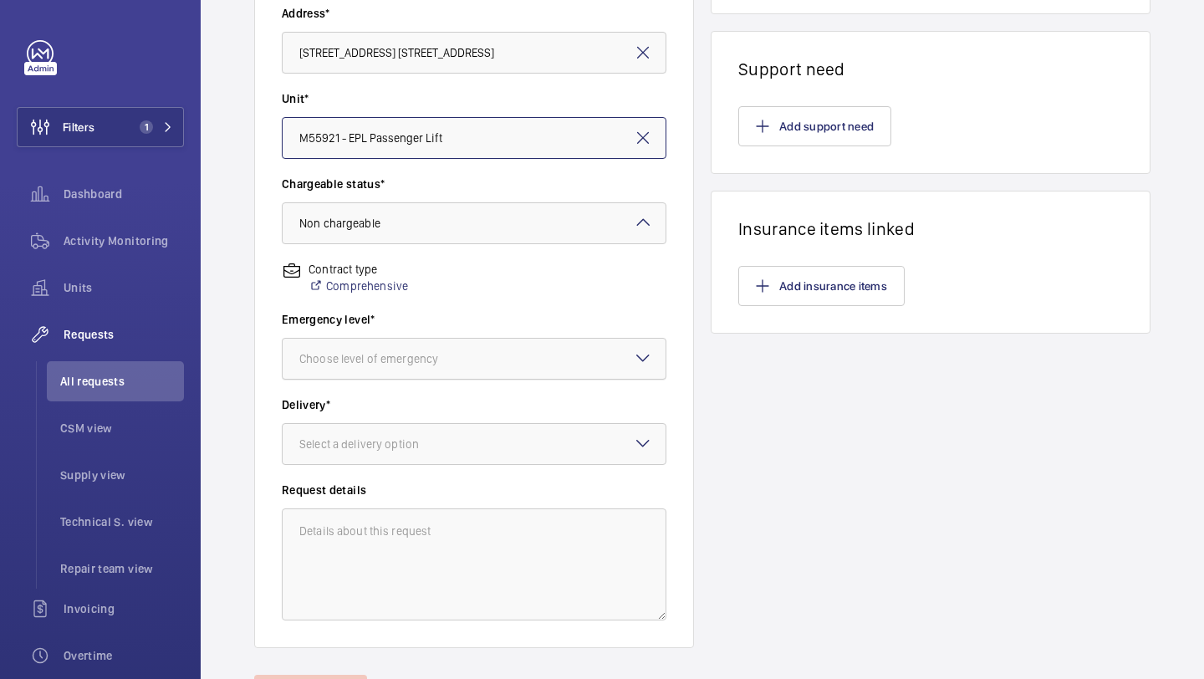
click at [418, 362] on div "Choose level of emergency" at bounding box center [389, 358] width 181 height 17
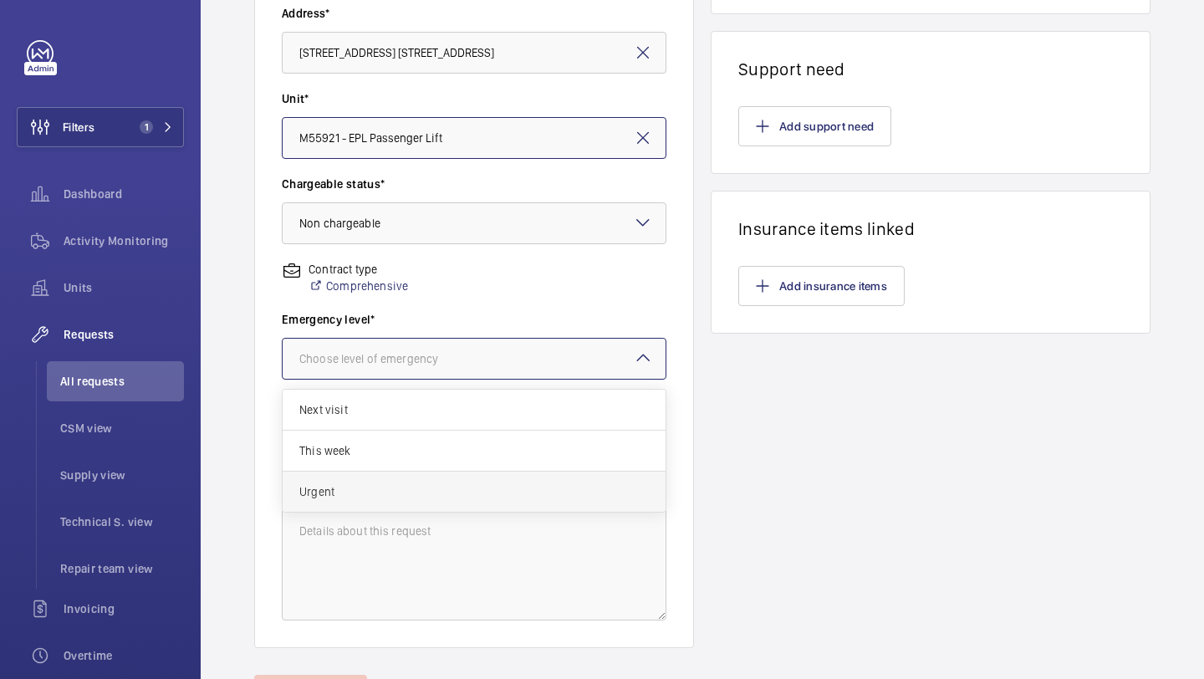
click at [381, 492] on span "Urgent" at bounding box center [474, 491] width 350 height 17
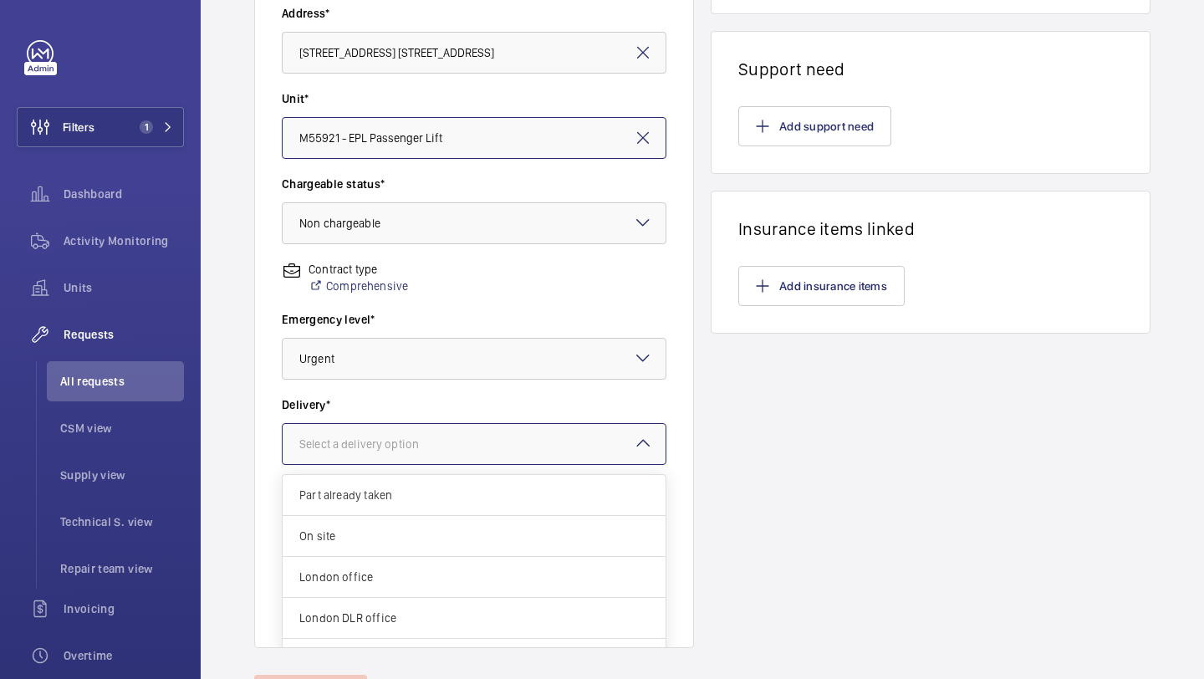
click at [392, 437] on div "Select a delivery option" at bounding box center [379, 444] width 161 height 17
click at [367, 570] on span "London office" at bounding box center [474, 577] width 350 height 17
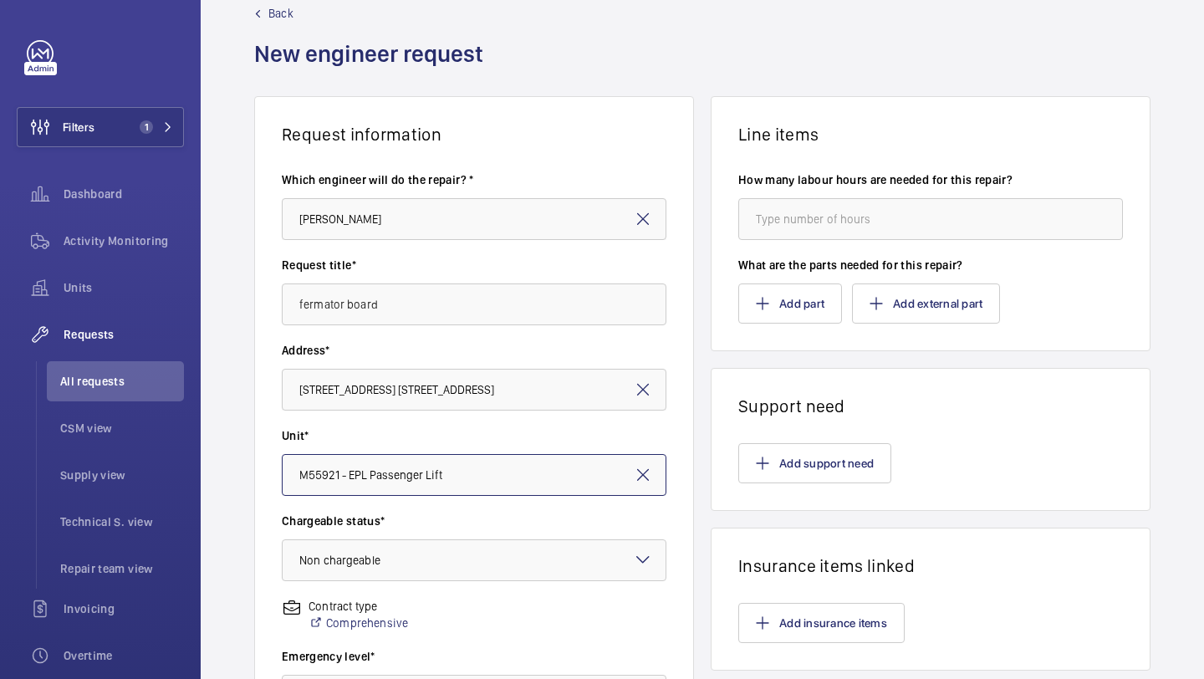
scroll to position [0, 0]
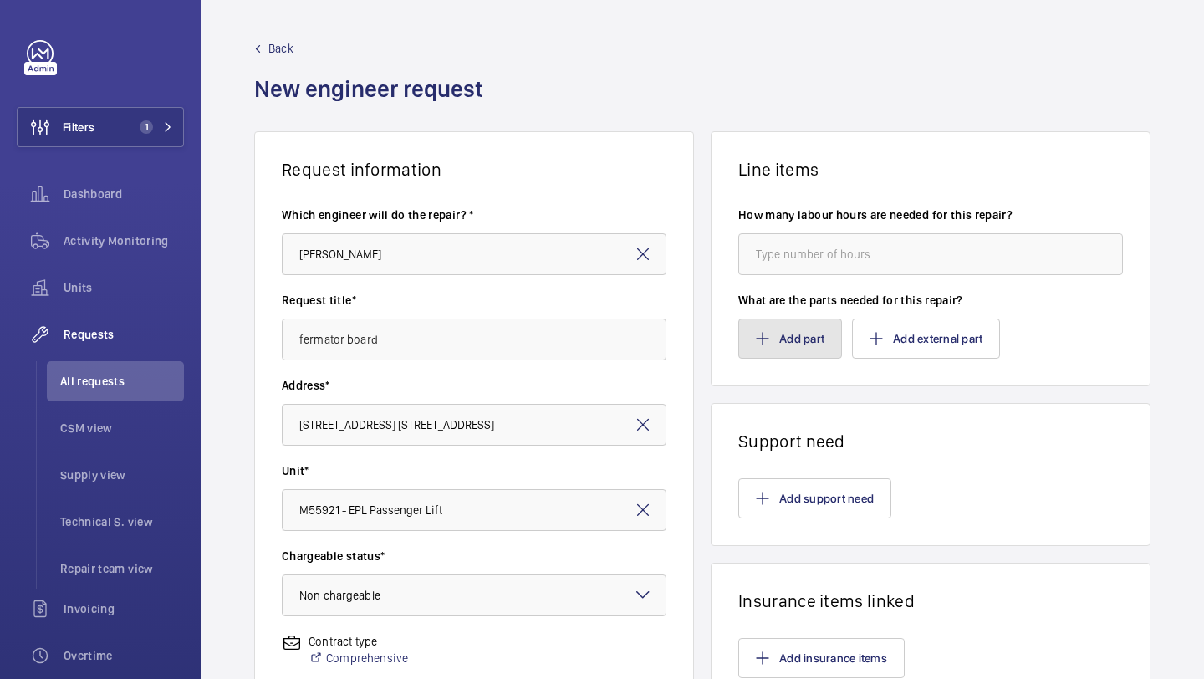
click at [820, 326] on button "Add part" at bounding box center [790, 339] width 104 height 40
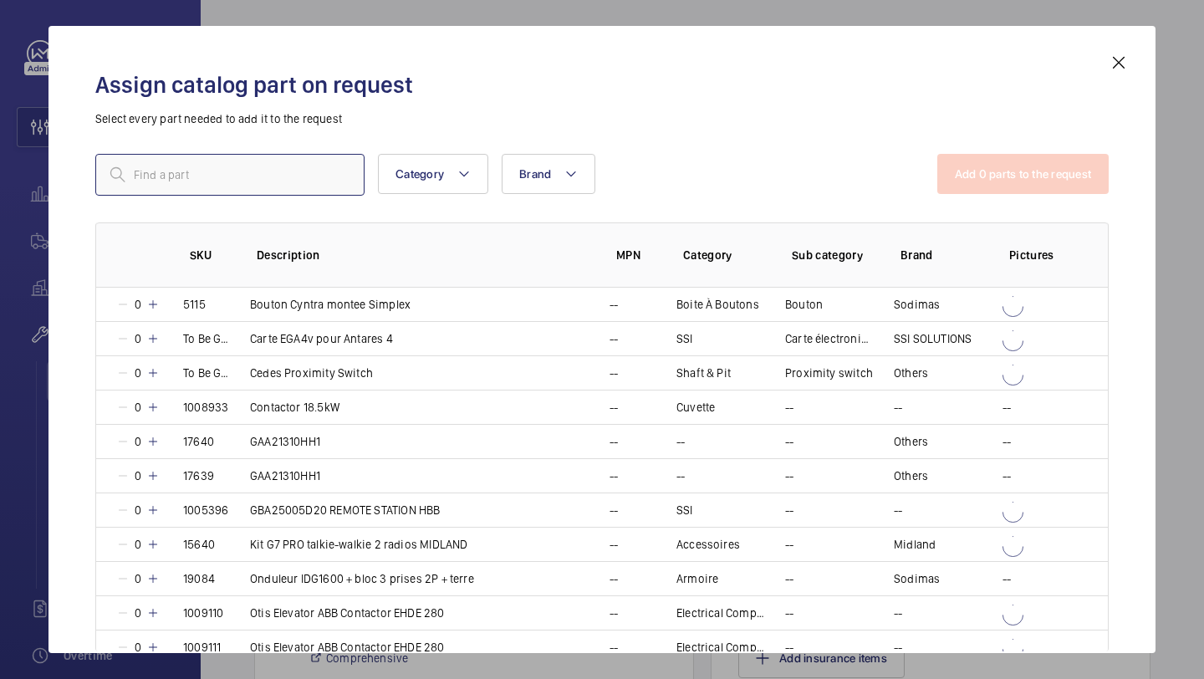
click at [319, 185] on input "text" at bounding box center [229, 175] width 269 height 42
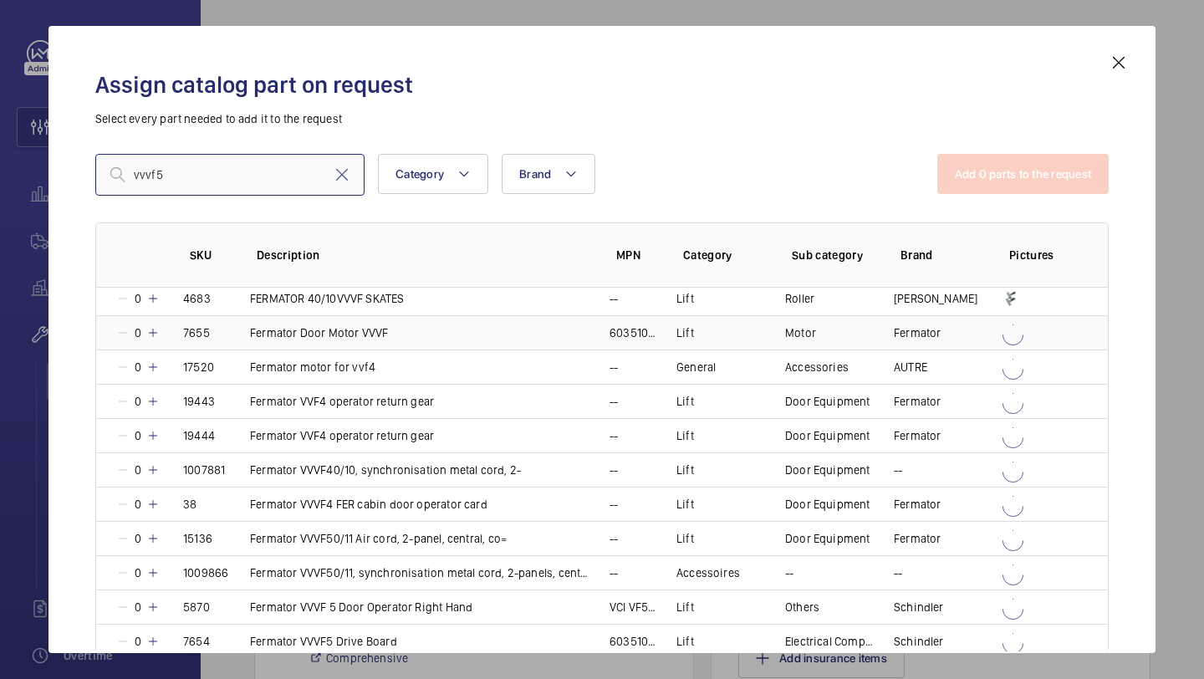
scroll to position [13, 0]
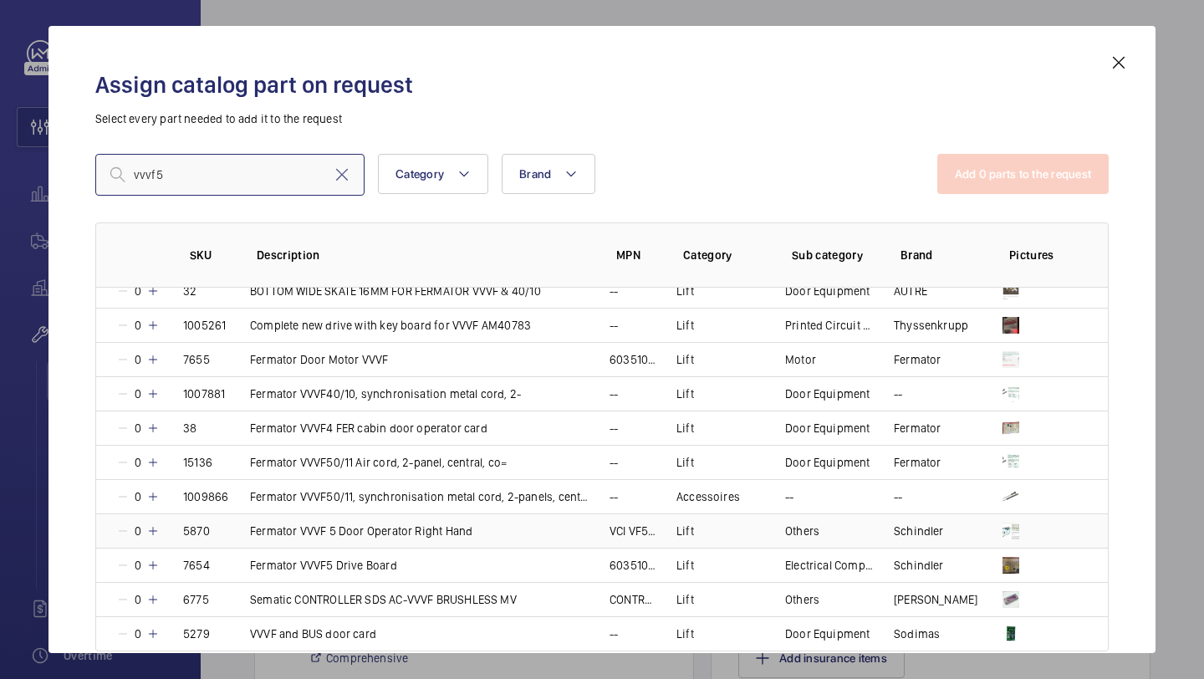
type input "vvvf5"
click at [153, 532] on mat-icon at bounding box center [152, 530] width 13 height 13
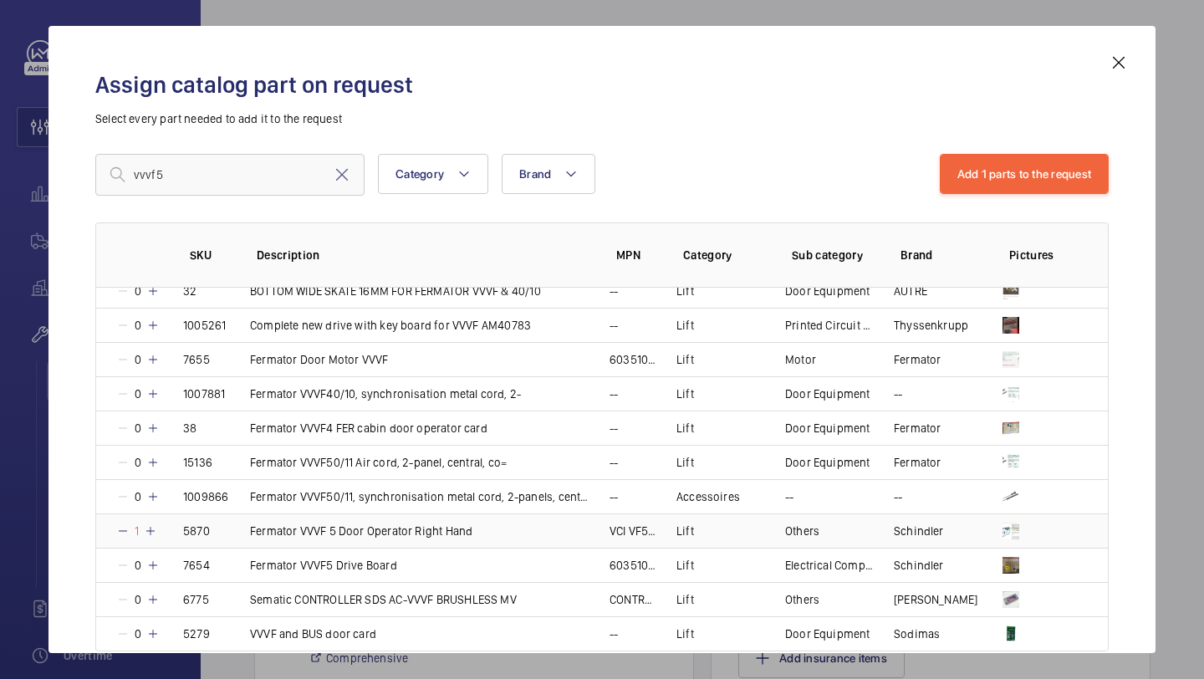
click at [123, 530] on mat-icon at bounding box center [122, 530] width 13 height 13
click at [154, 563] on mat-icon at bounding box center [152, 565] width 13 height 13
click at [1003, 192] on button "Add 1 parts to the request" at bounding box center [1025, 174] width 170 height 40
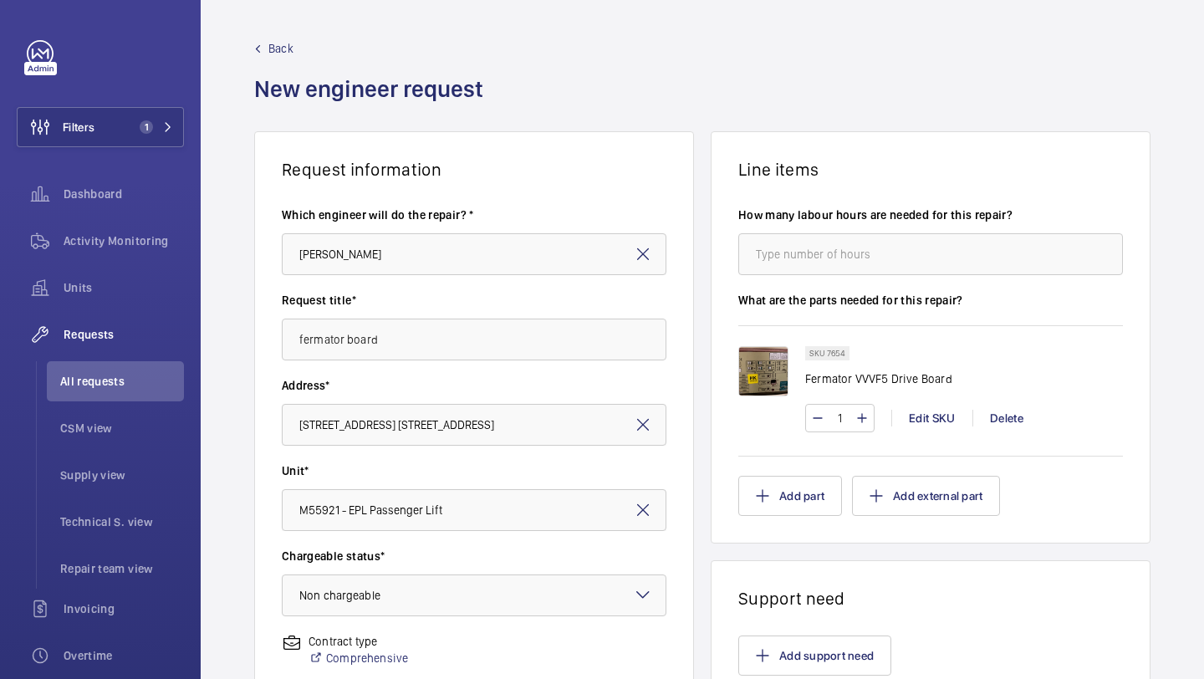
scroll to position [462, 0]
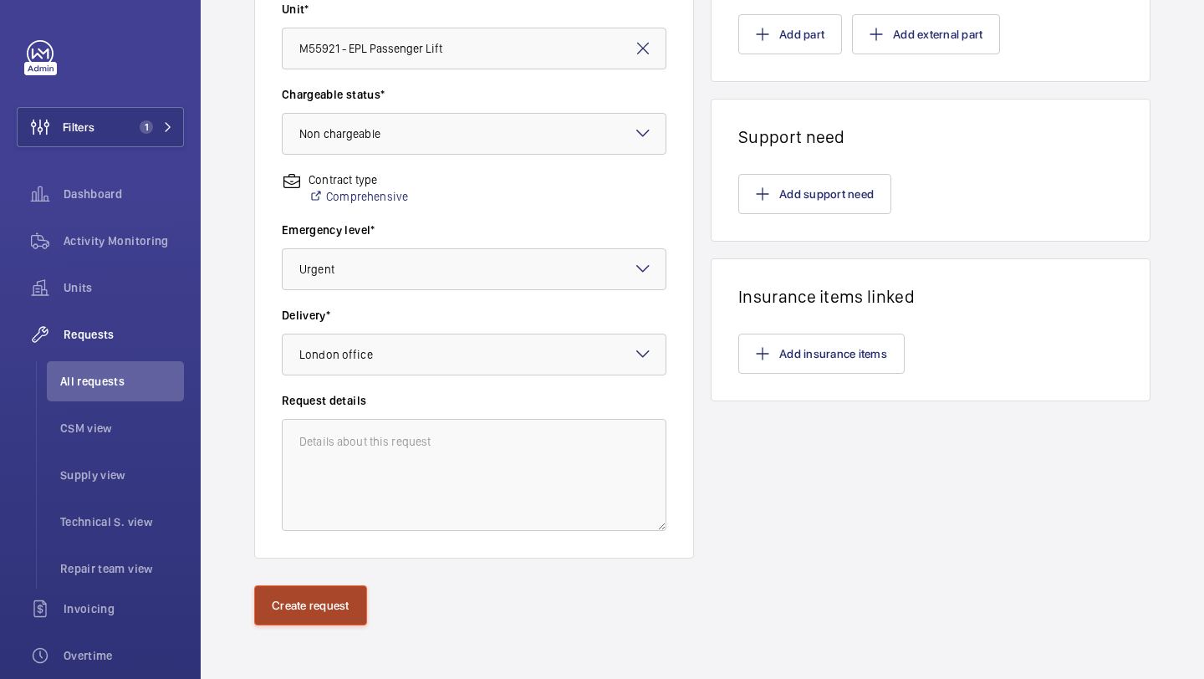
click at [310, 608] on button "Create request" at bounding box center [310, 605] width 113 height 40
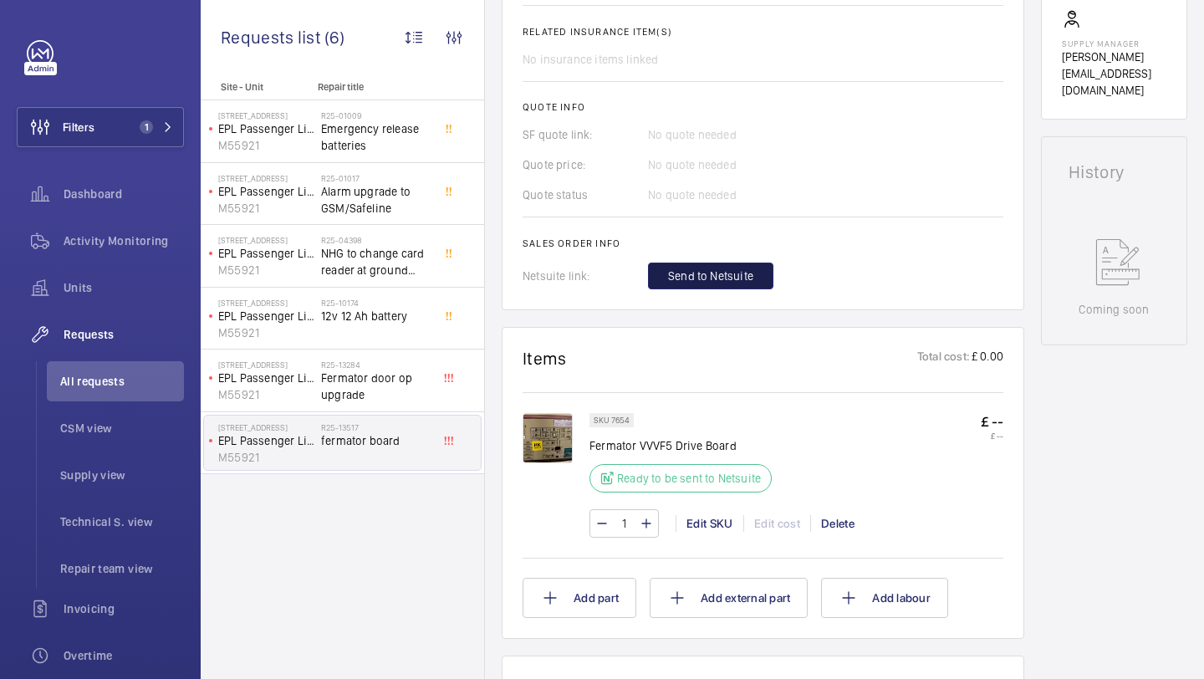
click at [721, 263] on button "Send to Netsuite" at bounding box center [710, 276] width 125 height 27
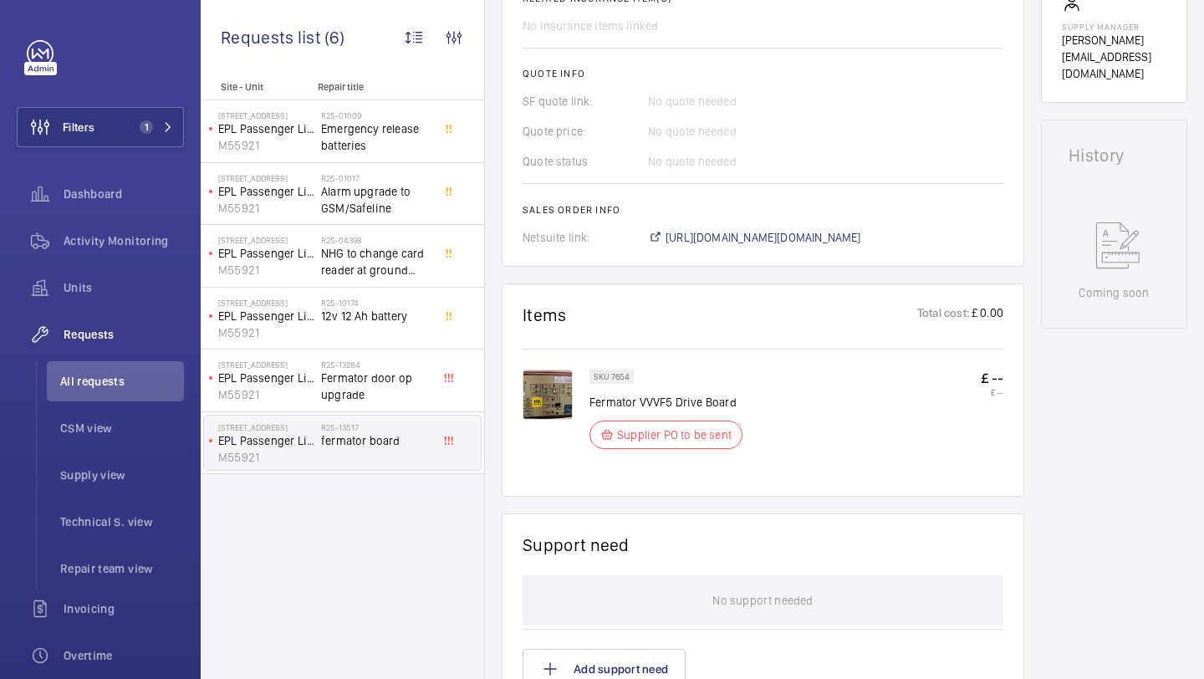
scroll to position [650, 0]
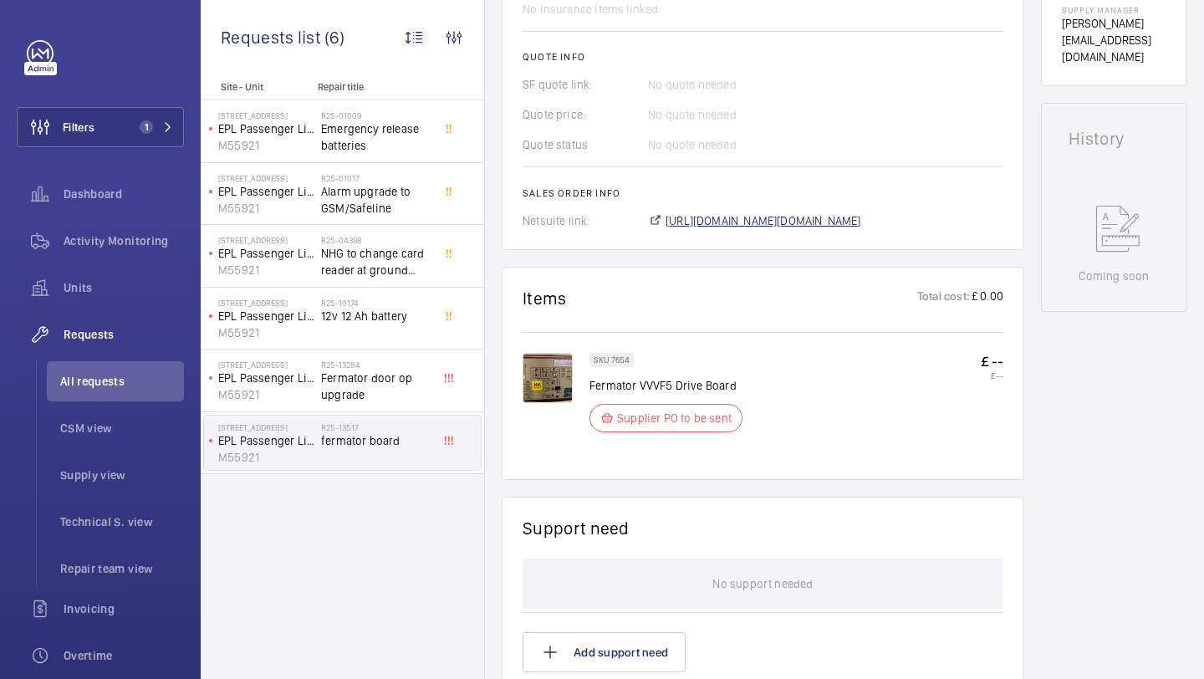
click at [819, 219] on span "https://6461500.app.netsuite.com/app/accounting/transactions/salesord.nl?id=308…" at bounding box center [764, 220] width 196 height 17
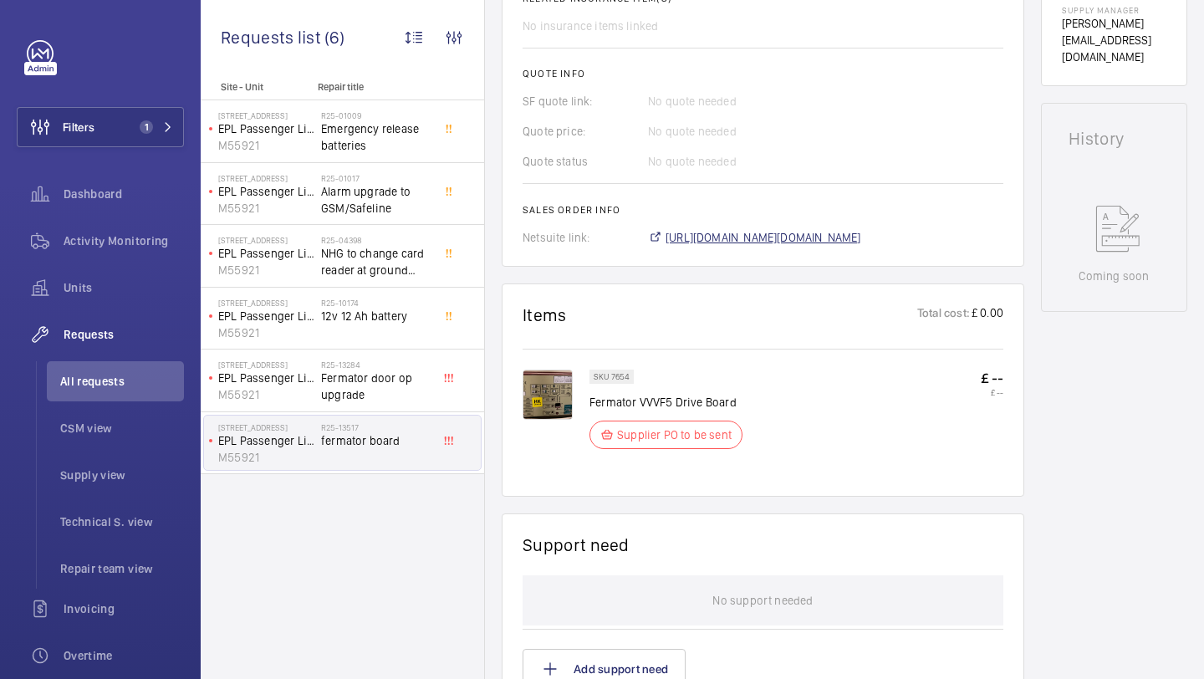
scroll to position [667, 0]
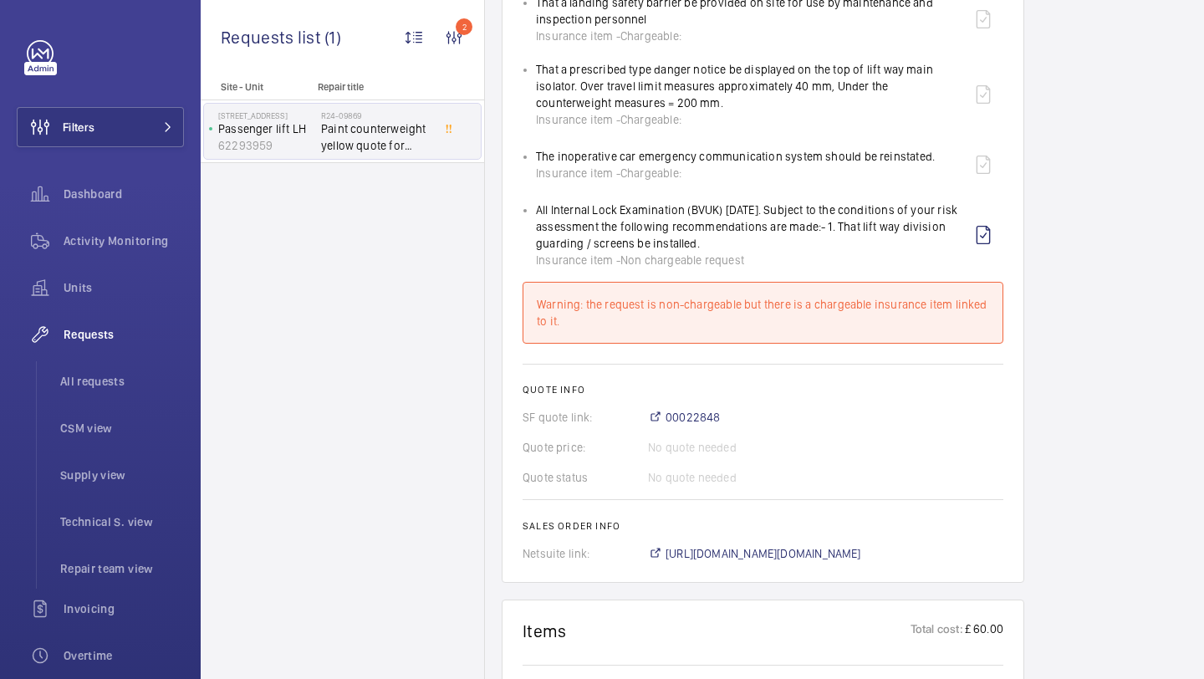
scroll to position [1499, 0]
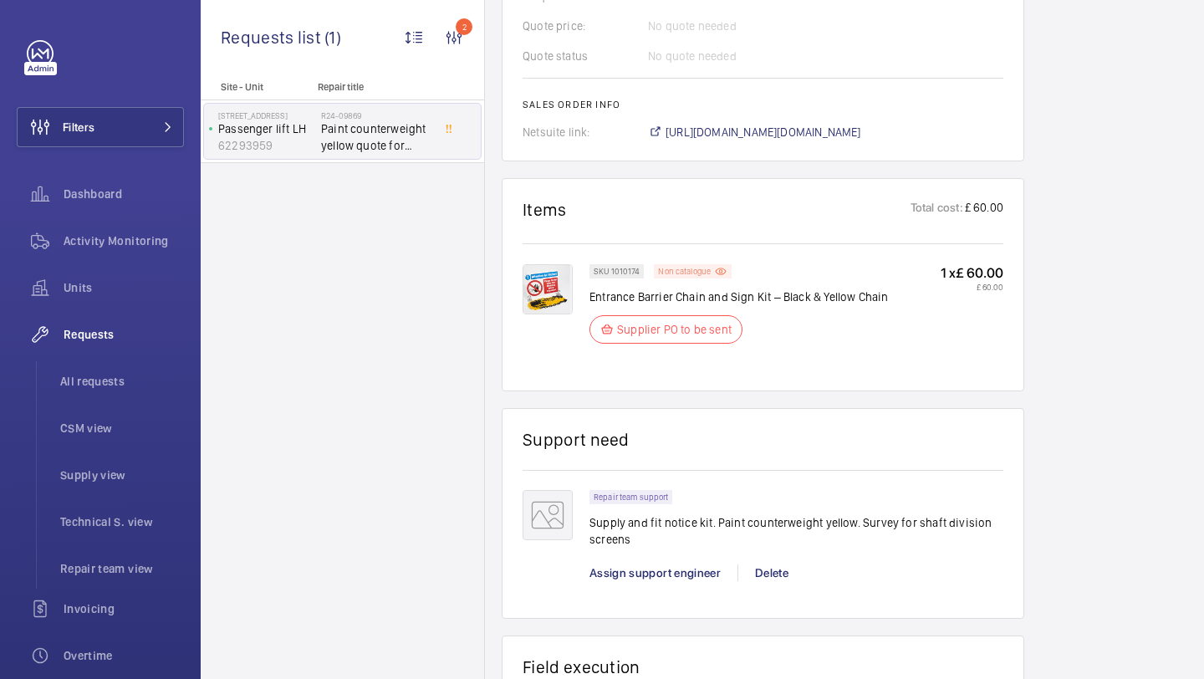
click at [693, 265] on div "SKU 1010174 Non catalogue Entrance Barrier Chain and Sign Kit – Black & Yellow …" at bounding box center [763, 306] width 481 height 127
click at [861, 135] on span "[URL][DOMAIN_NAME][DOMAIN_NAME]" at bounding box center [764, 132] width 196 height 17
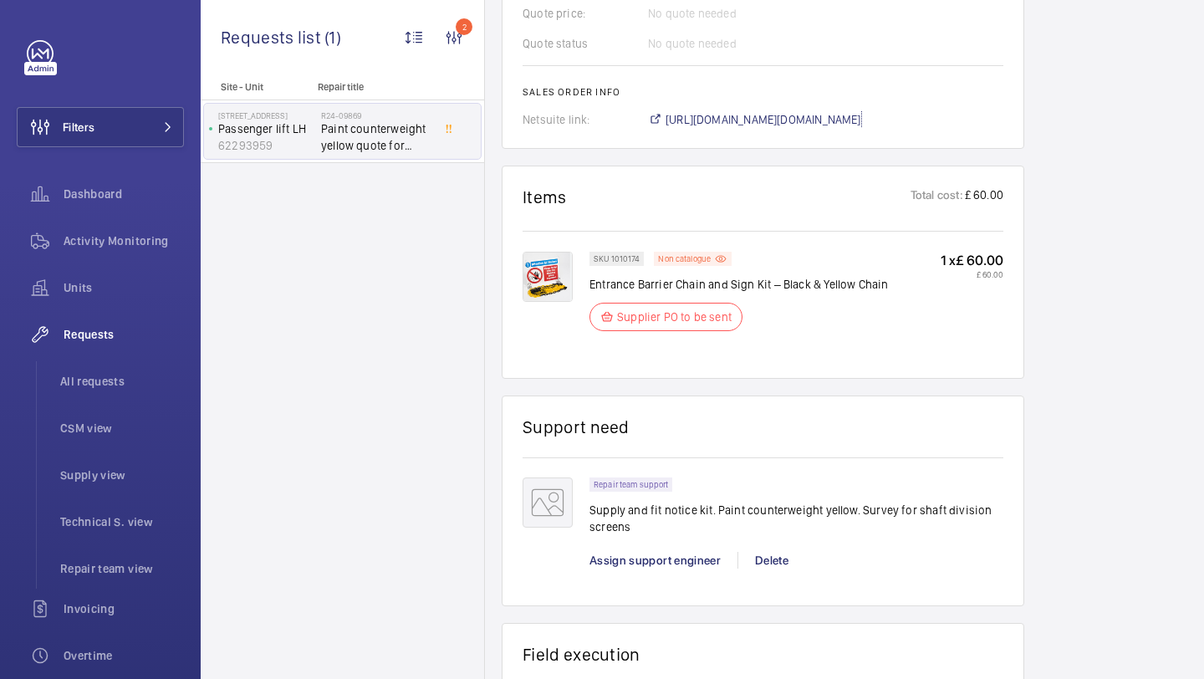
scroll to position [1520, 0]
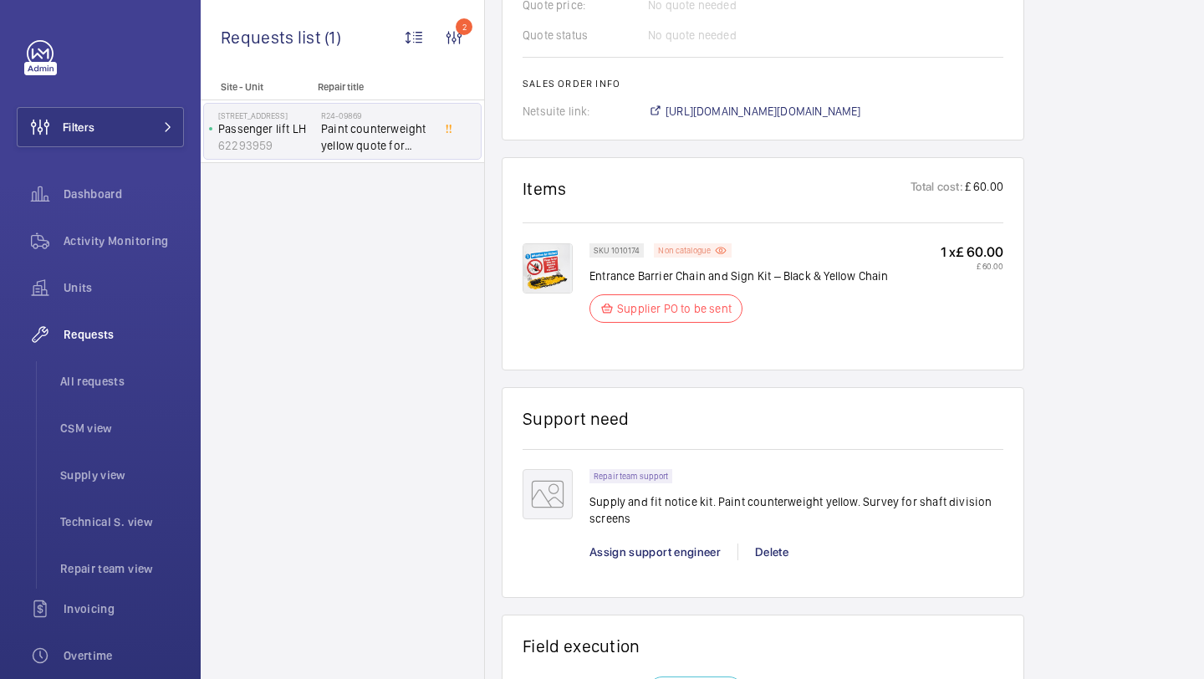
click at [700, 253] on p "Non catalogue" at bounding box center [684, 251] width 53 height 6
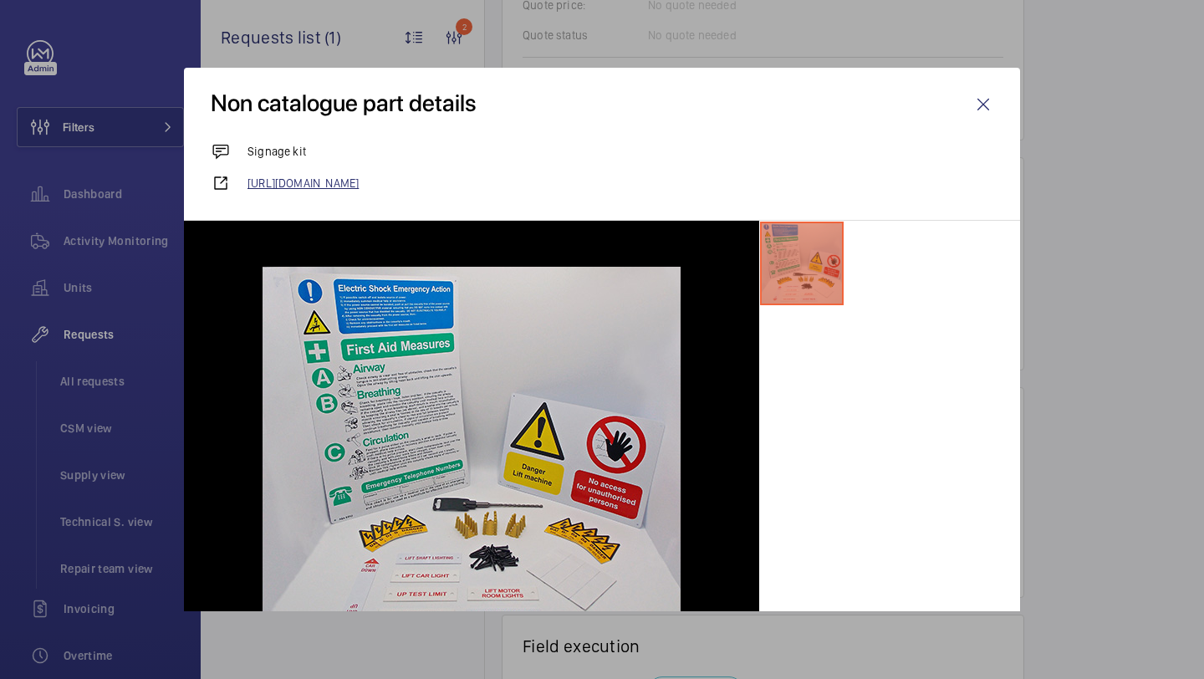
click at [587, 176] on link "[URL][DOMAIN_NAME]" at bounding box center [621, 183] width 746 height 17
click at [991, 92] on wm-front-icon-button at bounding box center [983, 104] width 40 height 40
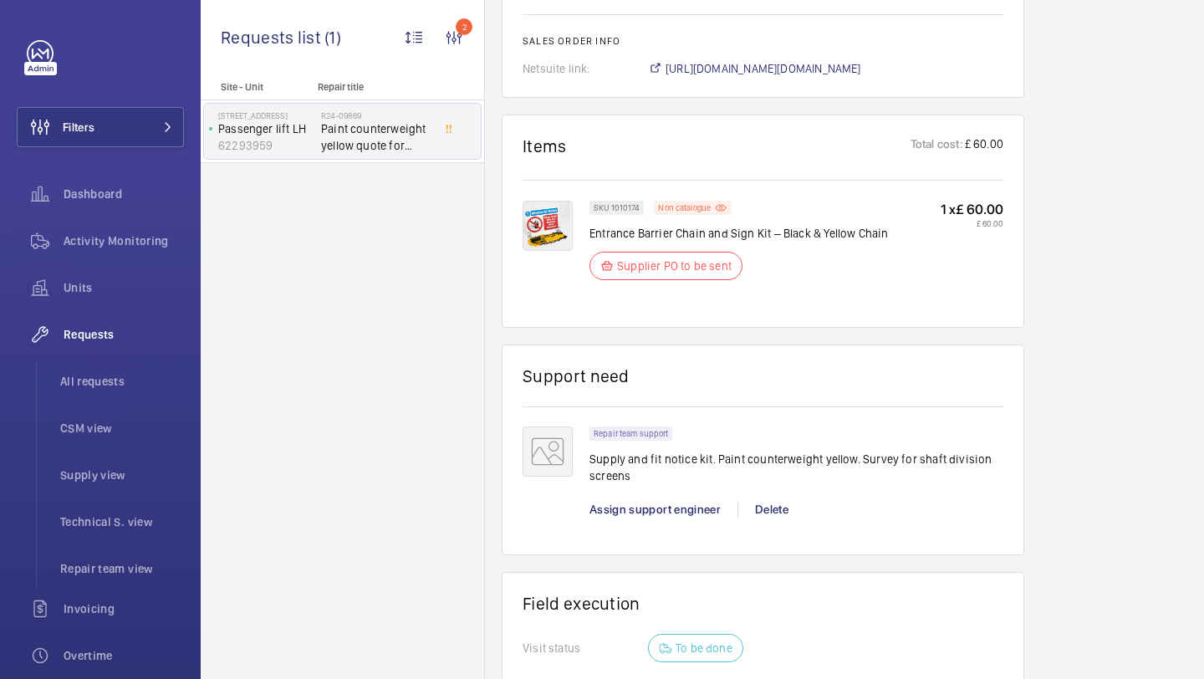
scroll to position [1565, 0]
drag, startPoint x: 639, startPoint y: 205, endPoint x: 608, endPoint y: 204, distance: 31.0
click at [608, 204] on p "SKU 1010174" at bounding box center [617, 205] width 46 height 6
click at [640, 194] on div "SKU 1010174 Non catalogue Entrance Barrier Chain and Sign Kit – Black & Yellow …" at bounding box center [763, 240] width 481 height 127
drag, startPoint x: 638, startPoint y: 206, endPoint x: 611, endPoint y: 207, distance: 27.6
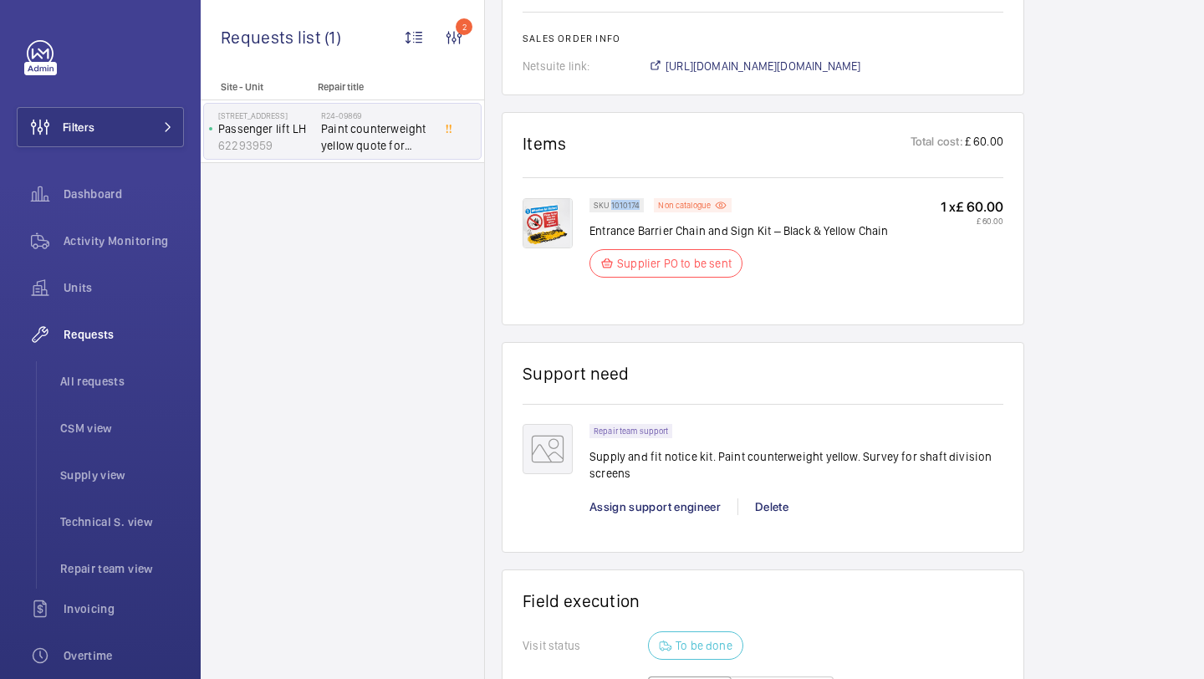
click at [611, 207] on p "SKU 1010174" at bounding box center [617, 205] width 46 height 6
copy p "1010174"
click at [741, 63] on span "[URL][DOMAIN_NAME][DOMAIN_NAME]" at bounding box center [764, 66] width 196 height 17
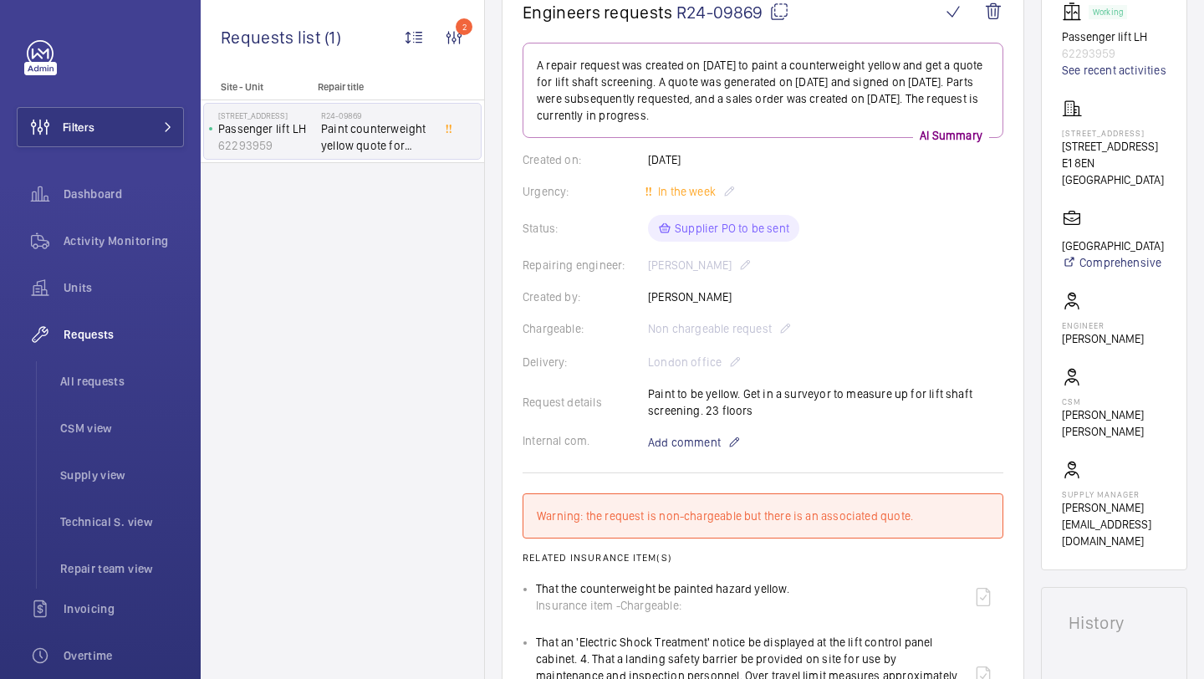
scroll to position [162, 0]
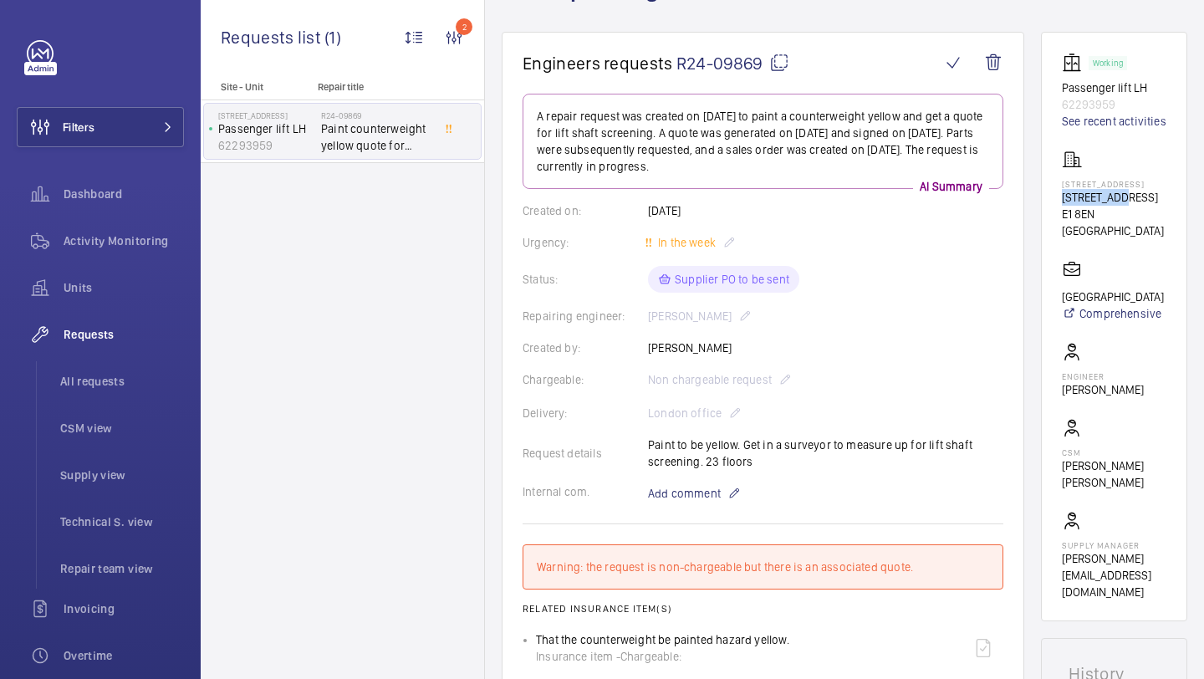
drag, startPoint x: 1128, startPoint y: 215, endPoint x: 1066, endPoint y: 216, distance: 62.7
click at [1066, 206] on p "[STREET_ADDRESS]" at bounding box center [1114, 197] width 105 height 17
copy p "[STREET_ADDRESS]"
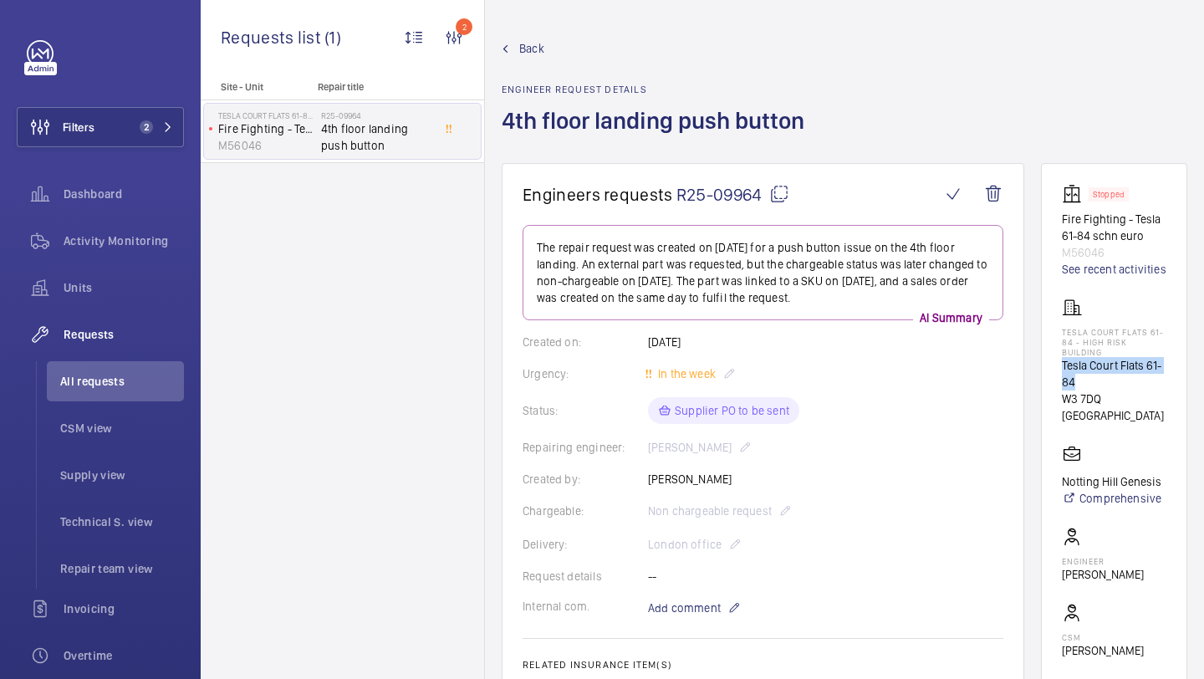
scroll to position [169, 0]
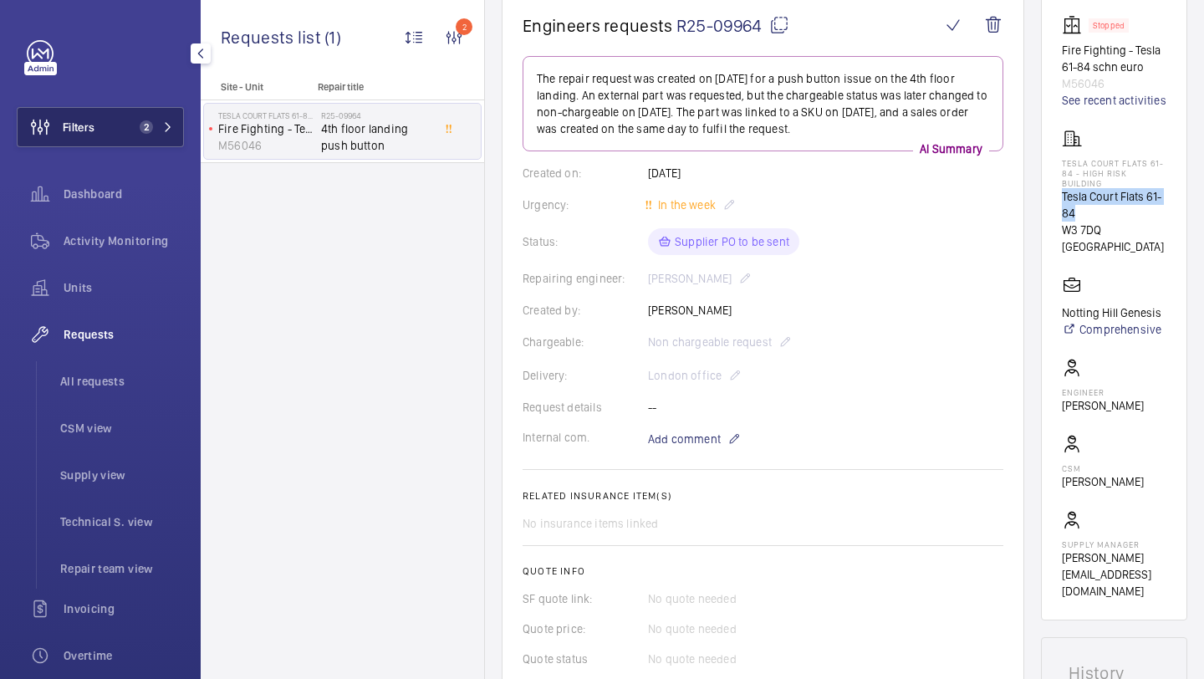
click at [141, 127] on span "2" at bounding box center [146, 126] width 13 height 13
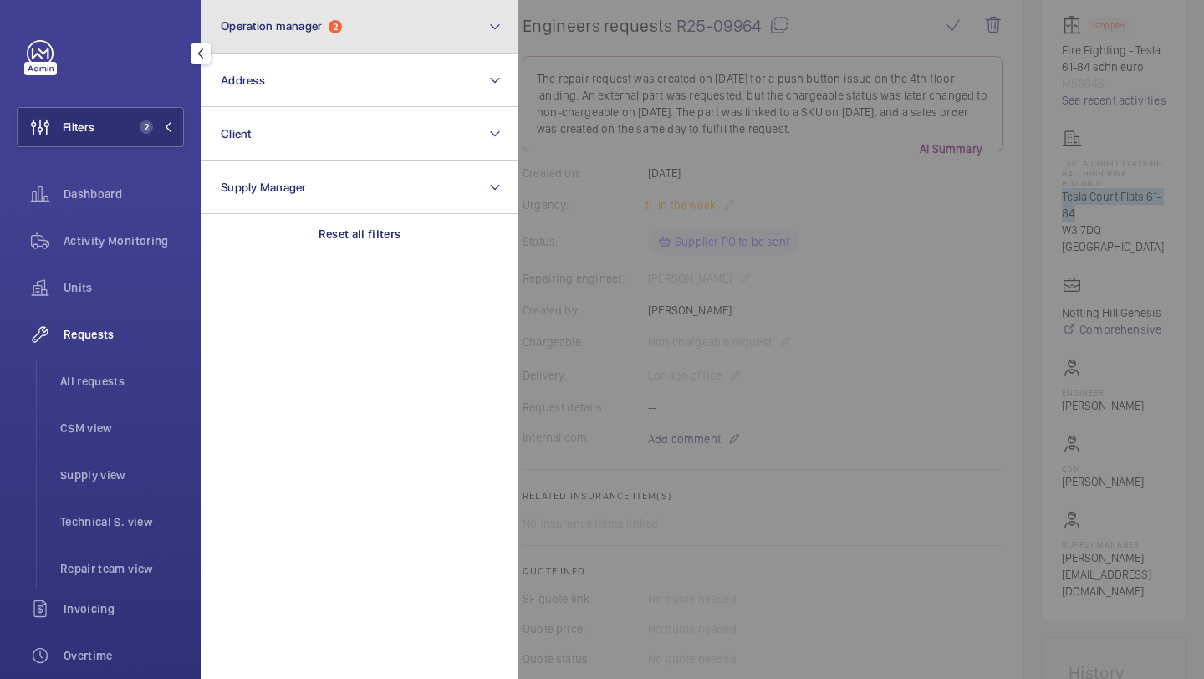
click at [272, 33] on button "Operation manager 2" at bounding box center [360, 27] width 318 height 54
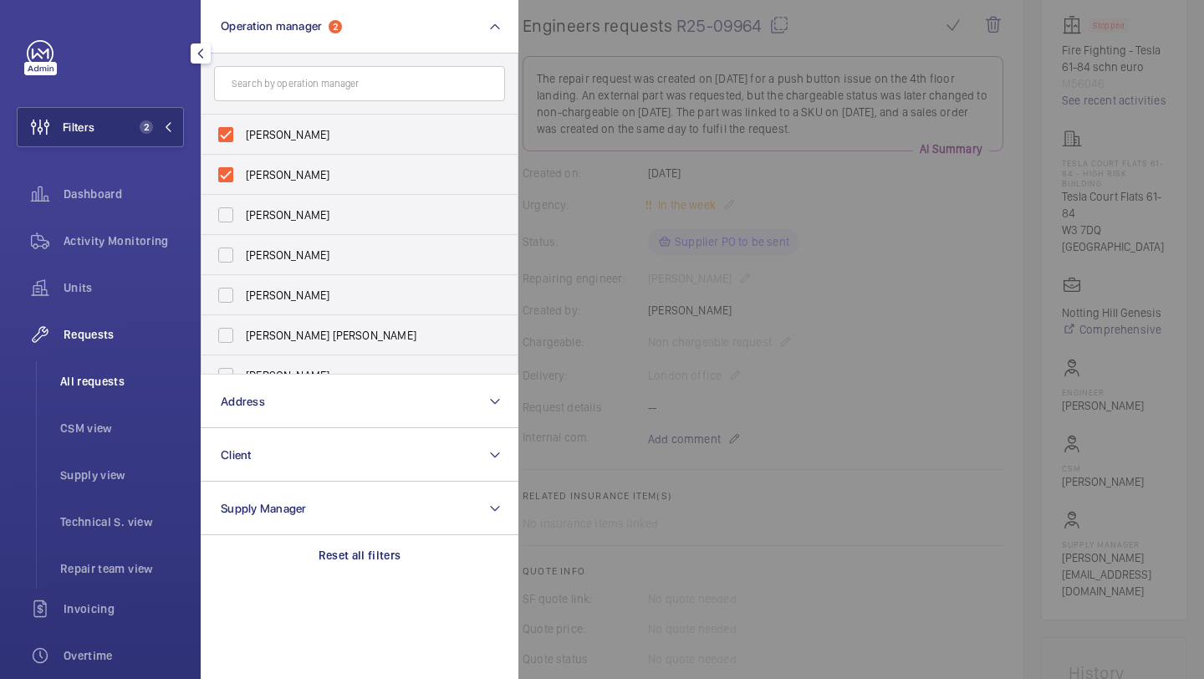
click at [114, 370] on li "All requests" at bounding box center [115, 381] width 137 height 40
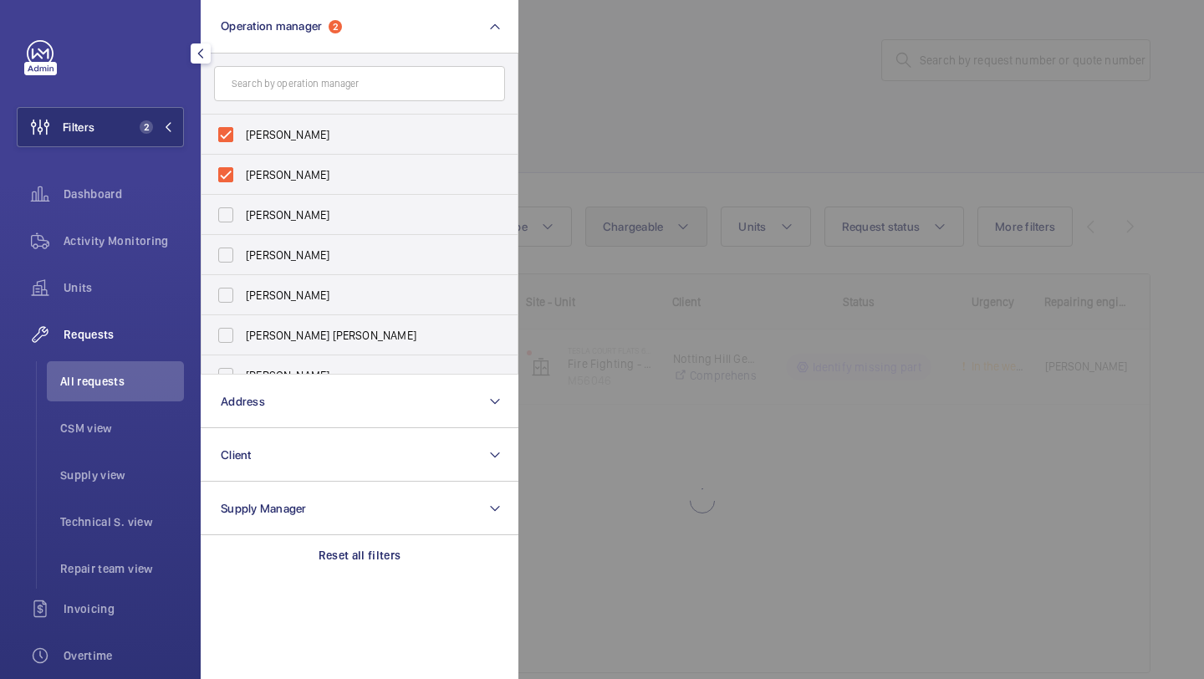
click at [679, 222] on div at bounding box center [1121, 339] width 1204 height 679
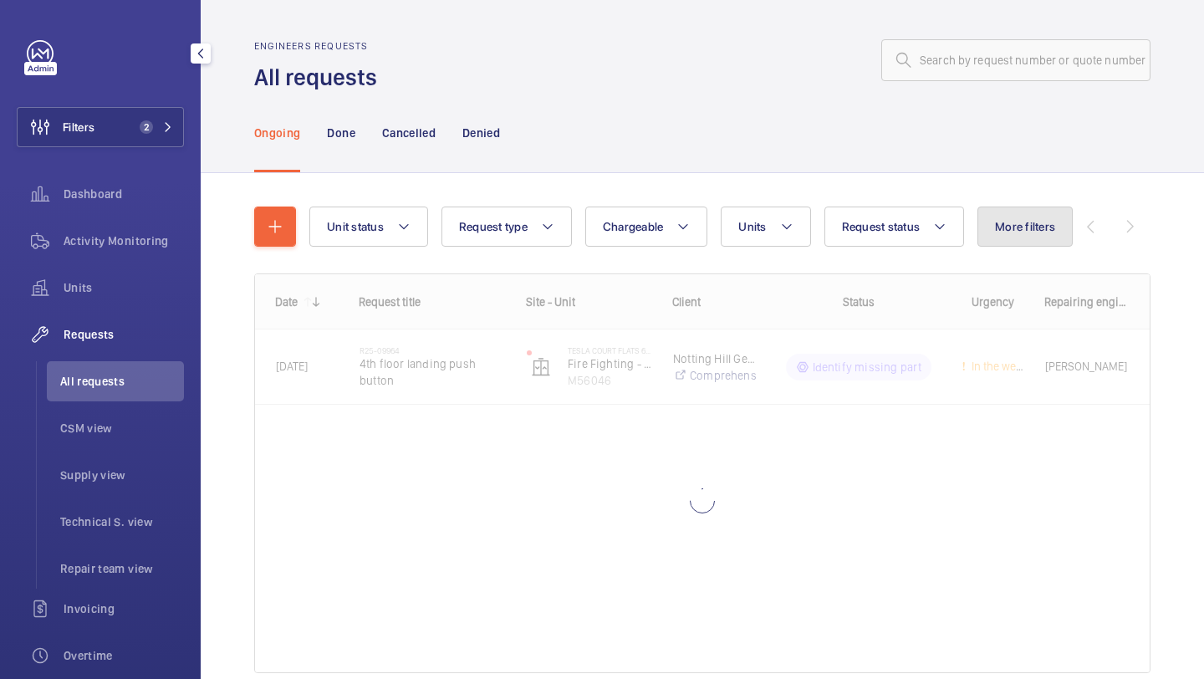
click at [1016, 236] on button "More filters" at bounding box center [1025, 227] width 95 height 40
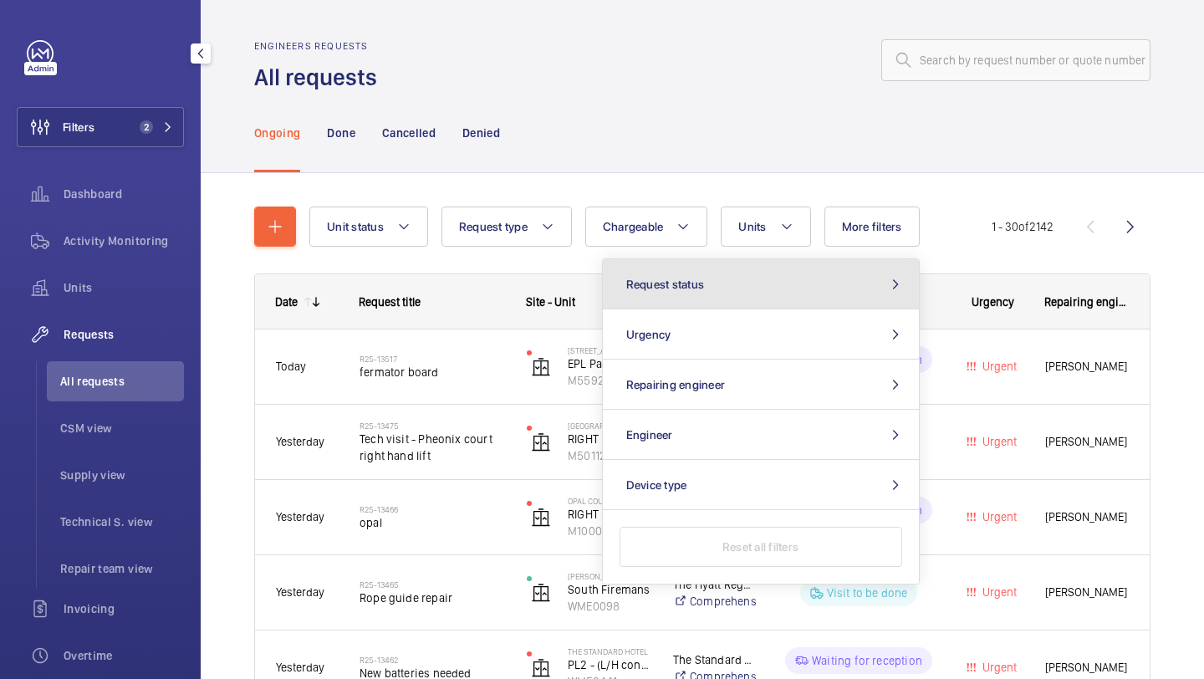
click at [834, 292] on button "Request status" at bounding box center [761, 284] width 316 height 50
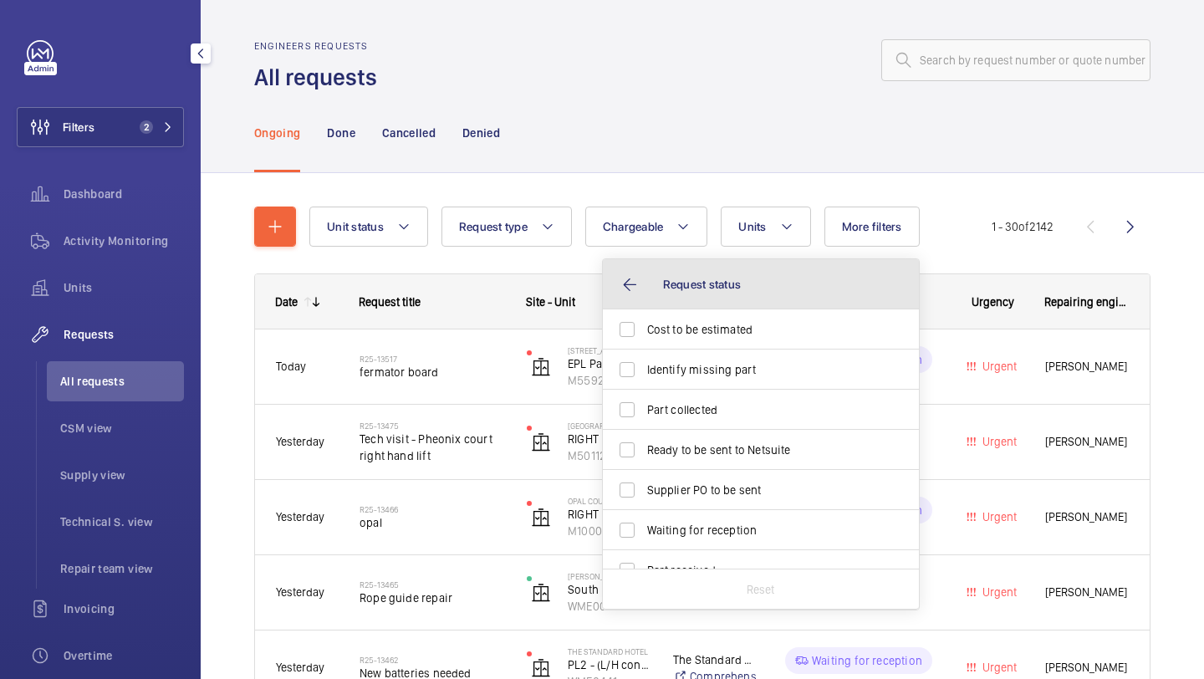
click at [795, 308] on button "Request status" at bounding box center [761, 284] width 316 height 50
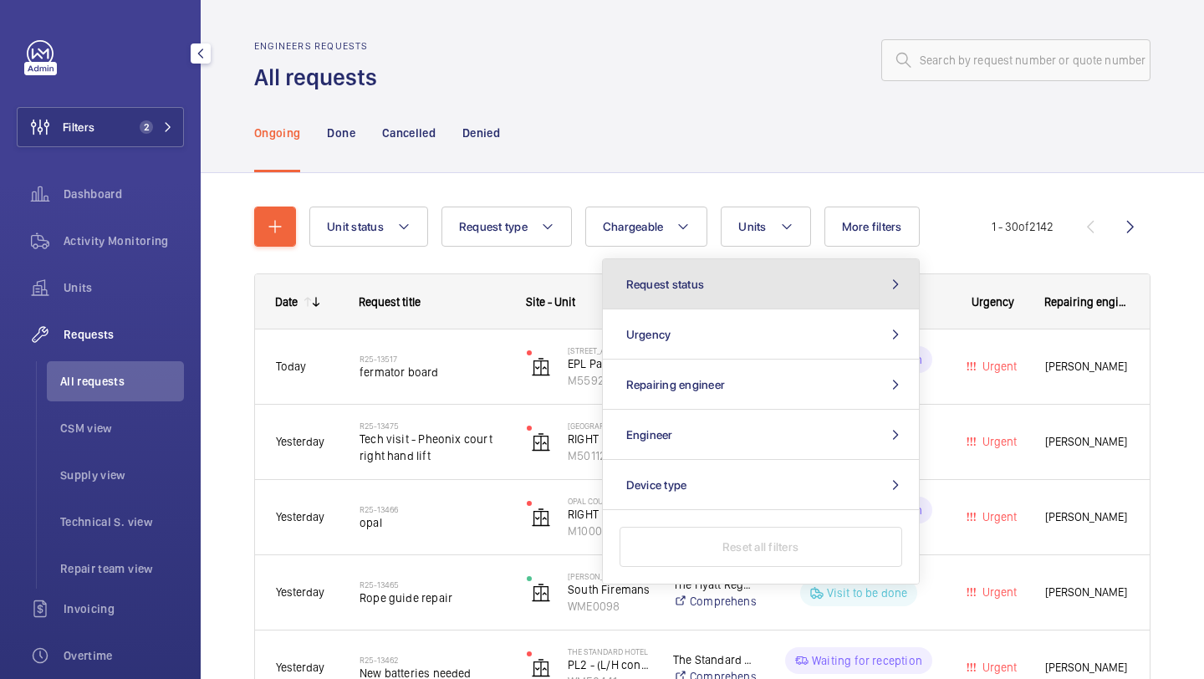
click at [774, 293] on button "Request status" at bounding box center [761, 284] width 316 height 50
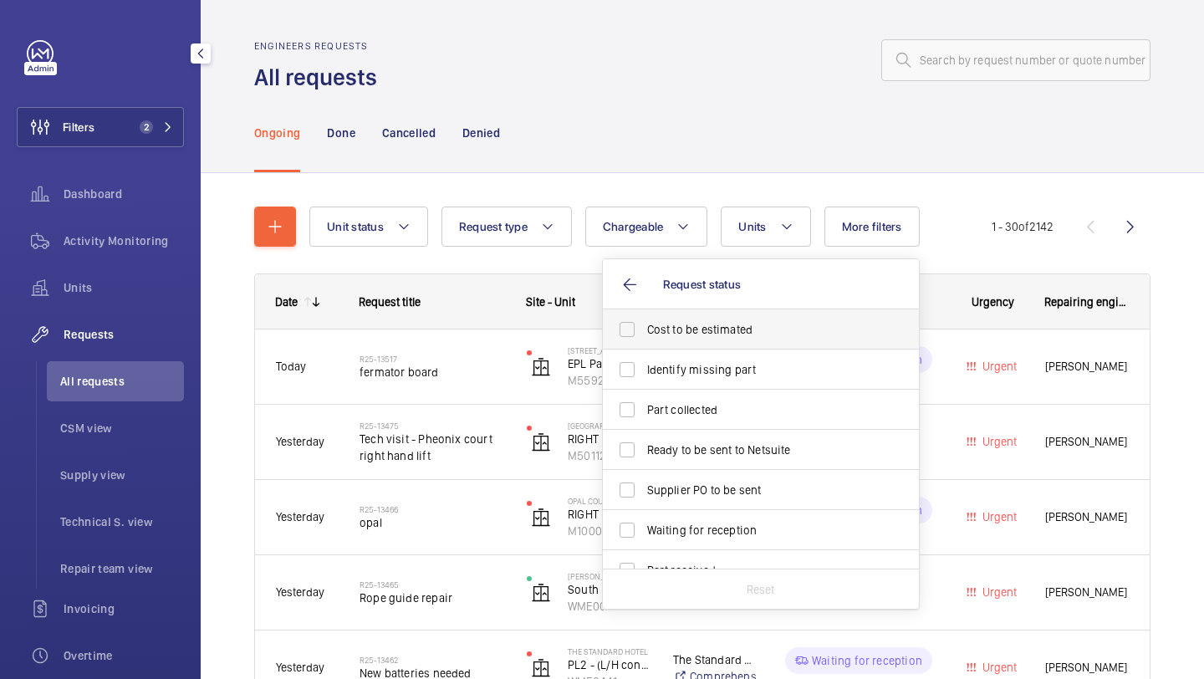
click at [764, 328] on span "Cost to be estimated" at bounding box center [762, 329] width 230 height 17
click at [644, 328] on input "Cost to be estimated" at bounding box center [627, 329] width 33 height 33
checkbox input "true"
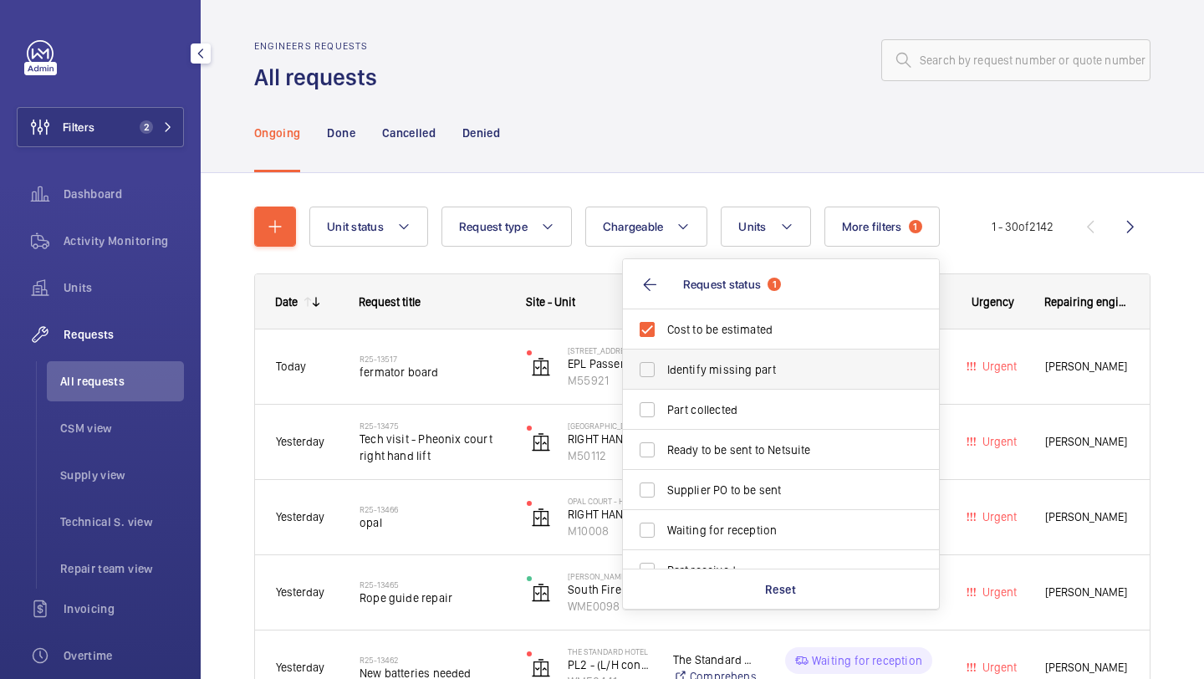
click at [764, 368] on span "Identify missing part" at bounding box center [782, 369] width 230 height 17
click at [664, 368] on input "Identify missing part" at bounding box center [647, 369] width 33 height 33
checkbox input "true"
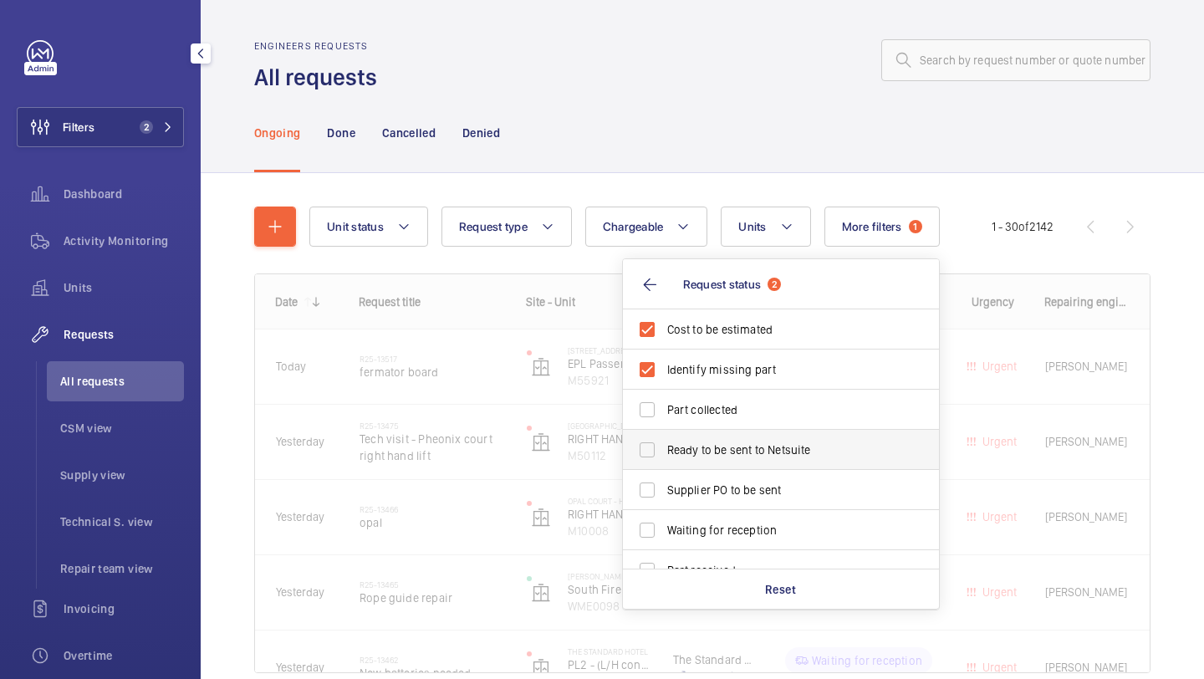
click at [745, 441] on label "Ready to be sent to Netsuite" at bounding box center [768, 450] width 291 height 40
click at [664, 441] on input "Ready to be sent to Netsuite" at bounding box center [647, 449] width 33 height 33
checkbox input "true"
click at [745, 478] on label "Supplier PO to be sent" at bounding box center [768, 490] width 291 height 40
click at [664, 478] on input "Supplier PO to be sent" at bounding box center [647, 489] width 33 height 33
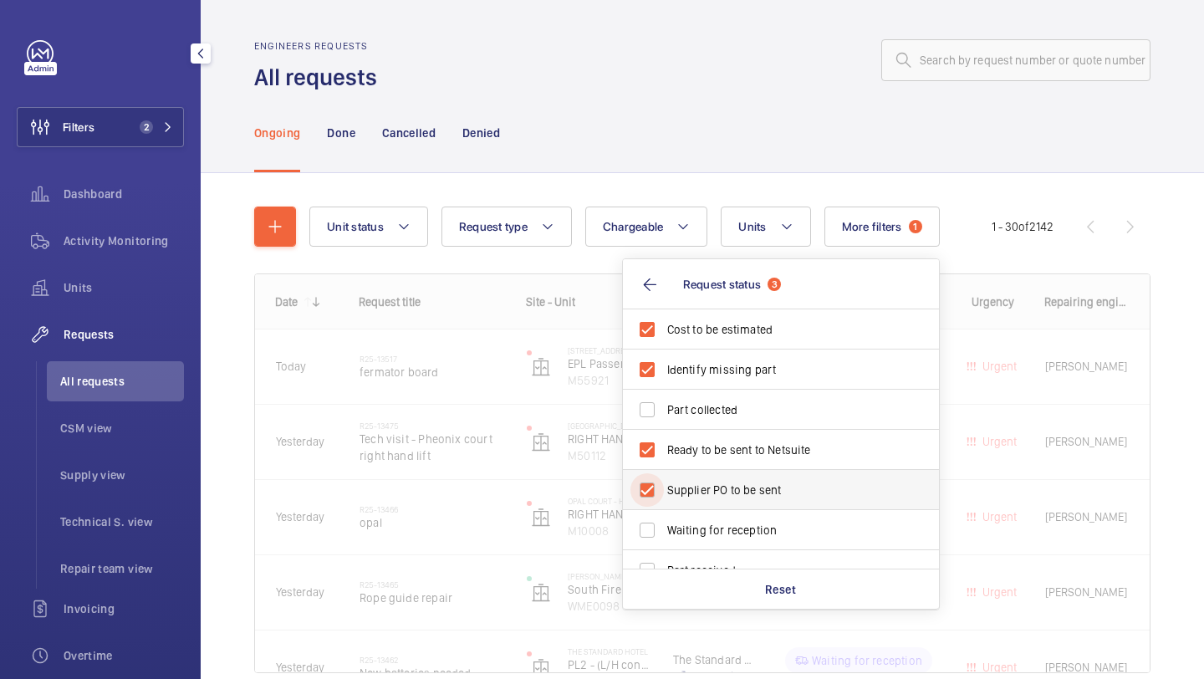
checkbox input "true"
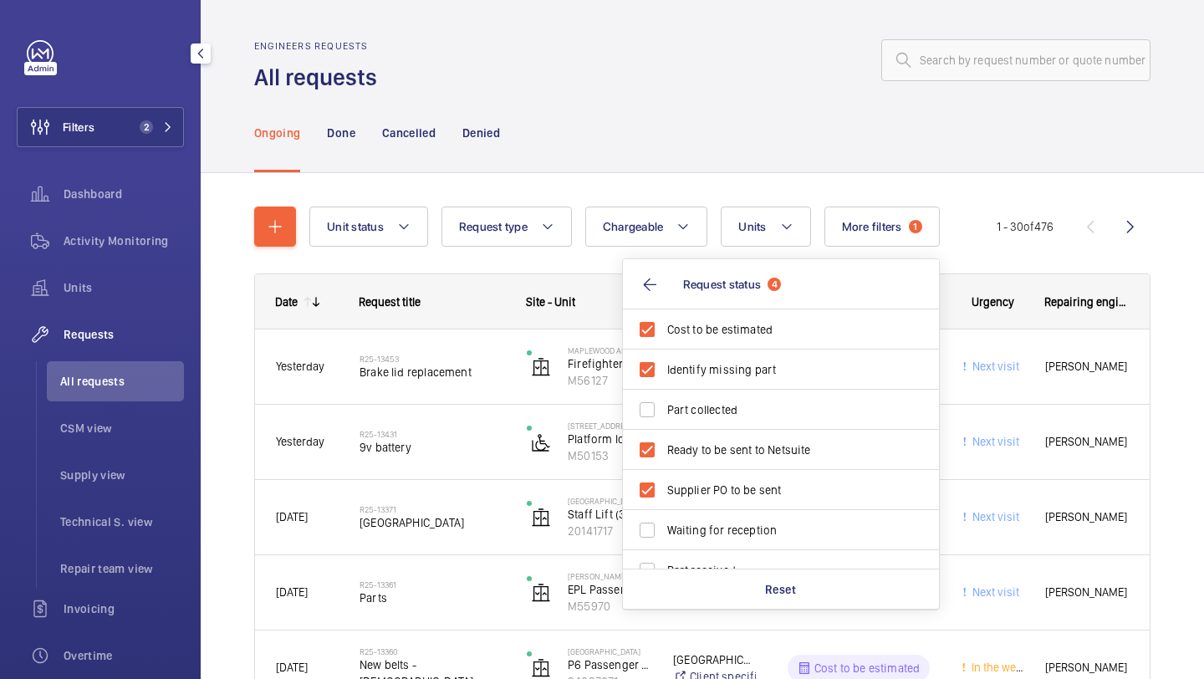
click at [722, 162] on div "Ongoing Done Cancelled Denied" at bounding box center [702, 132] width 897 height 79
